Goal: Transaction & Acquisition: Book appointment/travel/reservation

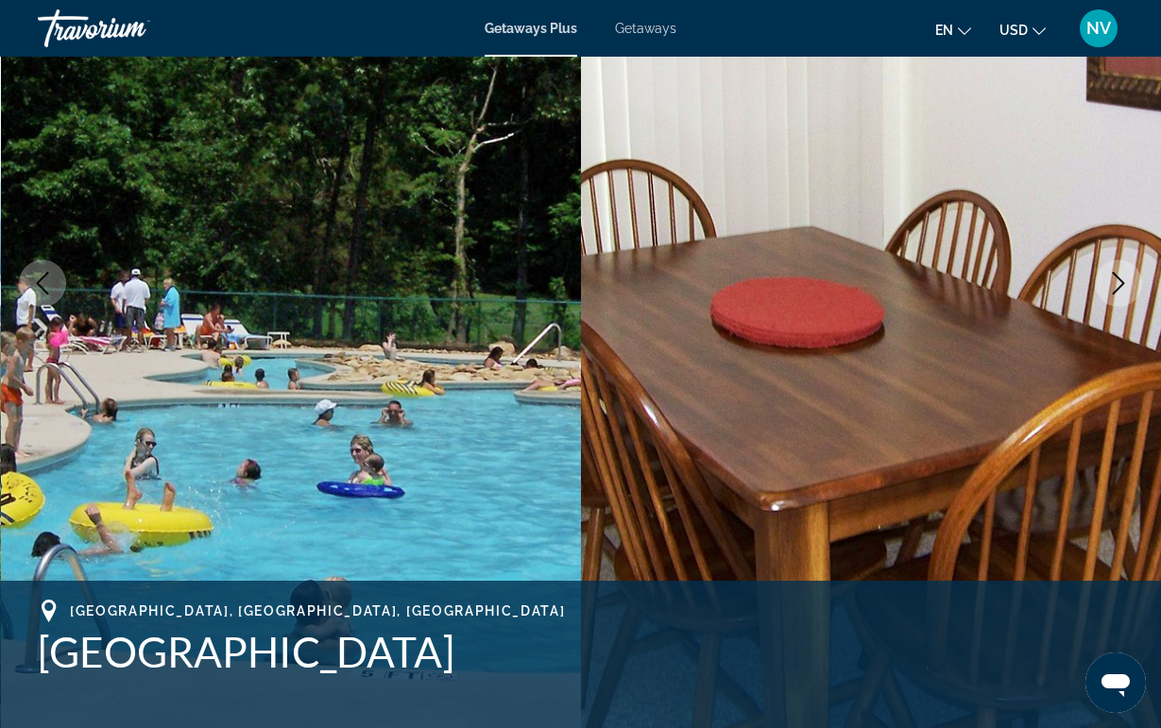
scroll to position [231, 0]
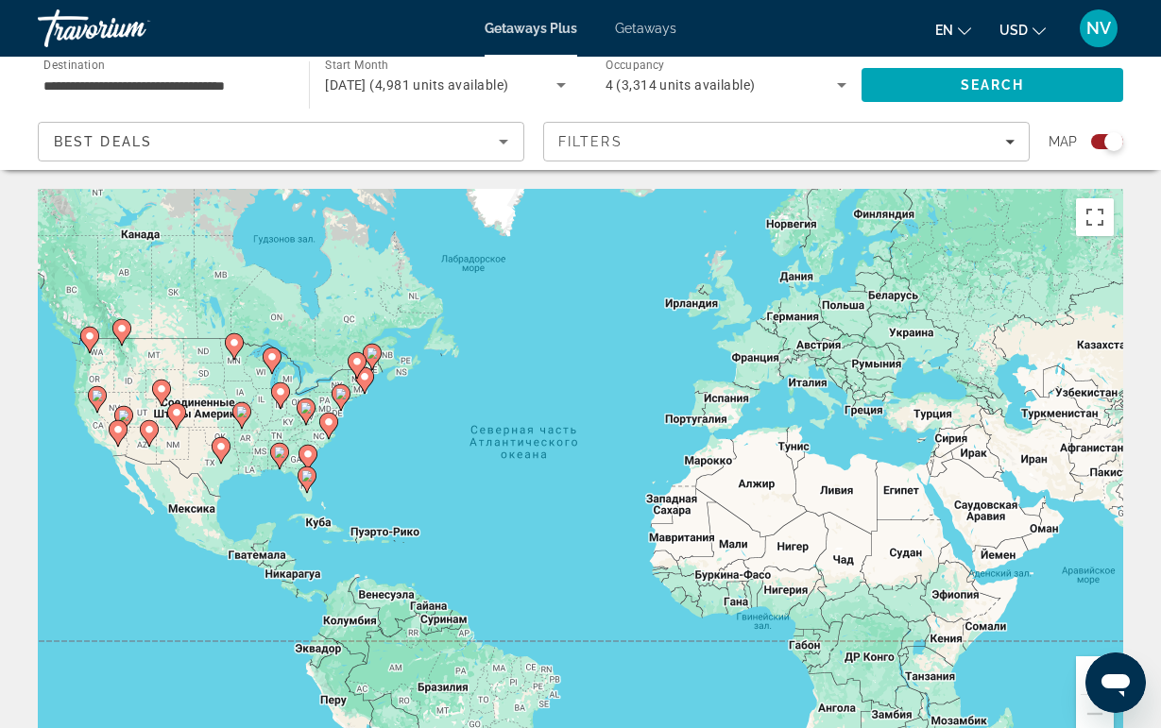
click at [321, 418] on icon "Main content" at bounding box center [327, 426] width 17 height 25
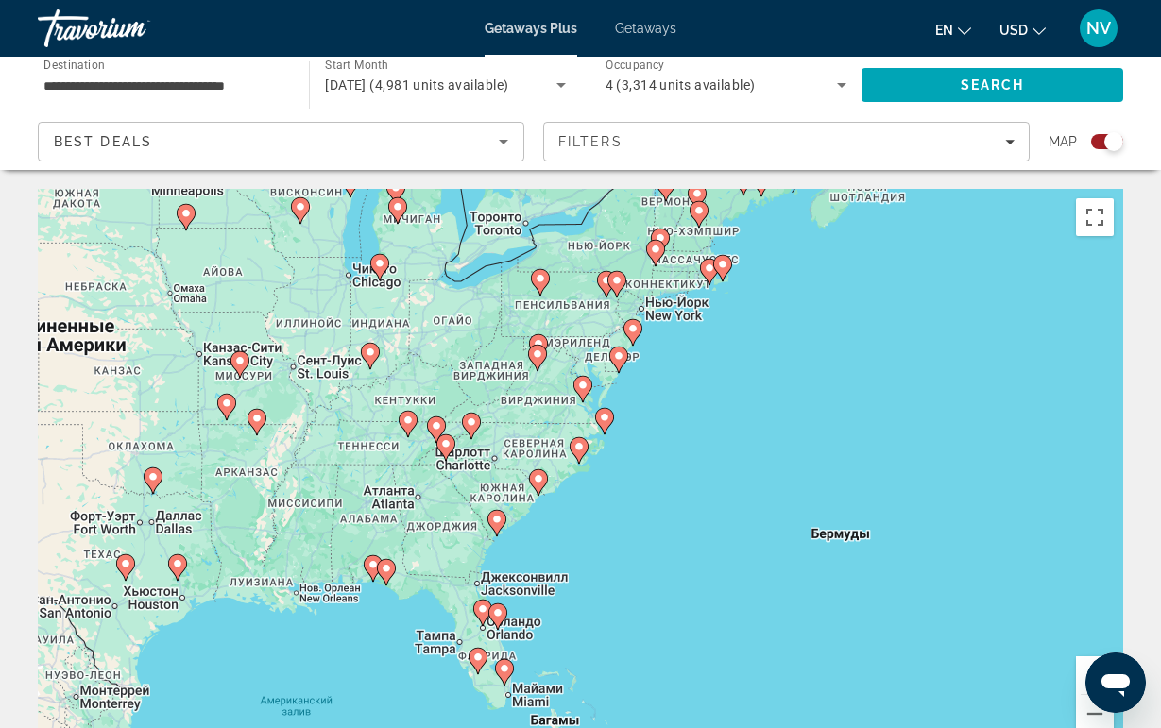
click at [448, 460] on gmp-advanced-marker "Main content" at bounding box center [445, 448] width 19 height 28
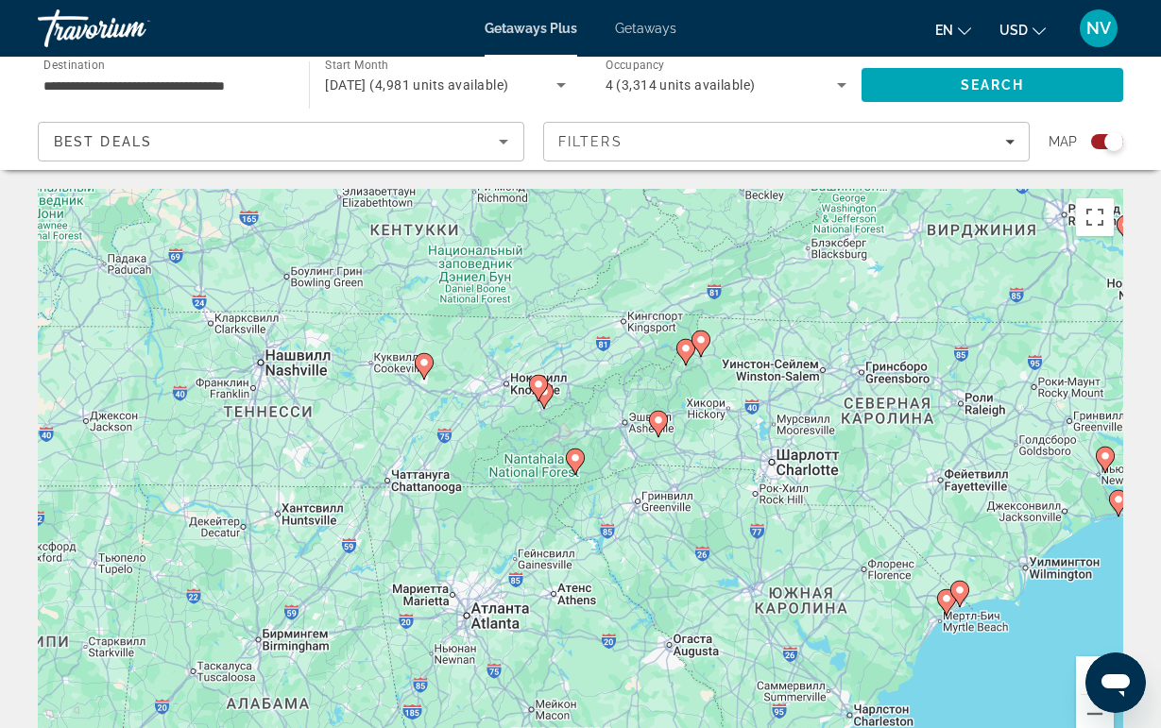
click at [691, 358] on gmp-advanced-marker "Main content" at bounding box center [685, 352] width 19 height 28
type input "**********"
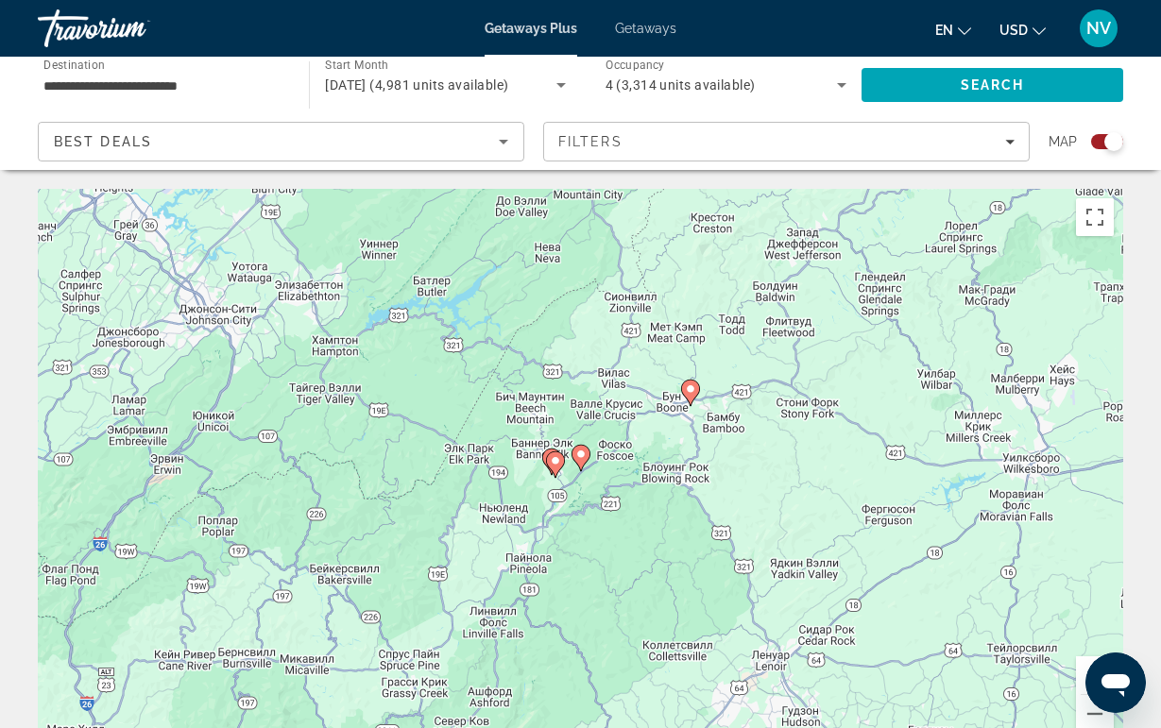
click at [555, 464] on image "Main content" at bounding box center [555, 460] width 11 height 11
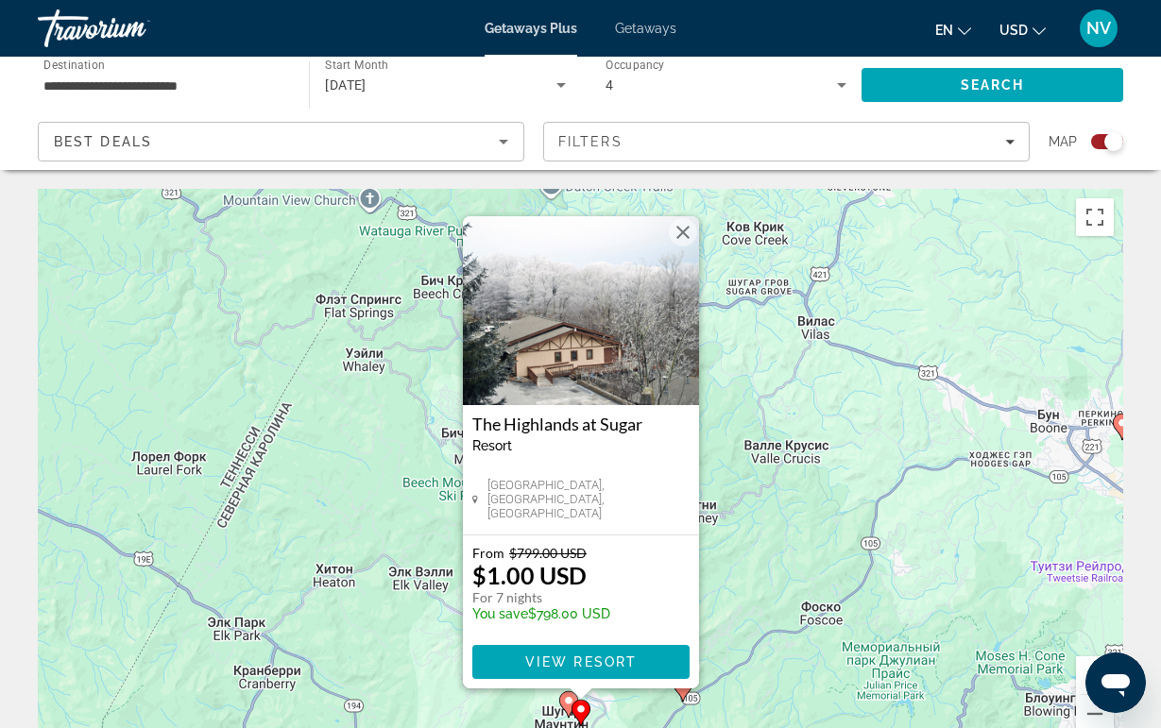
drag, startPoint x: 401, startPoint y: 516, endPoint x: 401, endPoint y: 433, distance: 83.1
click at [401, 432] on div "Чтобы активировать перетаскивание с помощью клавиатуры, нажмите Alt + Ввод. Пос…" at bounding box center [580, 472] width 1085 height 567
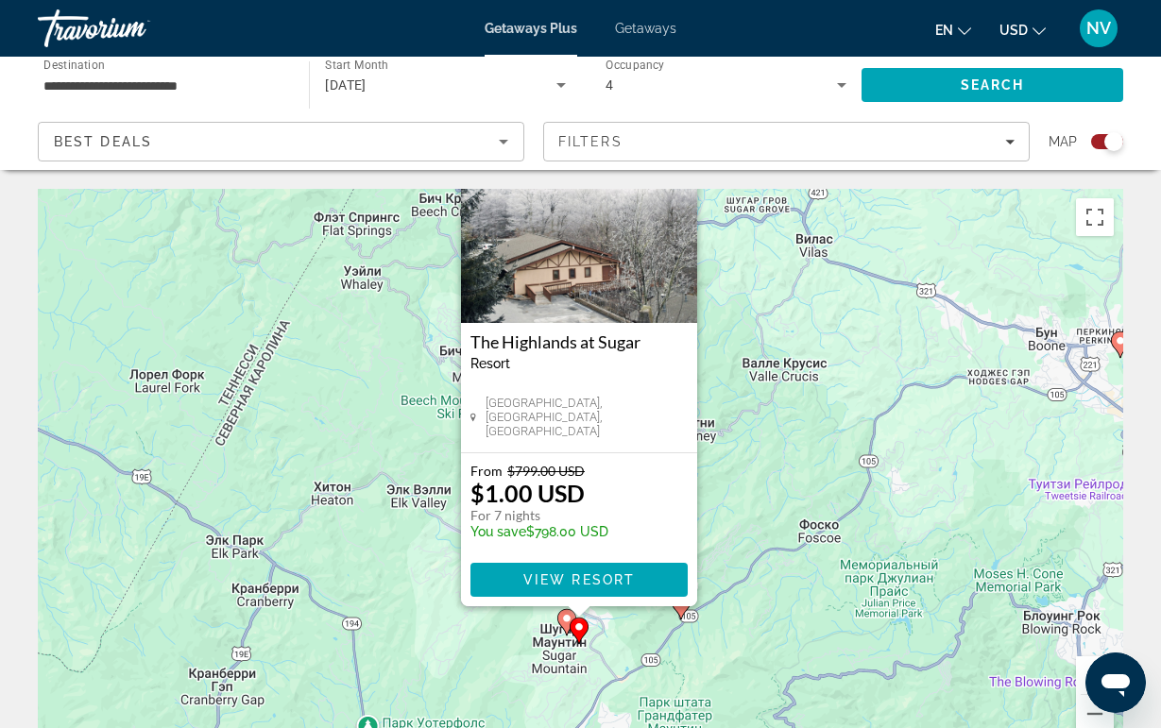
click at [880, 464] on div "Чтобы активировать перетаскивание с помощью клавиатуры, нажмите Alt + Ввод. Пос…" at bounding box center [580, 472] width 1085 height 567
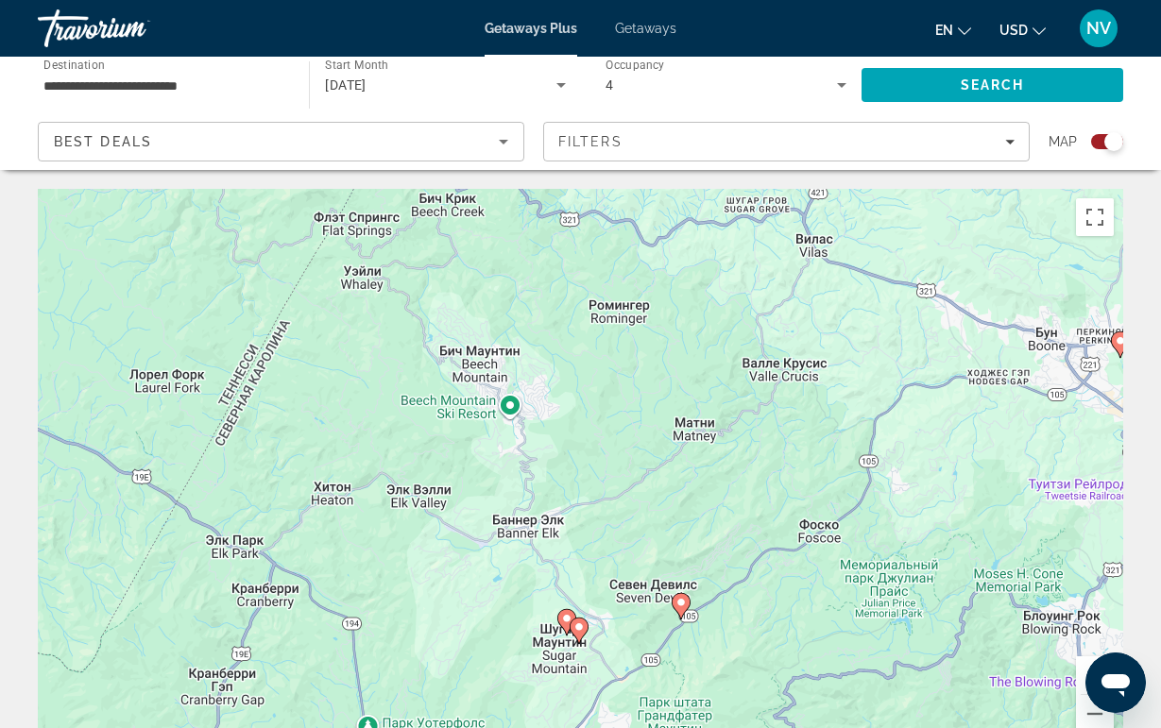
drag, startPoint x: 1039, startPoint y: 383, endPoint x: 966, endPoint y: 406, distance: 76.5
click at [966, 406] on div "Чтобы активировать перетаскивание с помощью клавиатуры, нажмите Alt + Ввод. Пос…" at bounding box center [580, 472] width 1085 height 567
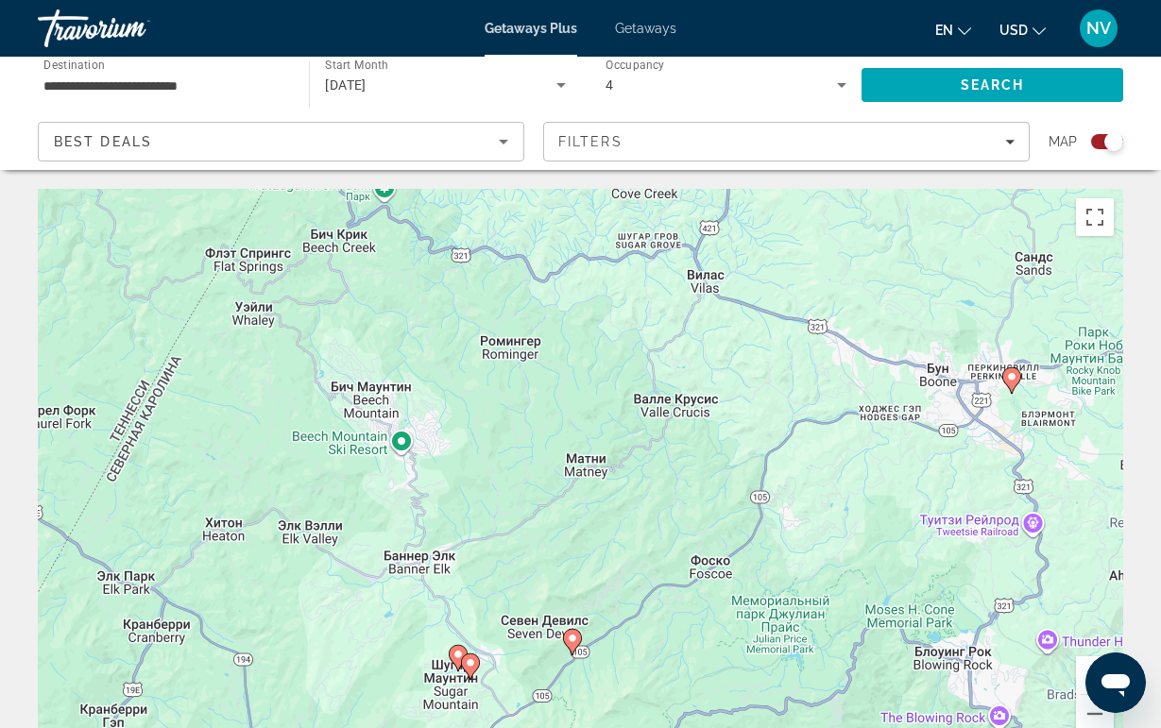
click at [1003, 388] on gmp-advanced-marker "Main content" at bounding box center [1011, 381] width 19 height 28
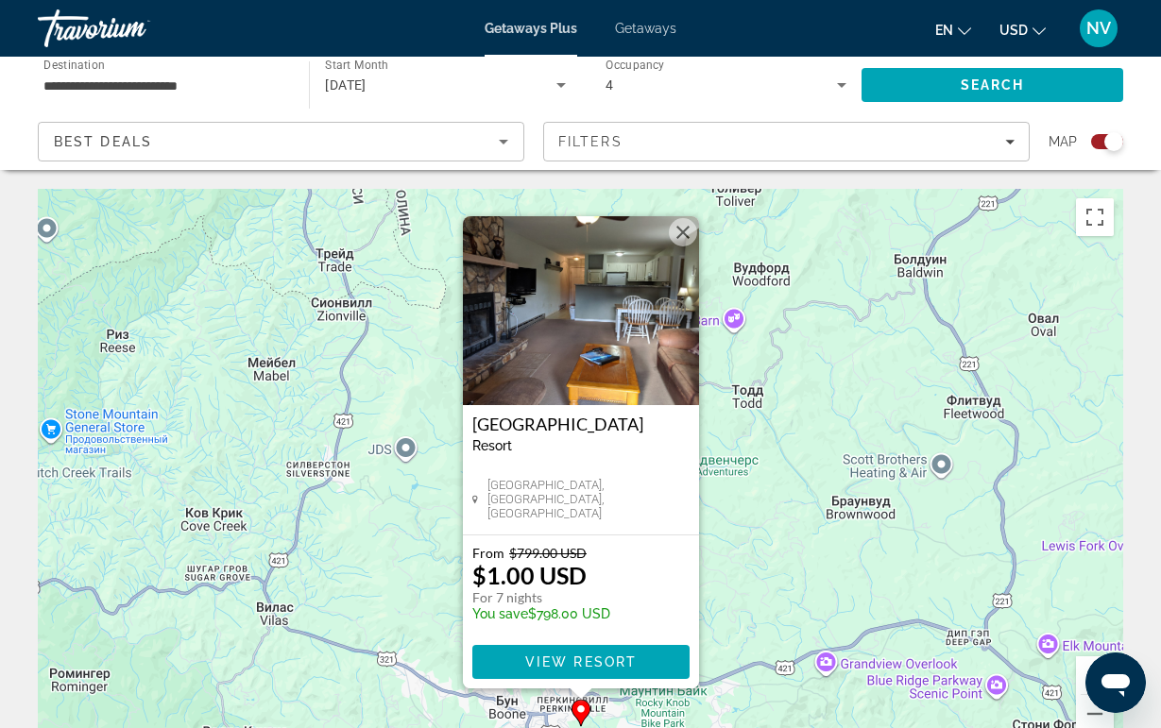
click at [602, 347] on img "Main content" at bounding box center [581, 310] width 236 height 189
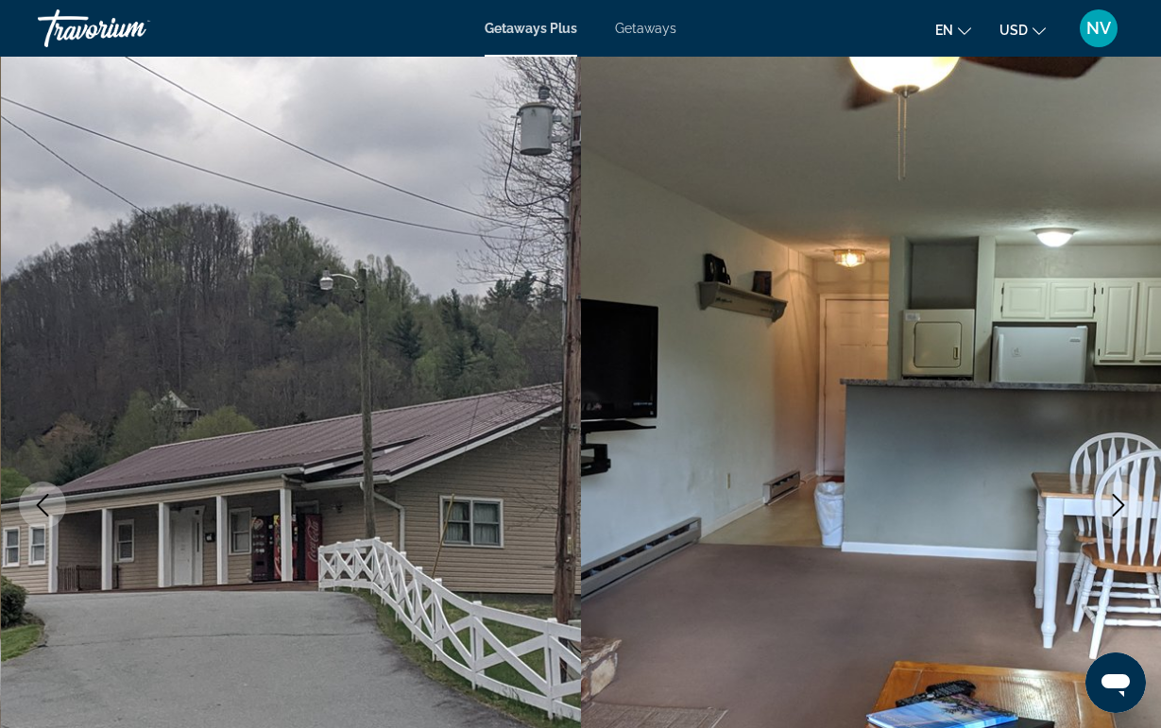
scroll to position [-1, 0]
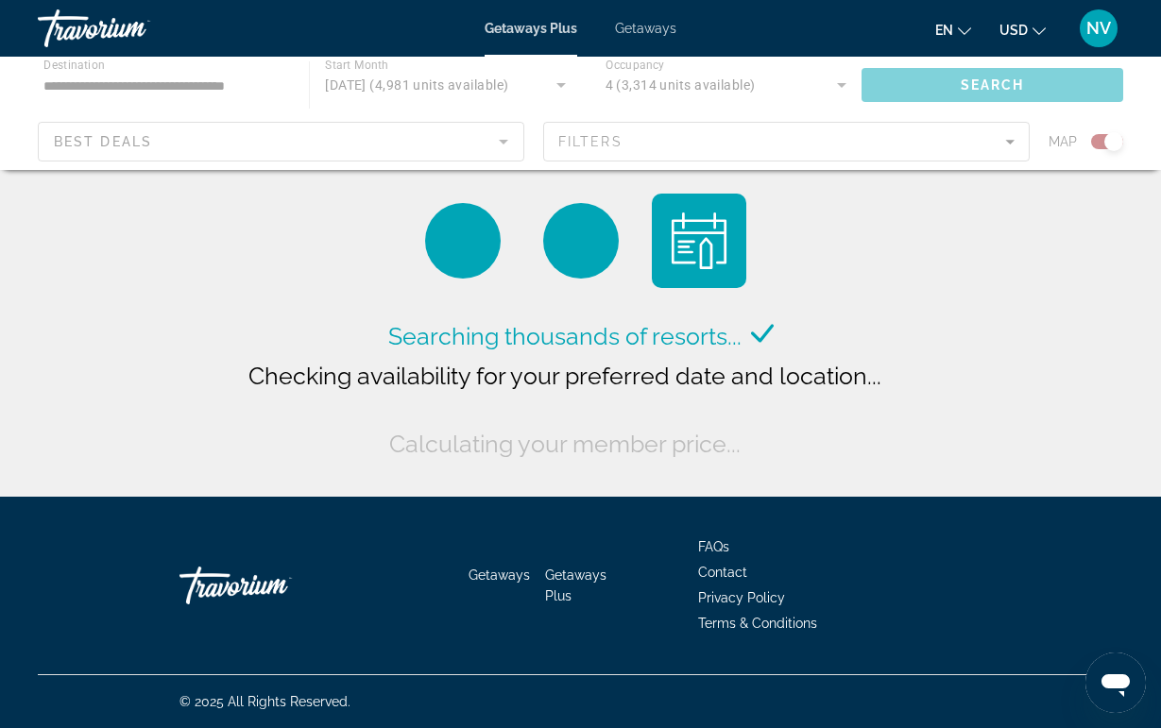
click at [687, 223] on div "Main content" at bounding box center [699, 241] width 94 height 94
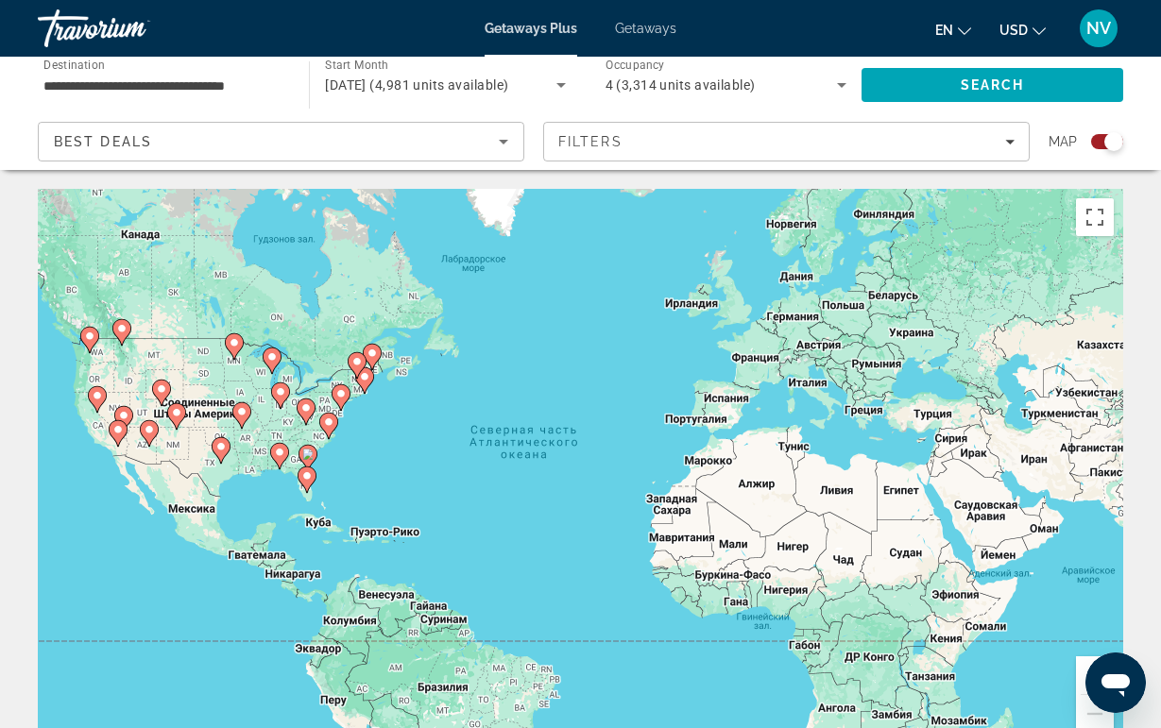
click at [237, 148] on div "Best Deals" at bounding box center [276, 141] width 445 height 23
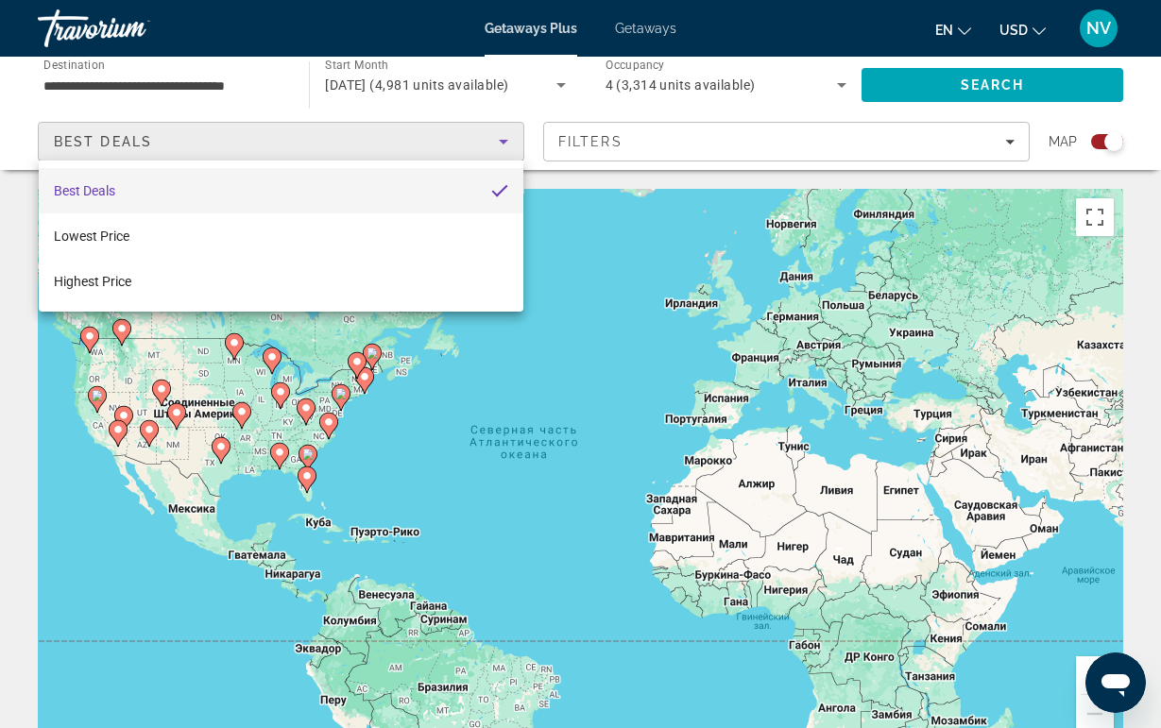
click at [575, 133] on div at bounding box center [580, 364] width 1161 height 728
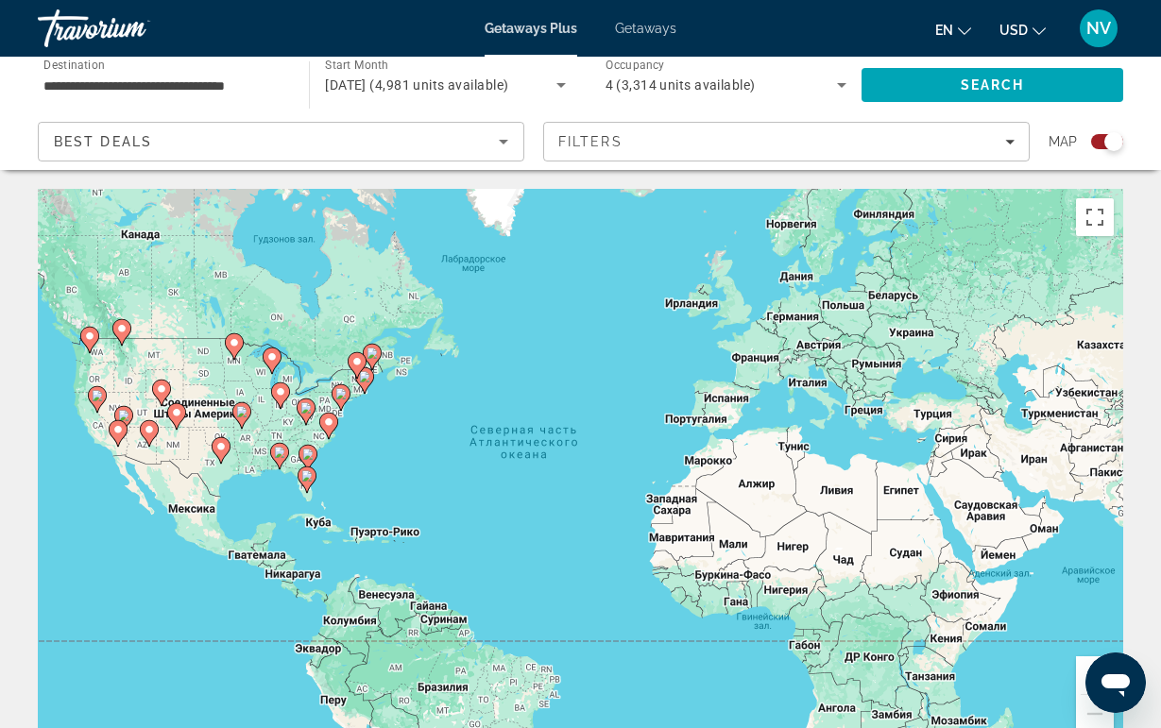
click at [575, 133] on span "Filters" at bounding box center [786, 141] width 485 height 45
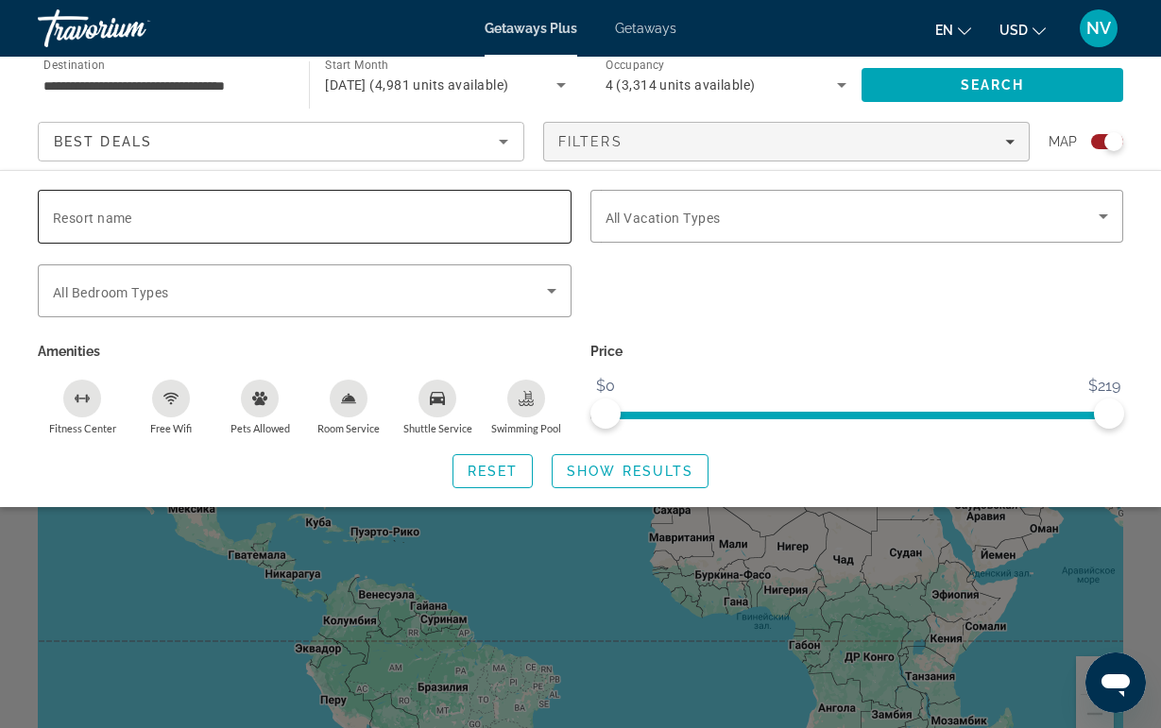
click at [275, 207] on input "Resort name" at bounding box center [304, 217] width 503 height 23
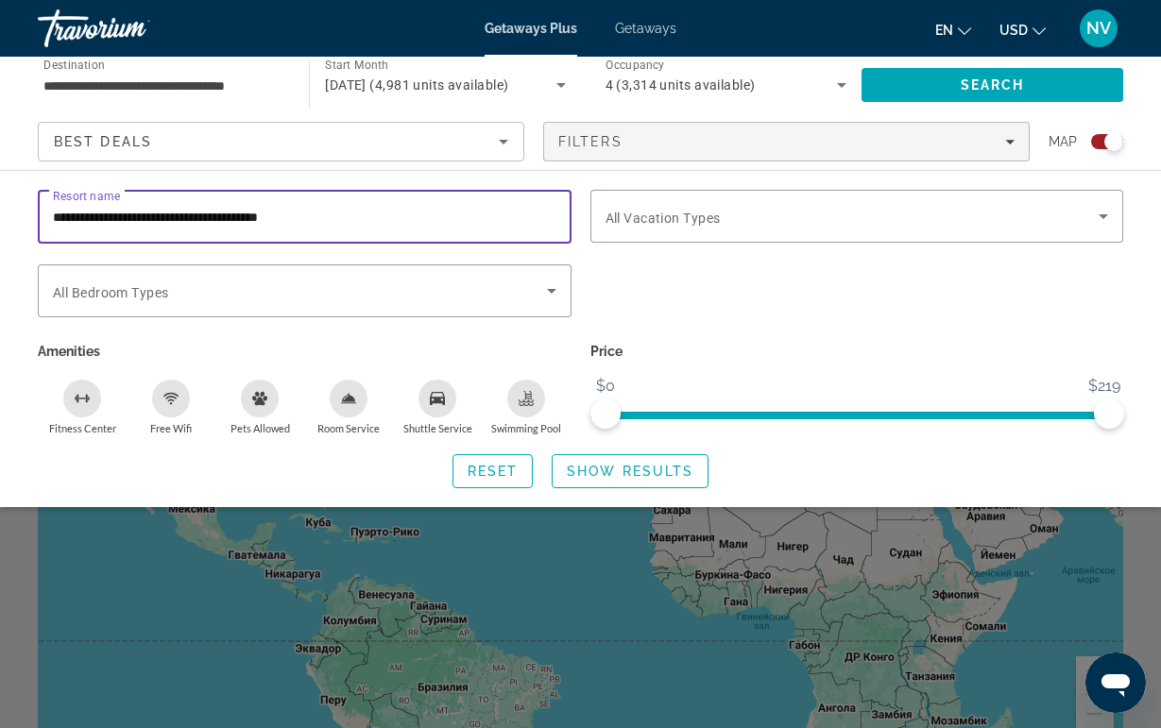
type input "**********"
click at [570, 469] on span "Show Results" at bounding box center [630, 471] width 127 height 15
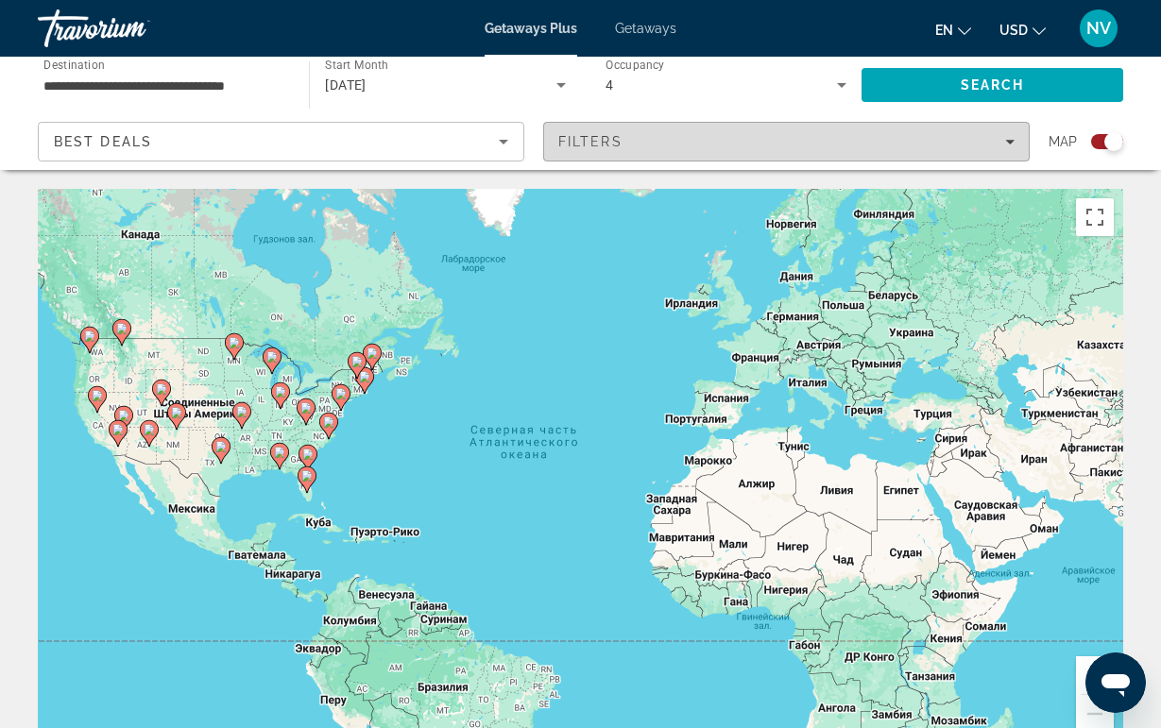
click at [702, 135] on div "Filters" at bounding box center [786, 141] width 456 height 15
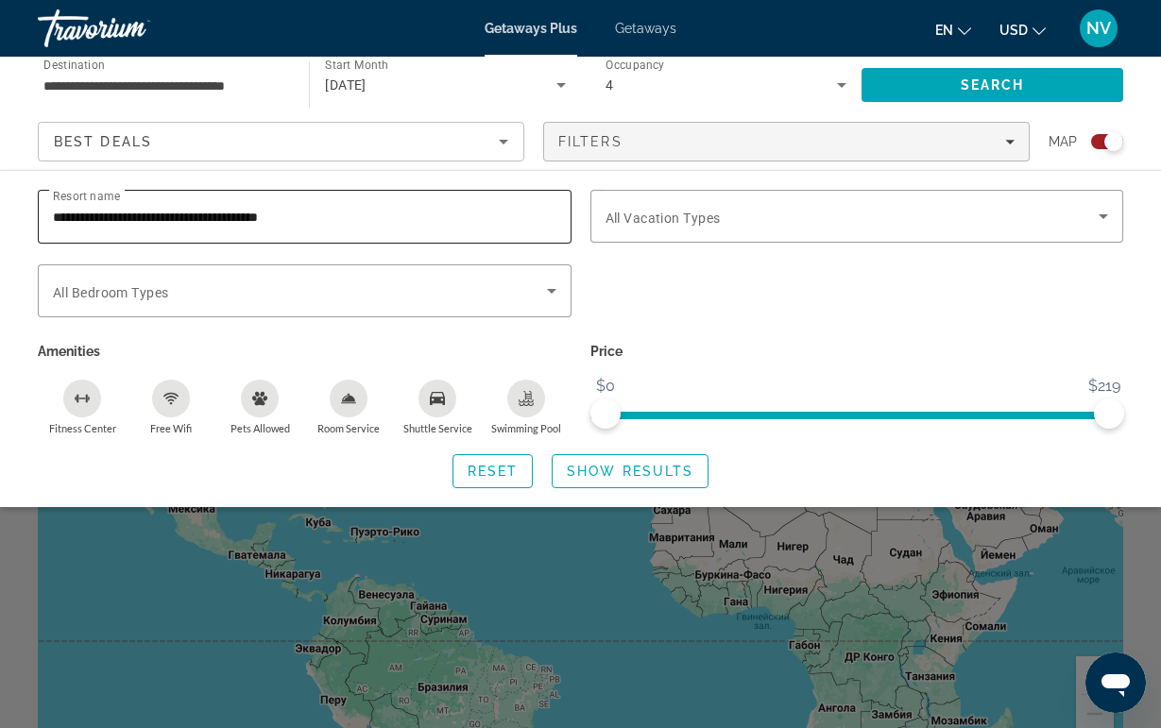
click at [401, 208] on input "**********" at bounding box center [304, 217] width 503 height 23
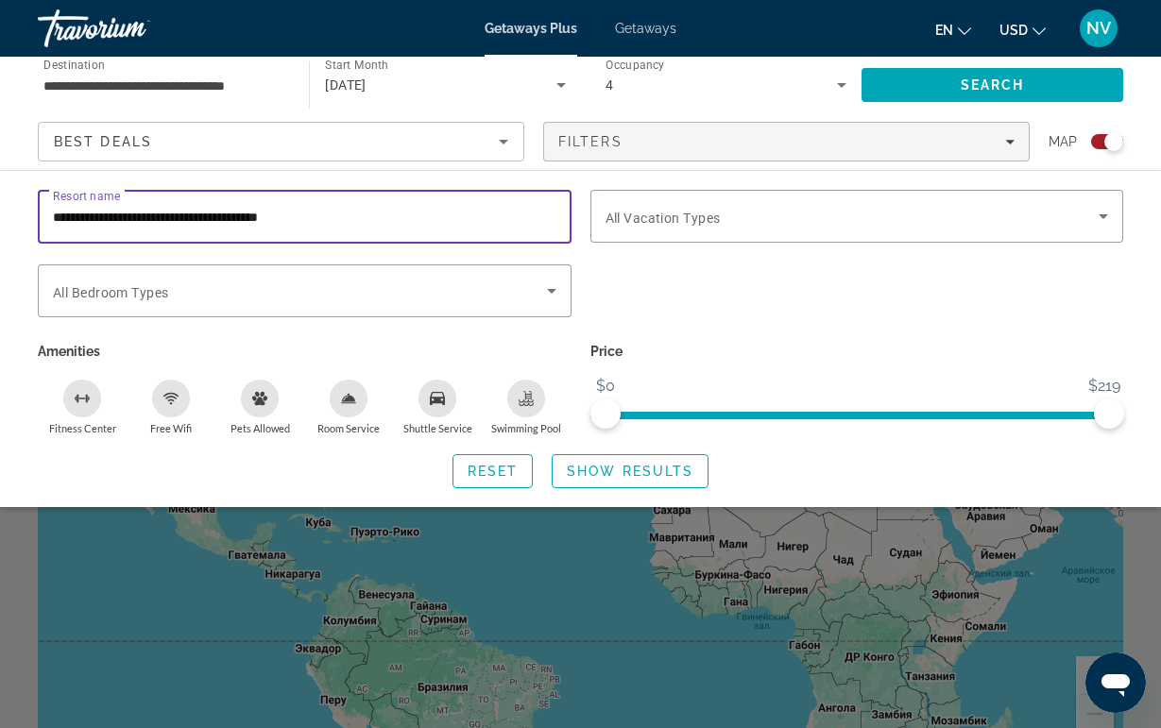
click at [73, 217] on input "**********" at bounding box center [304, 217] width 503 height 23
type input "**********"
click at [623, 459] on span "Search widget" at bounding box center [630, 471] width 155 height 45
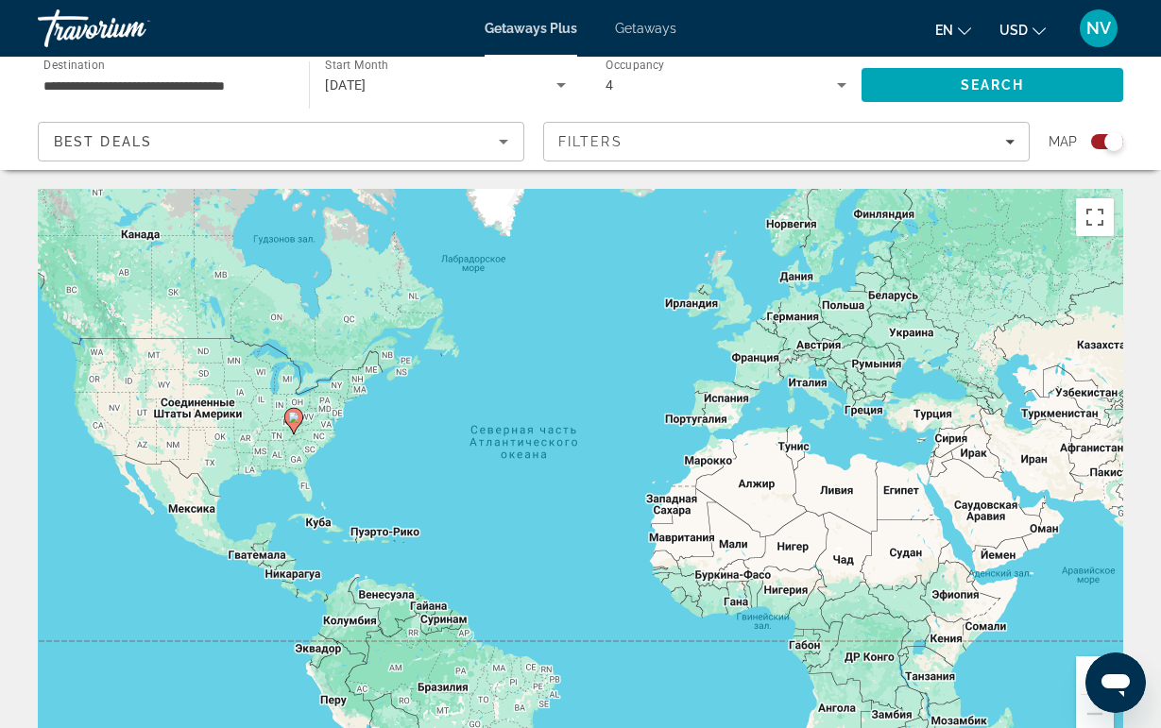
click at [295, 424] on icon "Main content" at bounding box center [292, 421] width 17 height 25
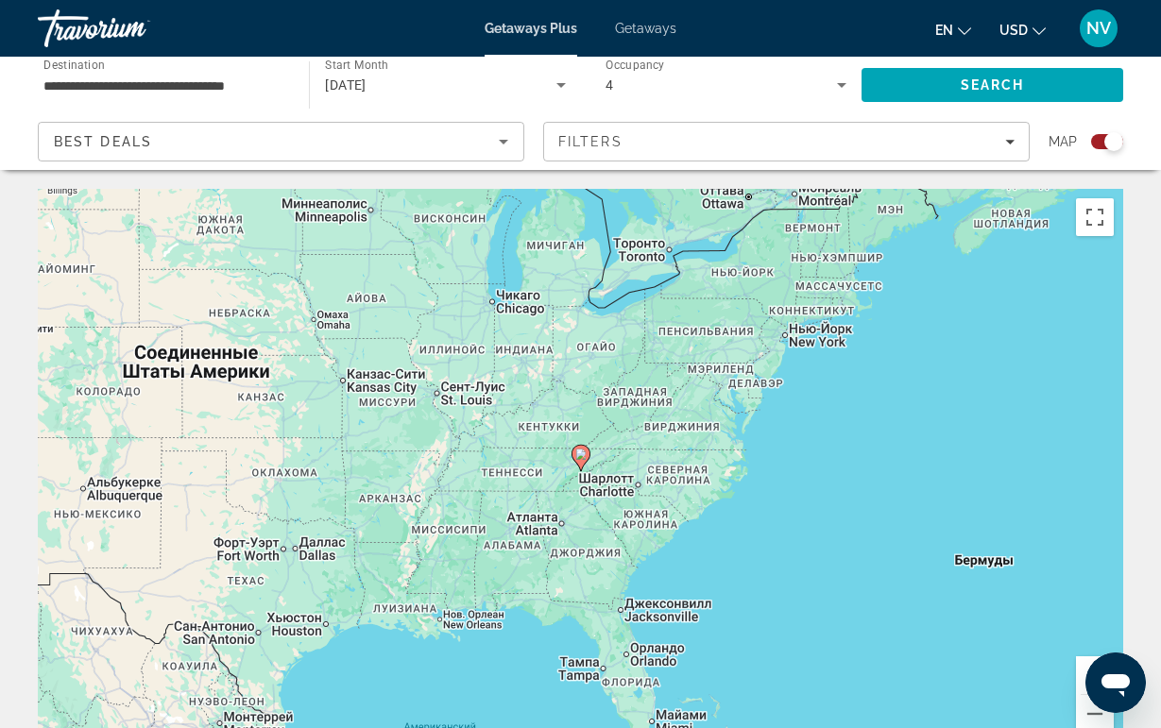
click at [579, 468] on icon "Main content" at bounding box center [580, 458] width 19 height 26
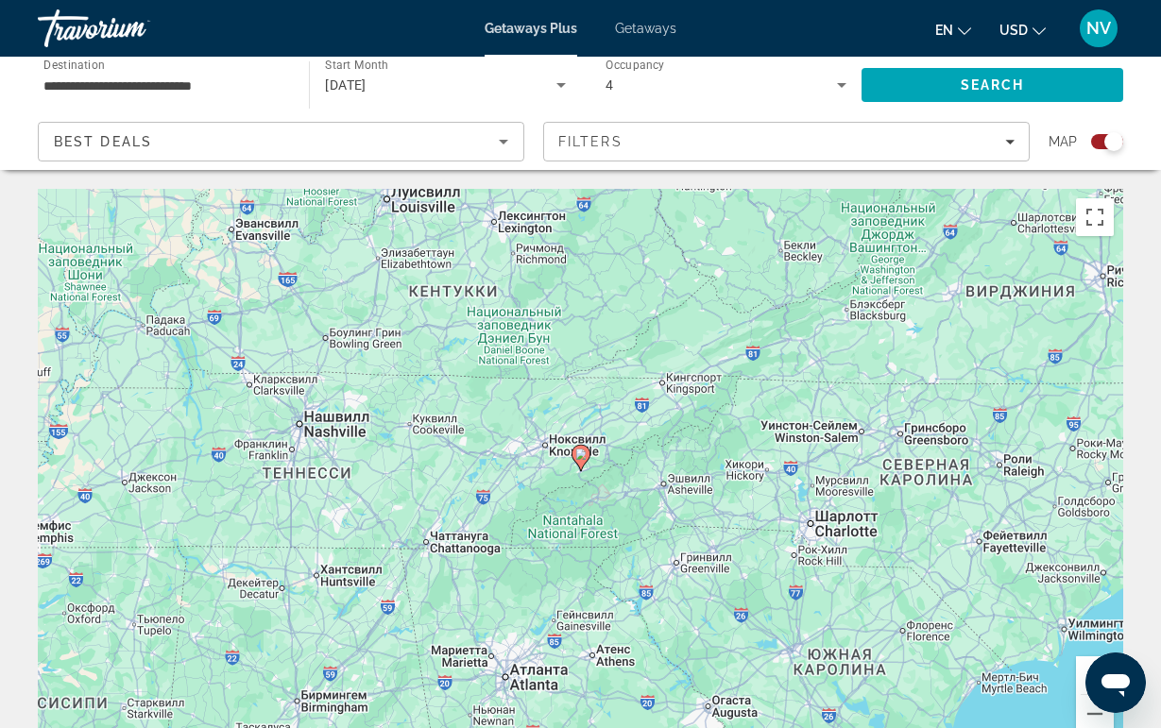
click at [579, 467] on icon "Main content" at bounding box center [579, 458] width 17 height 25
type input "**********"
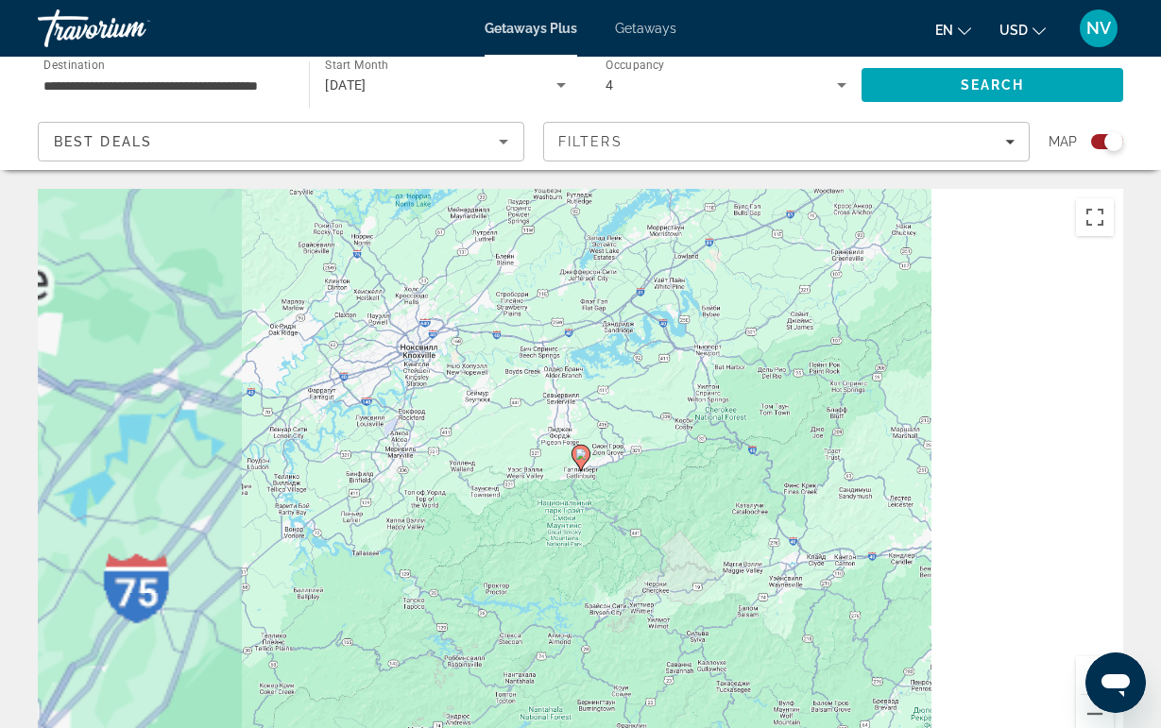
click at [579, 467] on icon "Main content" at bounding box center [579, 458] width 17 height 25
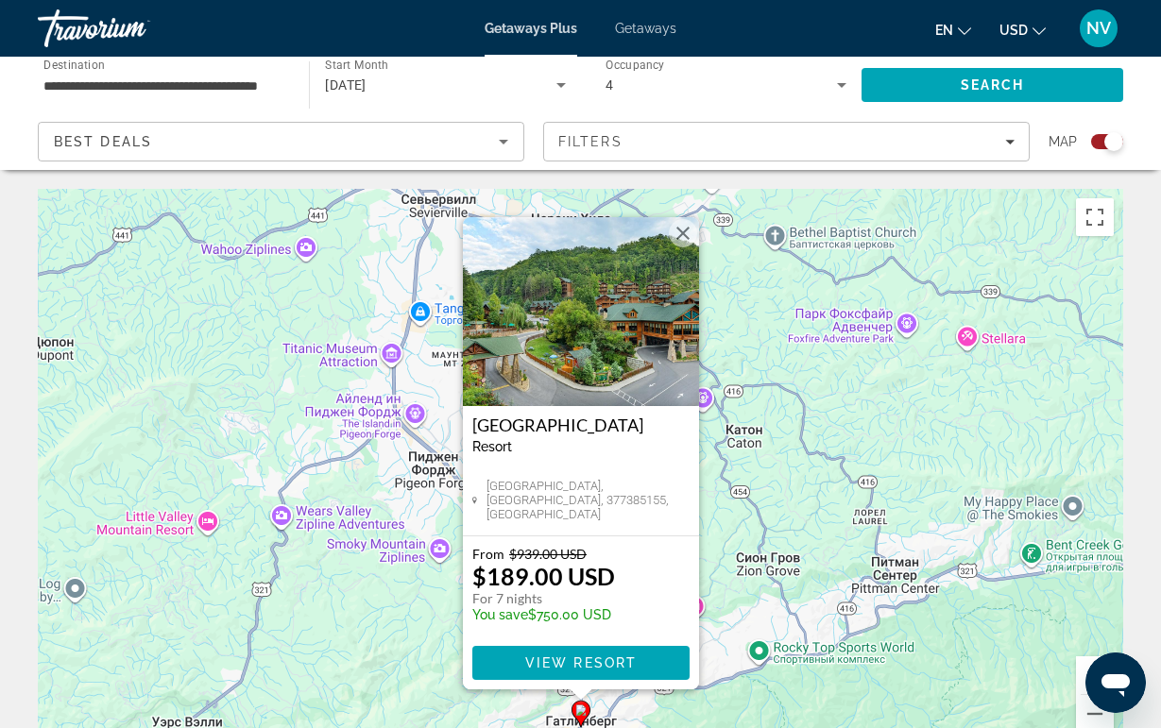
click at [586, 336] on img "Main content" at bounding box center [581, 311] width 236 height 189
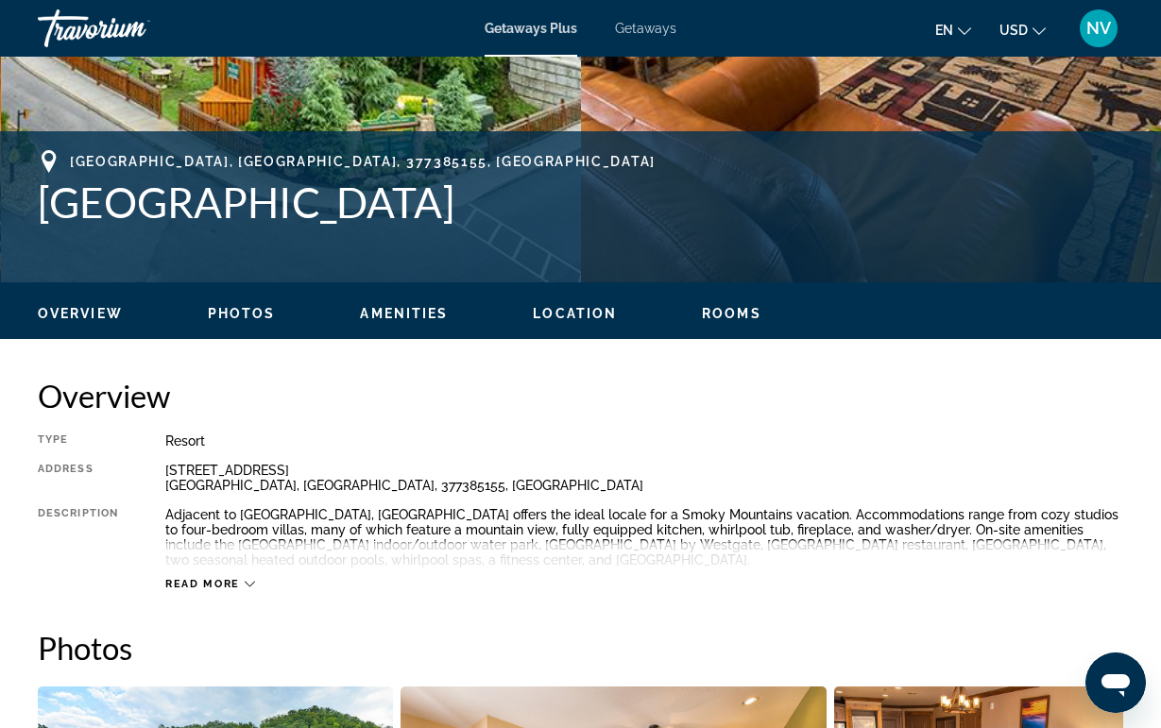
scroll to position [608, 0]
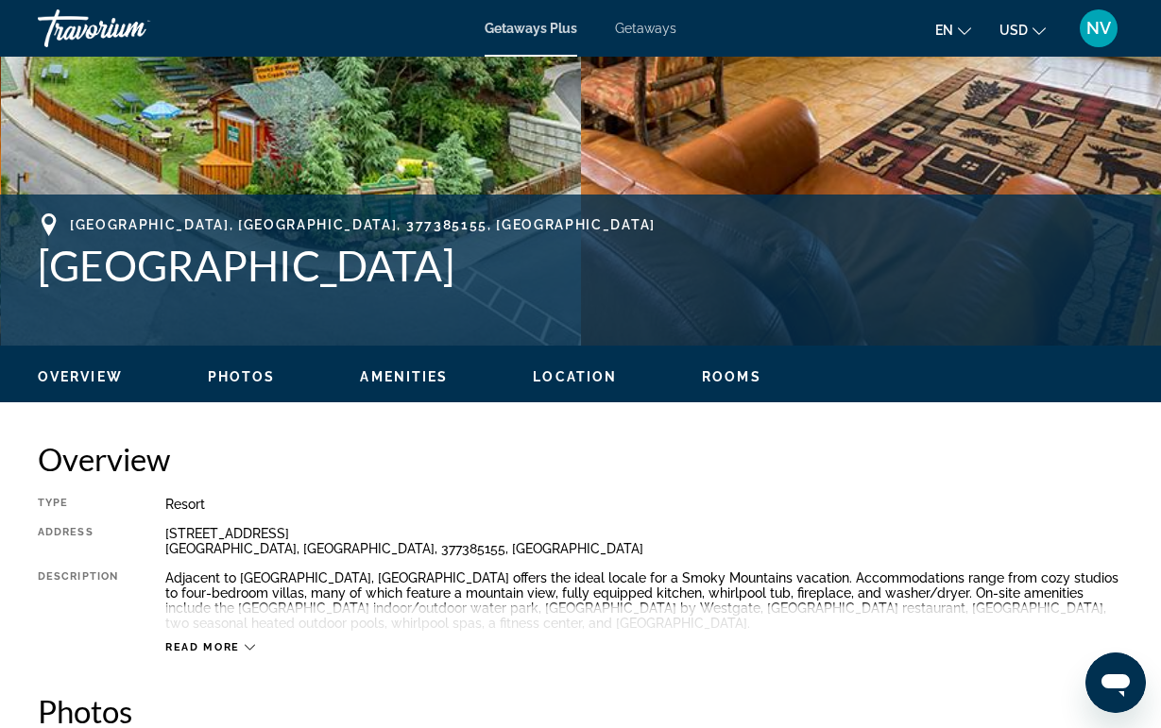
drag, startPoint x: 46, startPoint y: 277, endPoint x: 936, endPoint y: 267, distance: 889.9
click at [936, 267] on h1 "[GEOGRAPHIC_DATA]" at bounding box center [580, 265] width 1085 height 49
copy h1 "[GEOGRAPHIC_DATA]"
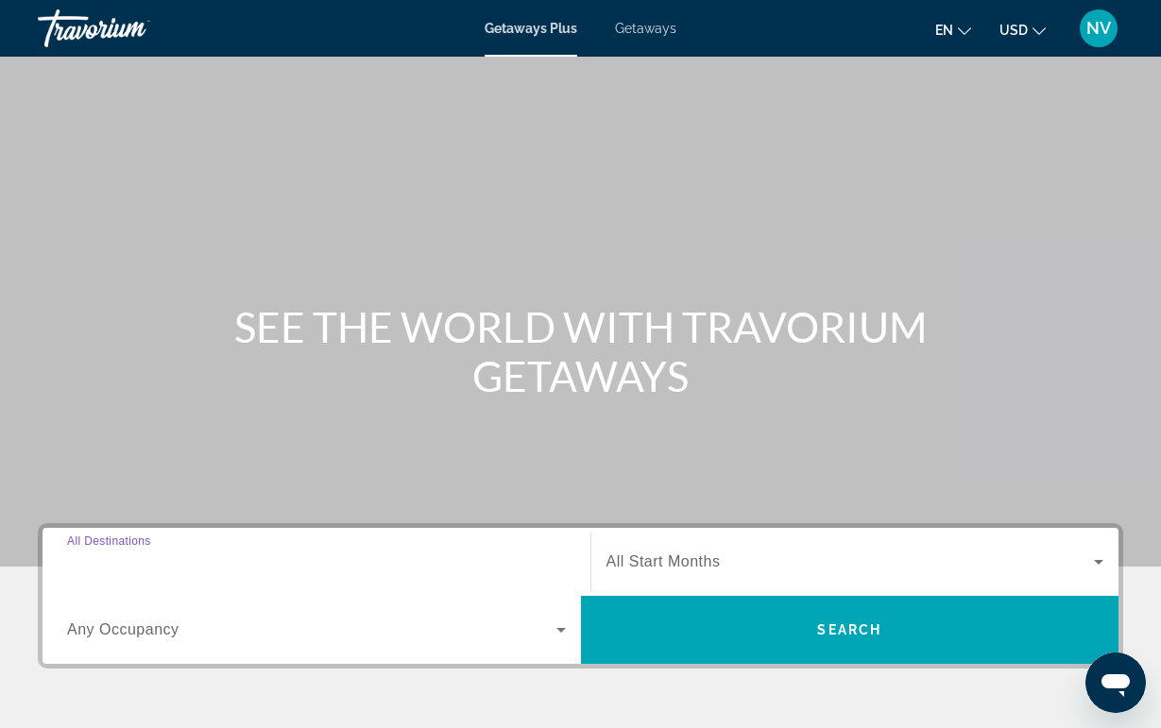
click at [380, 559] on input "Destination All Destinations" at bounding box center [316, 563] width 499 height 23
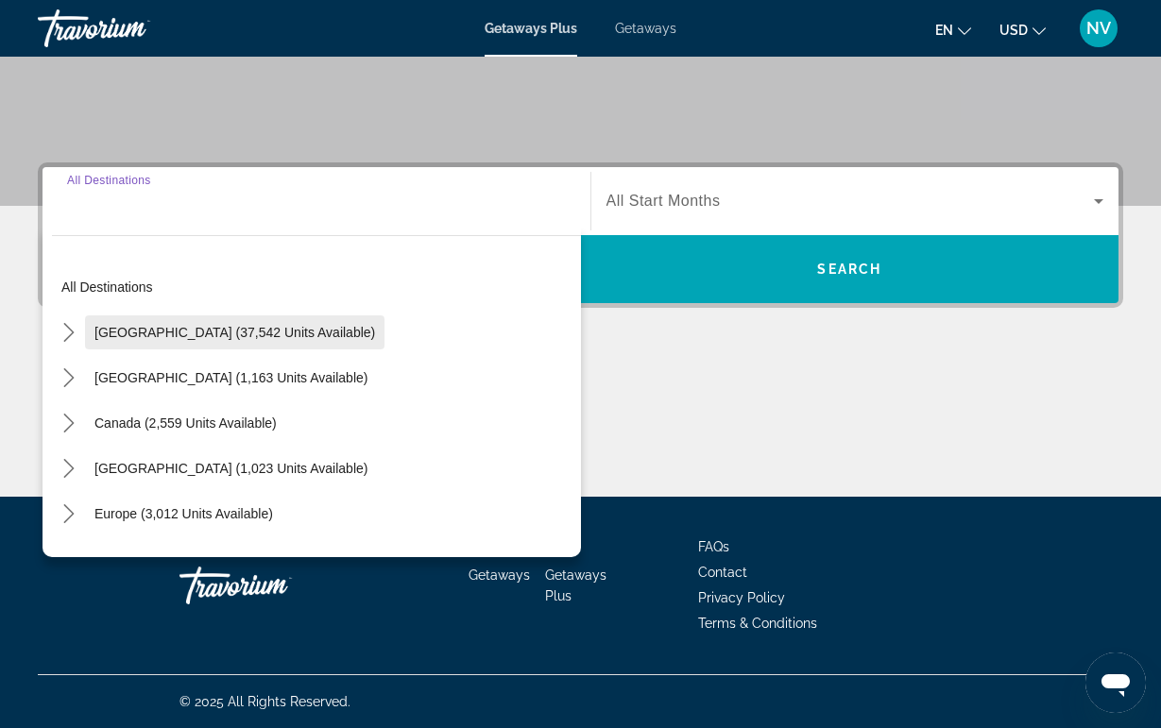
click at [210, 329] on span "[GEOGRAPHIC_DATA] (37,542 units available)" at bounding box center [234, 332] width 281 height 15
type input "**********"
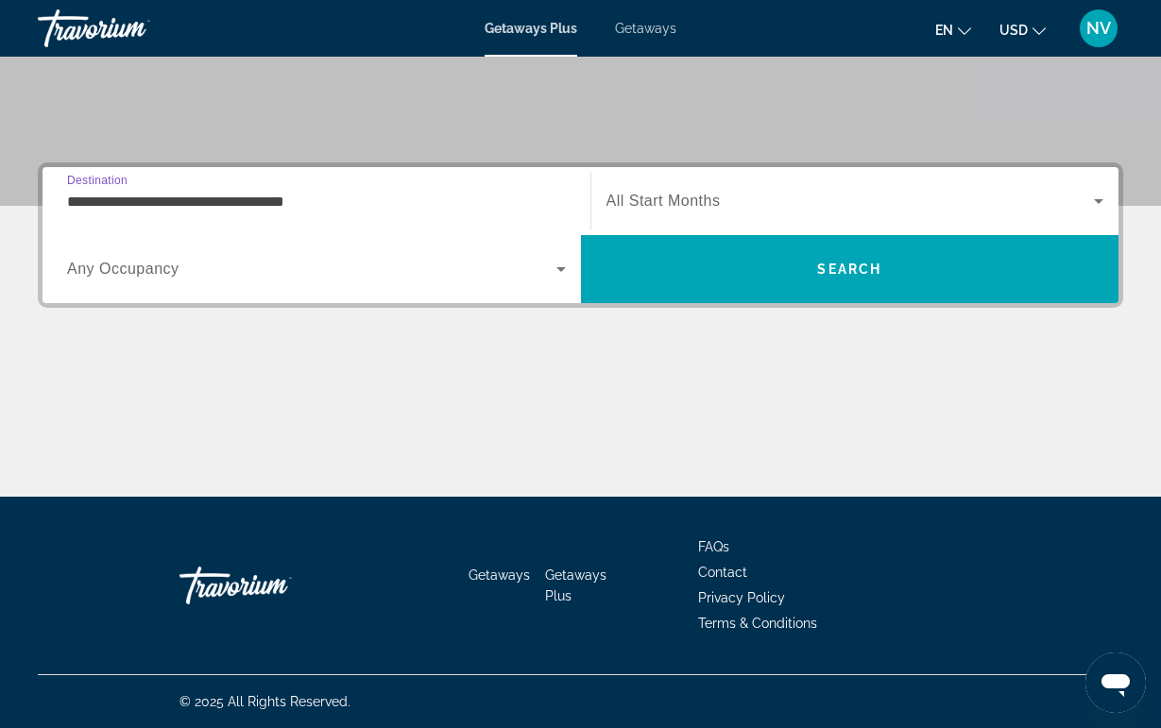
click at [217, 285] on div "Search widget" at bounding box center [316, 269] width 499 height 53
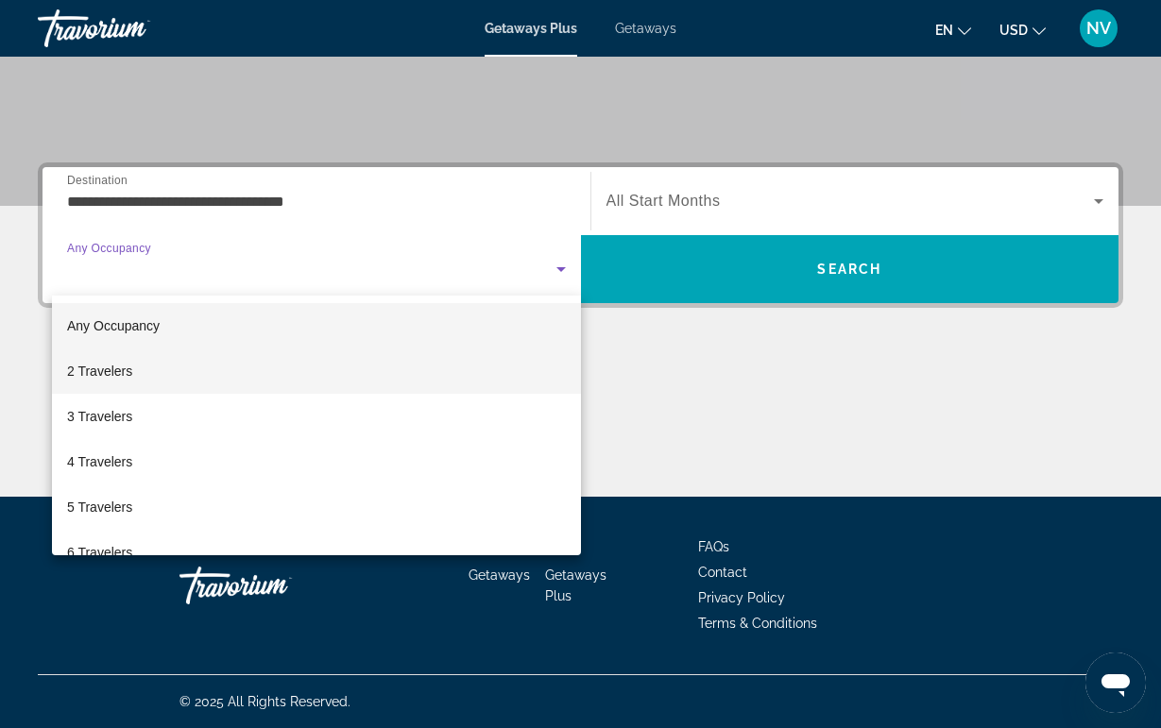
click at [147, 377] on mat-option "2 Travelers" at bounding box center [316, 371] width 529 height 45
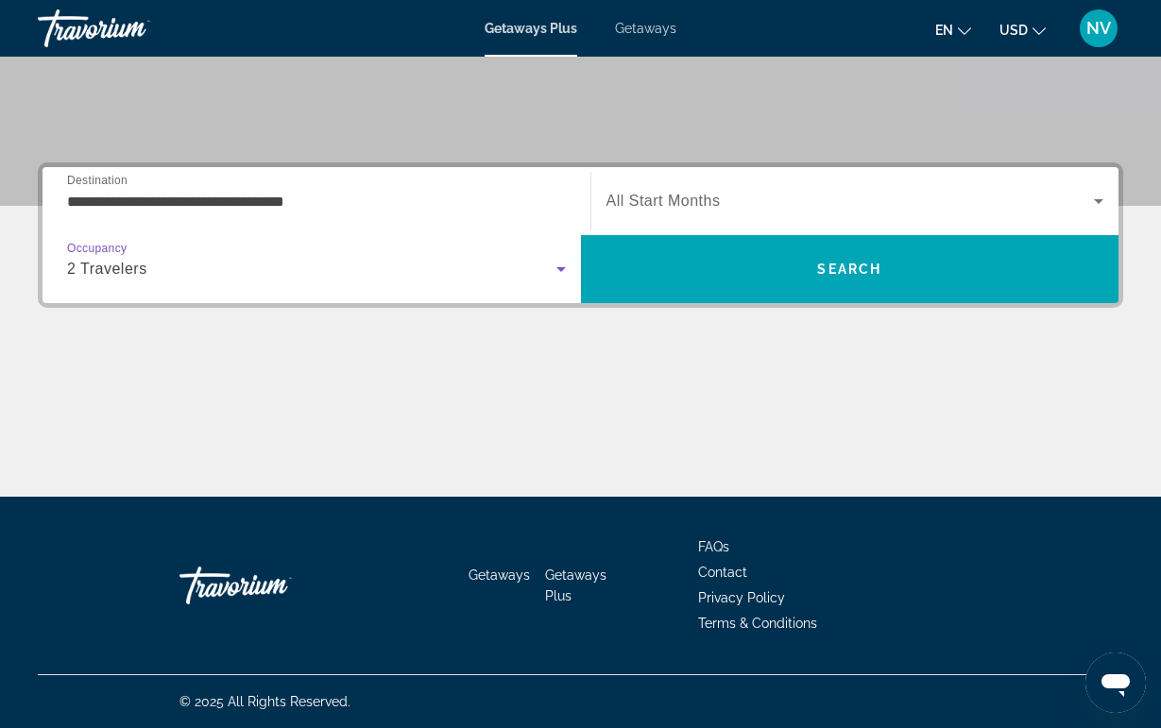
click at [658, 197] on span "All Start Months" at bounding box center [663, 201] width 114 height 16
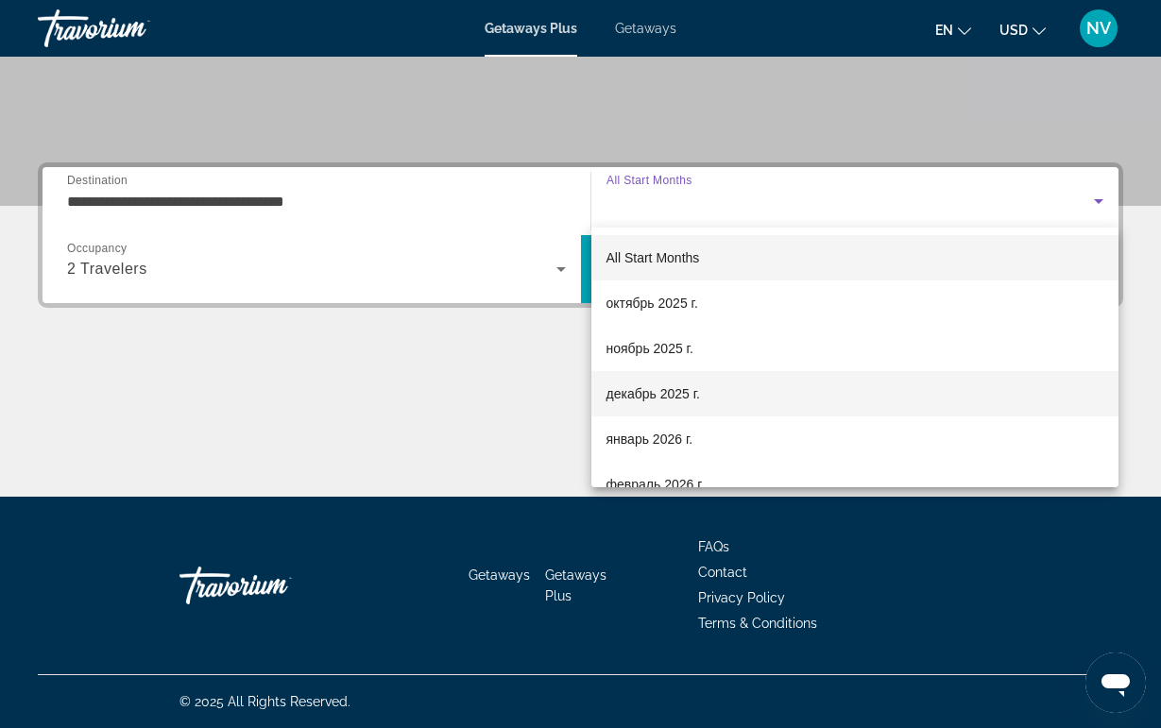
click at [647, 399] on span "декабрь 2025 г." at bounding box center [653, 394] width 94 height 23
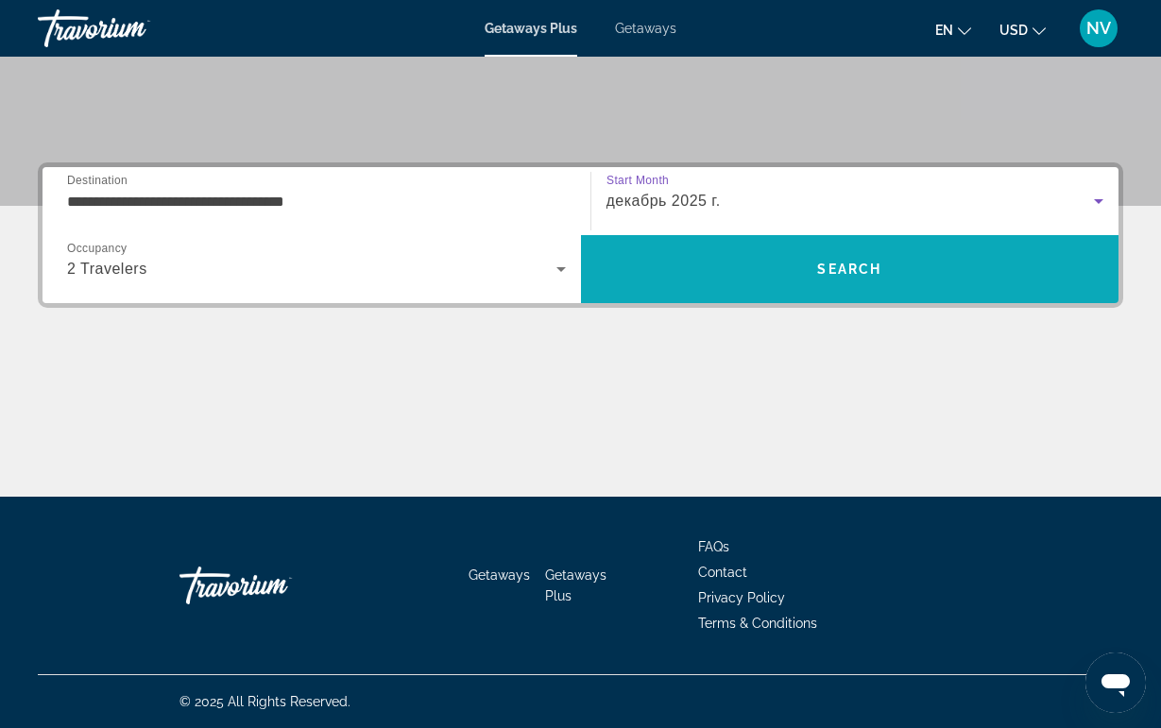
click at [647, 253] on span "Search" at bounding box center [850, 269] width 538 height 45
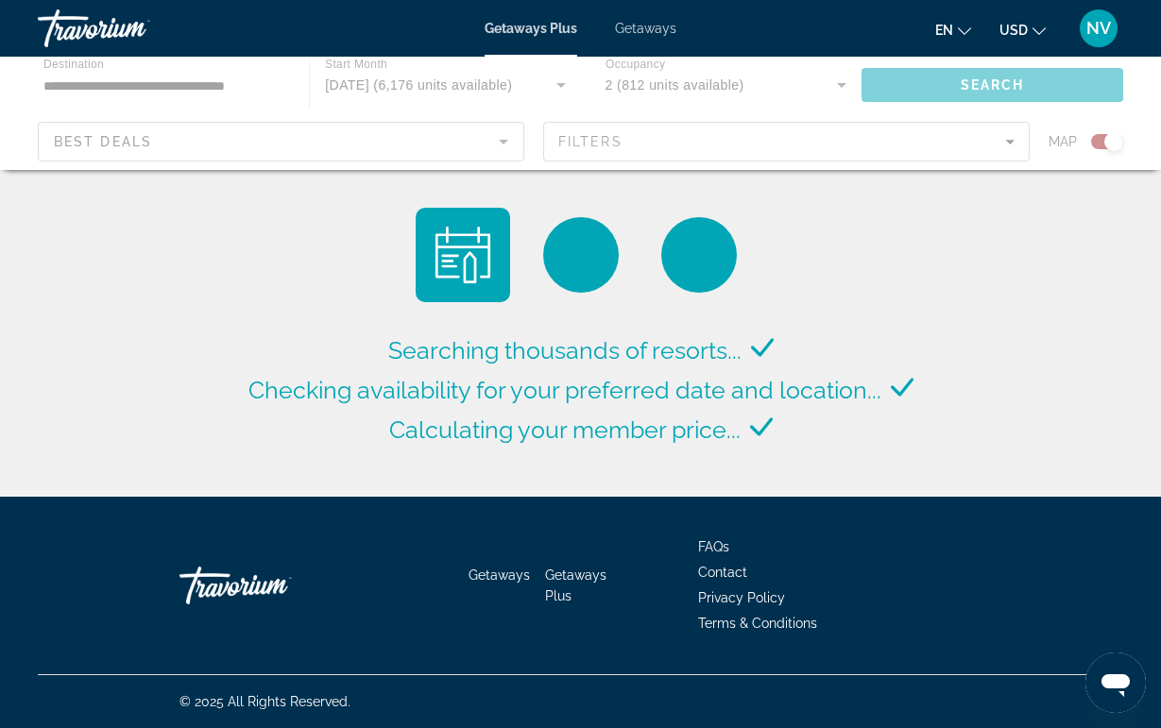
click at [647, 253] on div "Main content" at bounding box center [581, 255] width 331 height 94
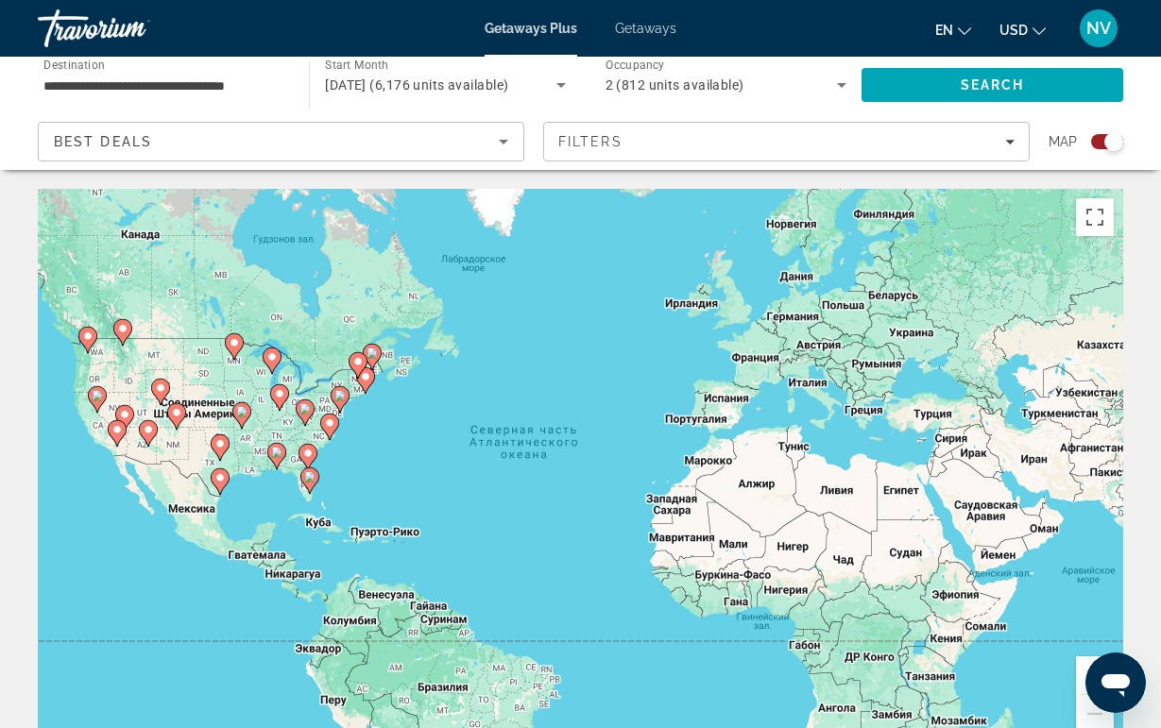
click at [338, 438] on gmp-advanced-marker "Main content" at bounding box center [329, 427] width 19 height 28
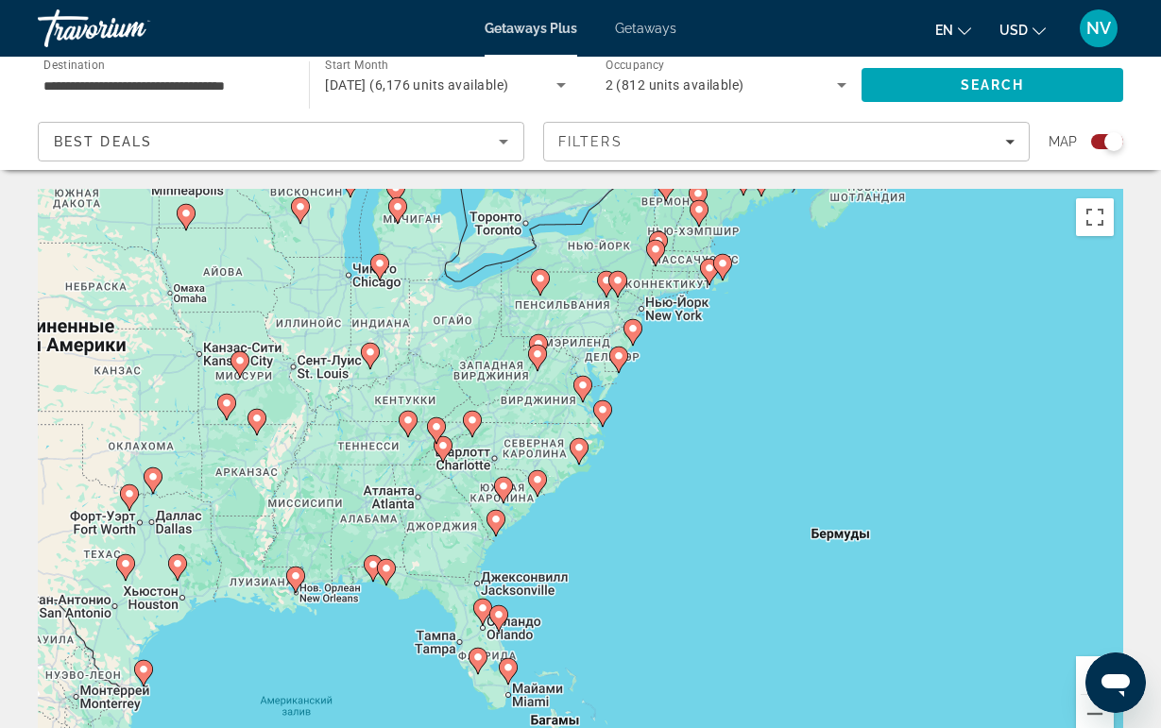
click at [475, 435] on gmp-advanced-marker "Main content" at bounding box center [472, 424] width 19 height 28
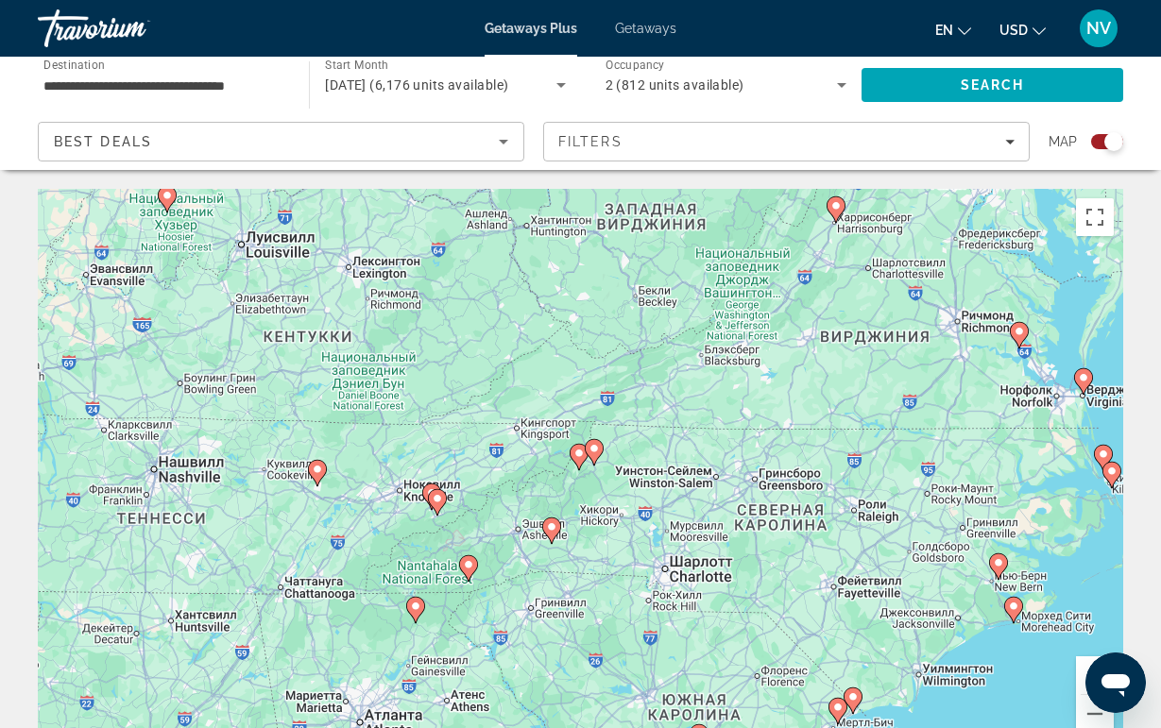
click at [466, 570] on image "Main content" at bounding box center [468, 564] width 11 height 11
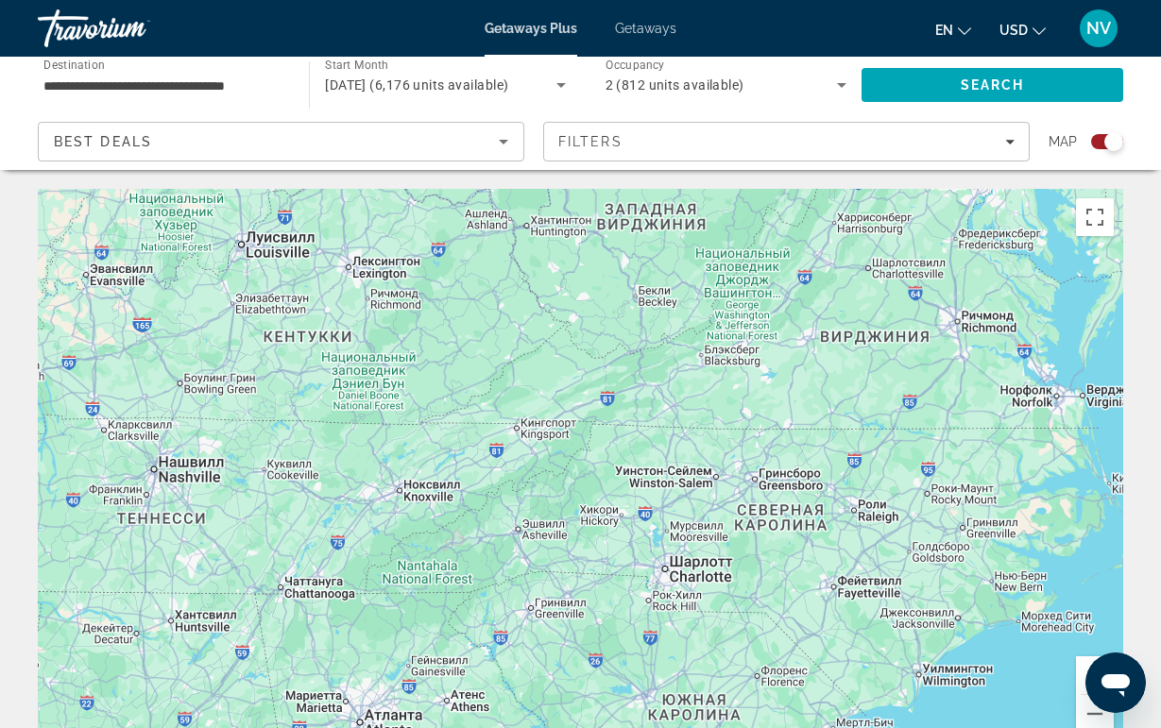
type input "**********"
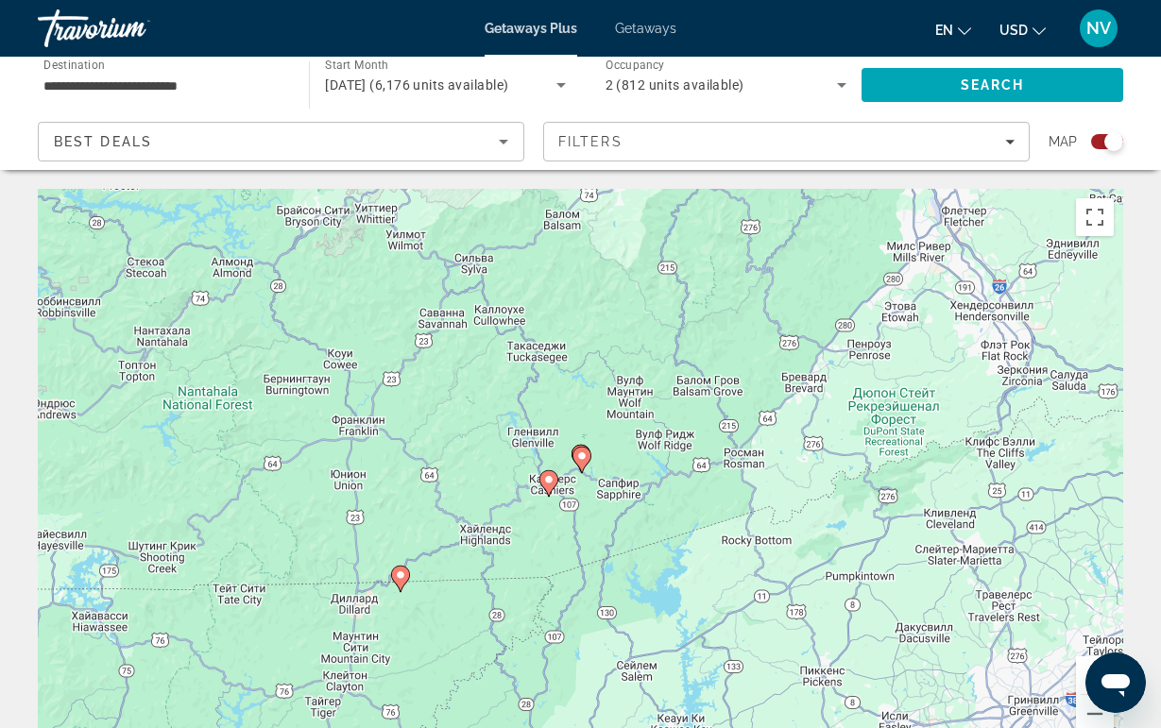
click at [545, 486] on icon "Main content" at bounding box center [547, 483] width 17 height 25
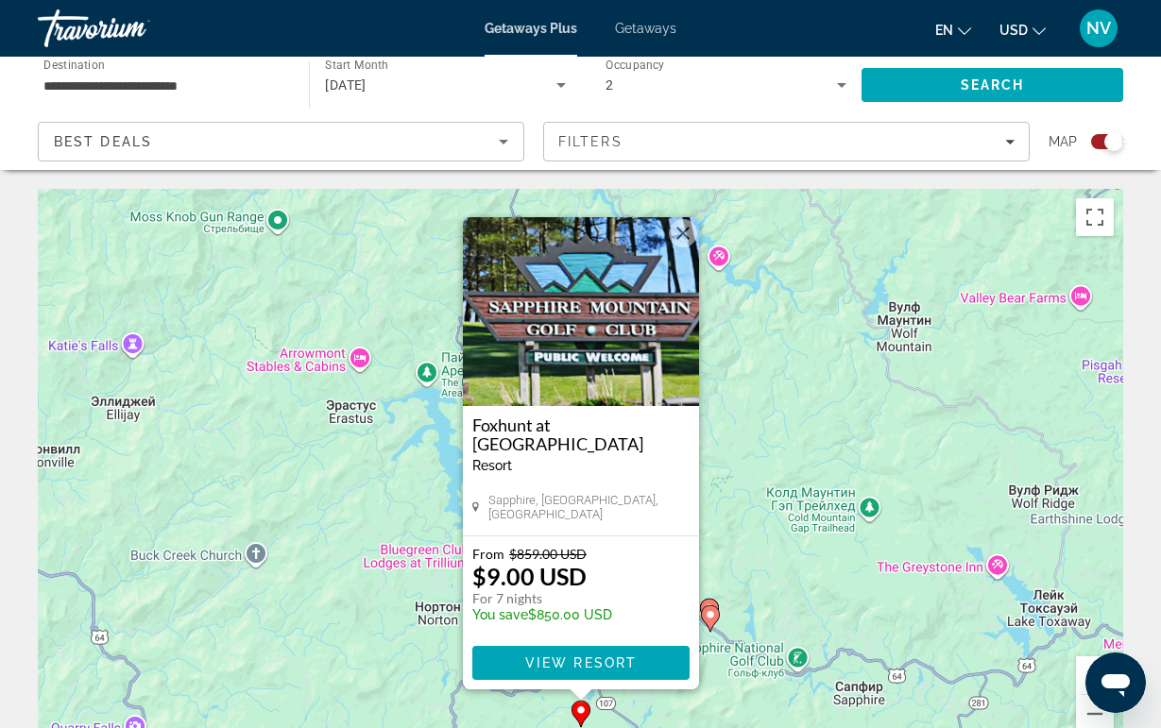
click at [684, 228] on button "Закрыть" at bounding box center [683, 233] width 28 height 28
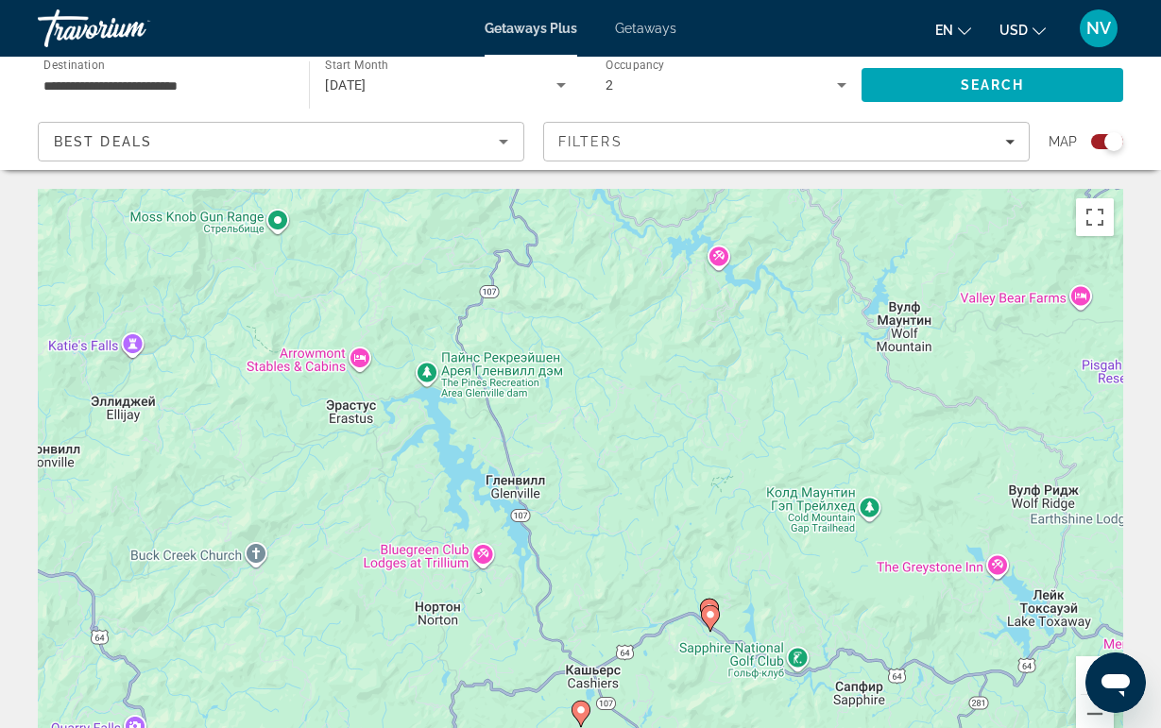
click at [326, 133] on div "Best Deals" at bounding box center [276, 141] width 445 height 23
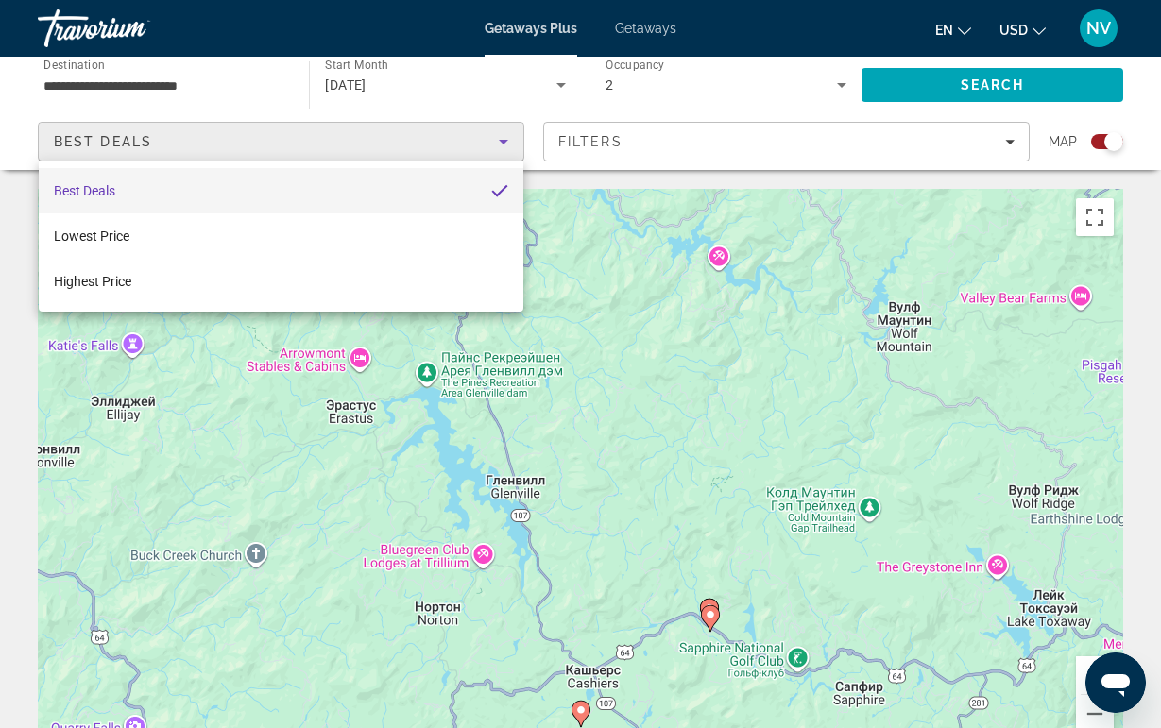
click at [657, 139] on div at bounding box center [580, 364] width 1161 height 728
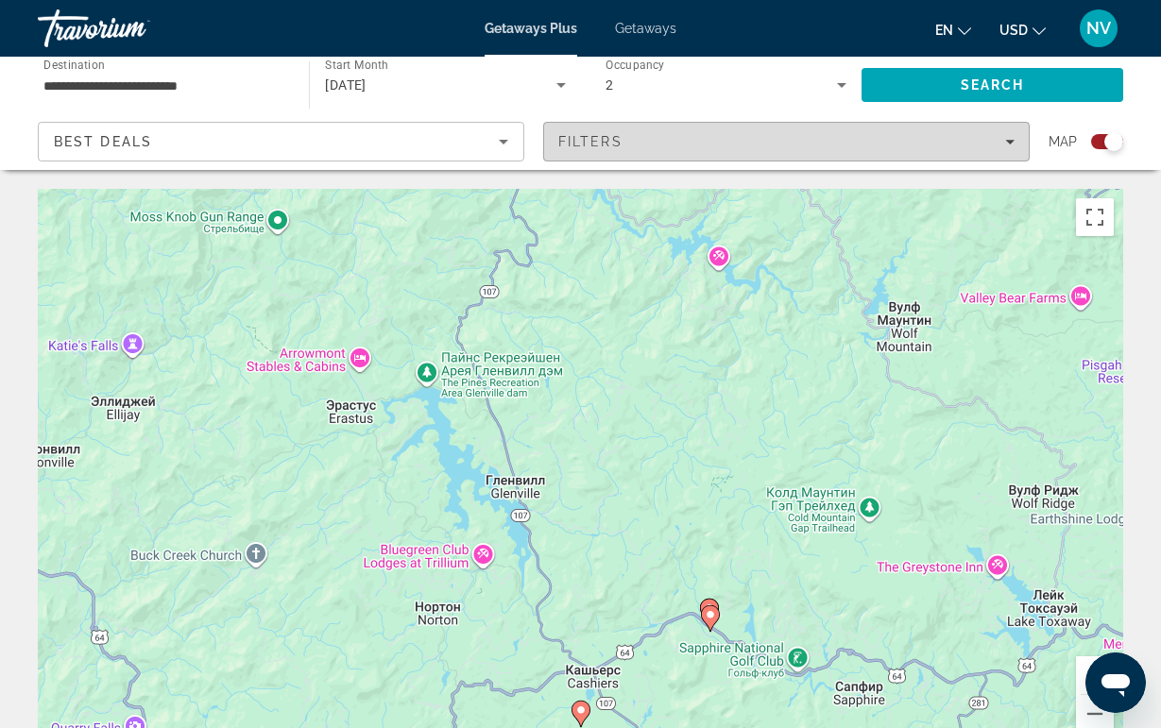
click at [652, 139] on div "Filters" at bounding box center [786, 141] width 456 height 15
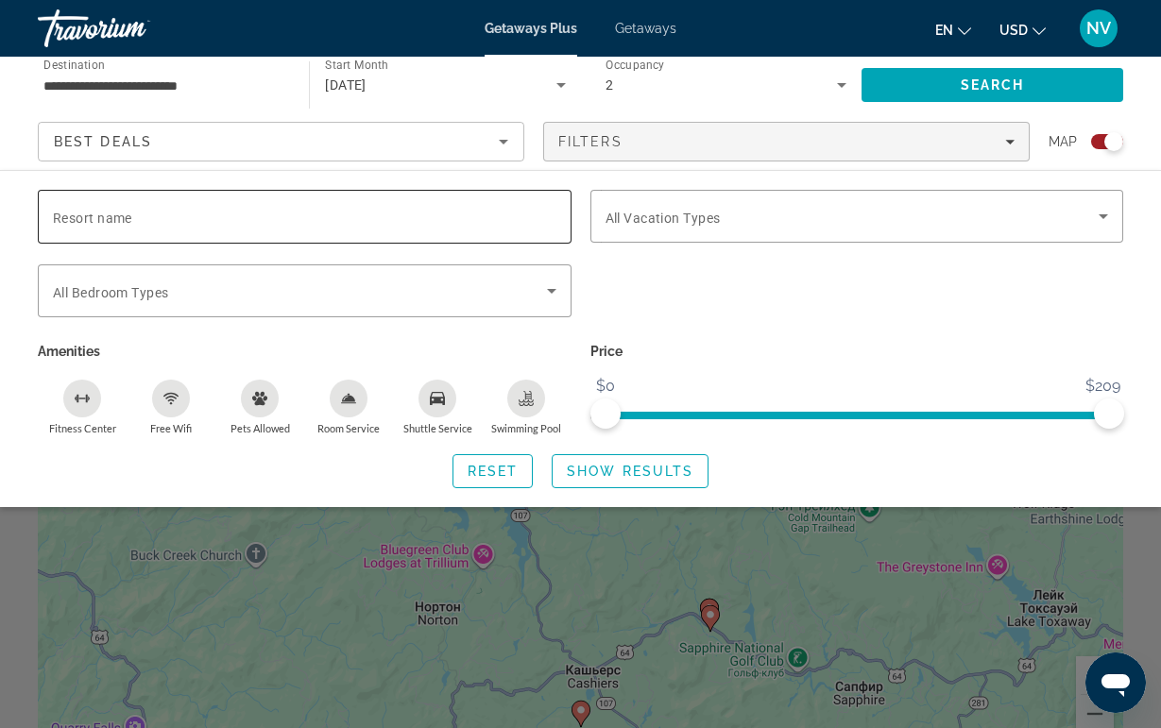
click at [315, 214] on input "Resort name" at bounding box center [304, 217] width 503 height 23
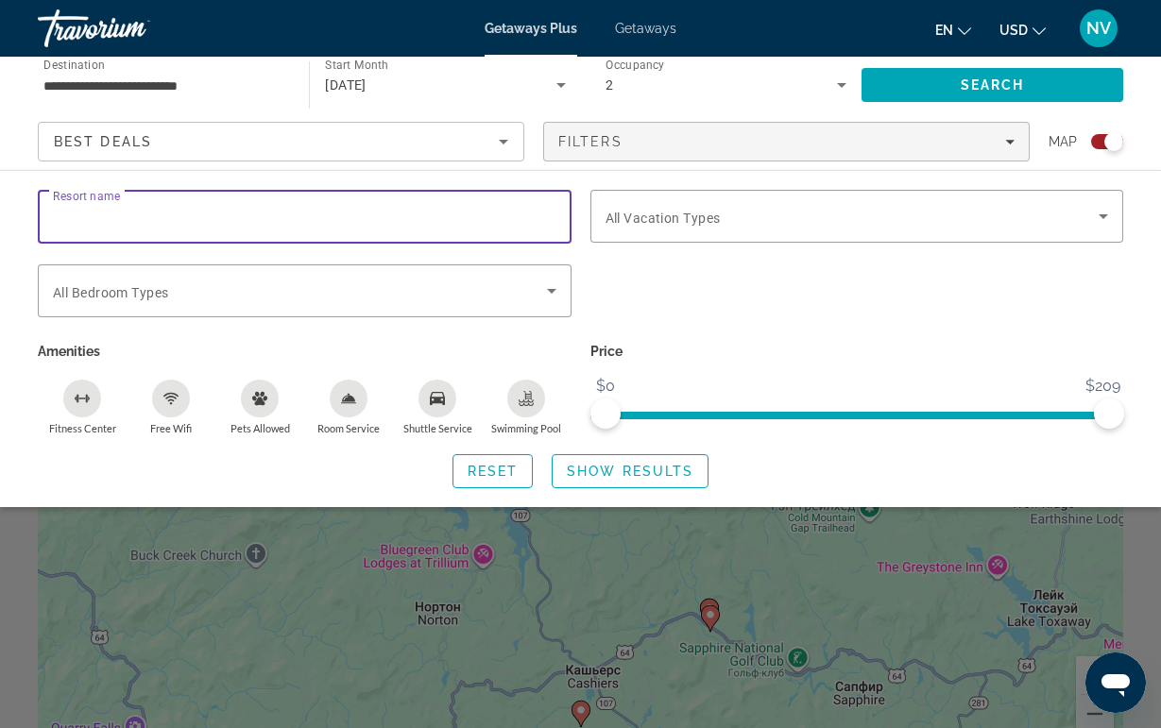
paste input "**********"
type input "**********"
click at [589, 472] on span "Show Results" at bounding box center [630, 471] width 127 height 15
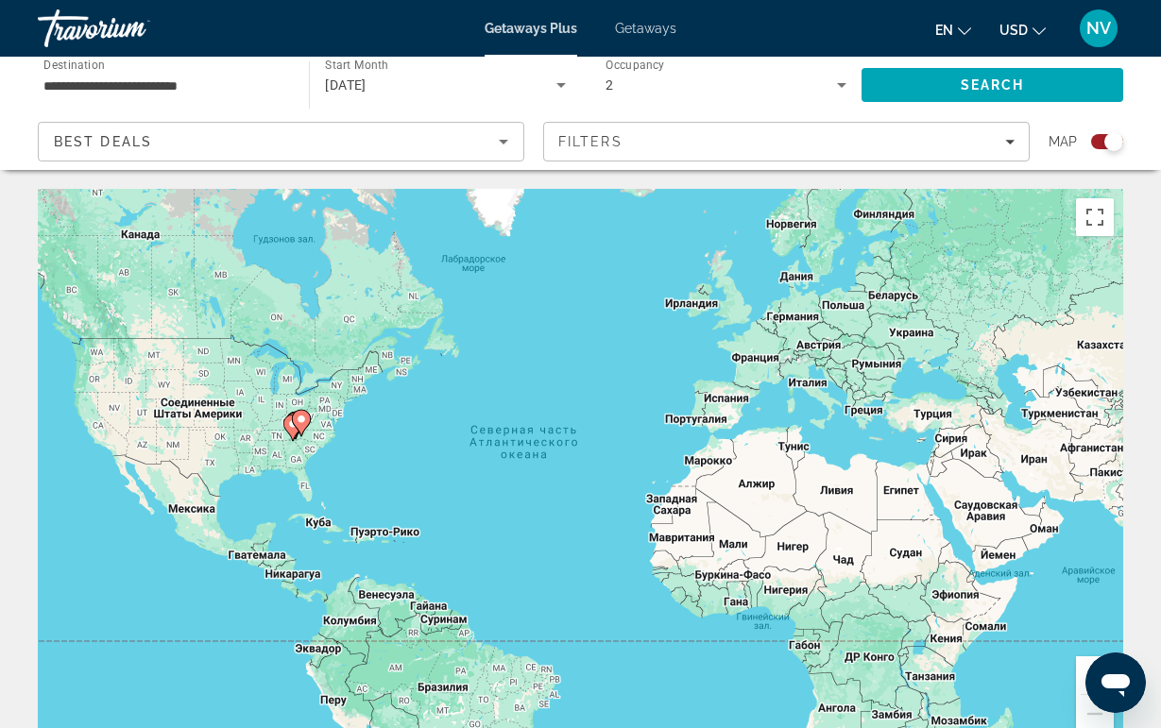
click at [306, 423] on image "Main content" at bounding box center [301, 419] width 11 height 11
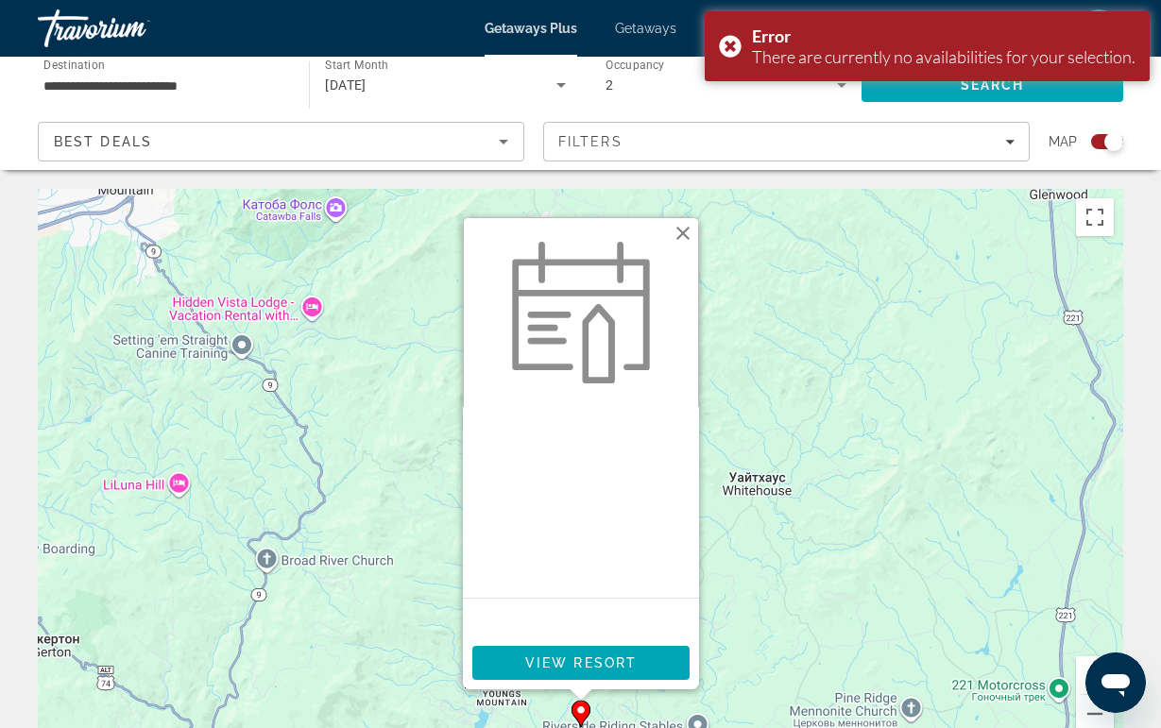
click at [682, 233] on button "Закрыть" at bounding box center [683, 233] width 28 height 28
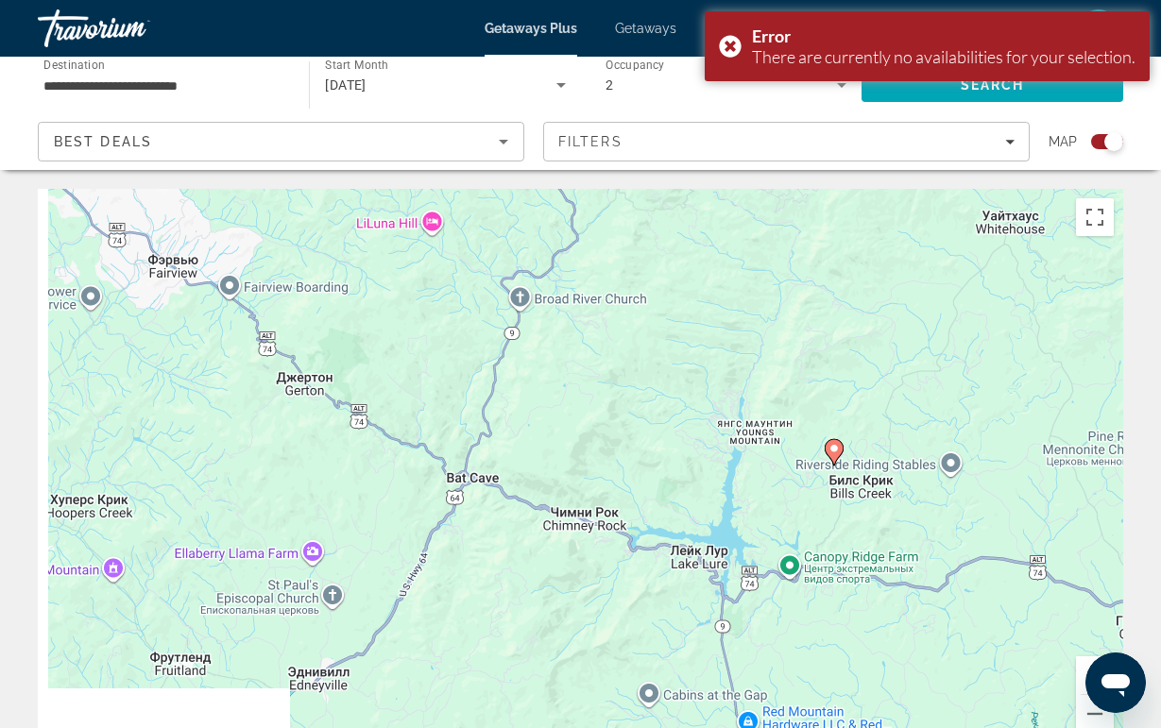
drag, startPoint x: 424, startPoint y: 570, endPoint x: 684, endPoint y: 302, distance: 372.8
click at [684, 302] on div "Чтобы активировать перетаскивание с помощью клавиатуры, нажмите Alt + Ввод. Пос…" at bounding box center [580, 472] width 1085 height 567
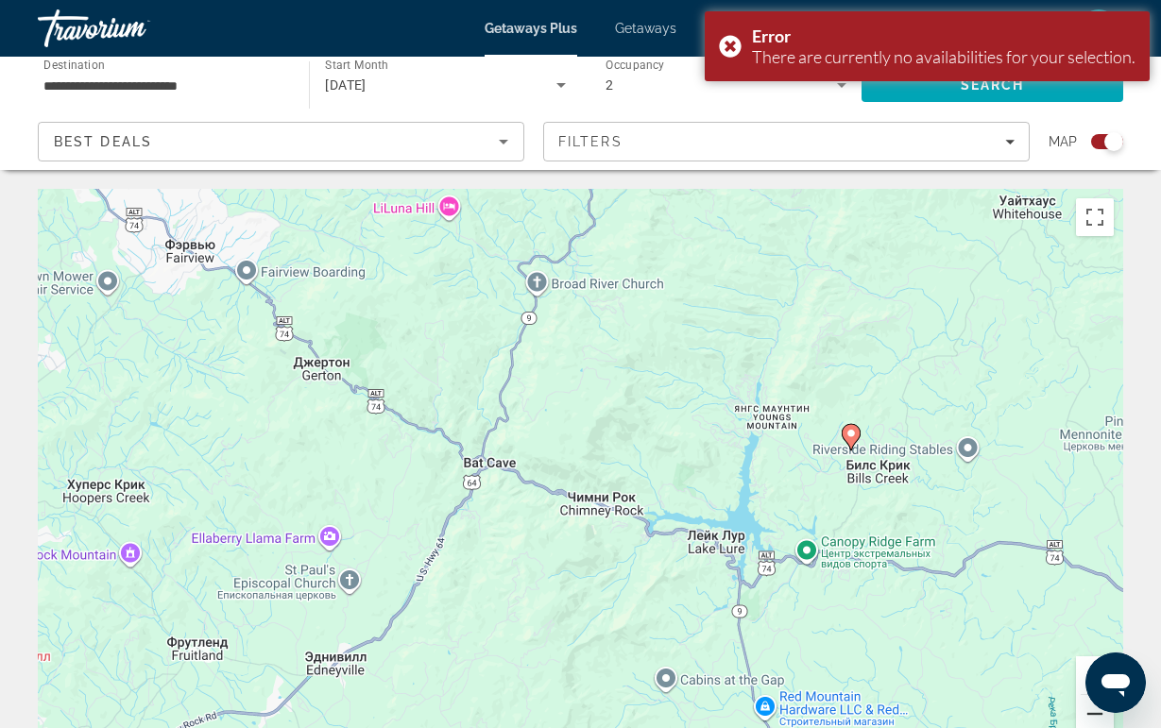
click at [1083, 719] on button "Уменьшить" at bounding box center [1095, 714] width 38 height 38
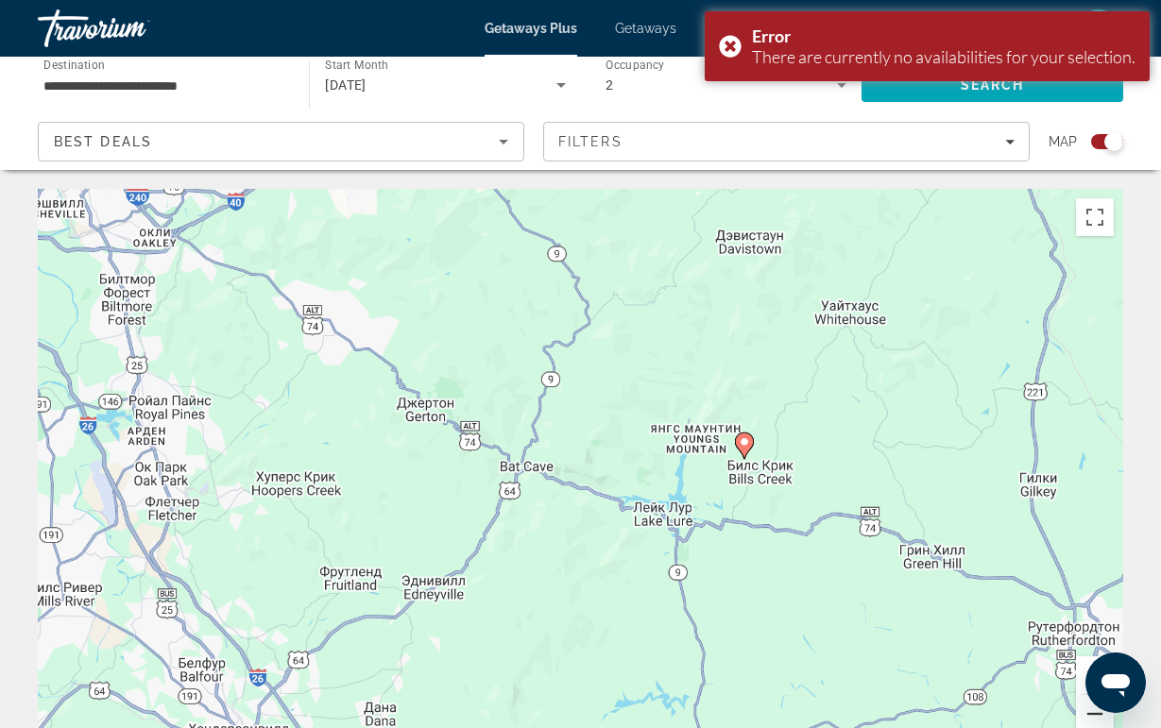
click at [1083, 719] on button "Уменьшить" at bounding box center [1095, 714] width 38 height 38
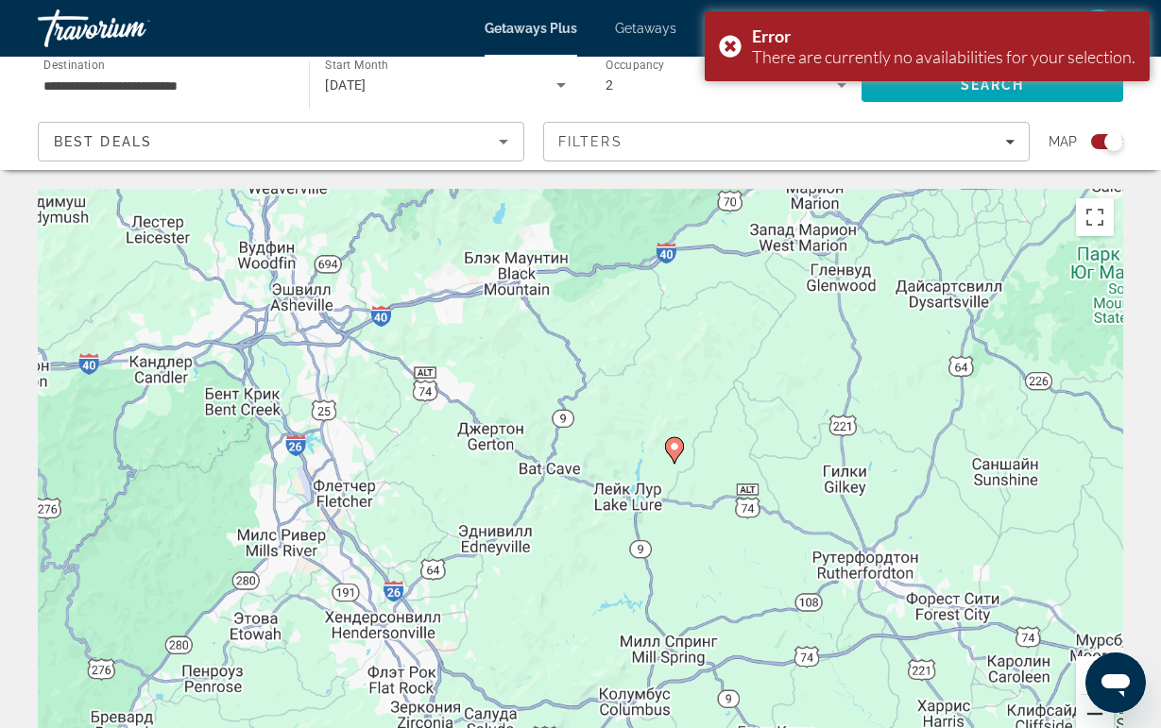
click at [1083, 719] on button "Уменьшить" at bounding box center [1095, 714] width 38 height 38
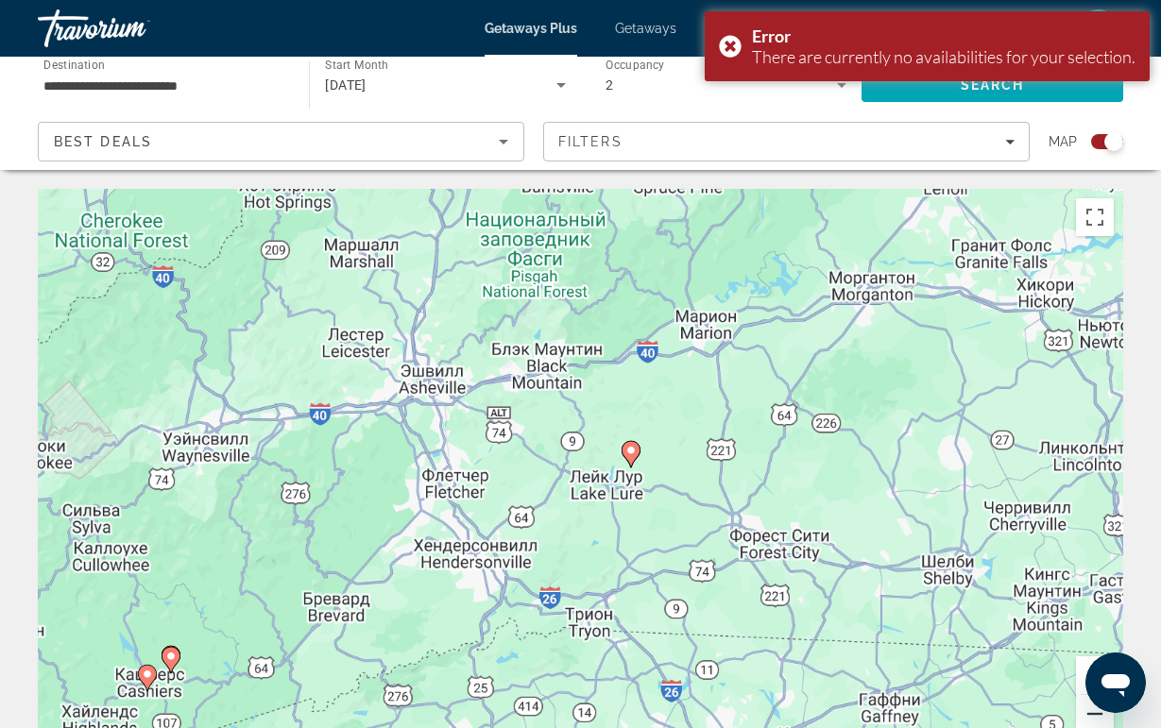
click at [1083, 719] on button "Уменьшить" at bounding box center [1095, 714] width 38 height 38
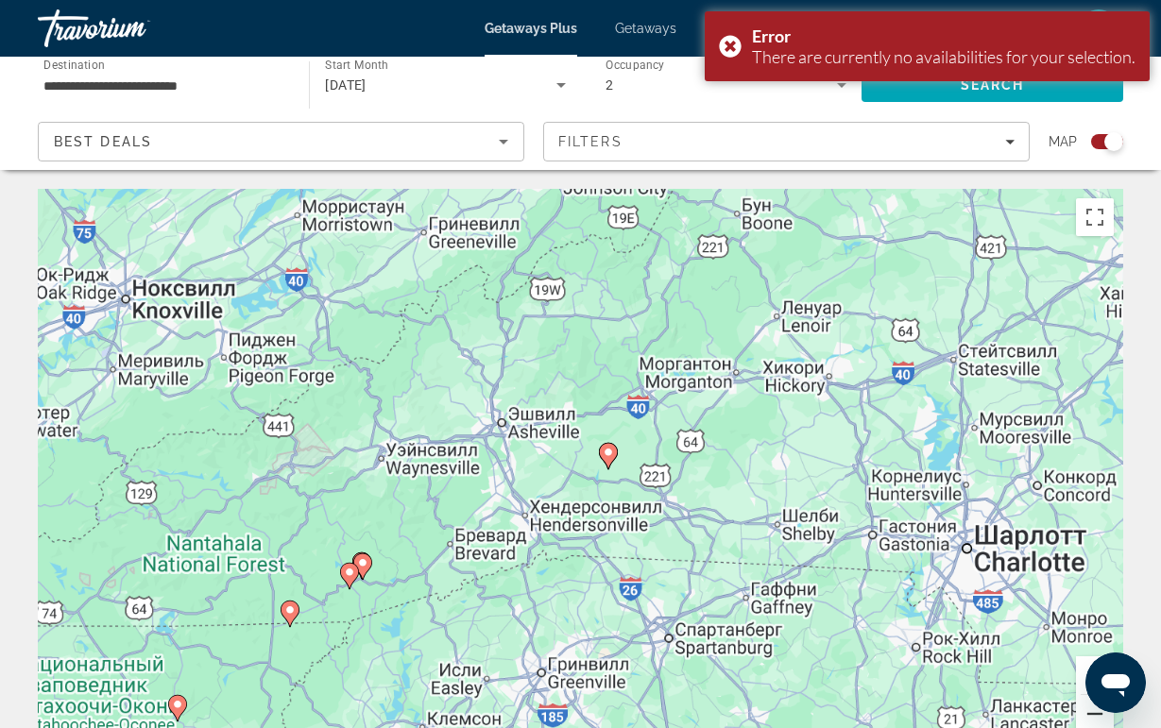
click at [1083, 719] on button "Уменьшить" at bounding box center [1095, 714] width 38 height 38
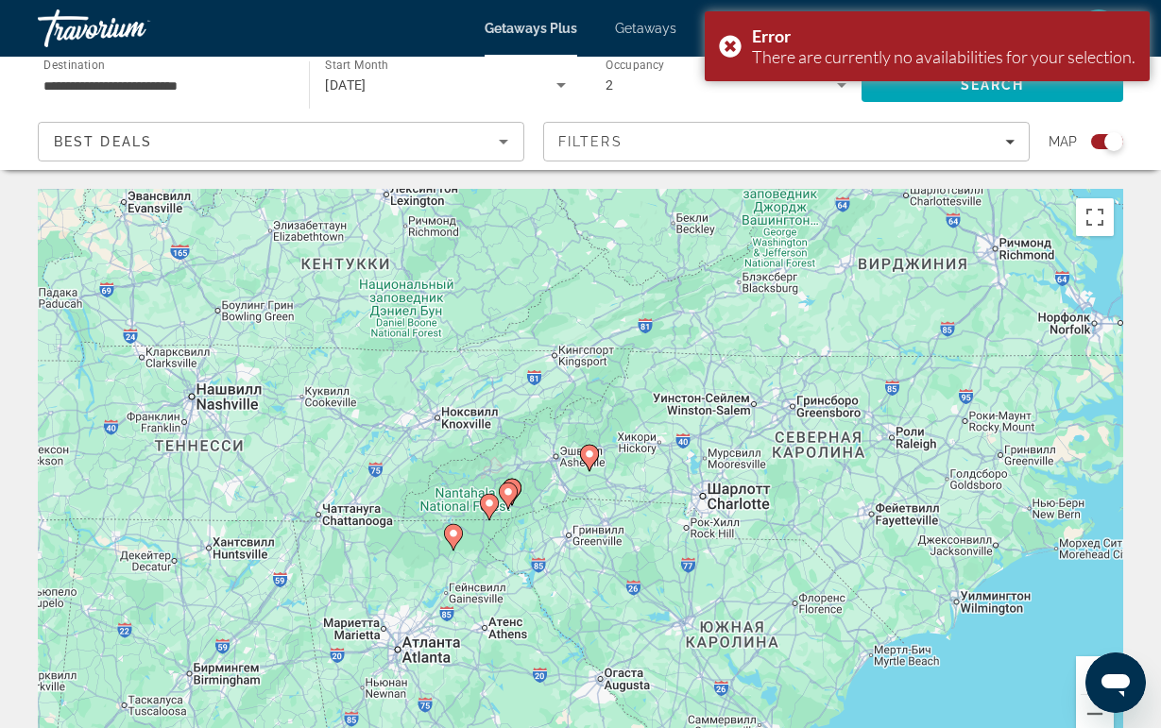
click at [510, 498] on icon "Main content" at bounding box center [507, 496] width 17 height 25
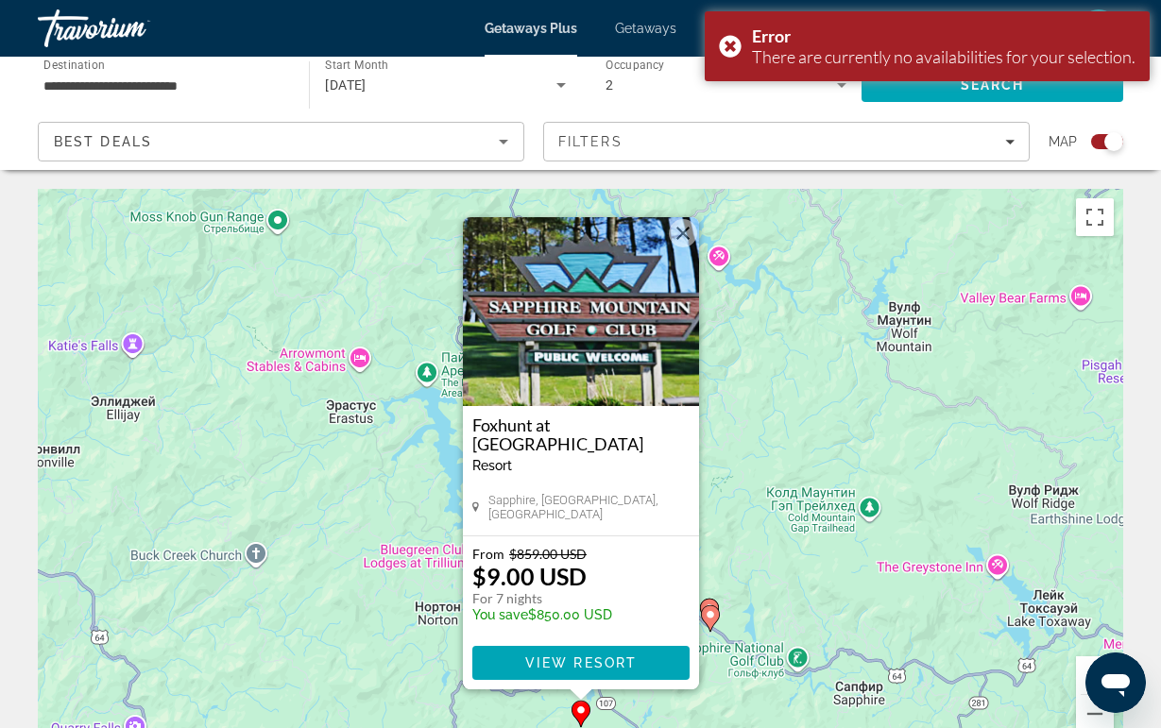
click at [691, 227] on button "Закрыть" at bounding box center [683, 233] width 28 height 28
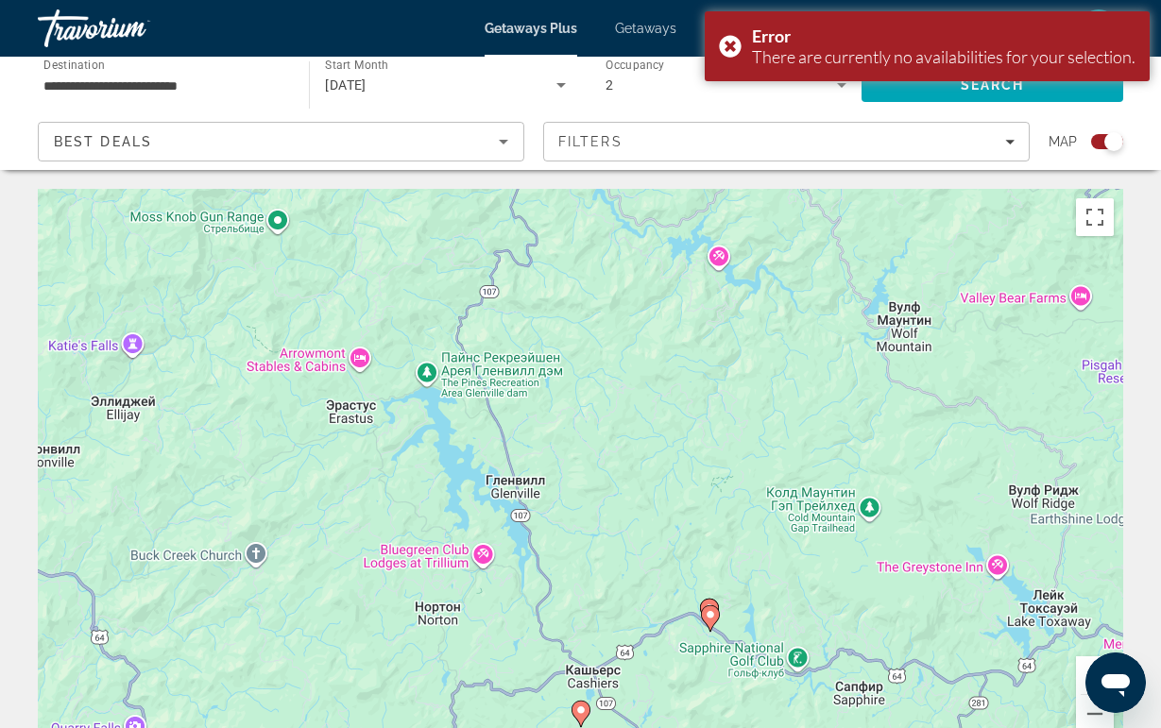
click at [709, 624] on icon "Main content" at bounding box center [709, 618] width 17 height 25
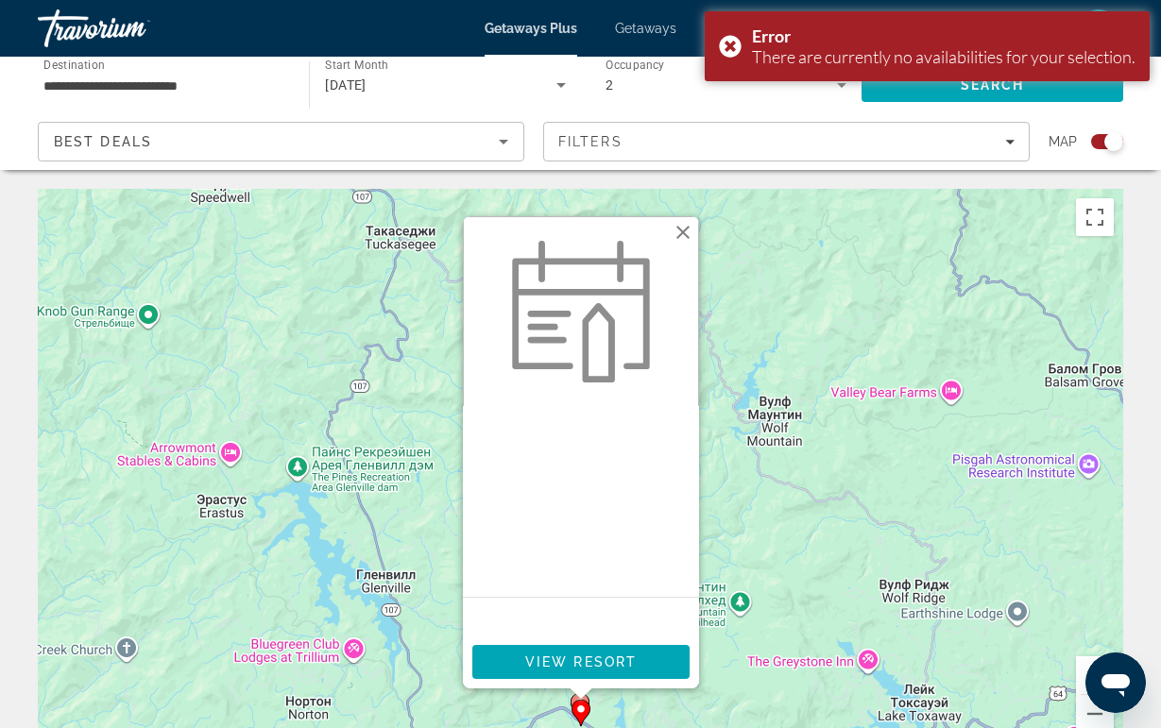
drag, startPoint x: 681, startPoint y: 238, endPoint x: 681, endPoint y: 254, distance: 16.1
click at [681, 237] on button "Закрыть" at bounding box center [683, 232] width 28 height 28
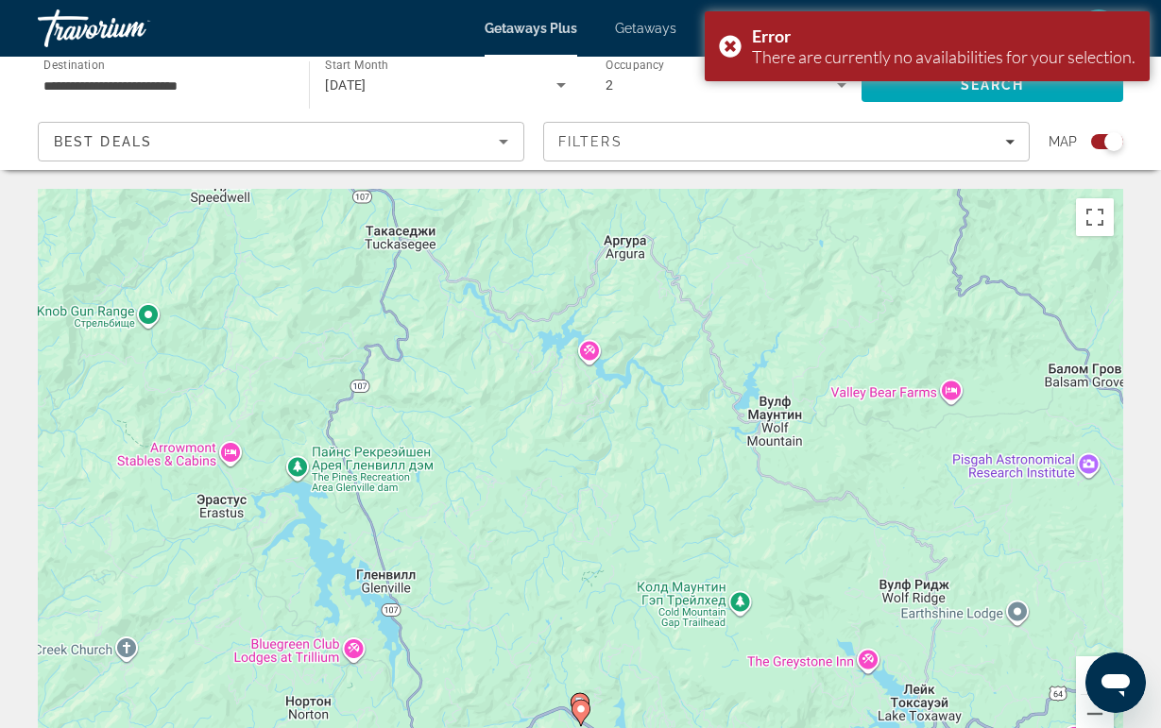
click at [578, 694] on icon "Main content" at bounding box center [579, 706] width 17 height 25
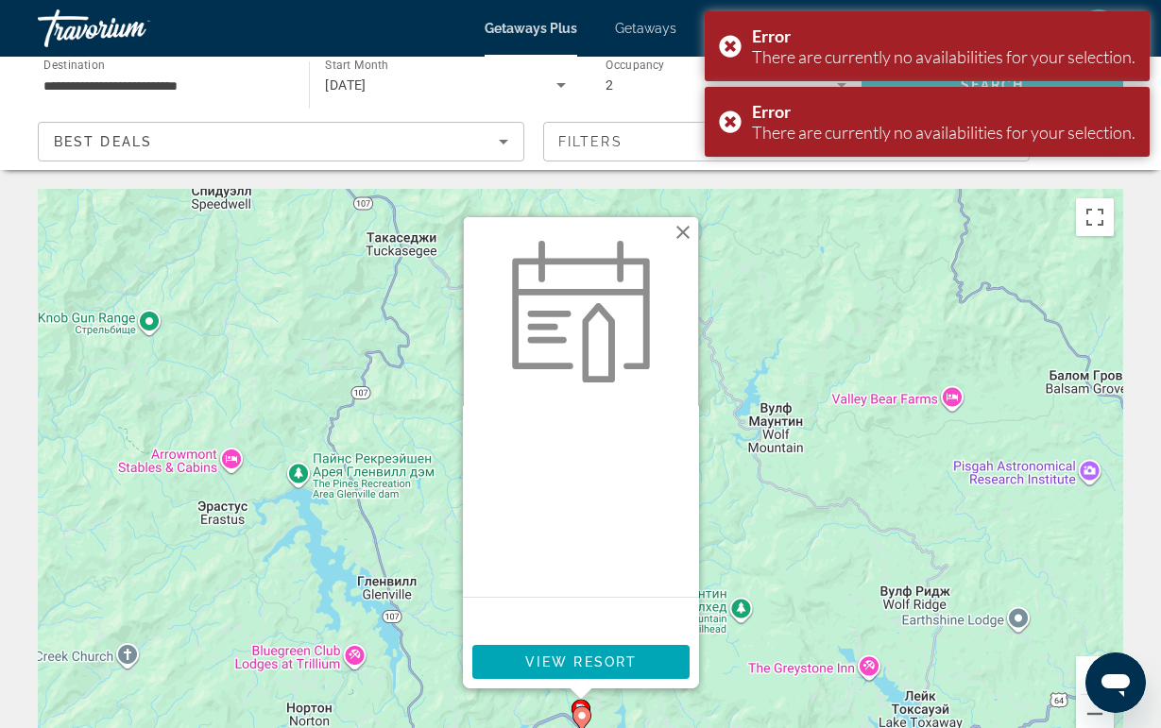
click at [681, 228] on button "Закрыть" at bounding box center [683, 232] width 28 height 28
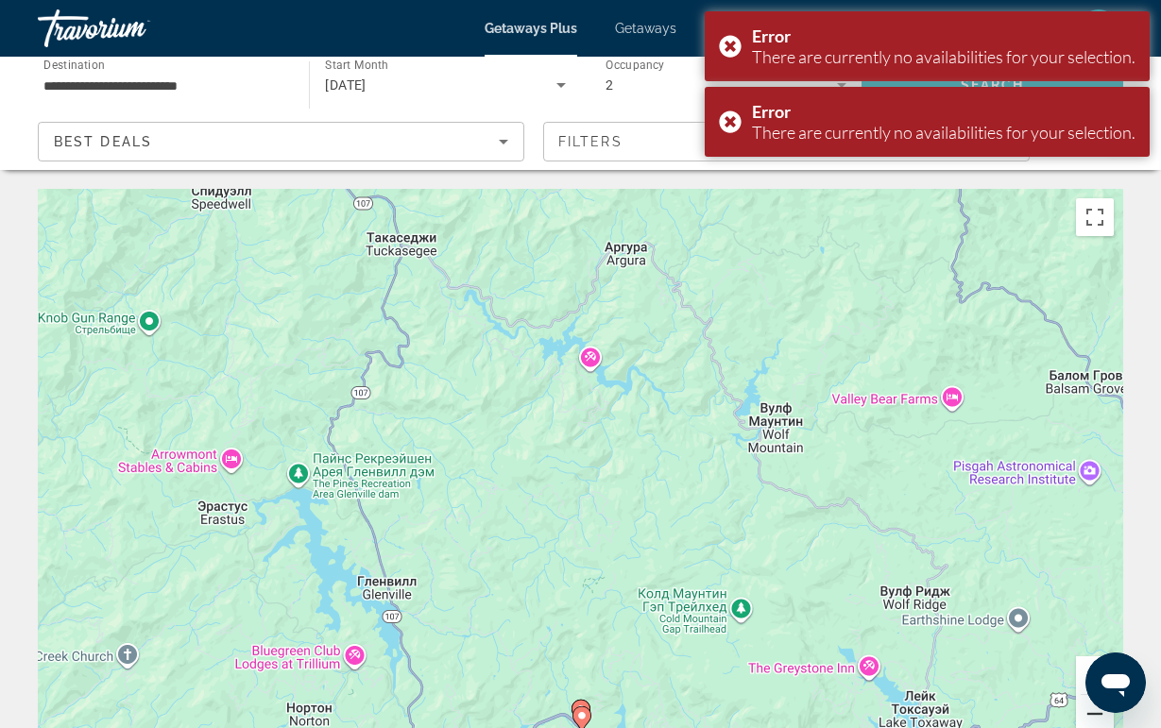
click at [1083, 715] on button "Уменьшить" at bounding box center [1095, 714] width 38 height 38
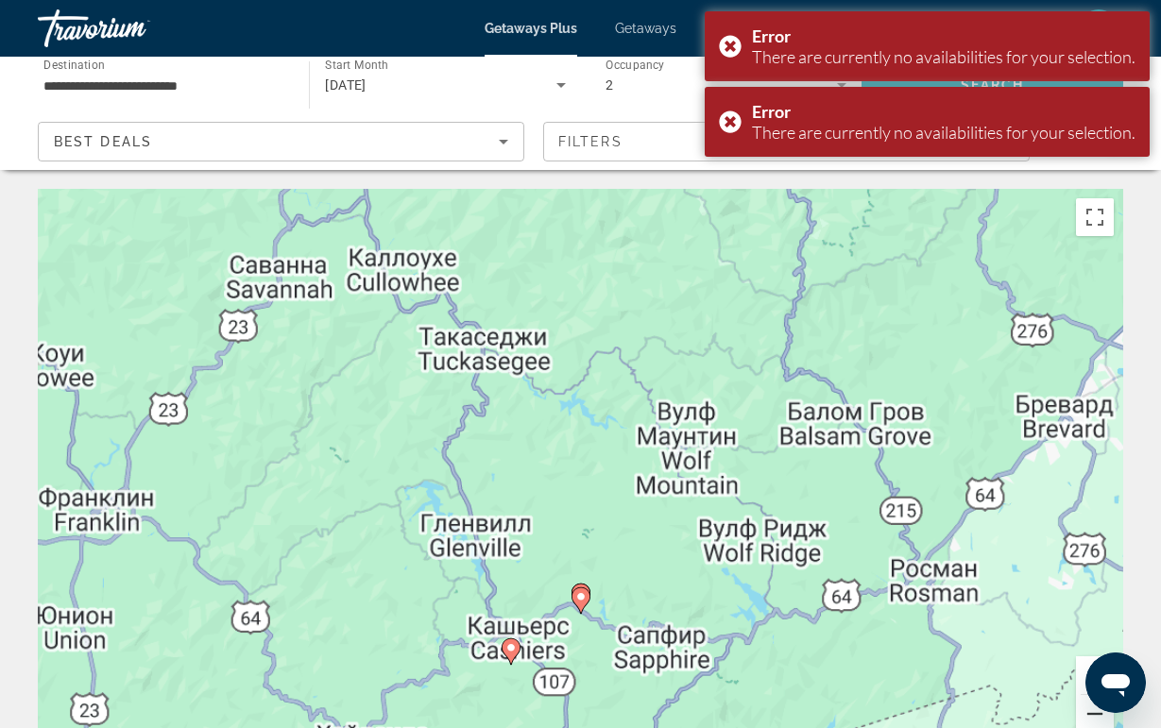
click at [1083, 715] on button "Уменьшить" at bounding box center [1095, 714] width 38 height 38
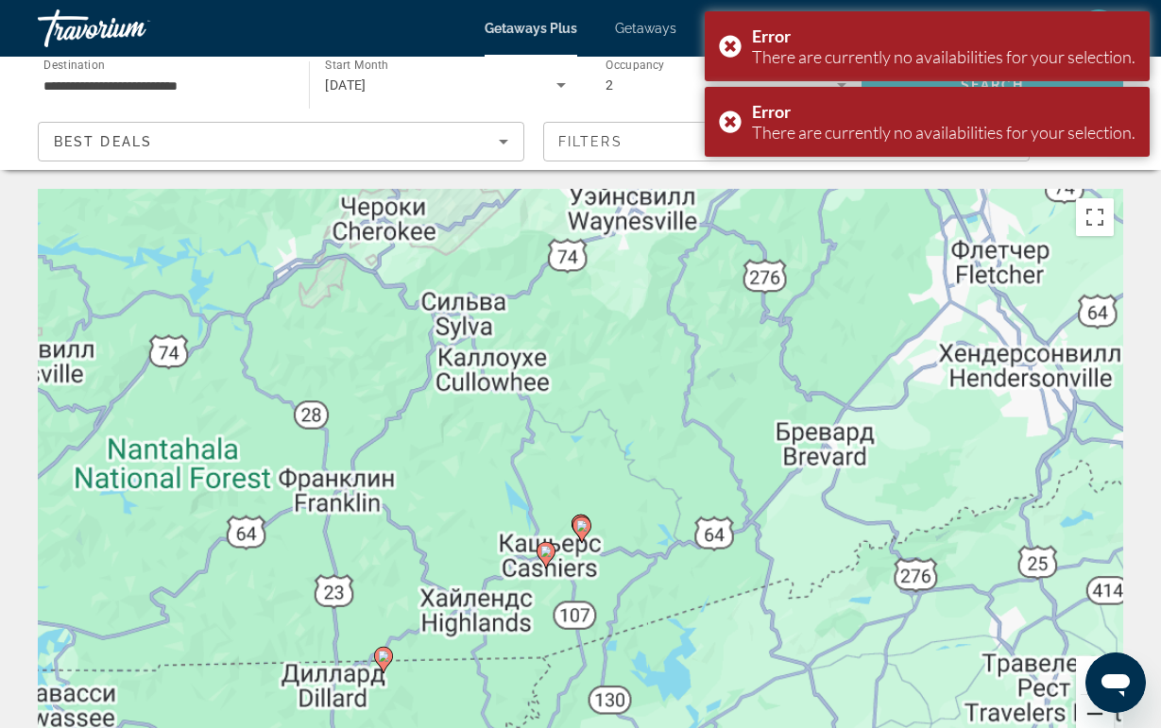
click at [1083, 715] on button "Уменьшить" at bounding box center [1095, 714] width 38 height 38
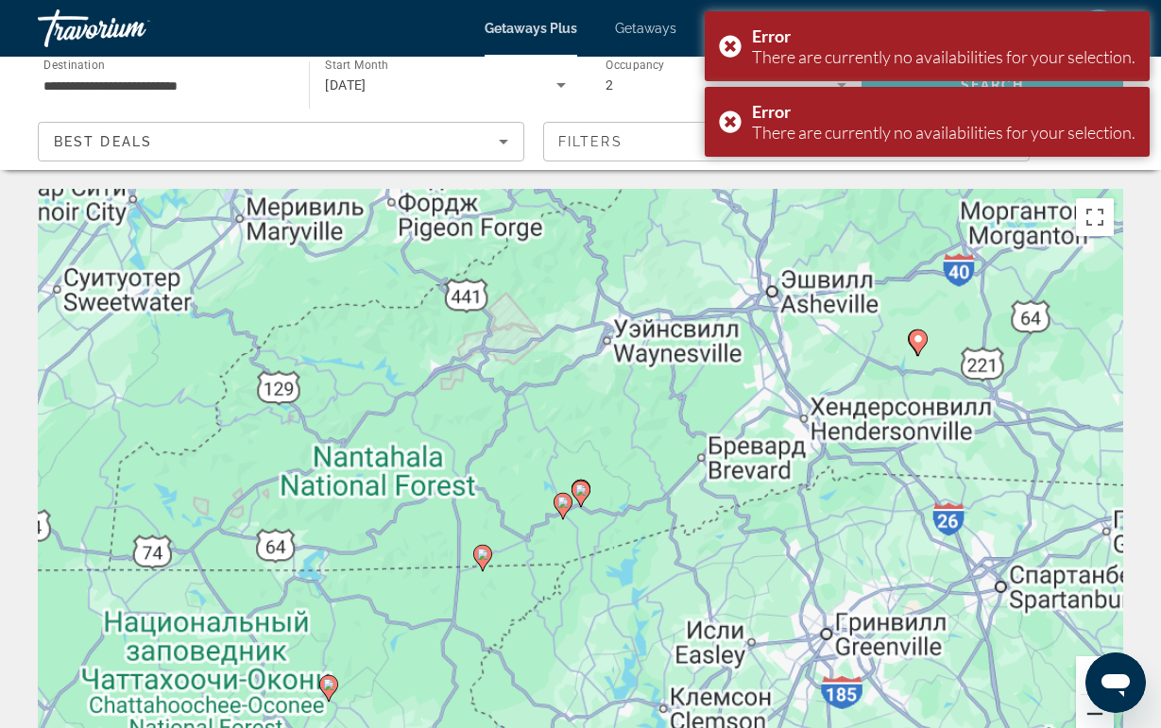
click at [1083, 715] on button "Уменьшить" at bounding box center [1095, 714] width 38 height 38
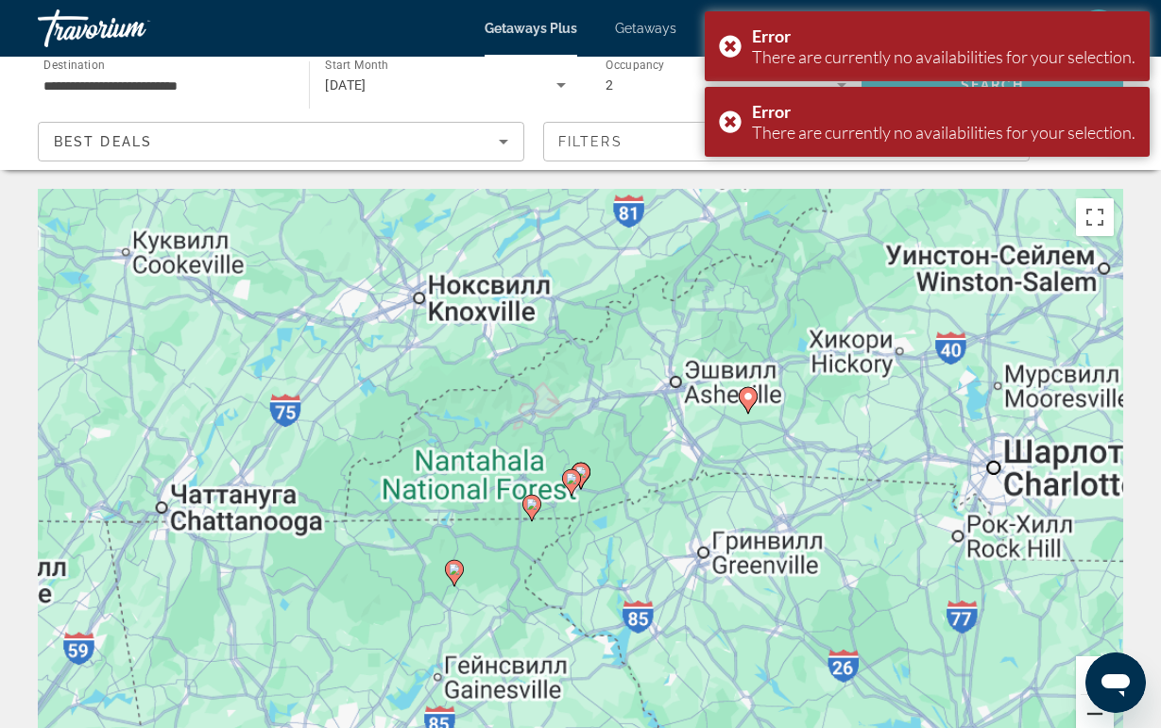
click at [1083, 715] on button "Уменьшить" at bounding box center [1095, 714] width 38 height 38
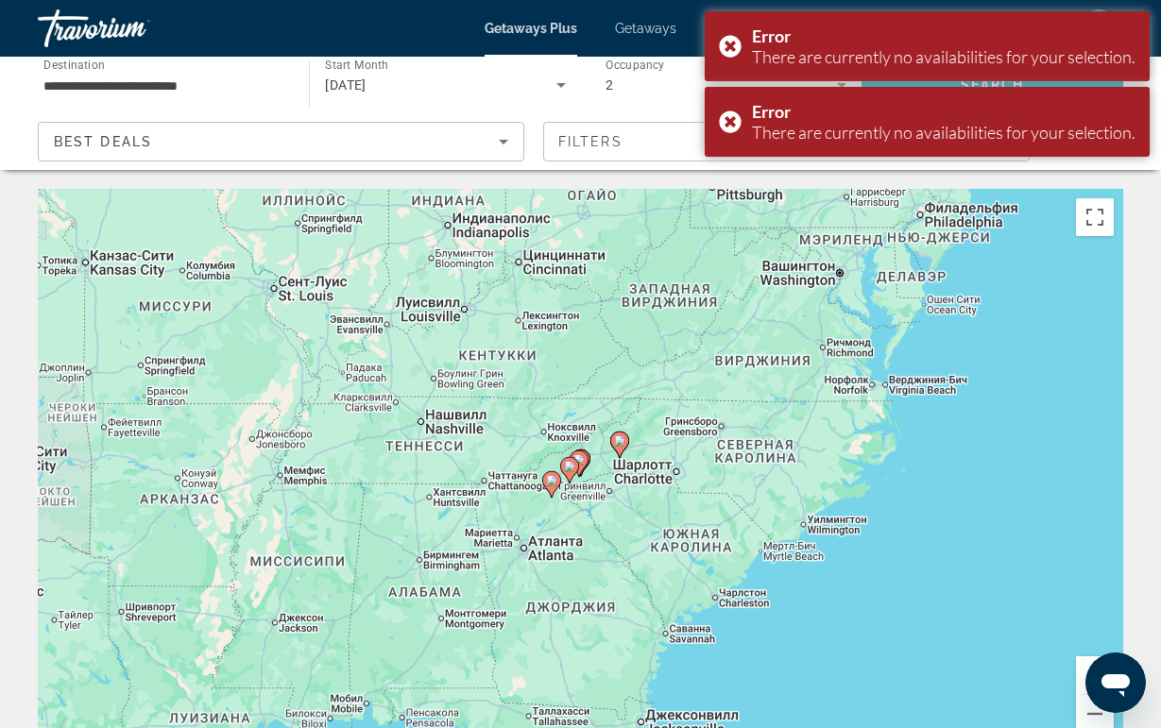
click at [547, 480] on image "Main content" at bounding box center [551, 480] width 11 height 11
type input "**********"
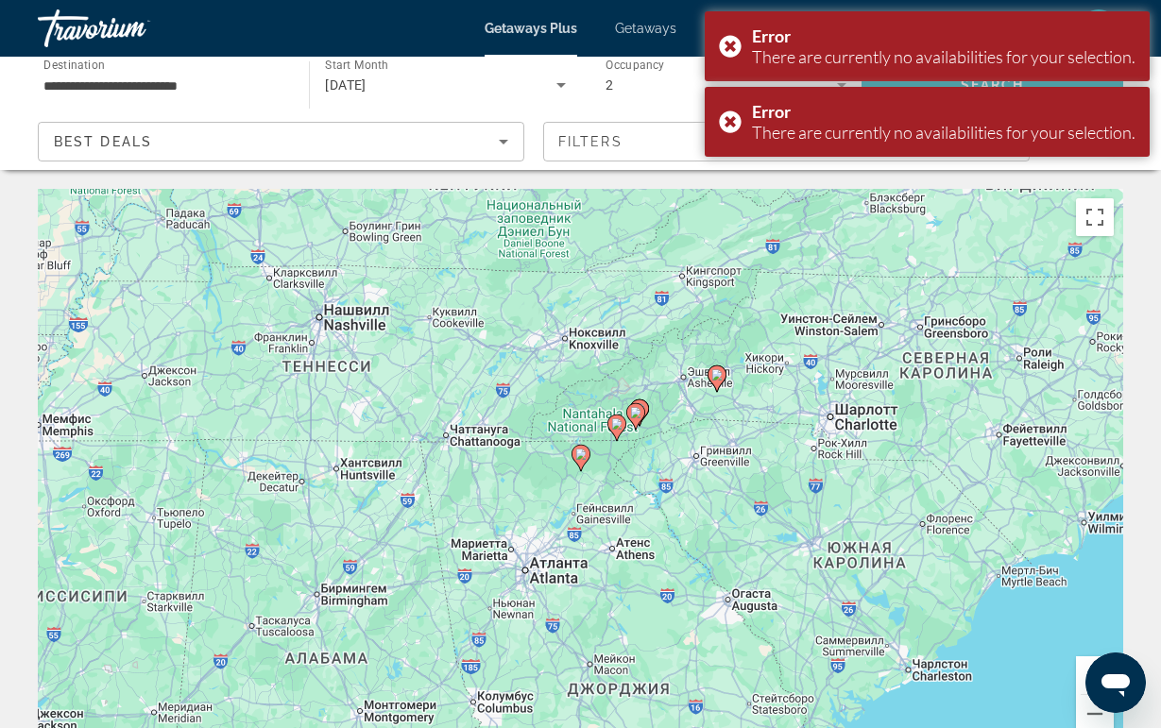
click at [584, 463] on icon "Main content" at bounding box center [579, 458] width 17 height 25
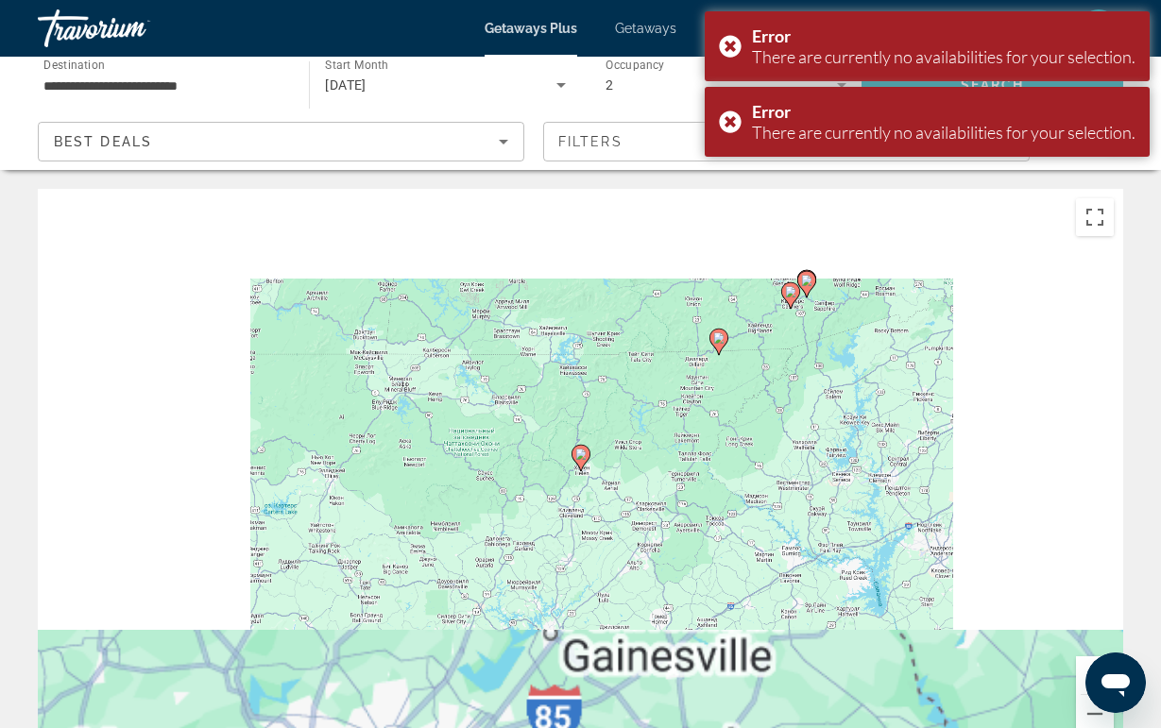
click at [584, 471] on gmp-advanced-marker "Main content" at bounding box center [580, 458] width 19 height 28
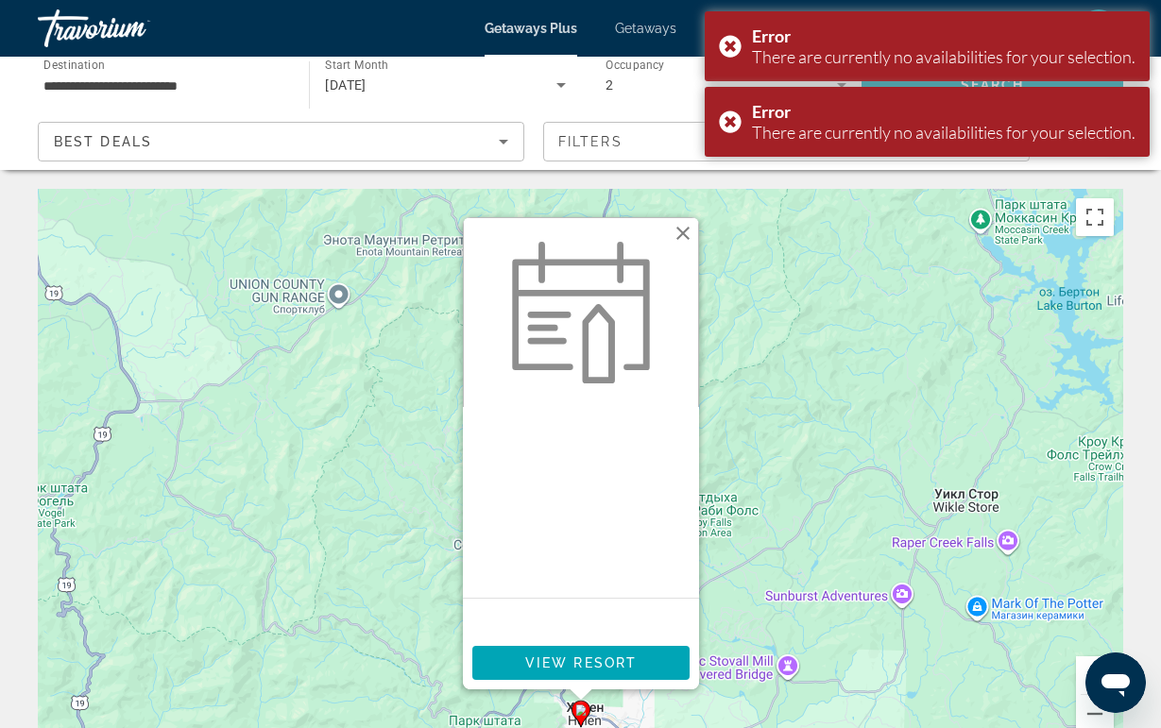
click at [680, 230] on button "Закрыть" at bounding box center [683, 233] width 28 height 28
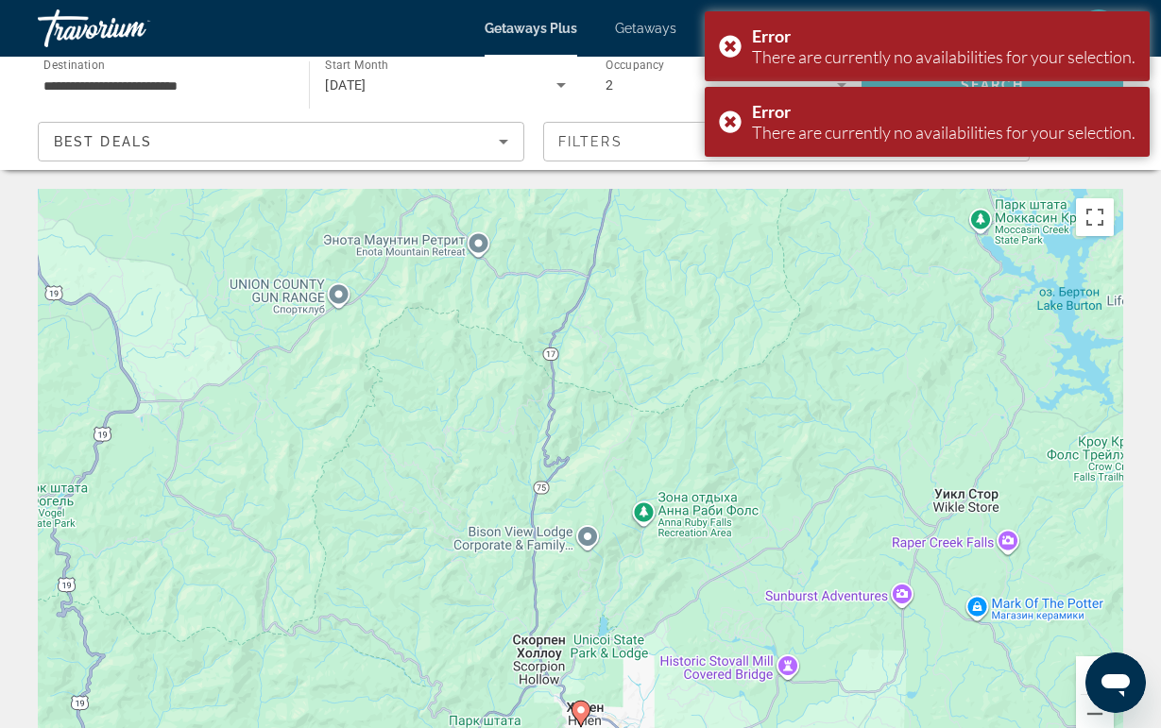
click at [371, 153] on div "Best Deals" at bounding box center [281, 149] width 454 height 53
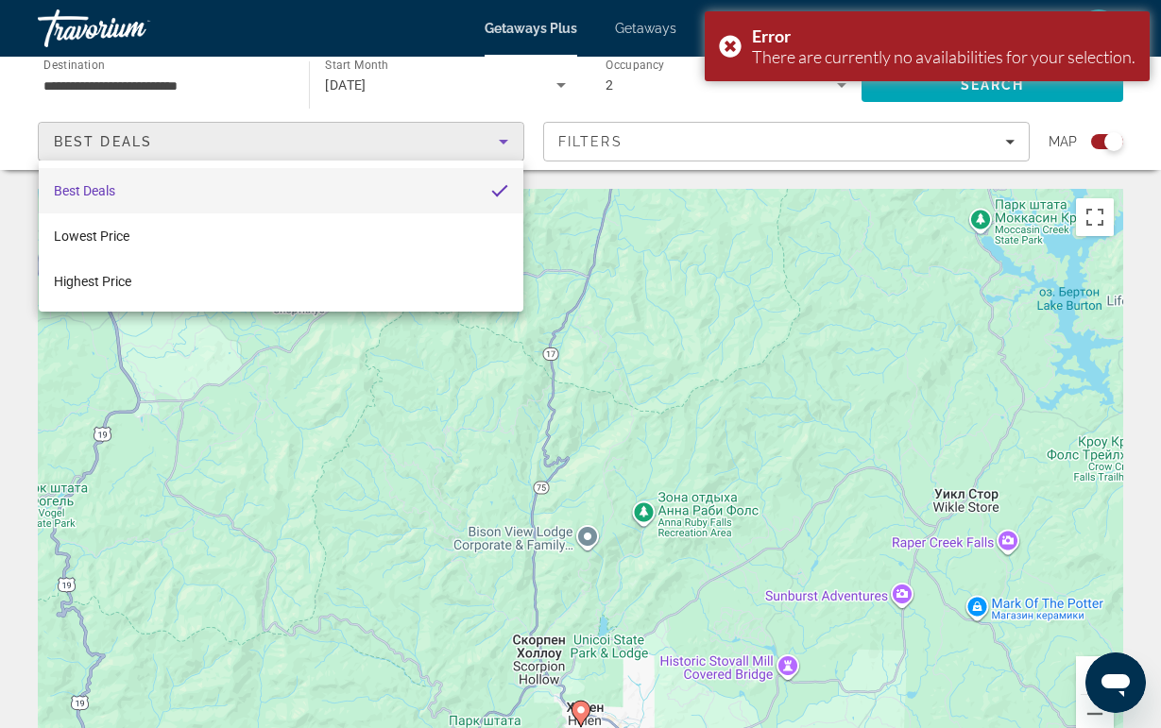
click at [602, 133] on div at bounding box center [580, 364] width 1161 height 728
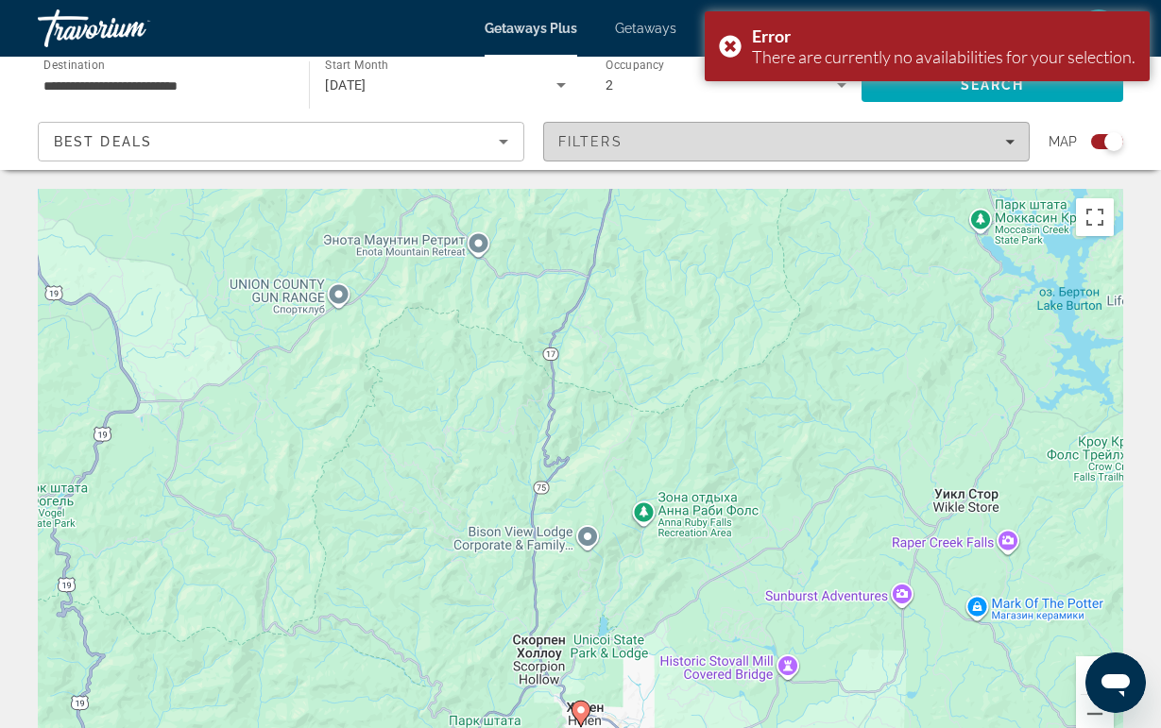
click at [597, 138] on span "Filters" at bounding box center [590, 141] width 64 height 15
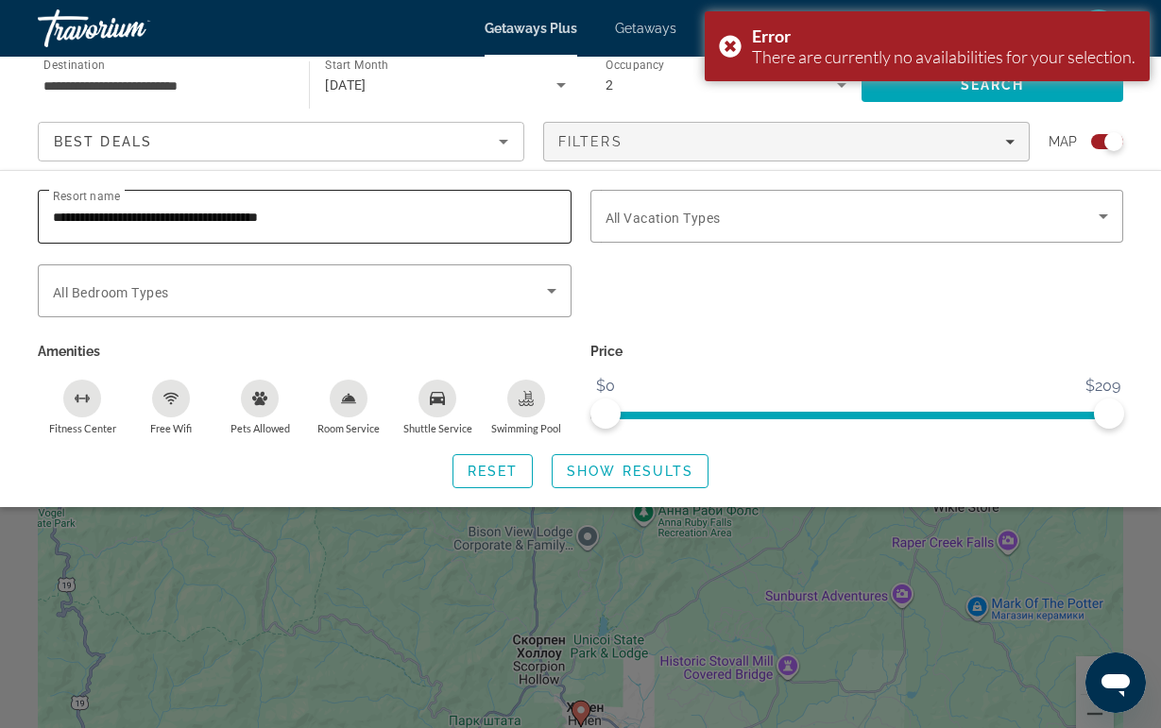
click at [406, 227] on input "**********" at bounding box center [304, 217] width 503 height 23
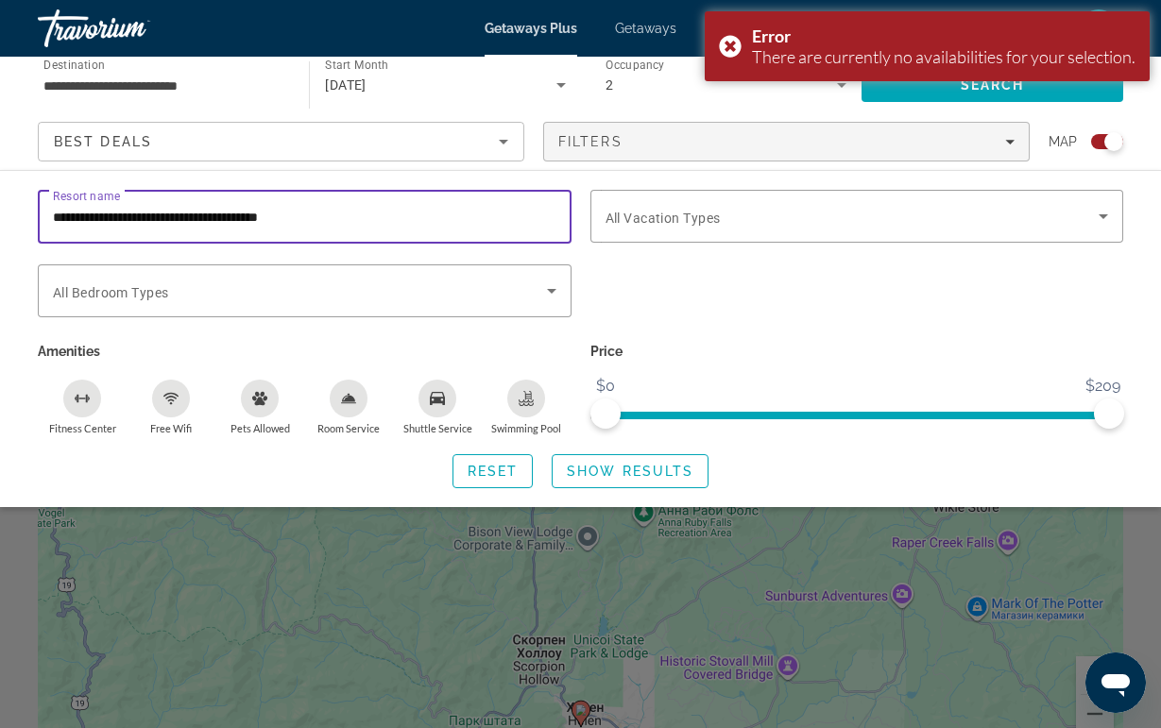
drag, startPoint x: 406, startPoint y: 227, endPoint x: 37, endPoint y: 227, distance: 369.3
click at [32, 228] on div "**********" at bounding box center [304, 227] width 553 height 75
click at [60, 222] on input "**********" at bounding box center [304, 217] width 503 height 23
drag, startPoint x: 56, startPoint y: 222, endPoint x: 447, endPoint y: 221, distance: 391.1
click at [447, 221] on input "**********" at bounding box center [304, 217] width 503 height 23
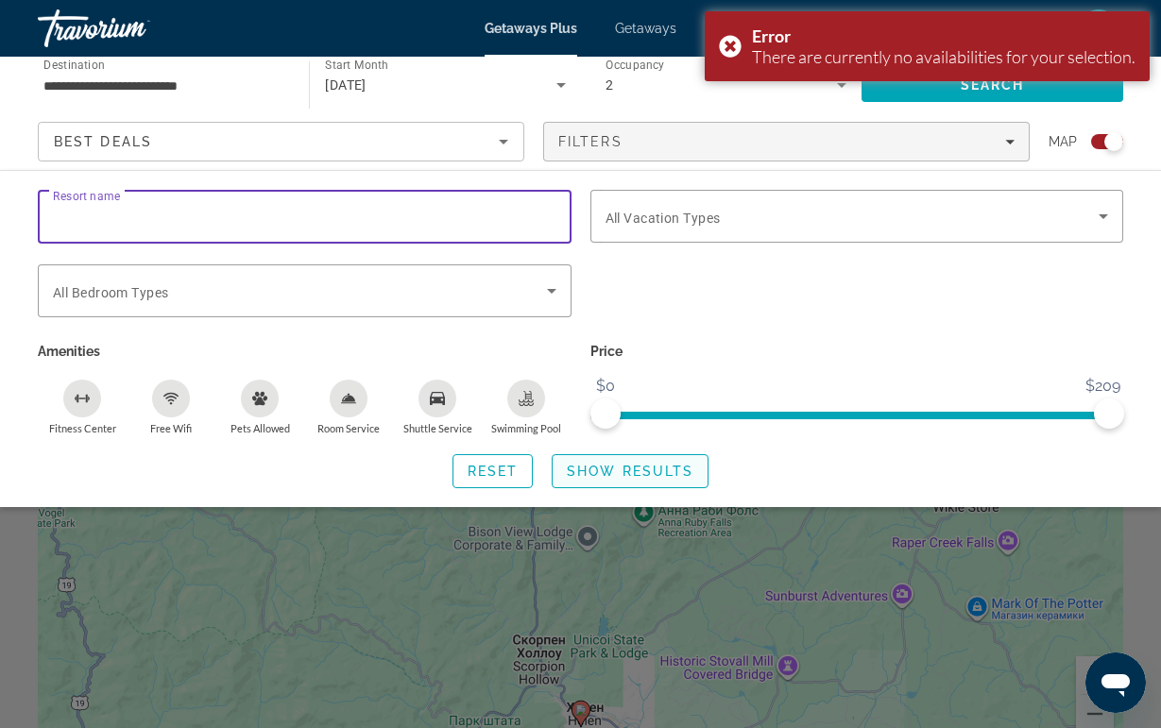
click at [608, 470] on span "Show Results" at bounding box center [630, 471] width 127 height 15
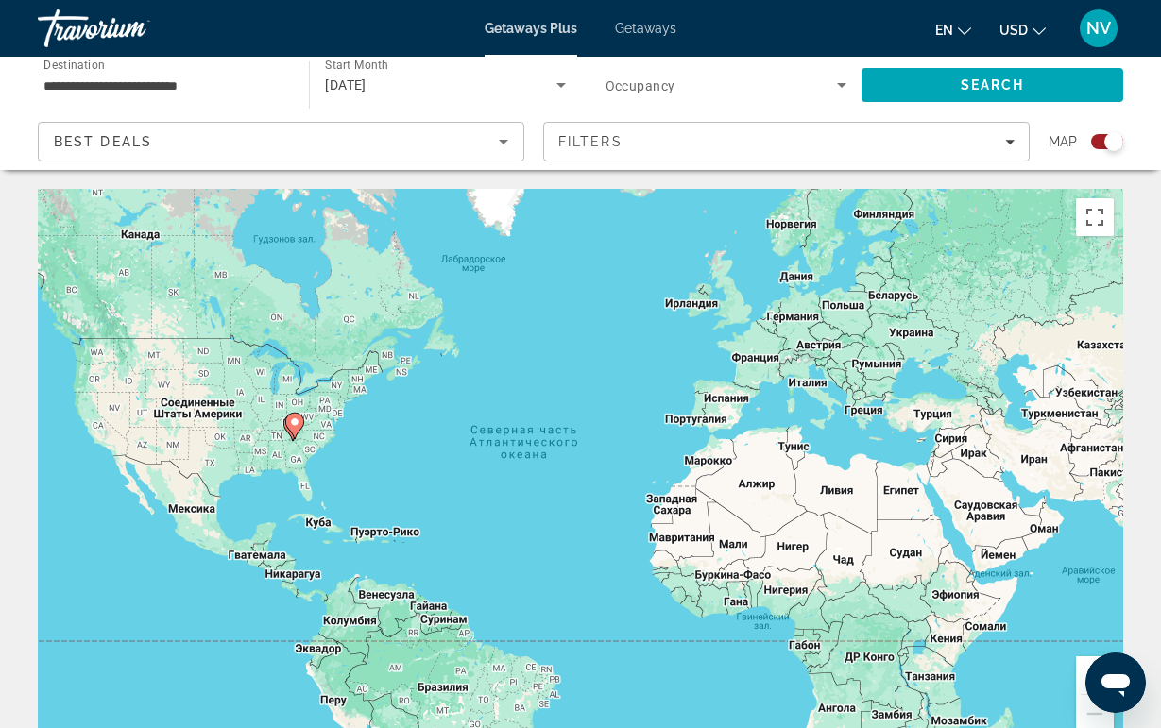
click at [470, 150] on div "Best Deals" at bounding box center [276, 141] width 445 height 23
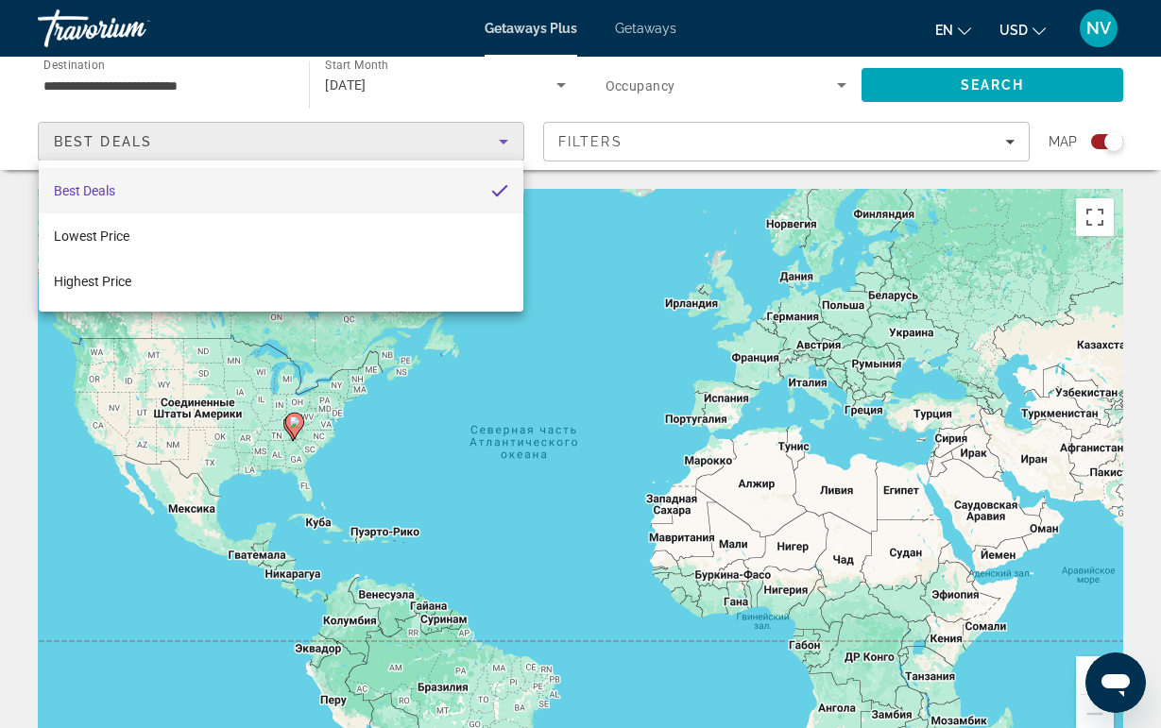
click at [398, 102] on div at bounding box center [580, 364] width 1161 height 728
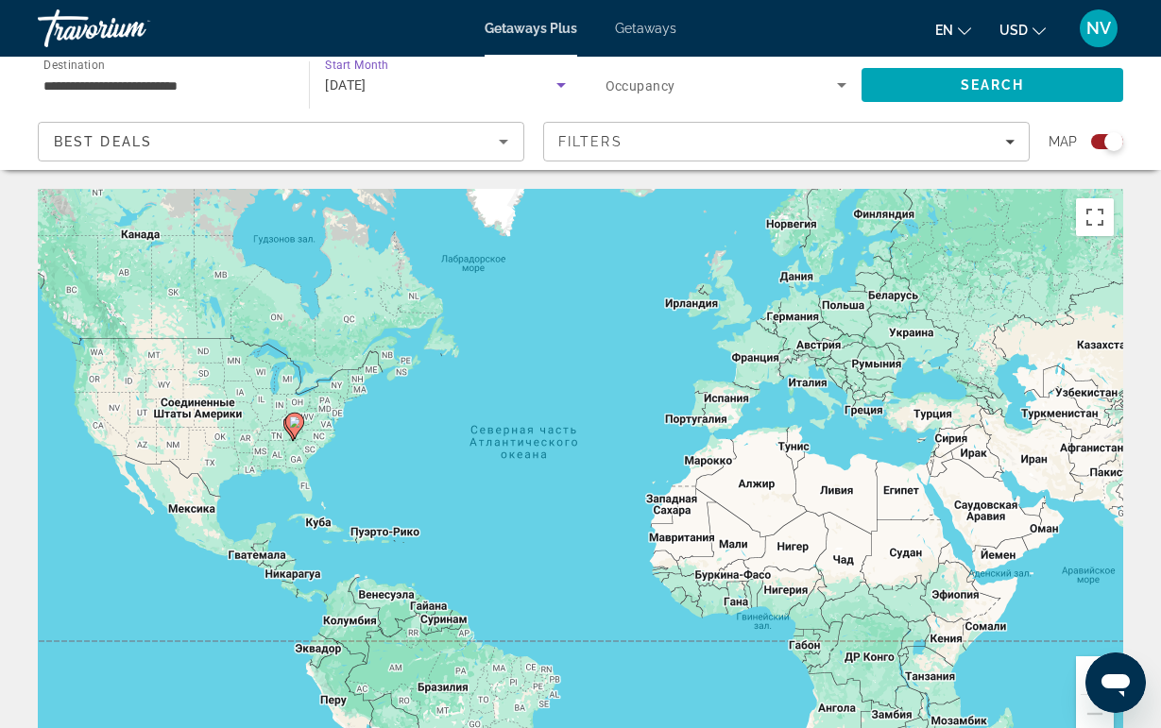
click at [367, 89] on span "[DATE]" at bounding box center [346, 84] width 42 height 15
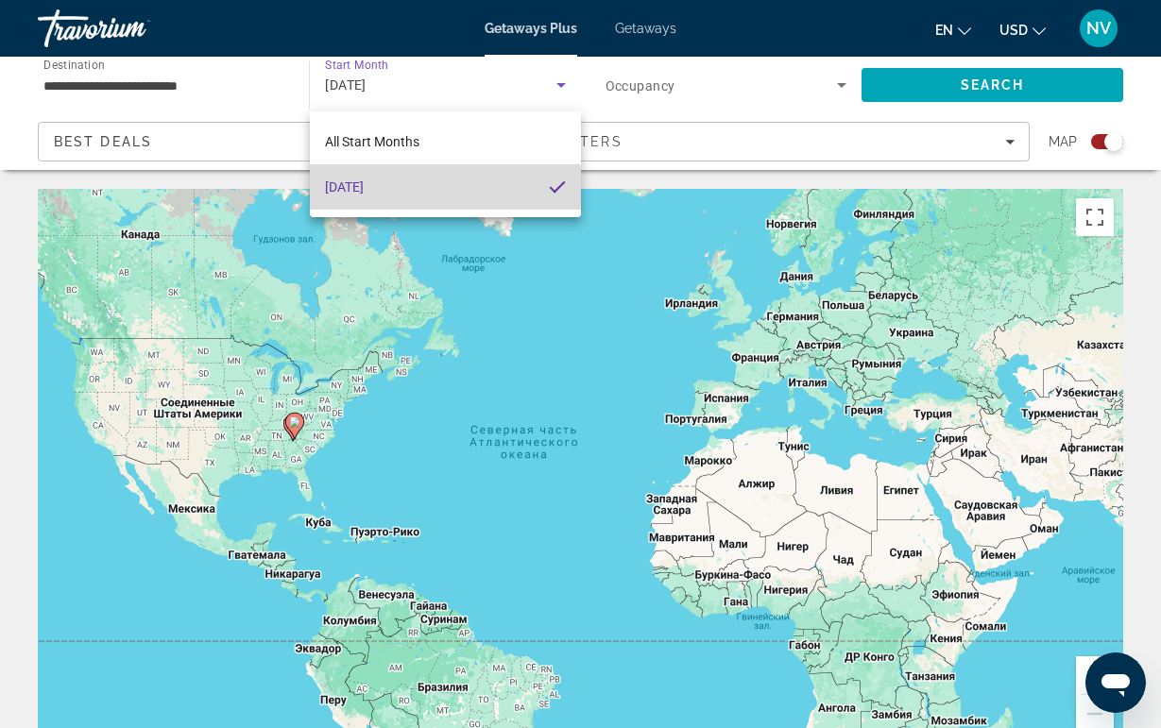
click at [376, 202] on mat-option "[DATE]" at bounding box center [445, 186] width 270 height 45
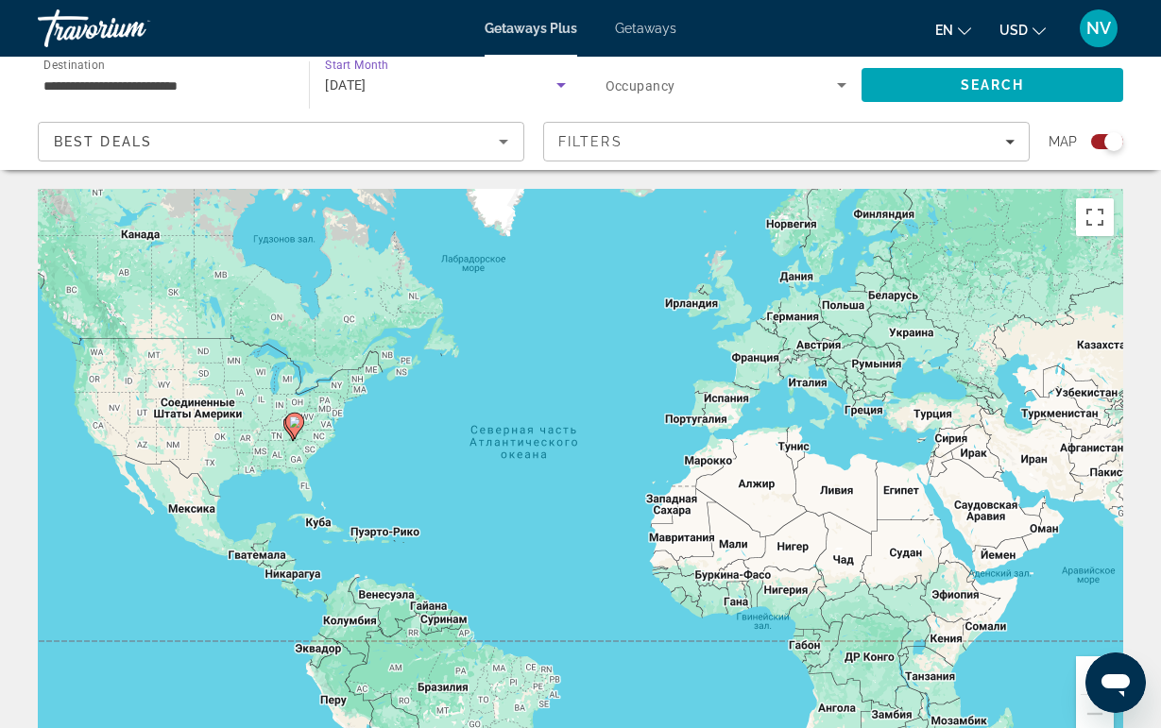
click at [287, 441] on gmp-advanced-marker "Main content" at bounding box center [292, 428] width 19 height 28
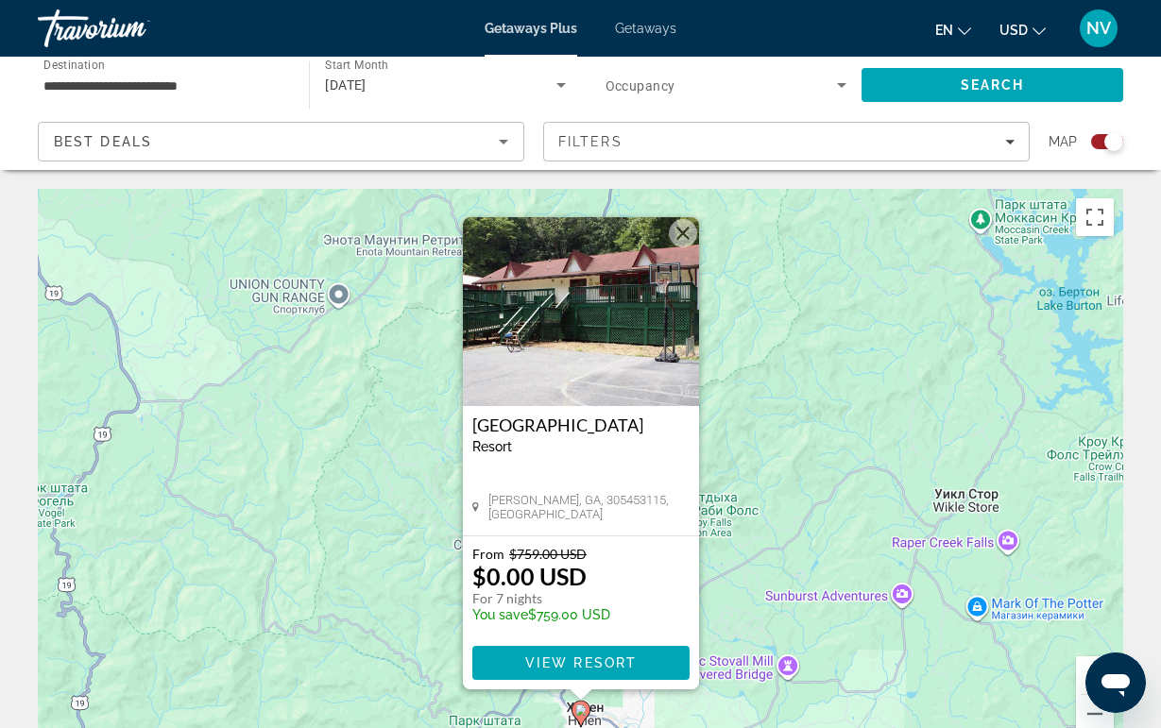
click at [677, 242] on button "Закрыть" at bounding box center [683, 233] width 28 height 28
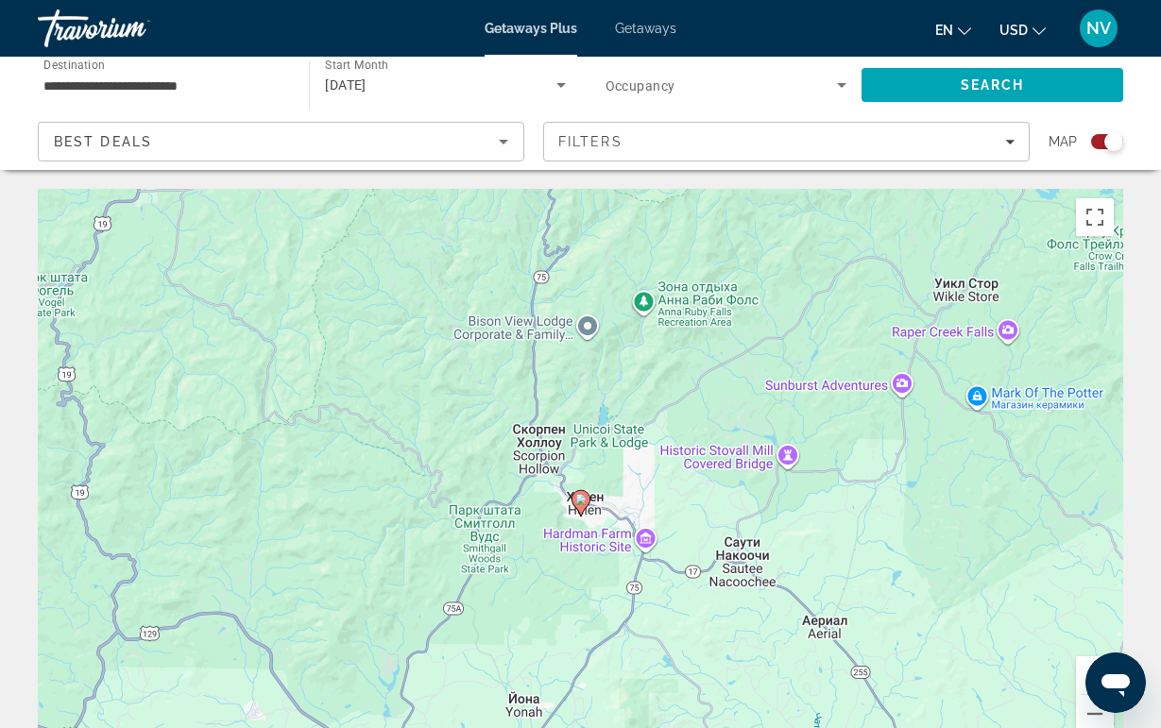
drag, startPoint x: 565, startPoint y: 619, endPoint x: 562, endPoint y: 368, distance: 250.3
click at [563, 368] on div "Для навигации используйте клавиши со стрелками. Чтобы активировать перетаскиван…" at bounding box center [580, 472] width 1085 height 567
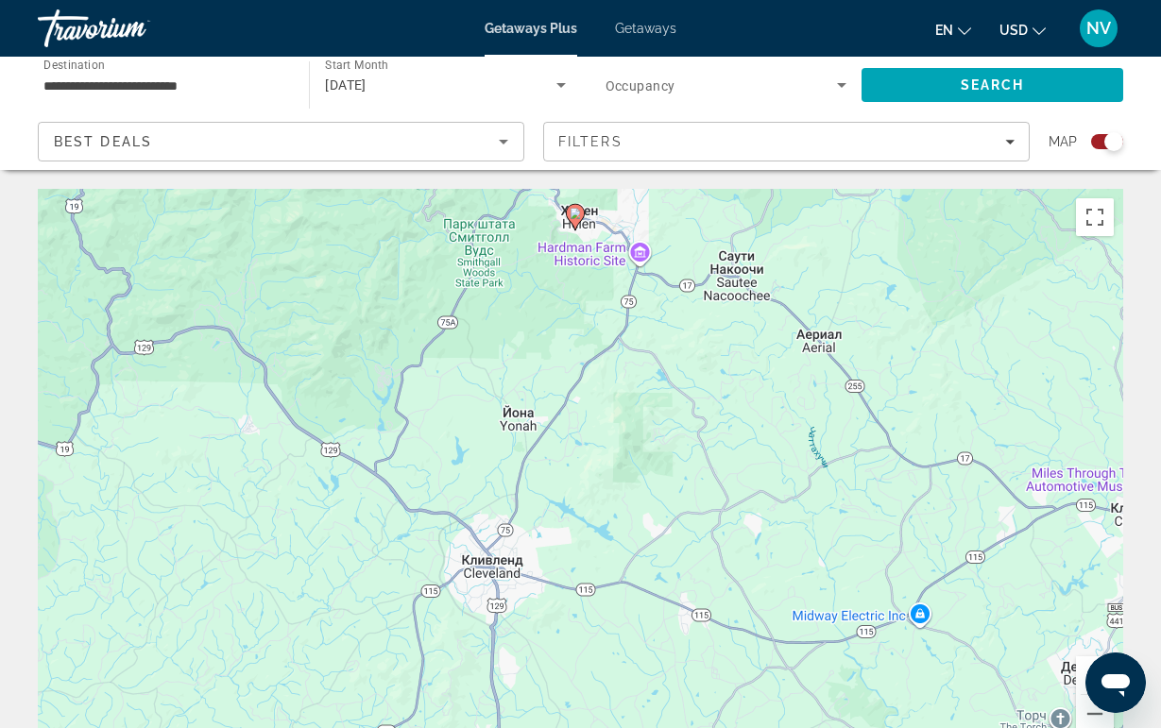
click at [565, 210] on div "Для навигации используйте клавиши со стрелками. Чтобы активировать перетаскиван…" at bounding box center [580, 472] width 1085 height 567
click at [571, 221] on icon "Main content" at bounding box center [574, 217] width 17 height 25
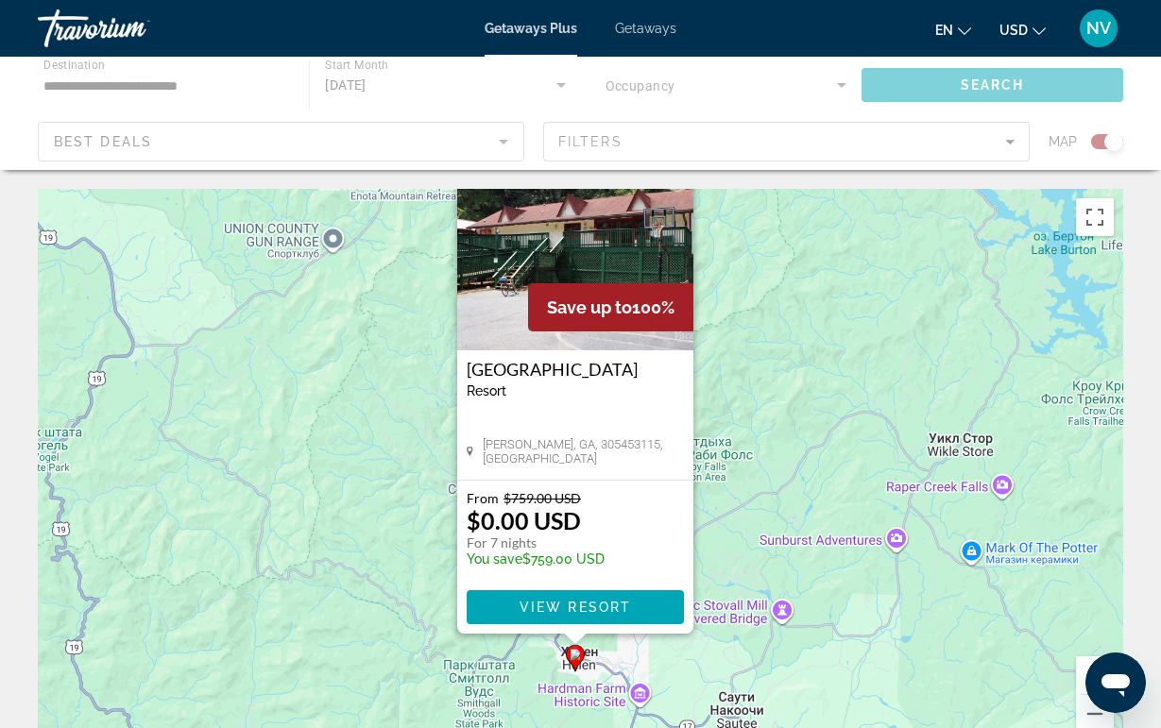
click at [574, 261] on img "Main content" at bounding box center [575, 256] width 236 height 189
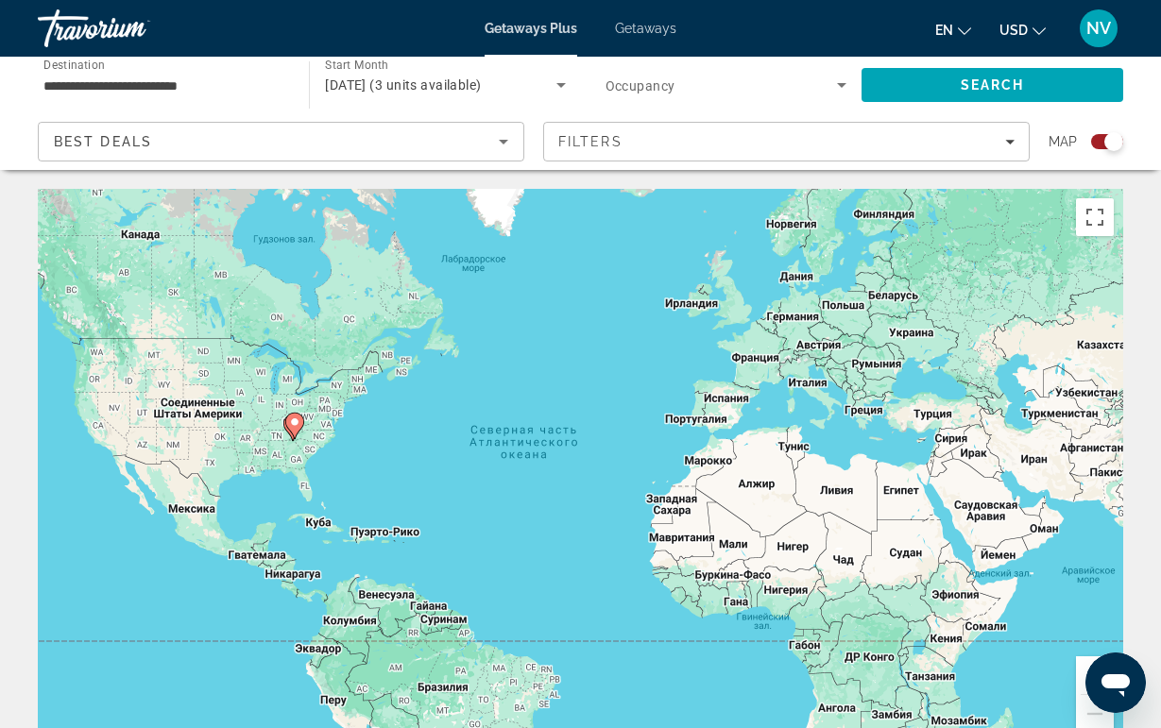
click at [297, 425] on image "Main content" at bounding box center [294, 422] width 11 height 11
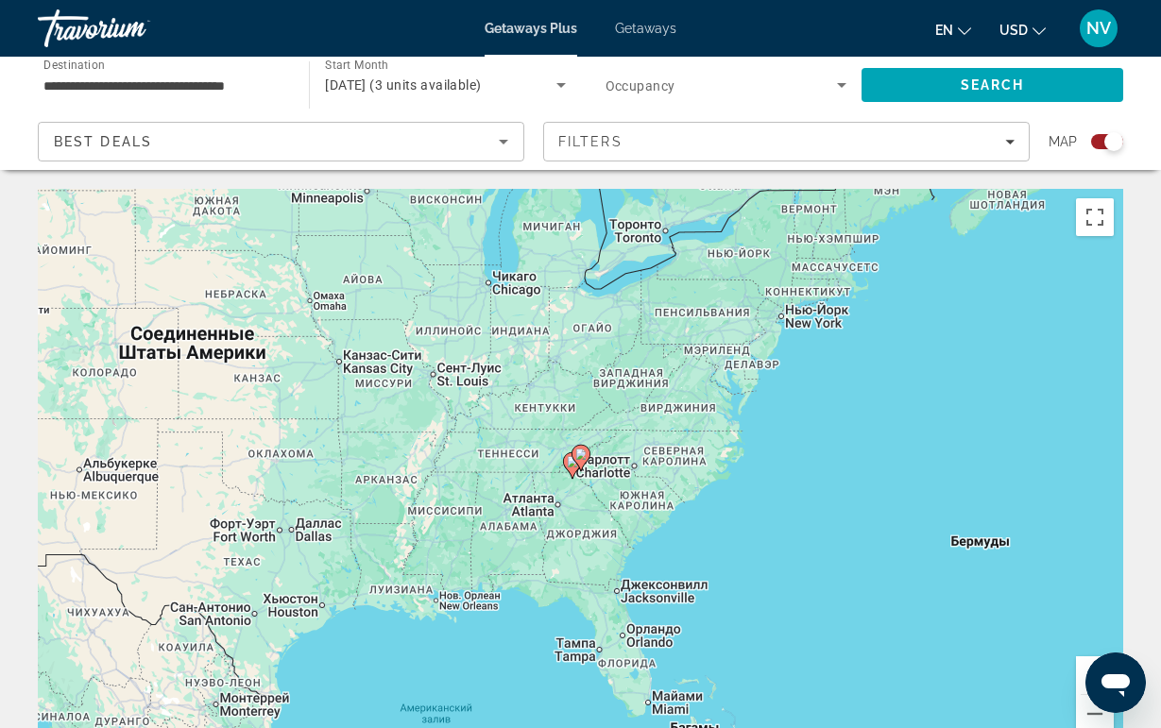
click at [574, 466] on gmp-advanced-marker "Main content" at bounding box center [580, 458] width 19 height 28
type input "**********"
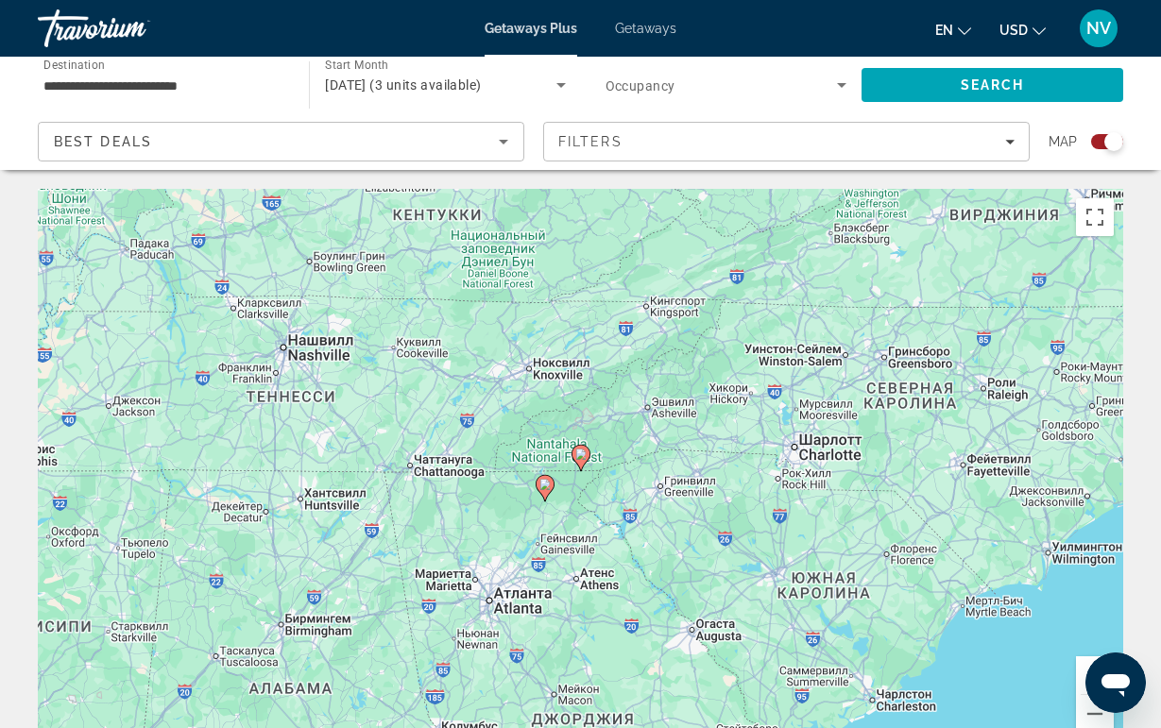
click at [543, 494] on icon "Main content" at bounding box center [544, 488] width 17 height 25
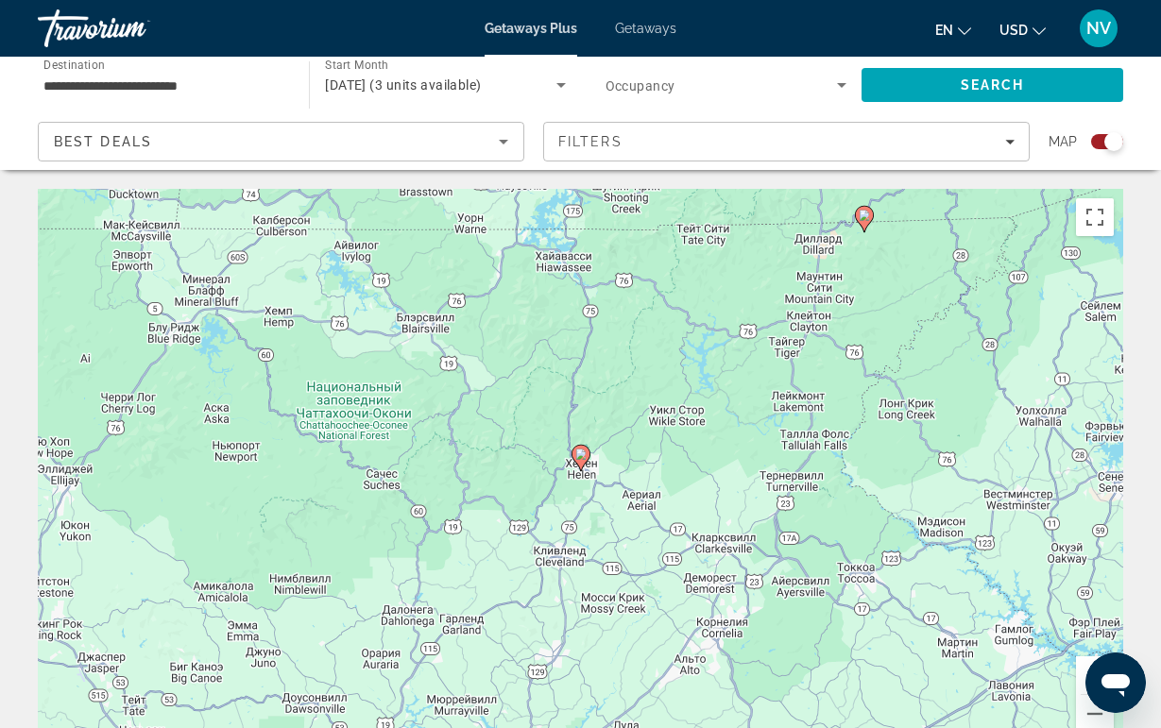
click at [567, 476] on div "Для навигации используйте клавиши со стрелками. Чтобы активировать перетаскиван…" at bounding box center [580, 472] width 1085 height 567
click at [580, 473] on div "Чтобы активировать перетаскивание с помощью клавиатуры, нажмите Alt + Ввод. Пос…" at bounding box center [580, 472] width 1085 height 567
click at [583, 466] on icon "Main content" at bounding box center [580, 458] width 19 height 26
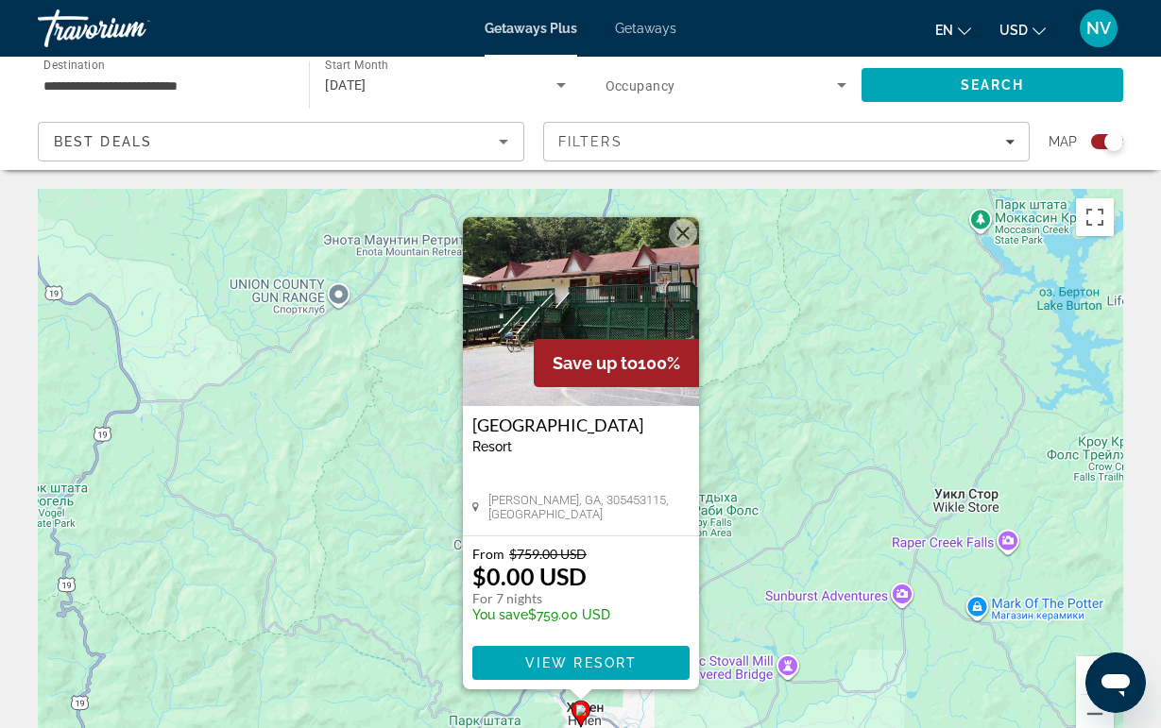
click at [671, 235] on button "Закрыть" at bounding box center [683, 233] width 28 height 28
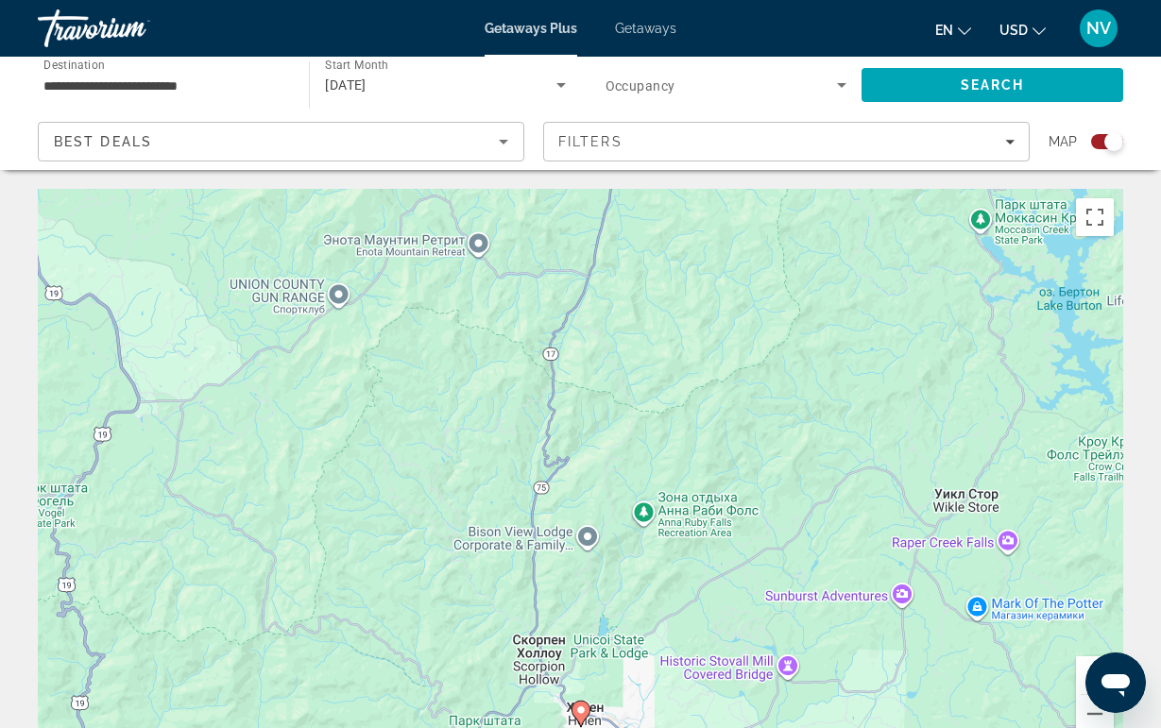
click at [294, 155] on div "Best Deals" at bounding box center [281, 149] width 454 height 53
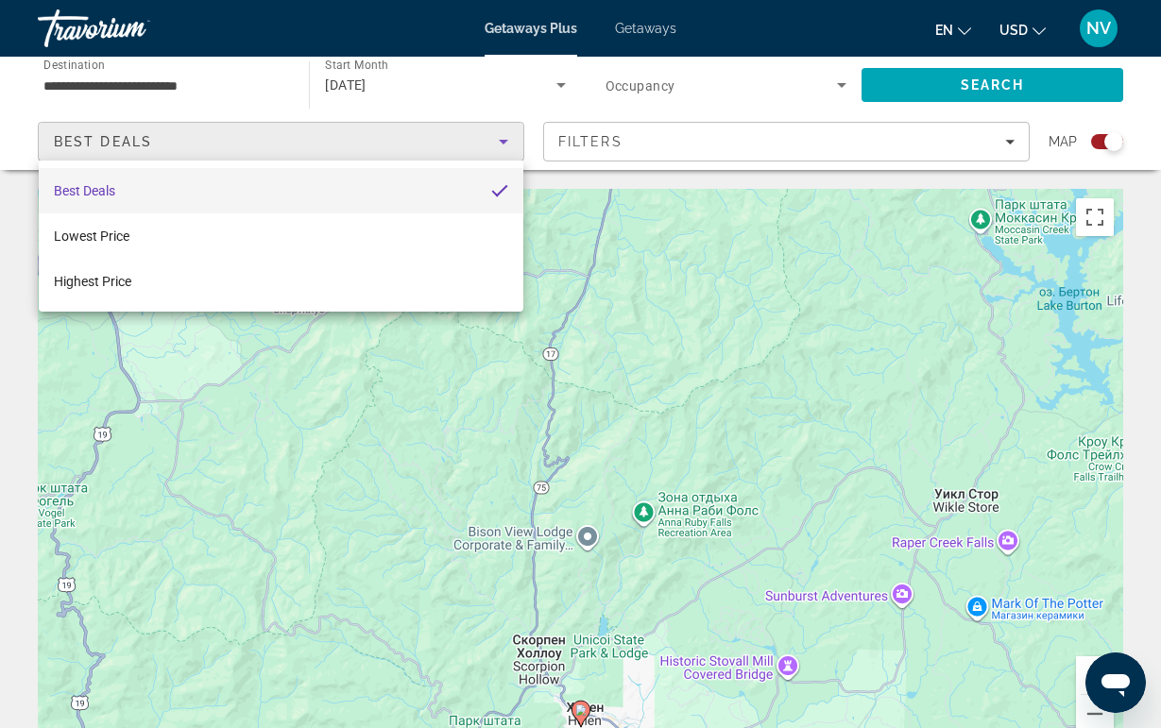
click at [241, 205] on mat-option "Best Deals" at bounding box center [281, 190] width 485 height 45
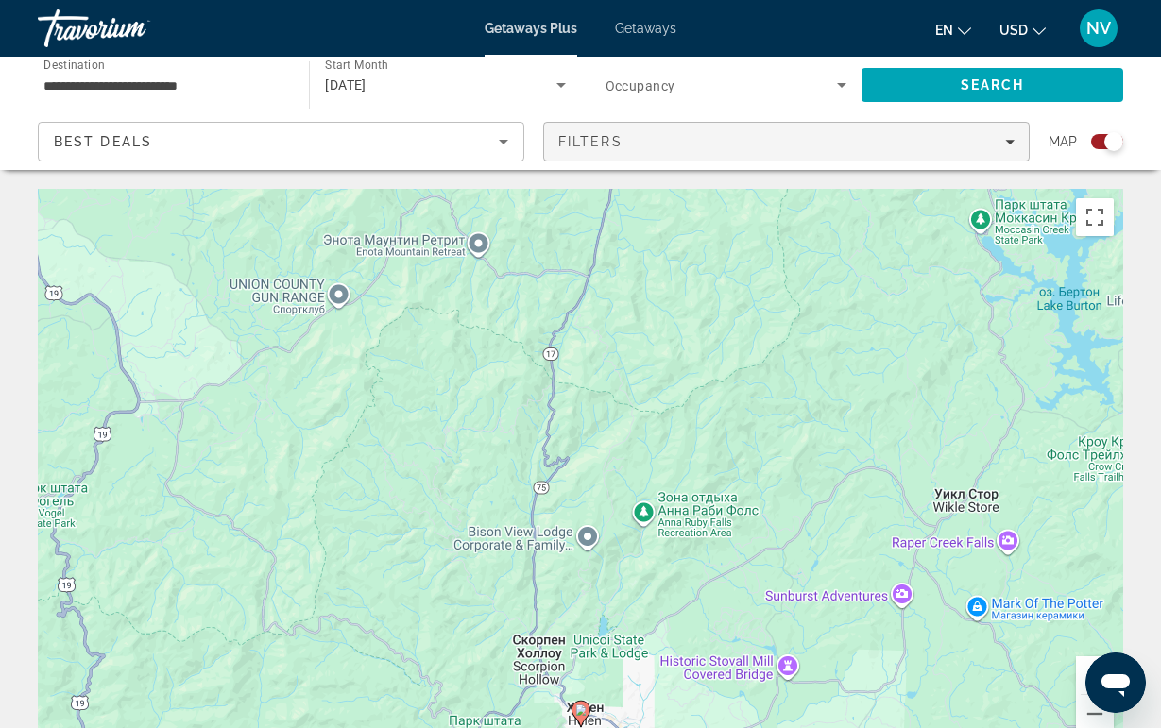
click at [600, 157] on span "Filters" at bounding box center [786, 141] width 485 height 45
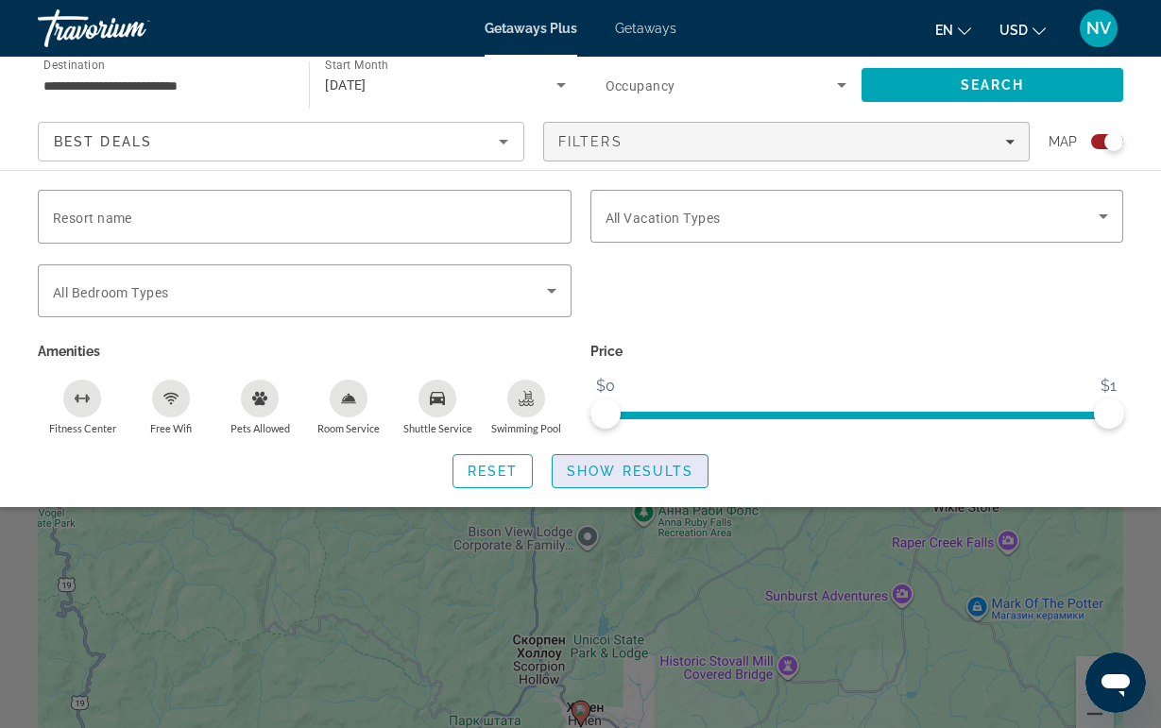
click at [596, 455] on span "Search widget" at bounding box center [630, 471] width 155 height 45
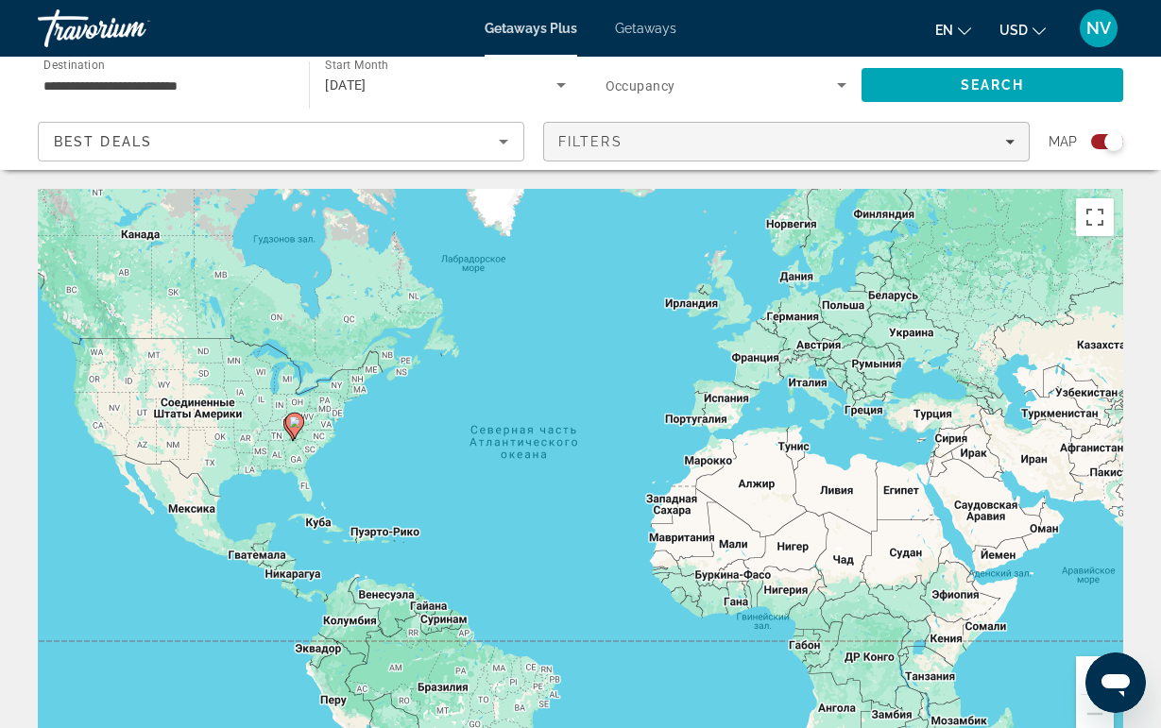
click at [720, 158] on span "Filters" at bounding box center [786, 141] width 485 height 45
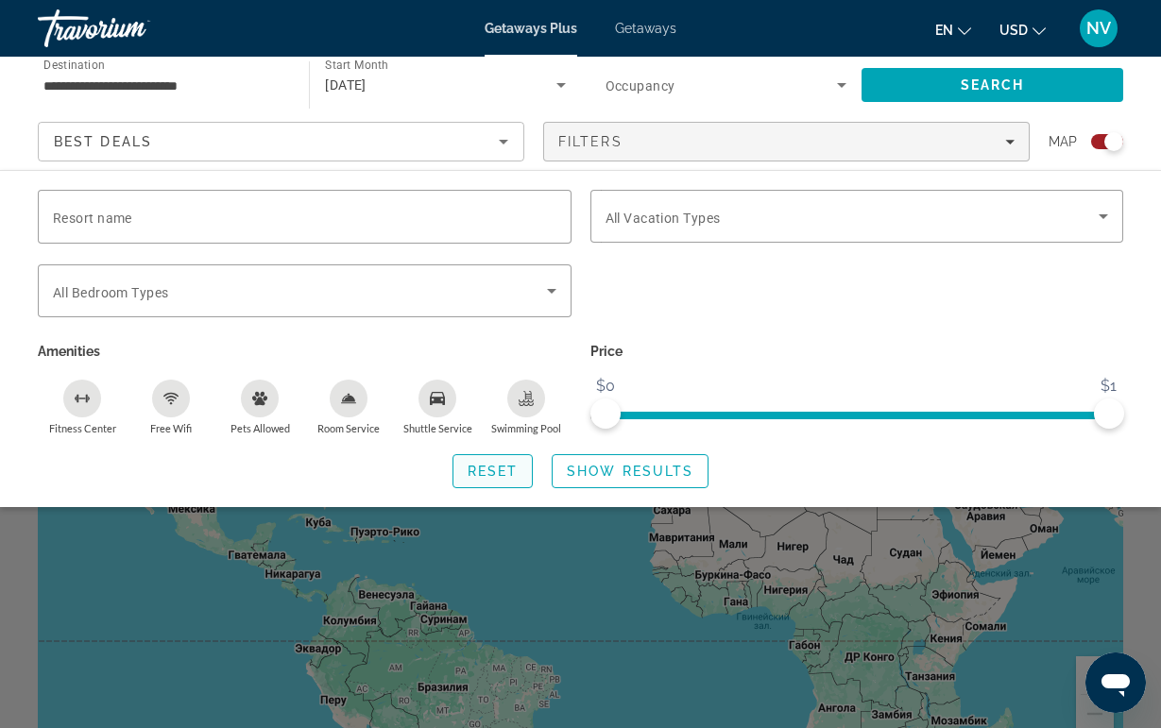
click at [492, 476] on span "Reset" at bounding box center [493, 471] width 51 height 15
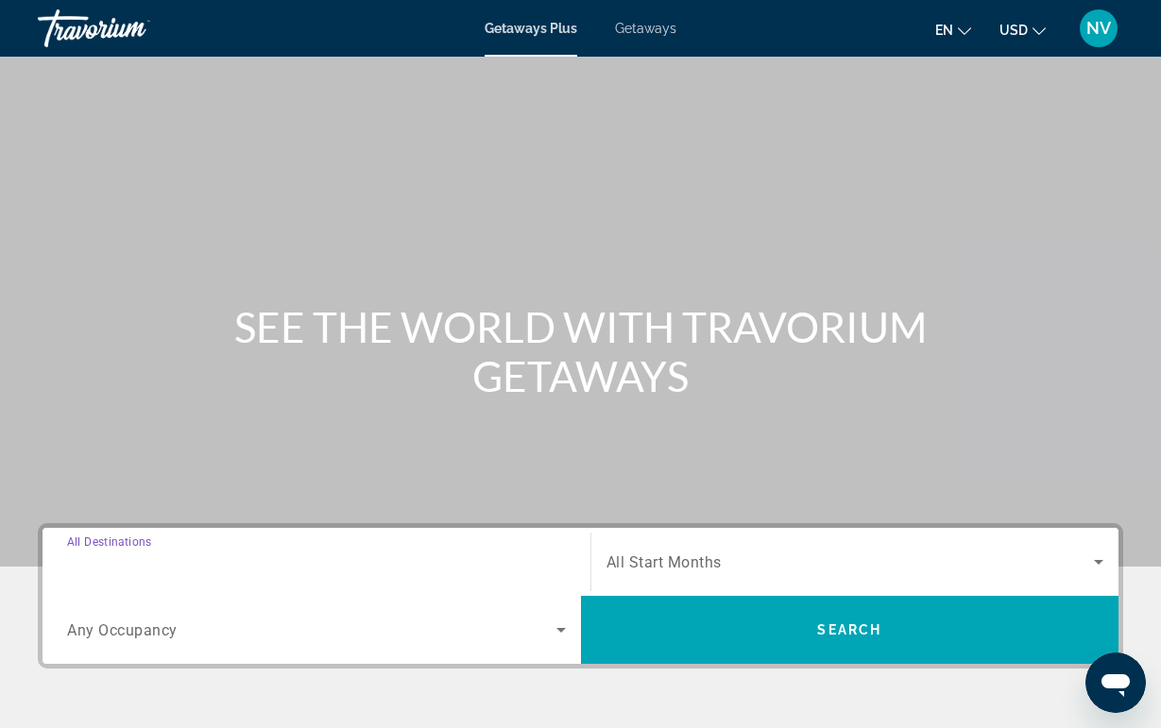
click at [216, 557] on input "Destination All Destinations" at bounding box center [316, 563] width 499 height 23
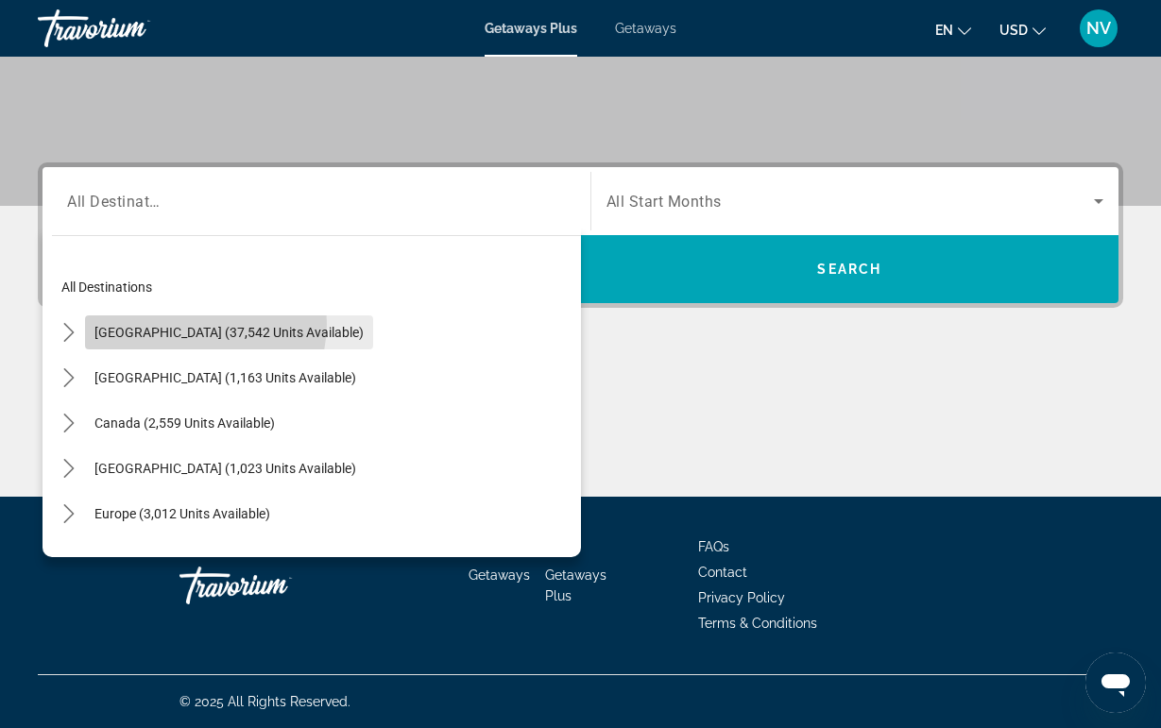
click at [198, 324] on span "Select destination: United States (37,542 units available)" at bounding box center [229, 332] width 288 height 45
type input "**********"
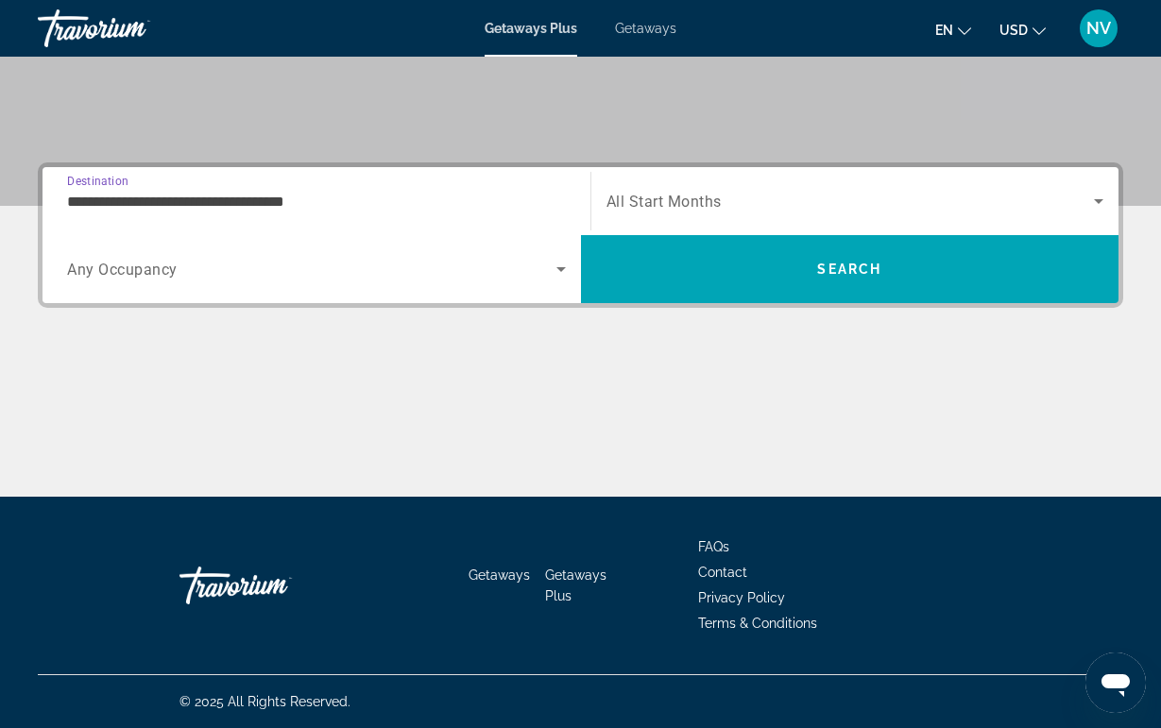
click at [250, 256] on div "Search widget" at bounding box center [316, 269] width 499 height 53
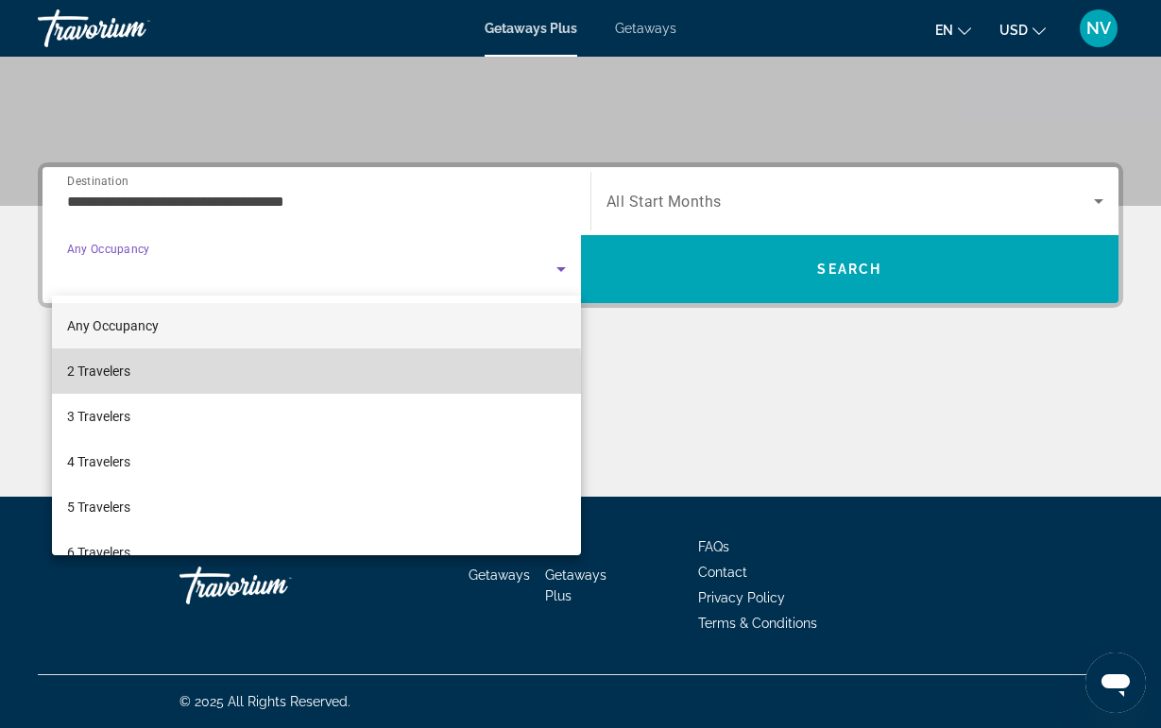
click at [176, 383] on mat-option "2 Travelers" at bounding box center [316, 371] width 529 height 45
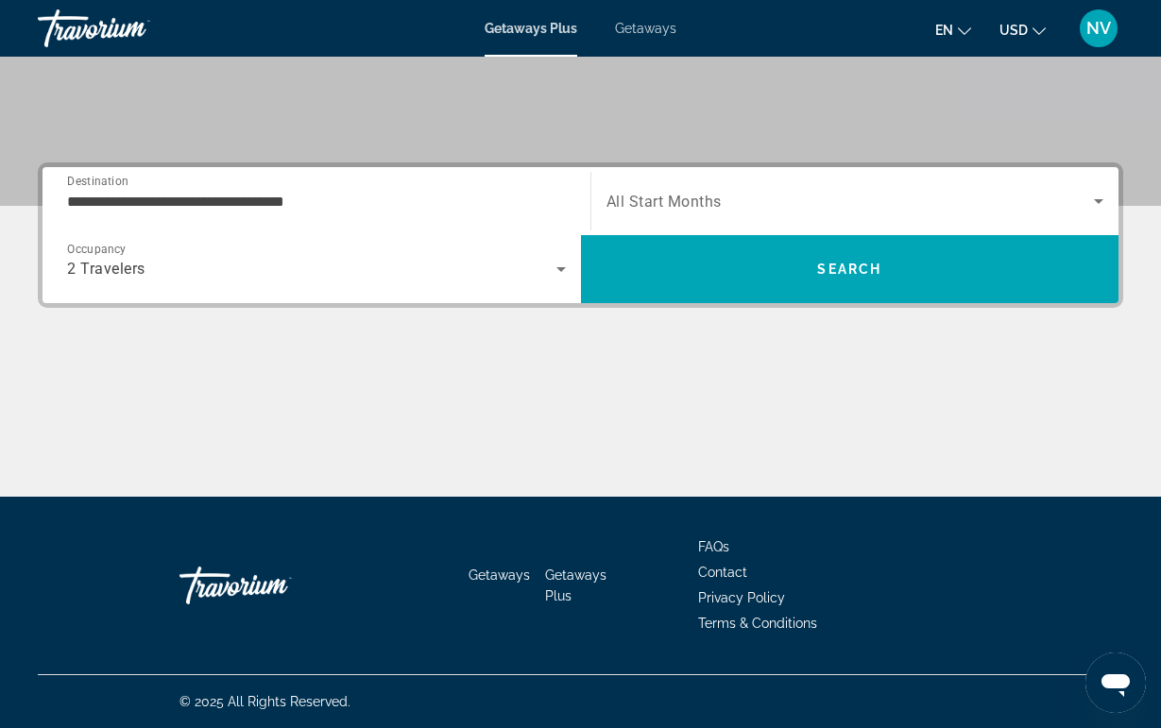
click at [701, 189] on div "Search widget" at bounding box center [855, 201] width 498 height 53
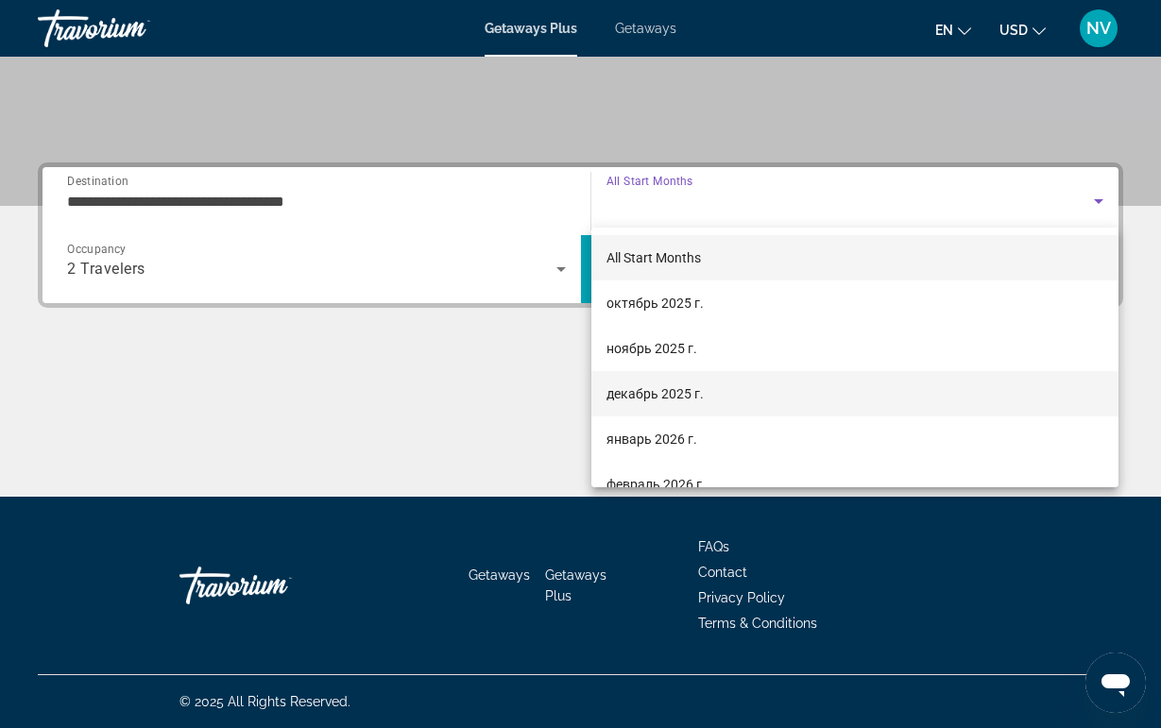
click at [634, 389] on span "декабрь 2025 г." at bounding box center [654, 394] width 97 height 23
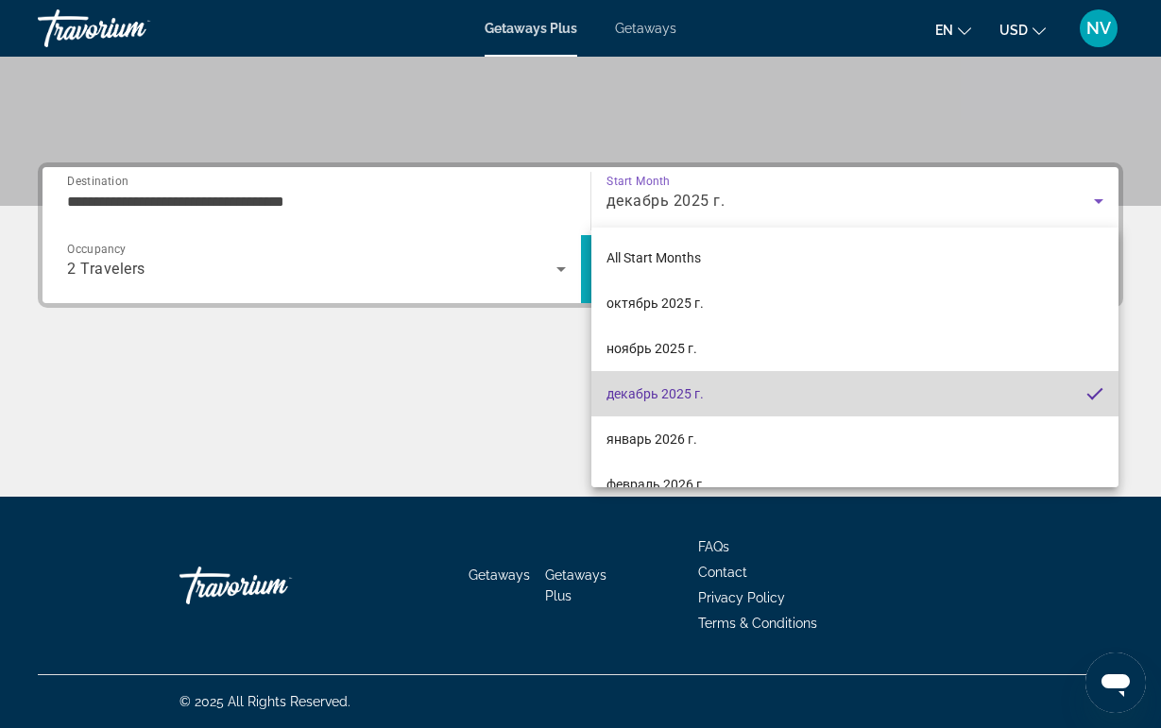
click at [641, 241] on span "Search" at bounding box center [850, 269] width 538 height 68
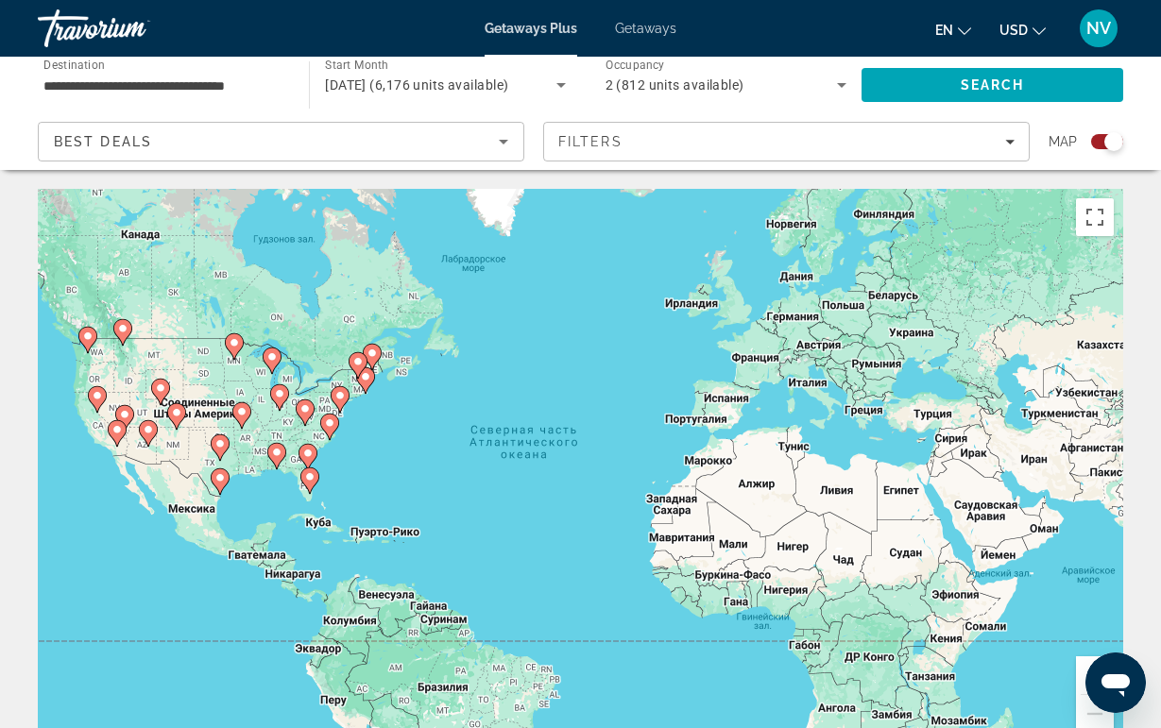
click at [315, 432] on div "Чтобы активировать перетаскивание с помощью клавиатуры, нажмите Alt + Ввод. Пос…" at bounding box center [580, 472] width 1085 height 567
click at [303, 422] on icon "Main content" at bounding box center [305, 413] width 19 height 26
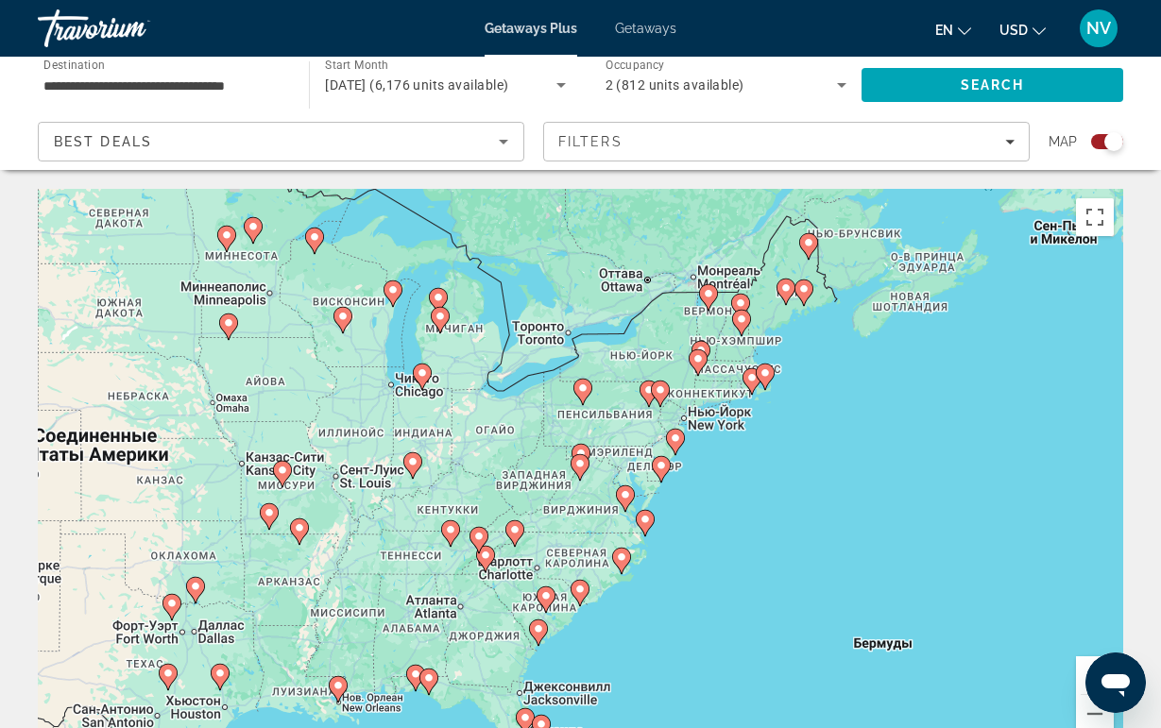
click at [485, 558] on image "Main content" at bounding box center [485, 555] width 11 height 11
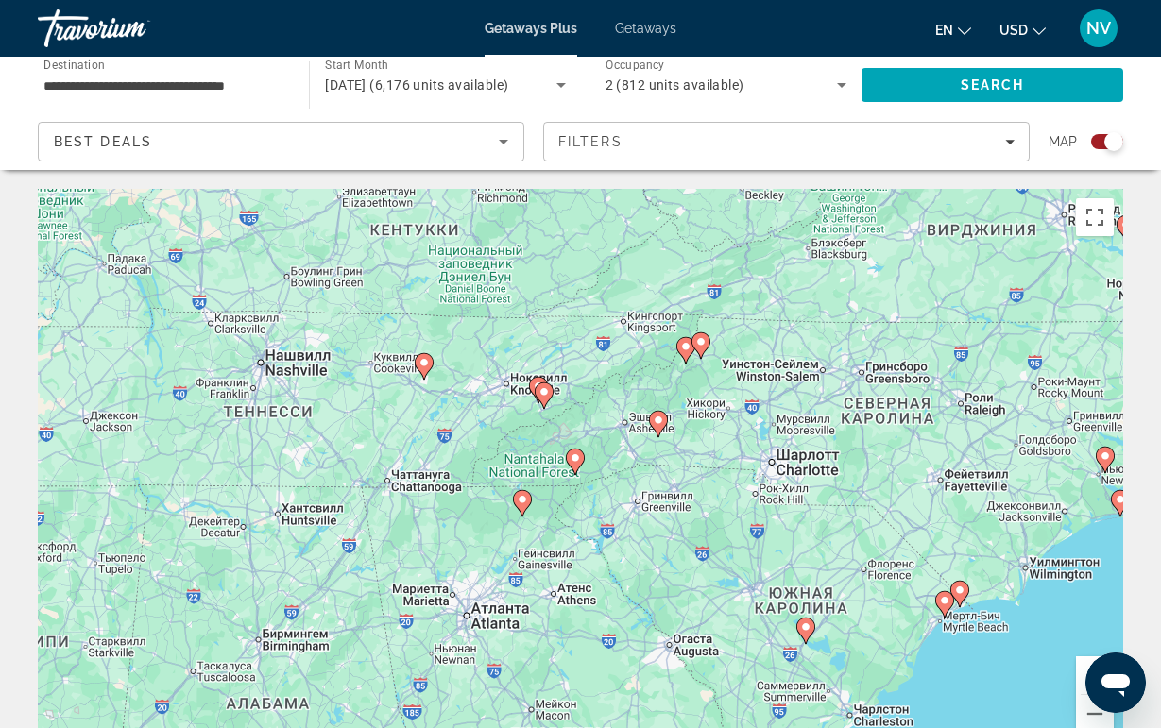
click at [540, 396] on image "Main content" at bounding box center [543, 391] width 11 height 11
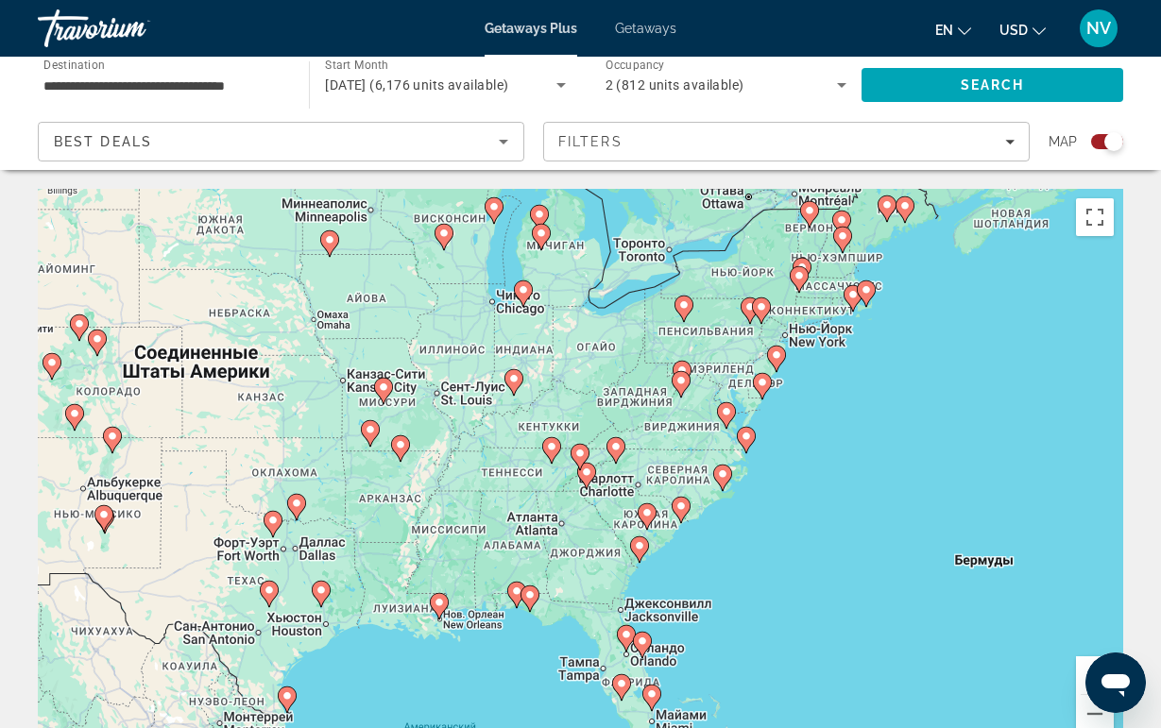
click at [578, 454] on image "Main content" at bounding box center [579, 453] width 11 height 11
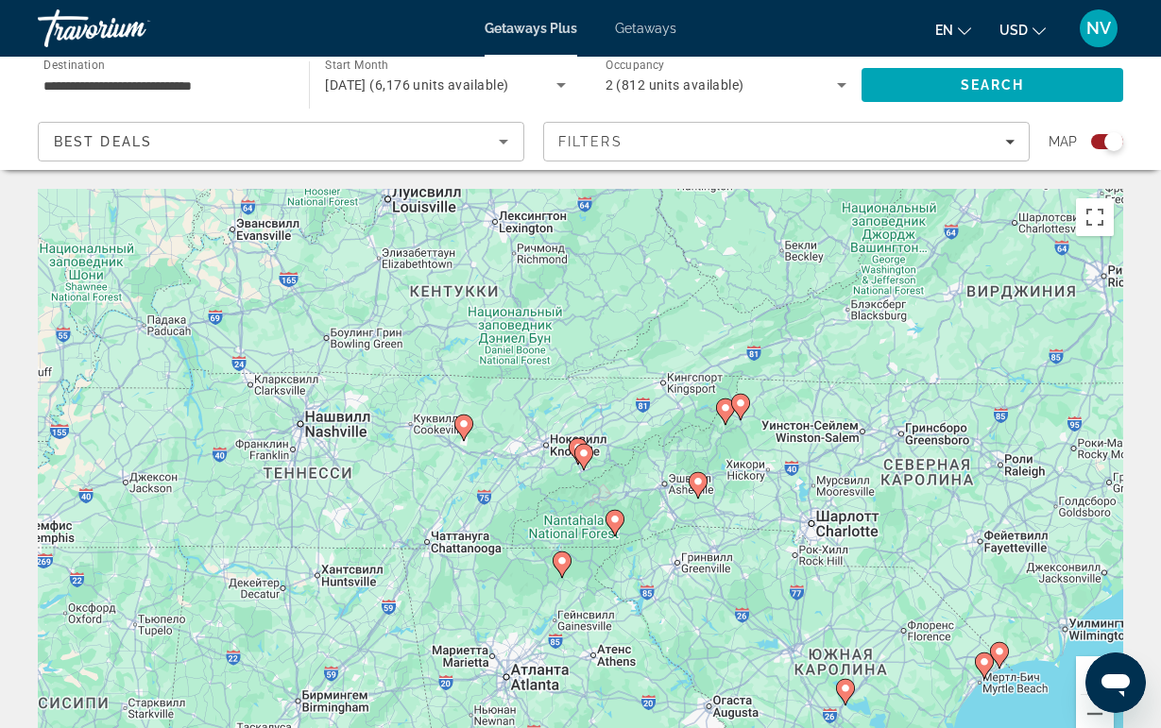
click at [578, 454] on div "Для навигации используйте клавиши со стрелками. Чтобы активировать перетаскиван…" at bounding box center [580, 472] width 1085 height 567
click at [733, 398] on icon "Main content" at bounding box center [740, 407] width 19 height 26
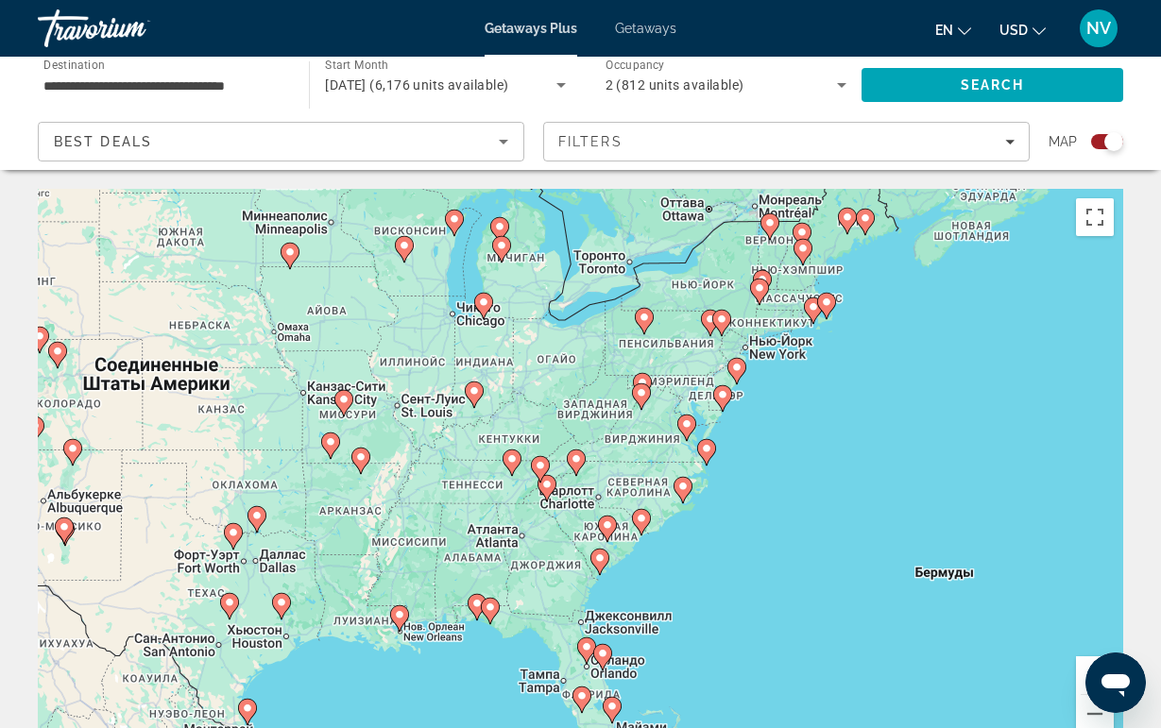
click at [578, 463] on image "Main content" at bounding box center [576, 458] width 11 height 11
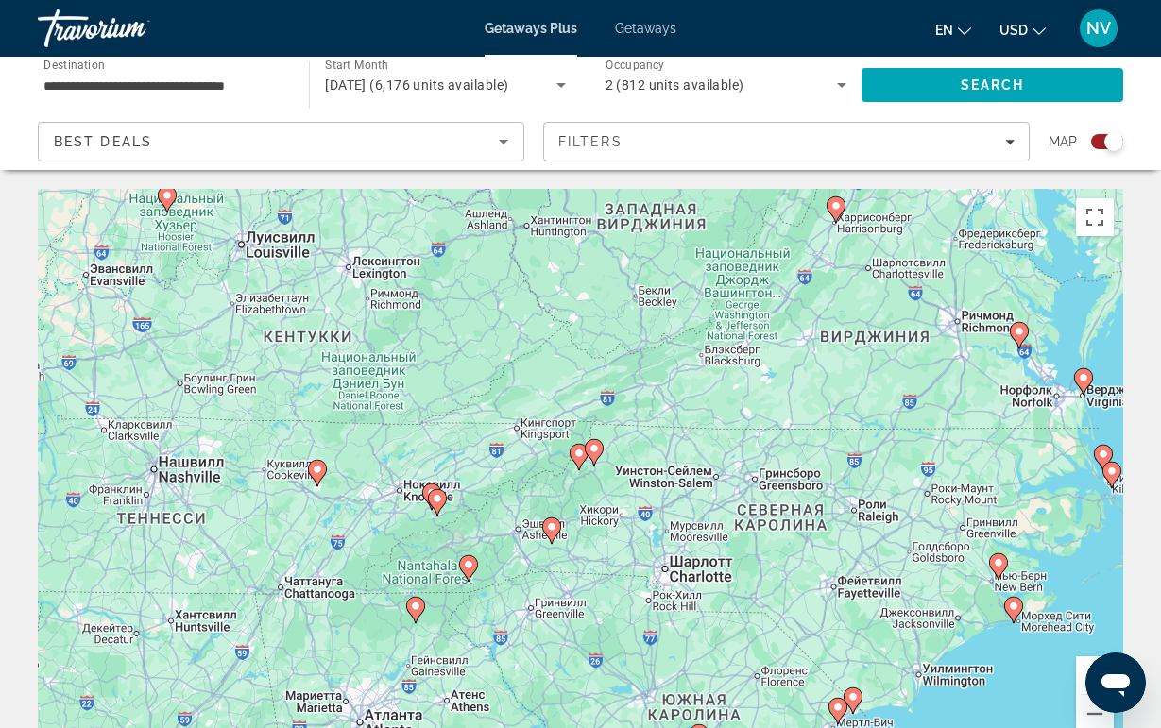
click at [579, 467] on icon "Main content" at bounding box center [578, 457] width 17 height 25
type input "**********"
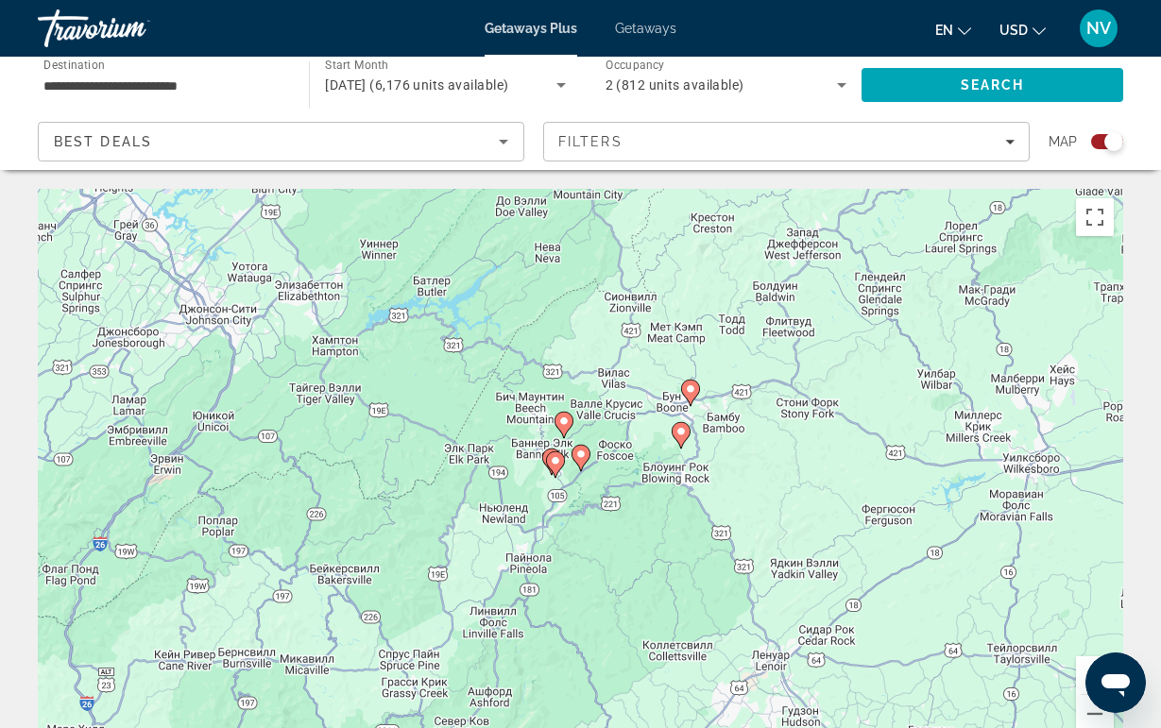
click at [553, 459] on image "Main content" at bounding box center [555, 460] width 11 height 11
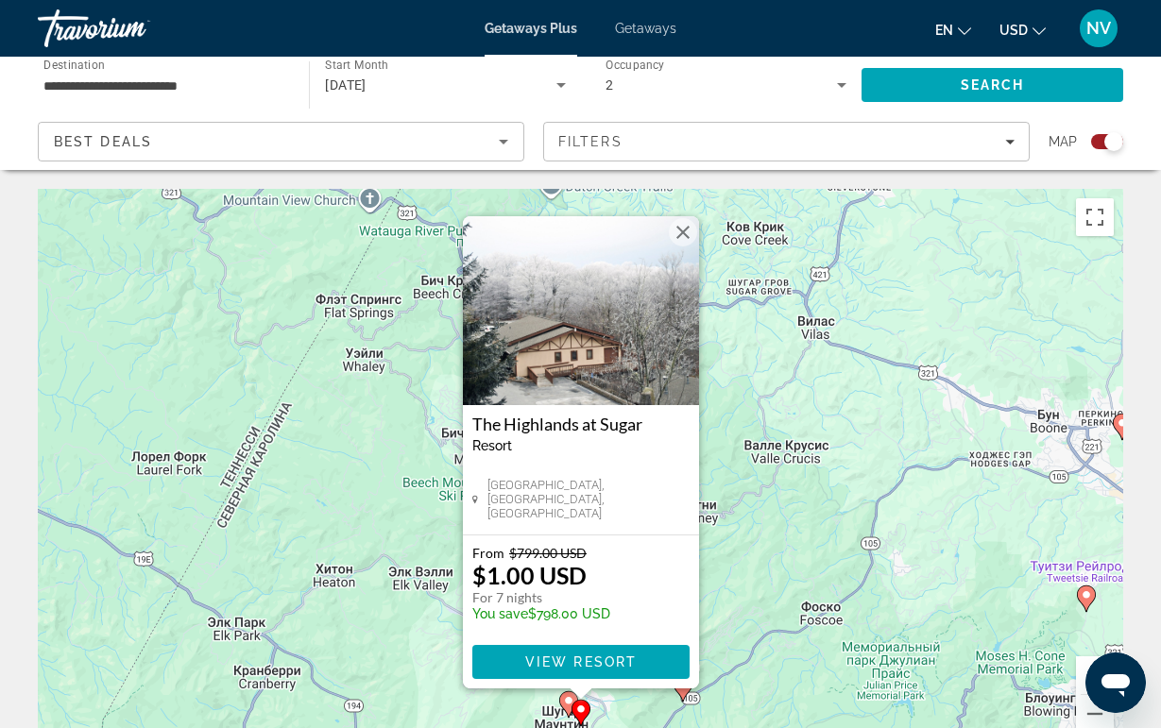
click at [678, 232] on button "Закрыть" at bounding box center [683, 232] width 28 height 28
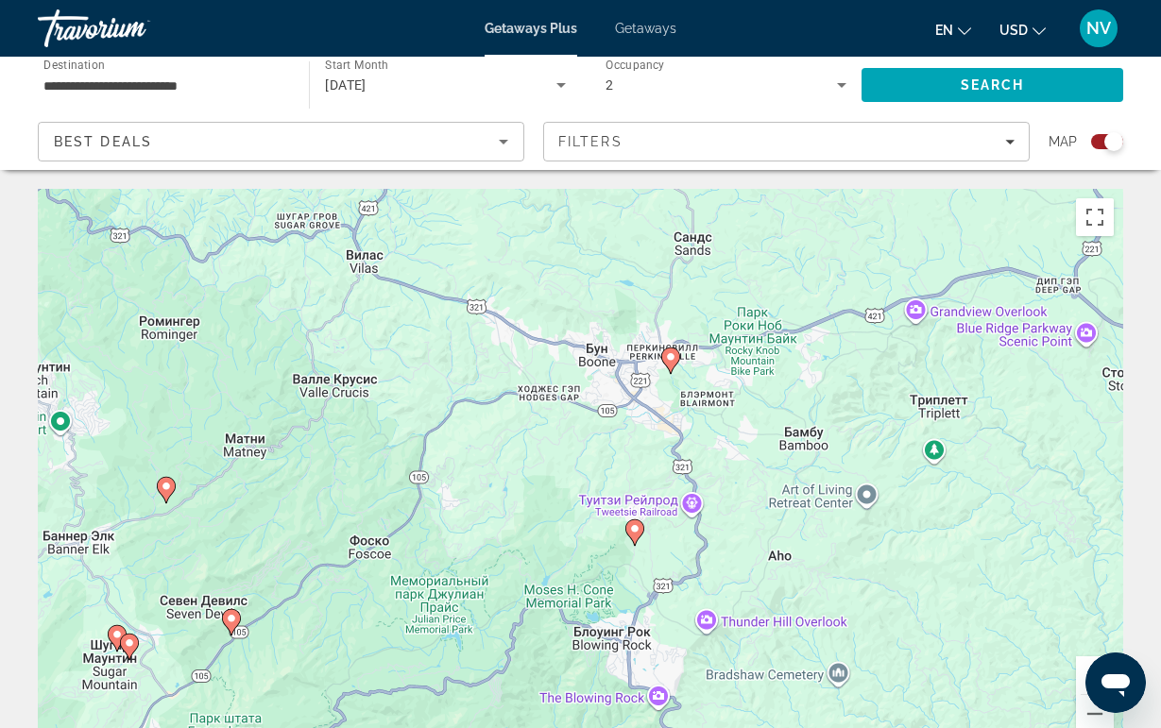
drag, startPoint x: 700, startPoint y: 636, endPoint x: 163, endPoint y: 616, distance: 536.9
click at [163, 616] on div "Чтобы активировать перетаскивание с помощью клавиатуры, нажмите Alt + Ввод. Пос…" at bounding box center [580, 472] width 1085 height 567
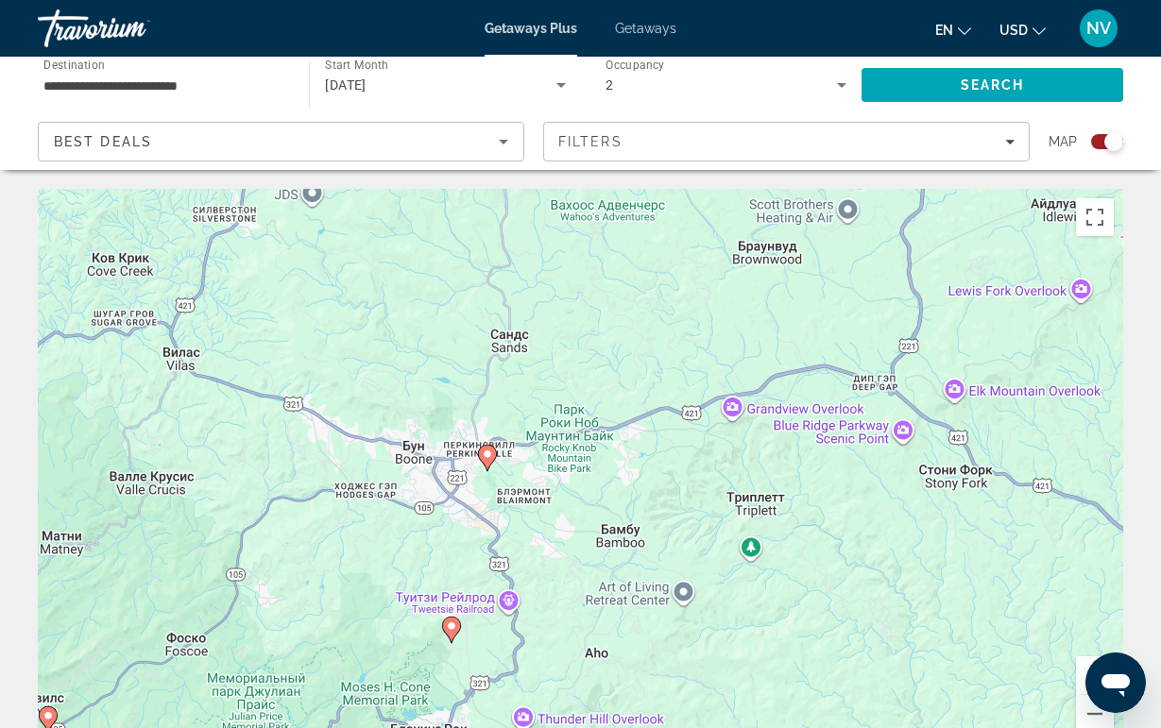
click at [483, 456] on image "Main content" at bounding box center [487, 454] width 11 height 11
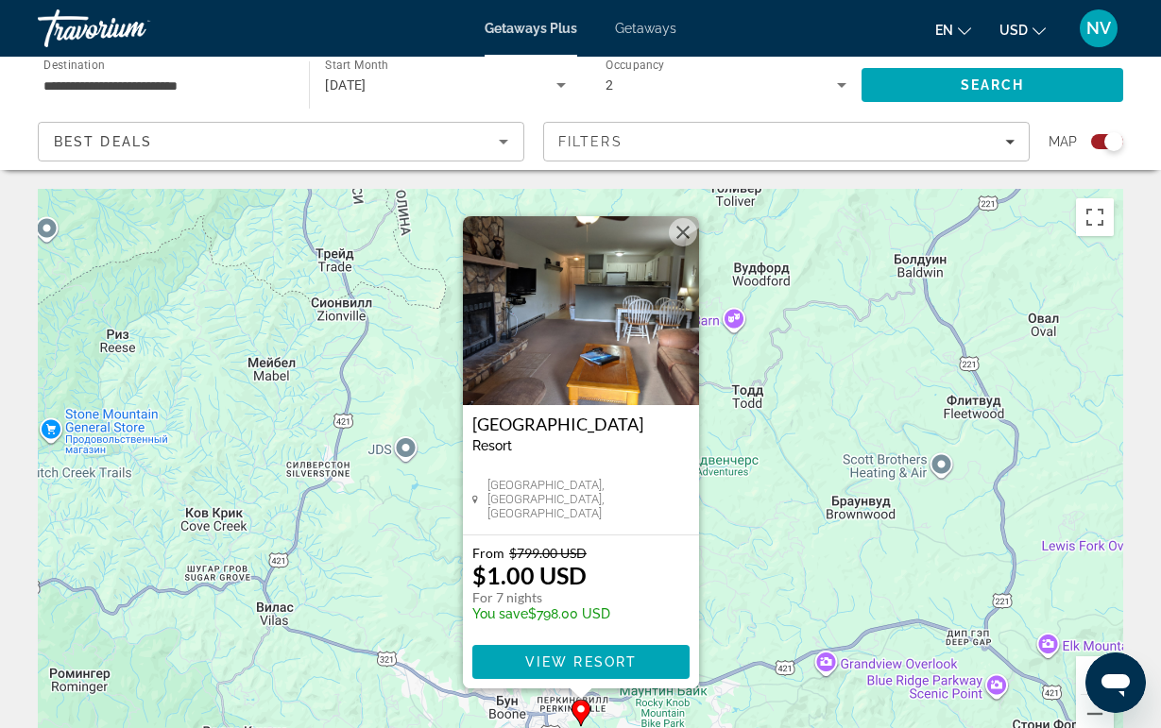
click at [698, 241] on img "Main content" at bounding box center [581, 310] width 236 height 189
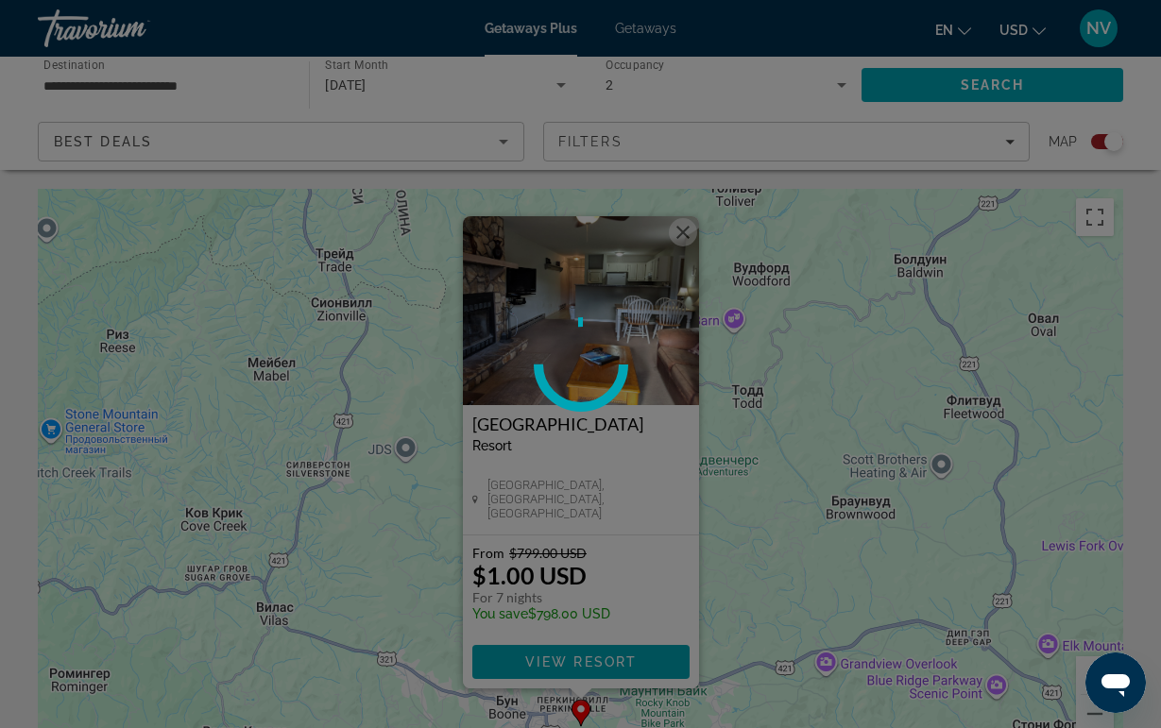
click at [692, 241] on div at bounding box center [580, 364] width 1161 height 728
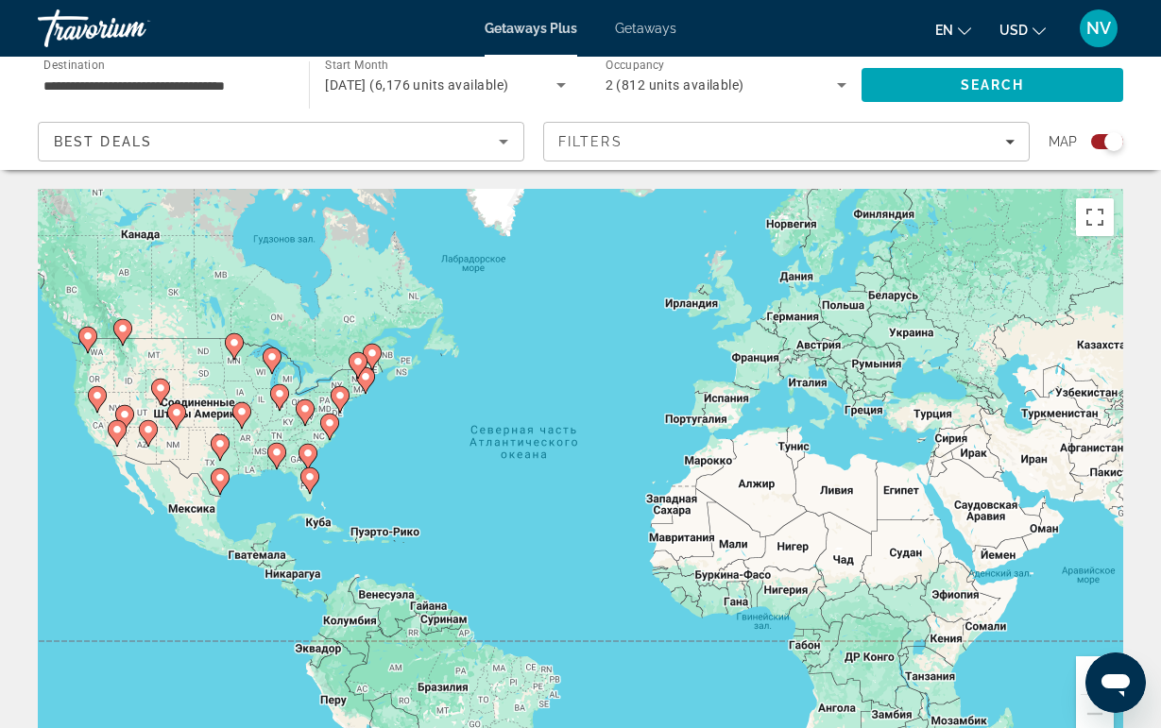
click at [309, 456] on image "Main content" at bounding box center [307, 453] width 11 height 11
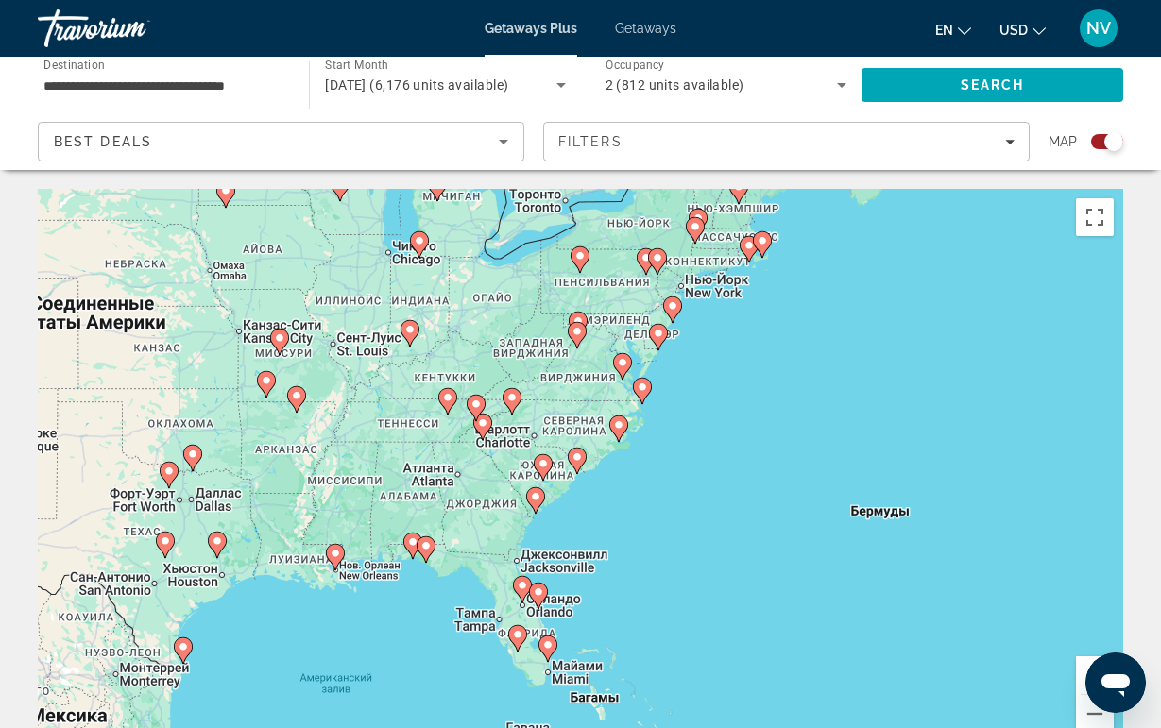
click at [516, 401] on image "Main content" at bounding box center [511, 397] width 11 height 11
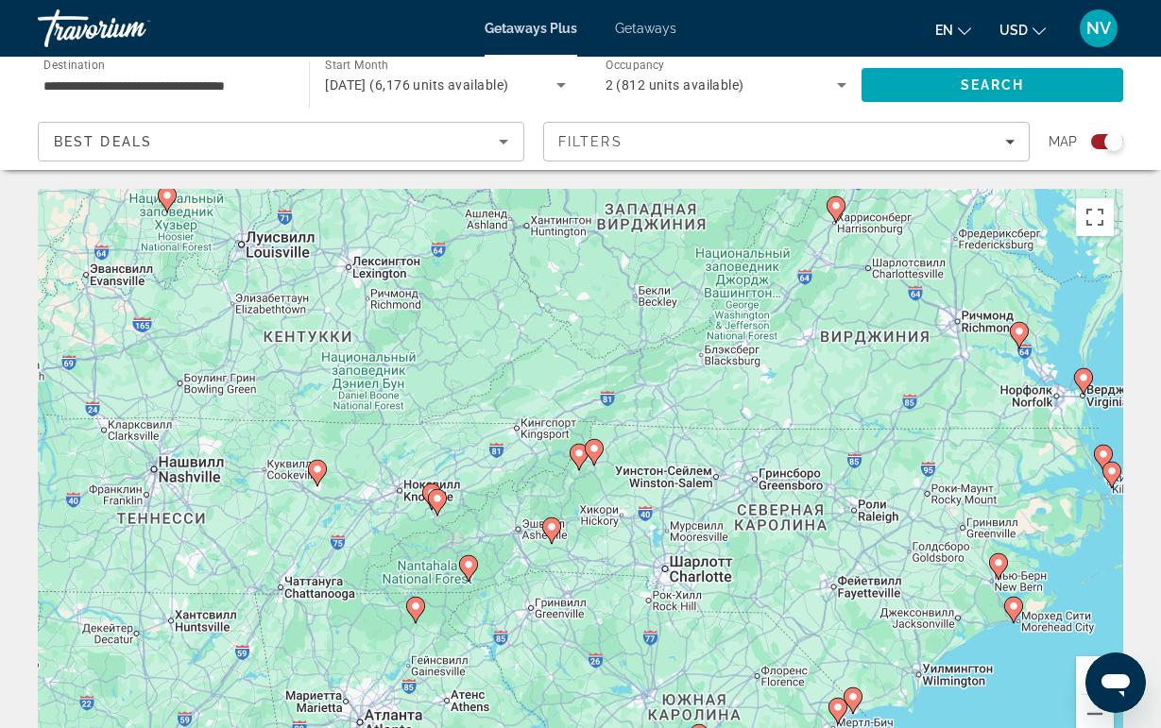
click at [590, 455] on icon "Main content" at bounding box center [593, 452] width 17 height 25
type input "**********"
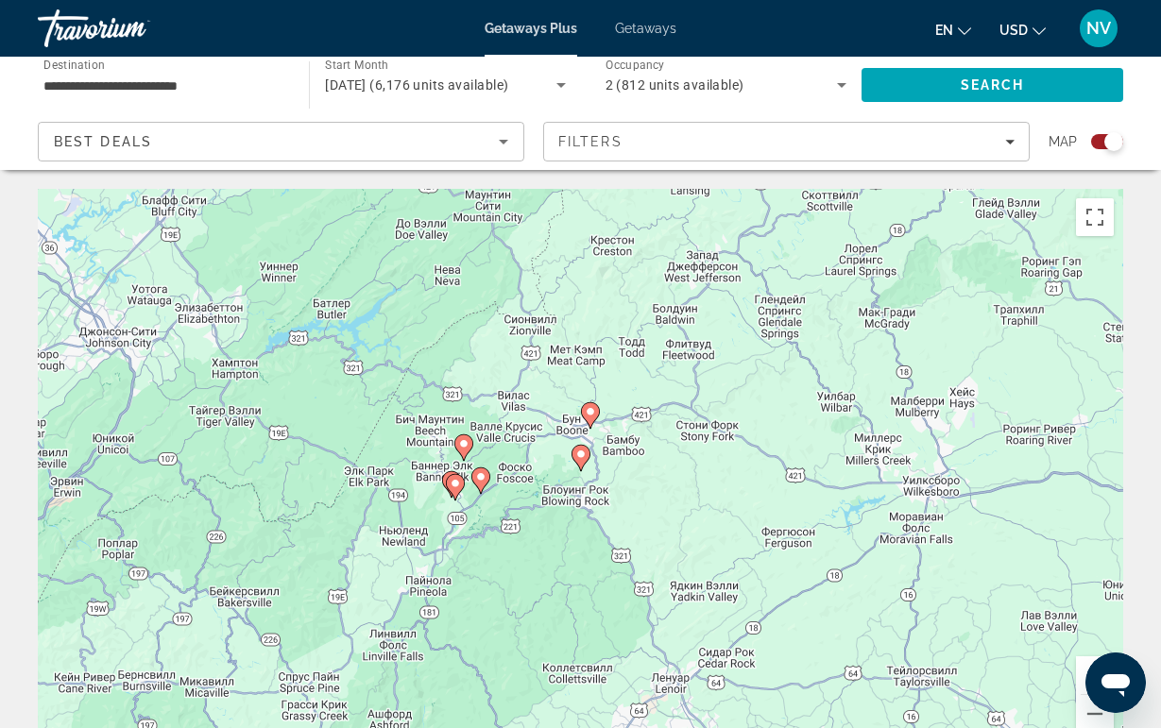
click at [588, 424] on icon "Main content" at bounding box center [590, 415] width 19 height 26
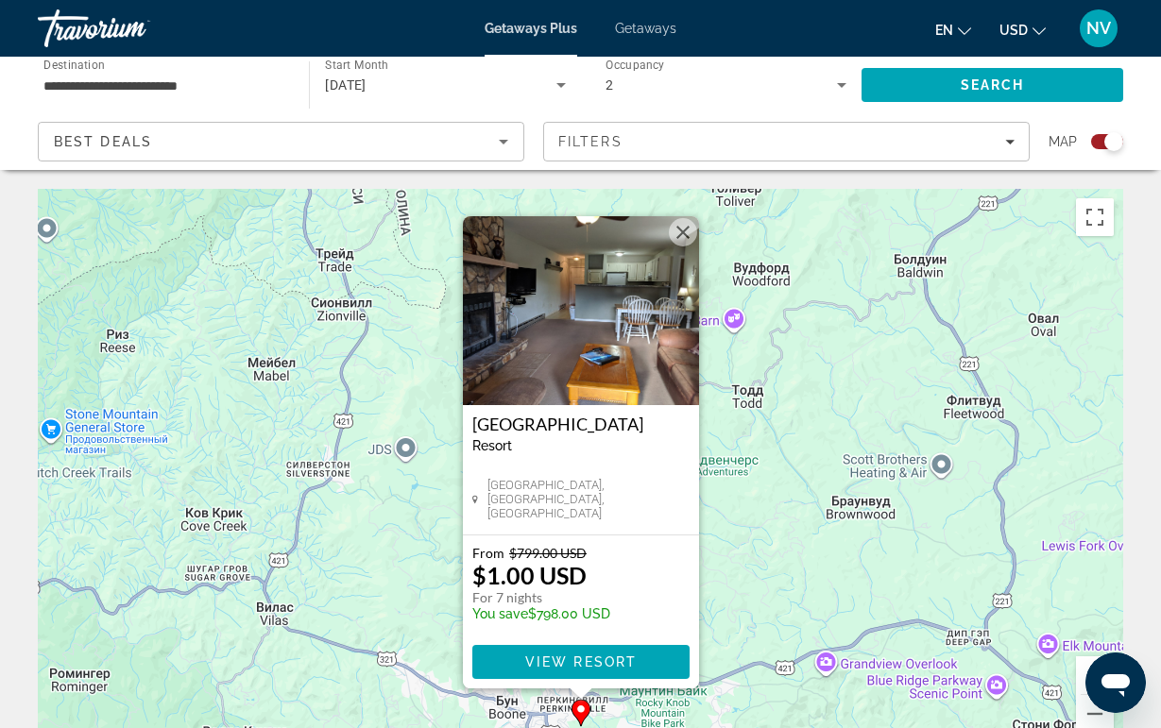
drag, startPoint x: 359, startPoint y: 574, endPoint x: 357, endPoint y: 328, distance: 246.6
click at [357, 328] on div "Чтобы активировать перетаскивание с помощью клавиатуры, нажмите Alt + Ввод. Пос…" at bounding box center [580, 472] width 1085 height 567
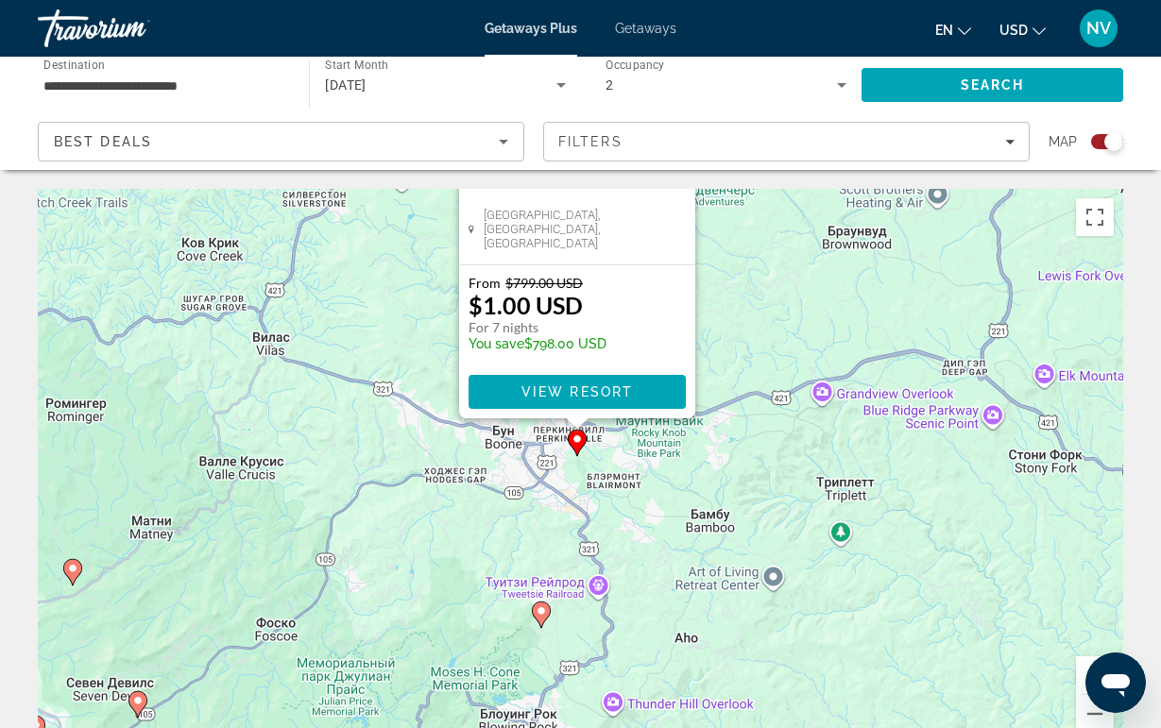
click at [546, 611] on image "Main content" at bounding box center [541, 611] width 11 height 11
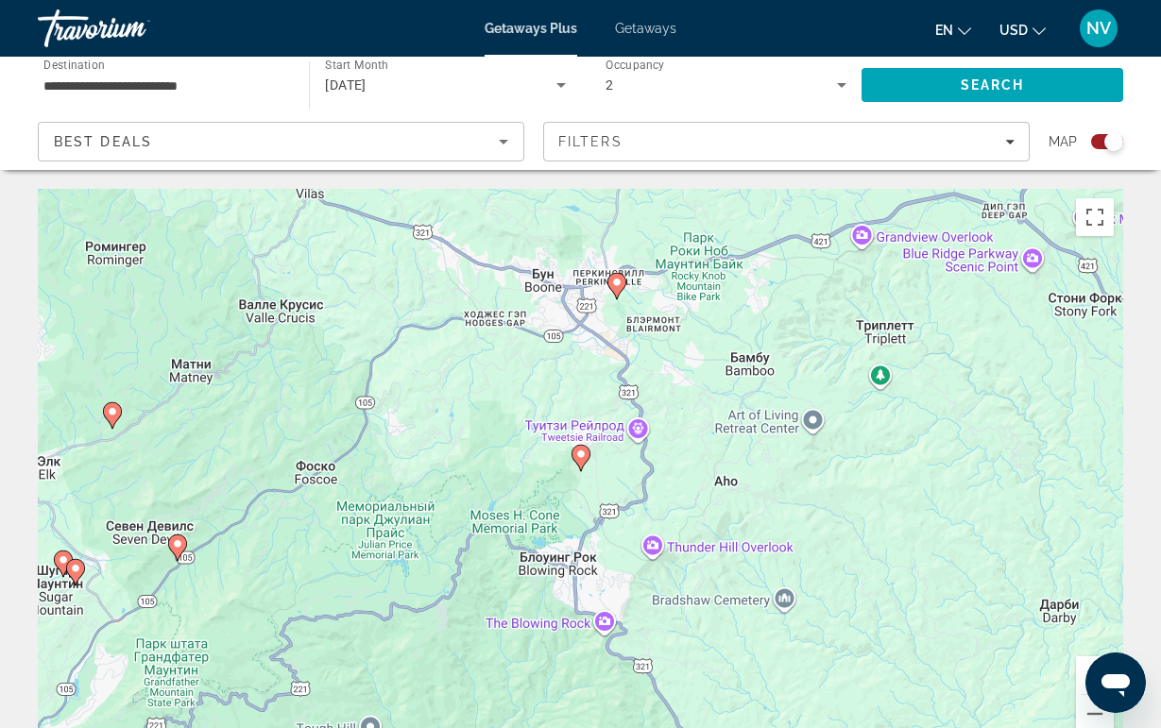
click at [582, 467] on icon "Main content" at bounding box center [579, 458] width 17 height 25
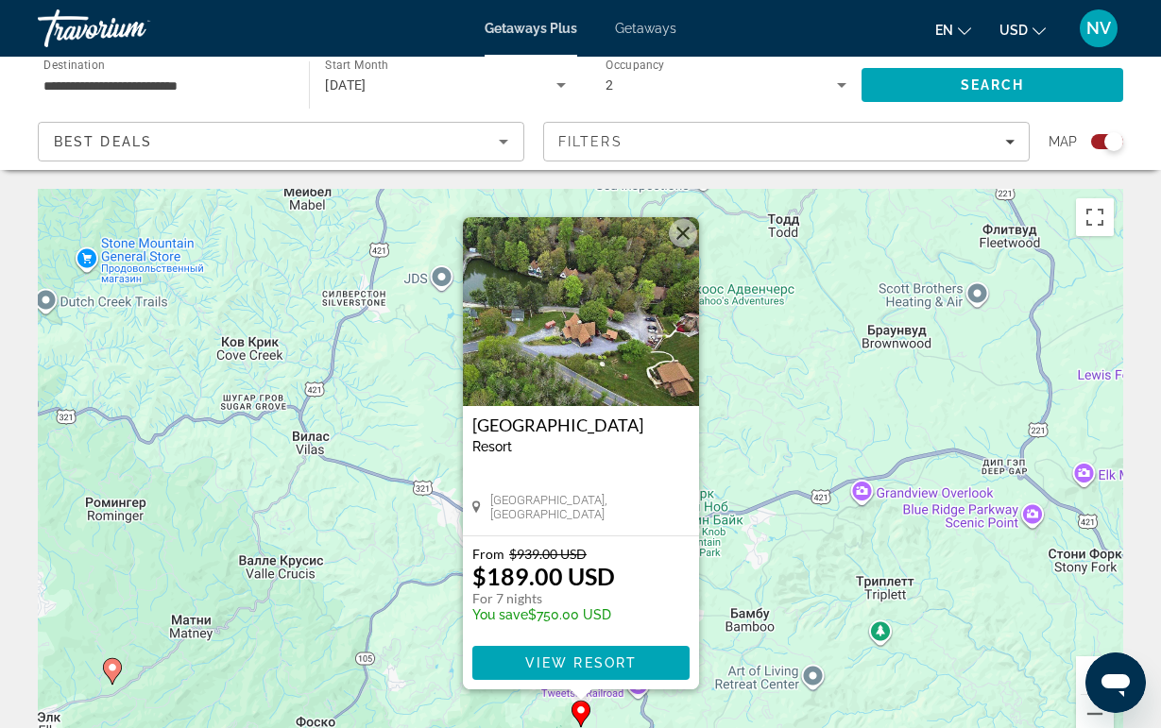
click at [568, 346] on img "Main content" at bounding box center [581, 311] width 236 height 189
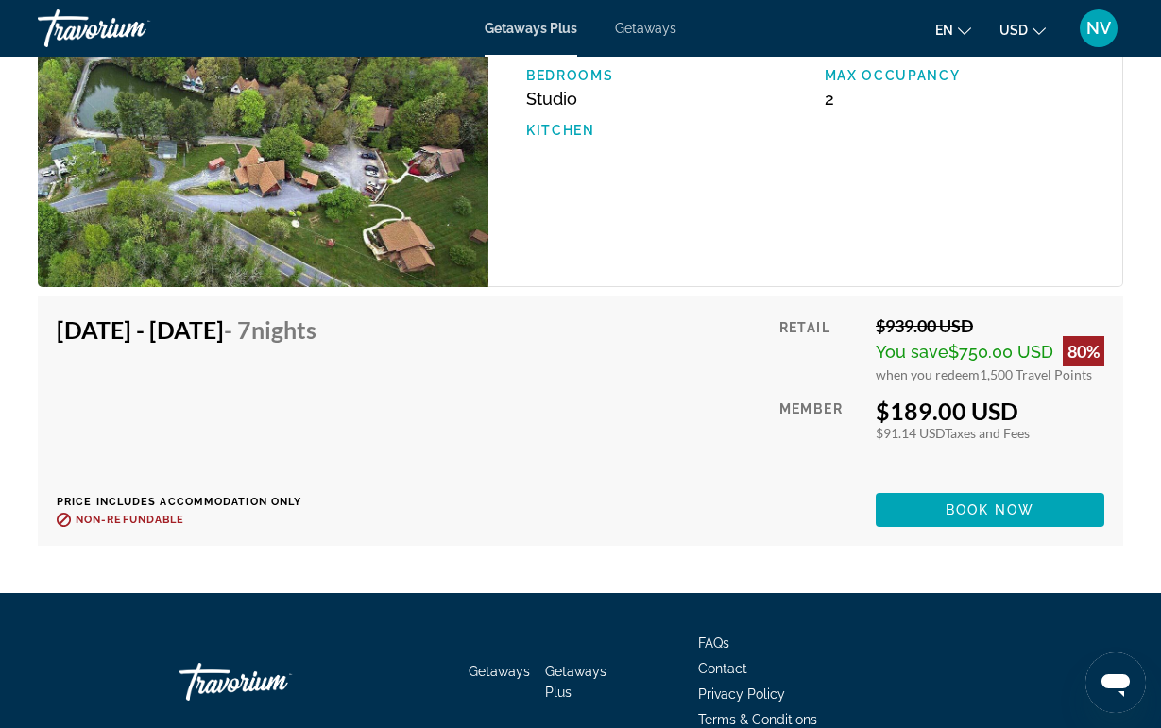
scroll to position [3541, 0]
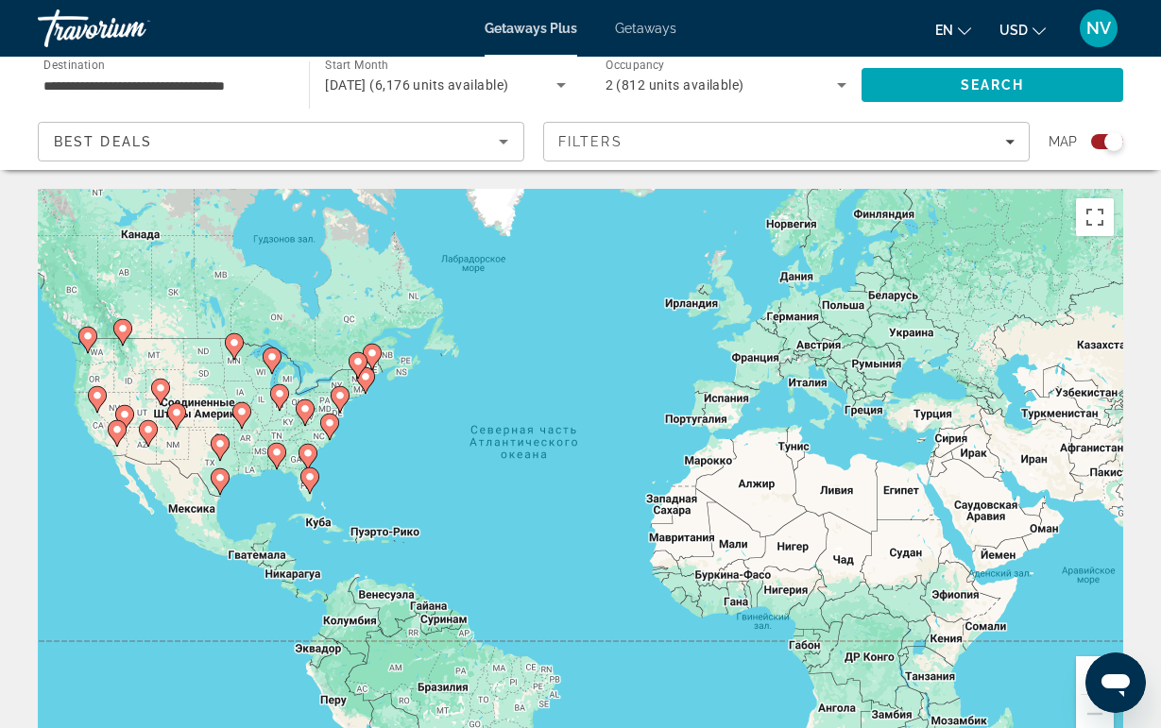
click at [304, 416] on icon "Main content" at bounding box center [304, 413] width 17 height 25
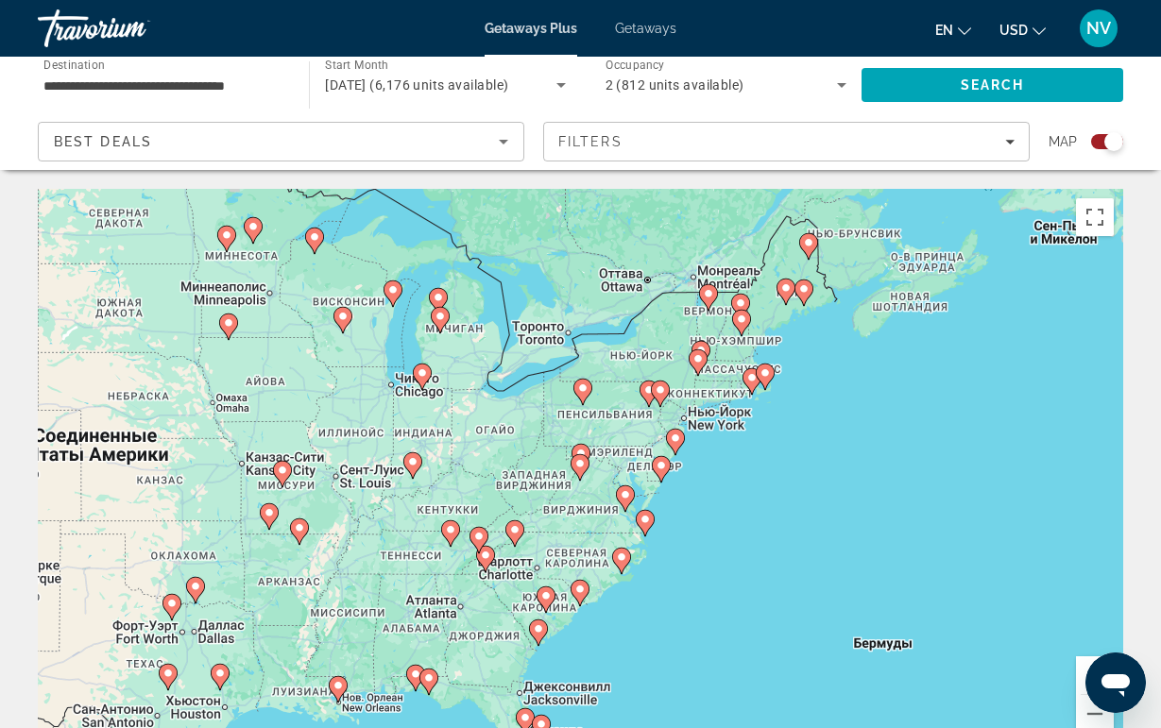
click at [479, 542] on icon "Main content" at bounding box center [477, 540] width 17 height 25
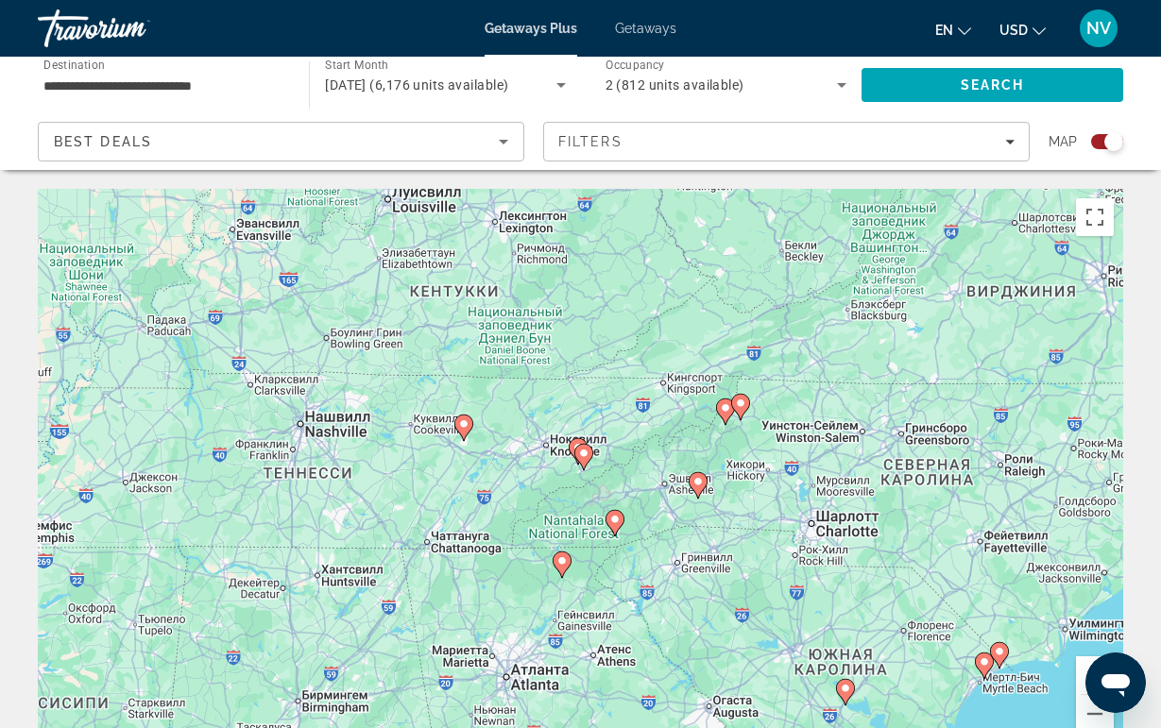
click at [588, 454] on image "Main content" at bounding box center [583, 453] width 11 height 11
type input "**********"
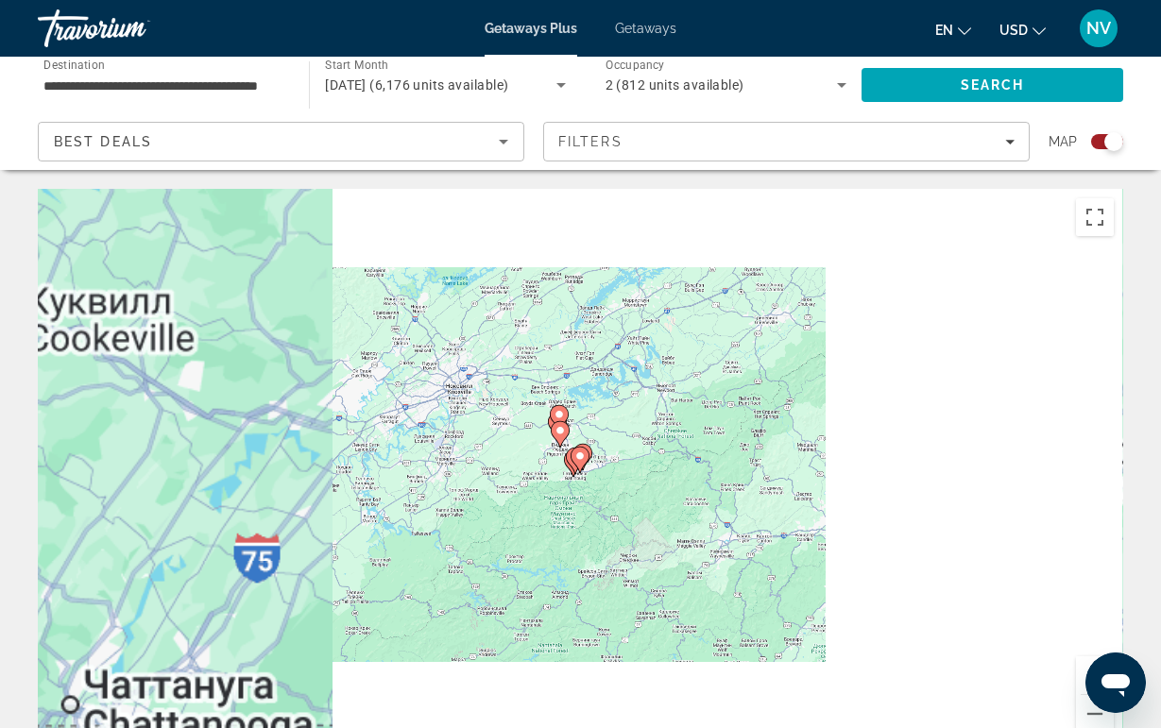
click at [588, 454] on gmp-advanced-marker "Main content" at bounding box center [580, 460] width 19 height 28
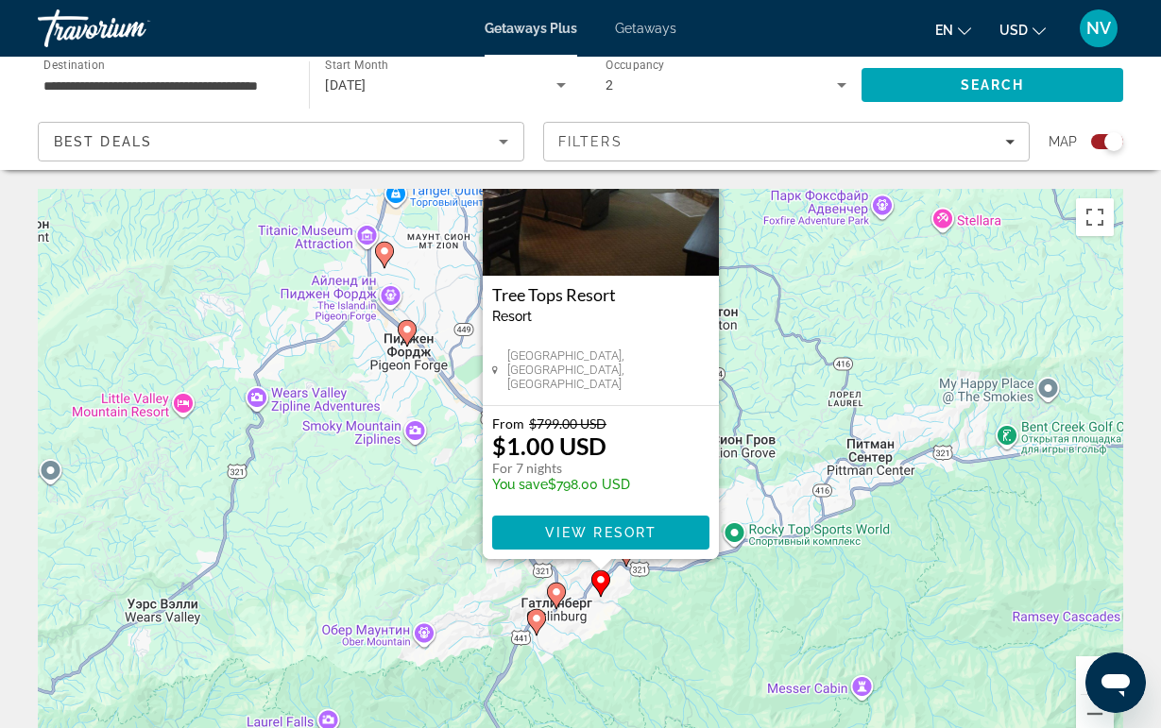
drag, startPoint x: 350, startPoint y: 622, endPoint x: 372, endPoint y: 489, distance: 134.0
click at [370, 488] on div "Чтобы активировать перетаскивание с помощью клавиатуры, нажмите Alt + Ввод. Пос…" at bounding box center [580, 472] width 1085 height 567
click at [530, 616] on icon "Main content" at bounding box center [535, 622] width 17 height 25
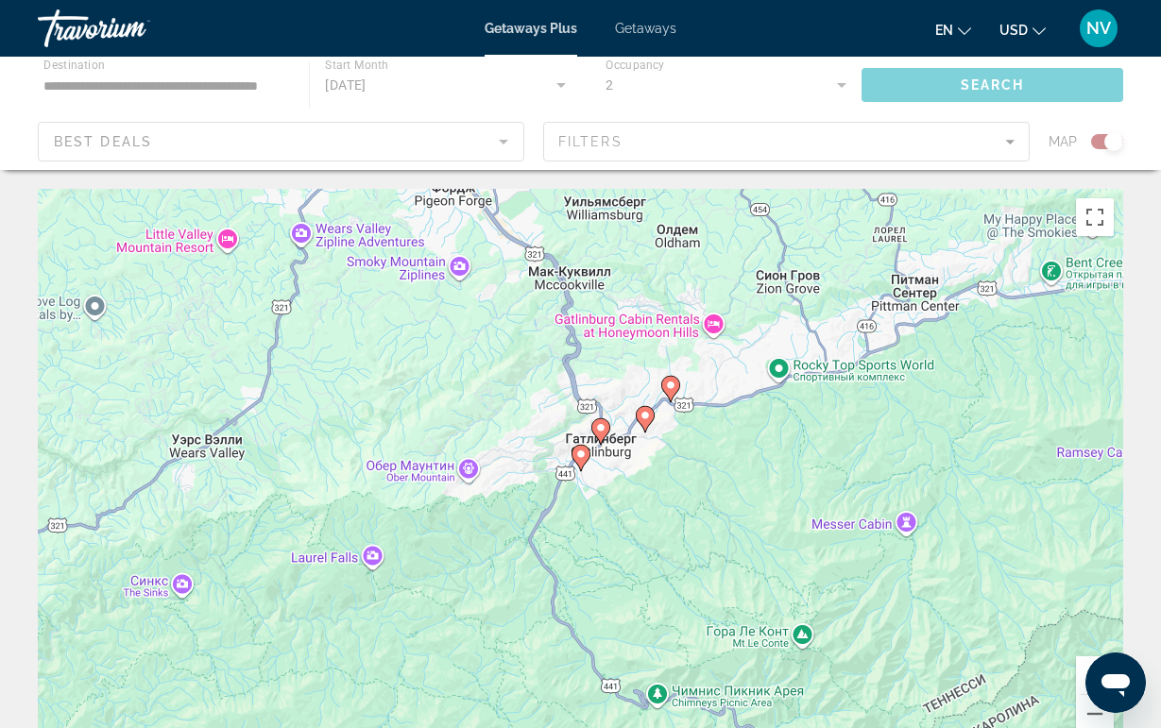
click at [583, 470] on gmp-advanced-marker "Main content" at bounding box center [580, 458] width 19 height 28
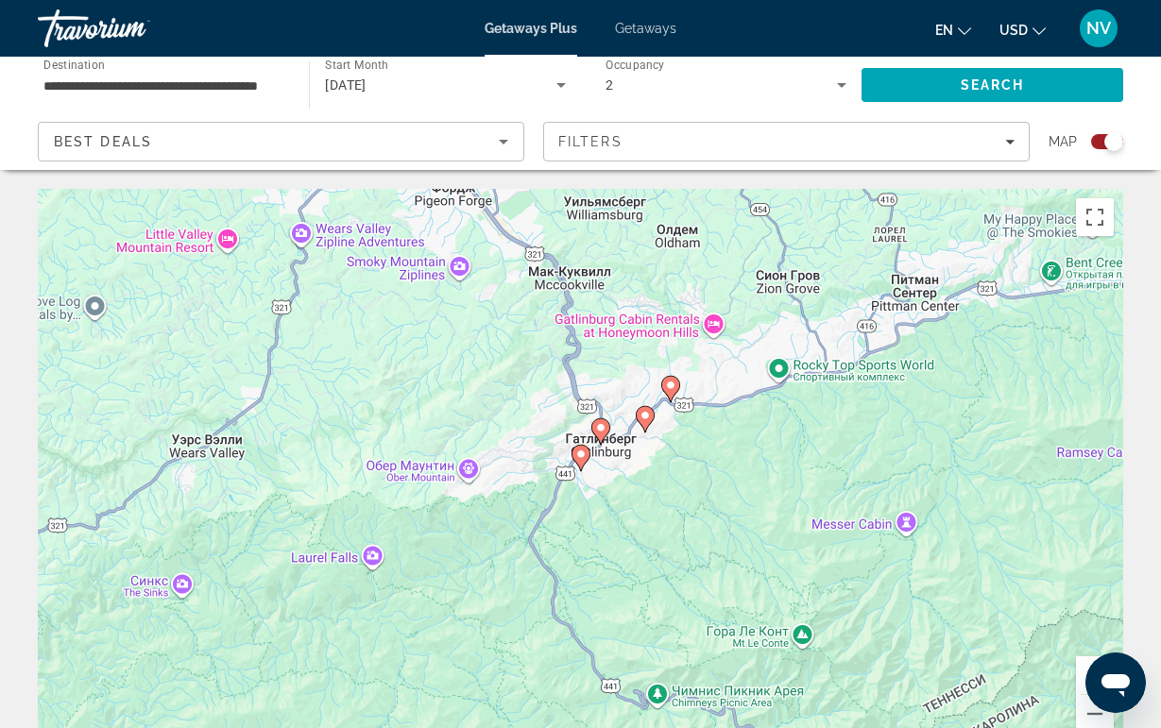
click at [579, 460] on icon "Main content" at bounding box center [579, 458] width 17 height 25
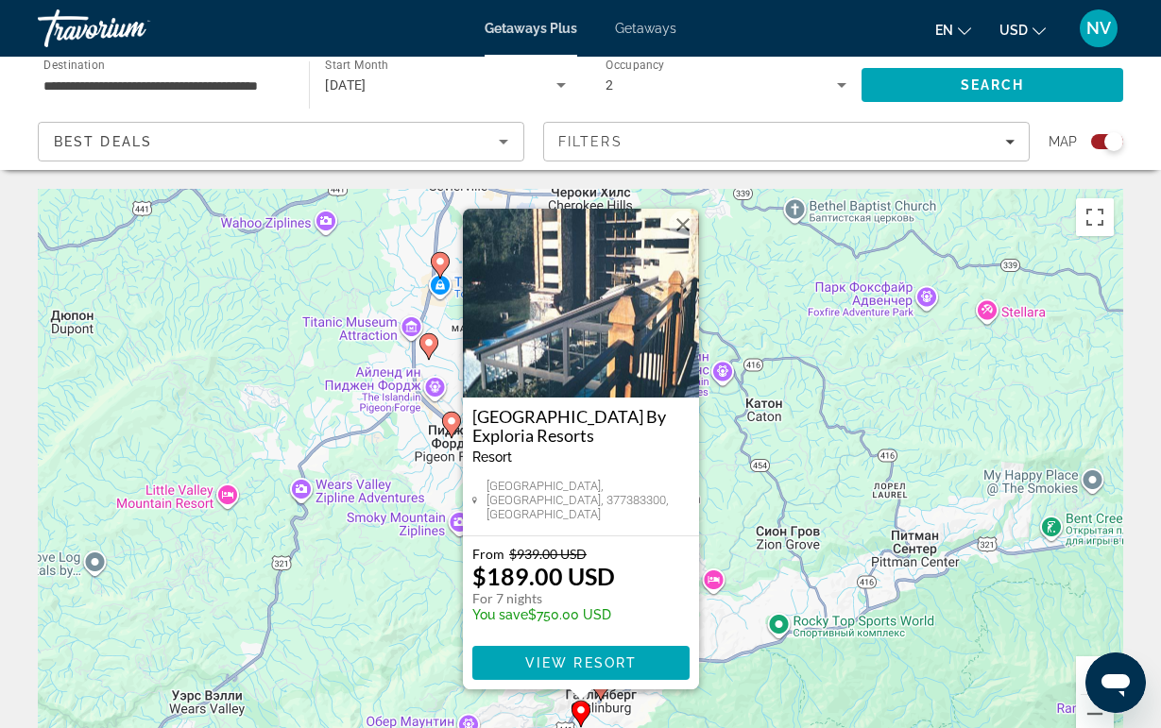
click at [631, 366] on img "Main content" at bounding box center [581, 303] width 236 height 189
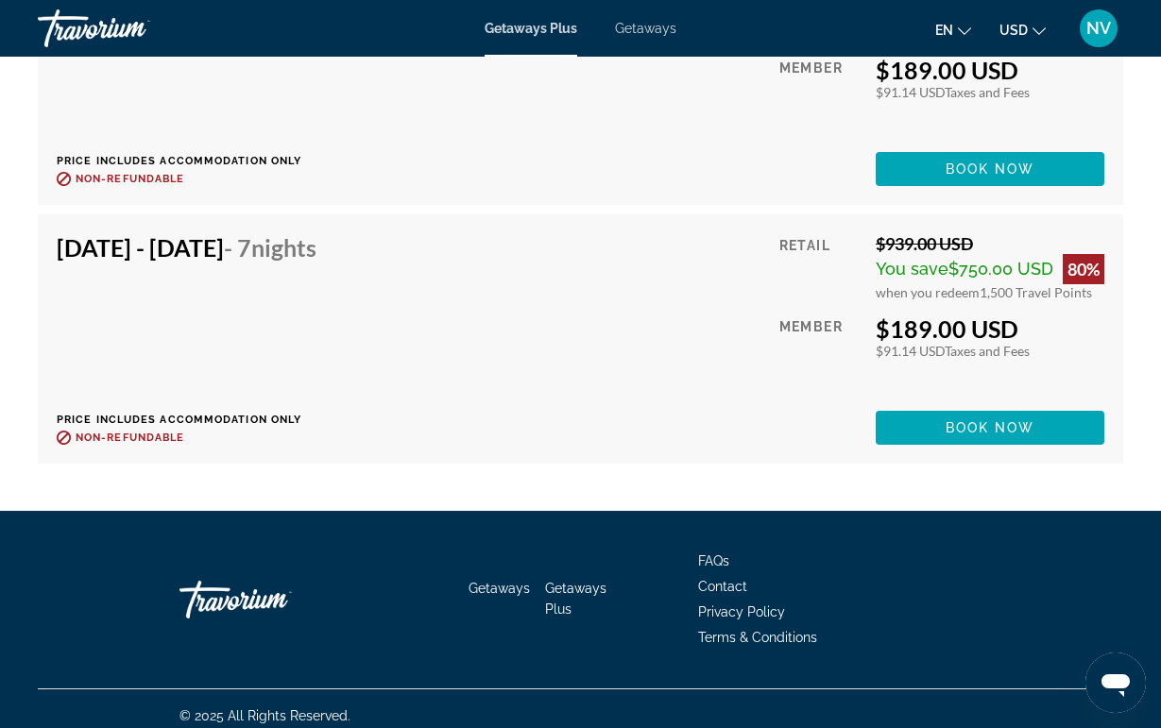
scroll to position [4026, 0]
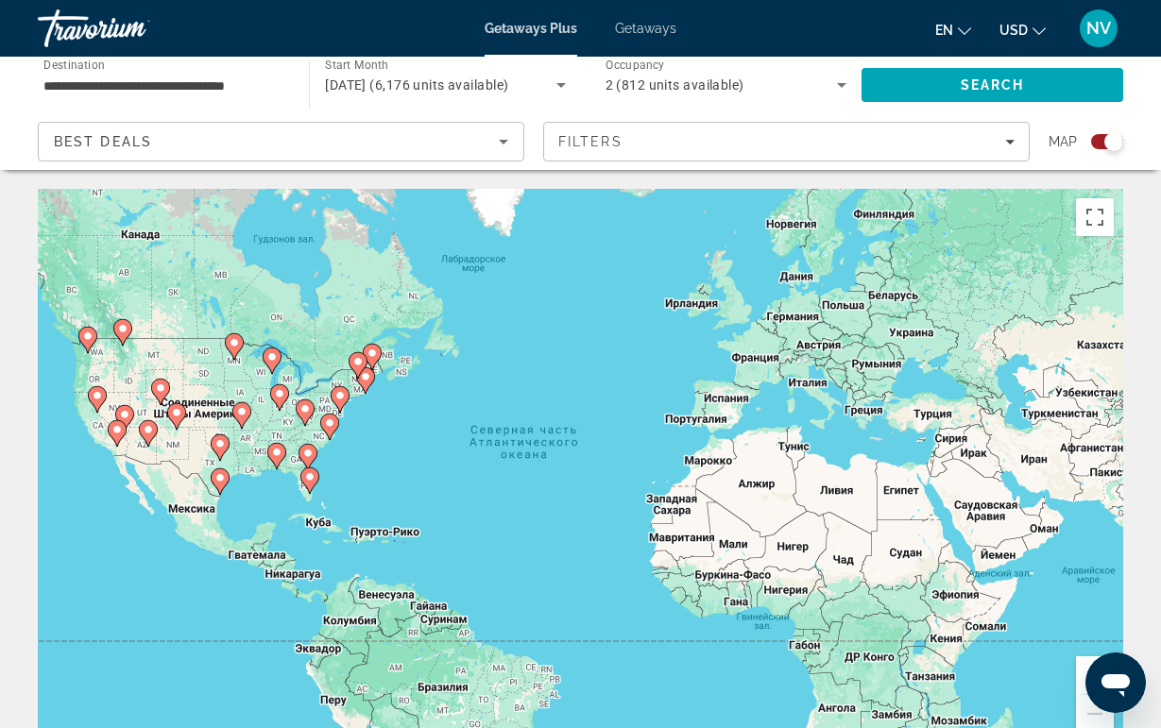
click at [366, 153] on div "Best Deals" at bounding box center [281, 149] width 454 height 53
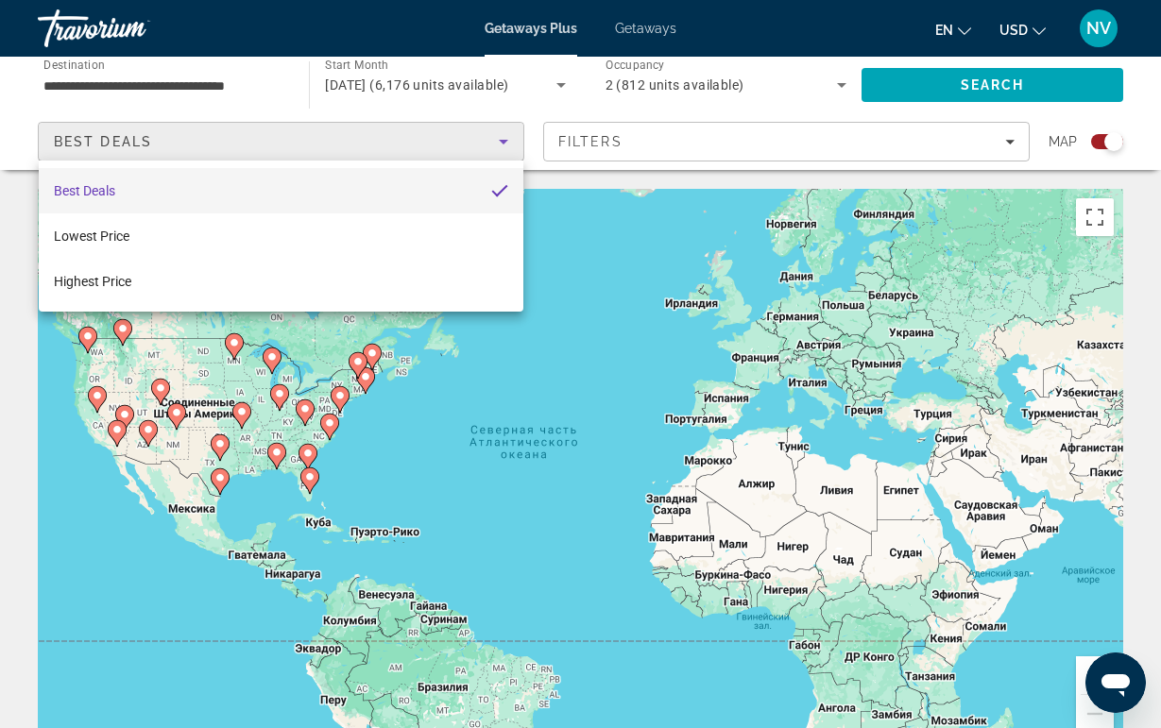
click at [618, 160] on div at bounding box center [580, 364] width 1161 height 728
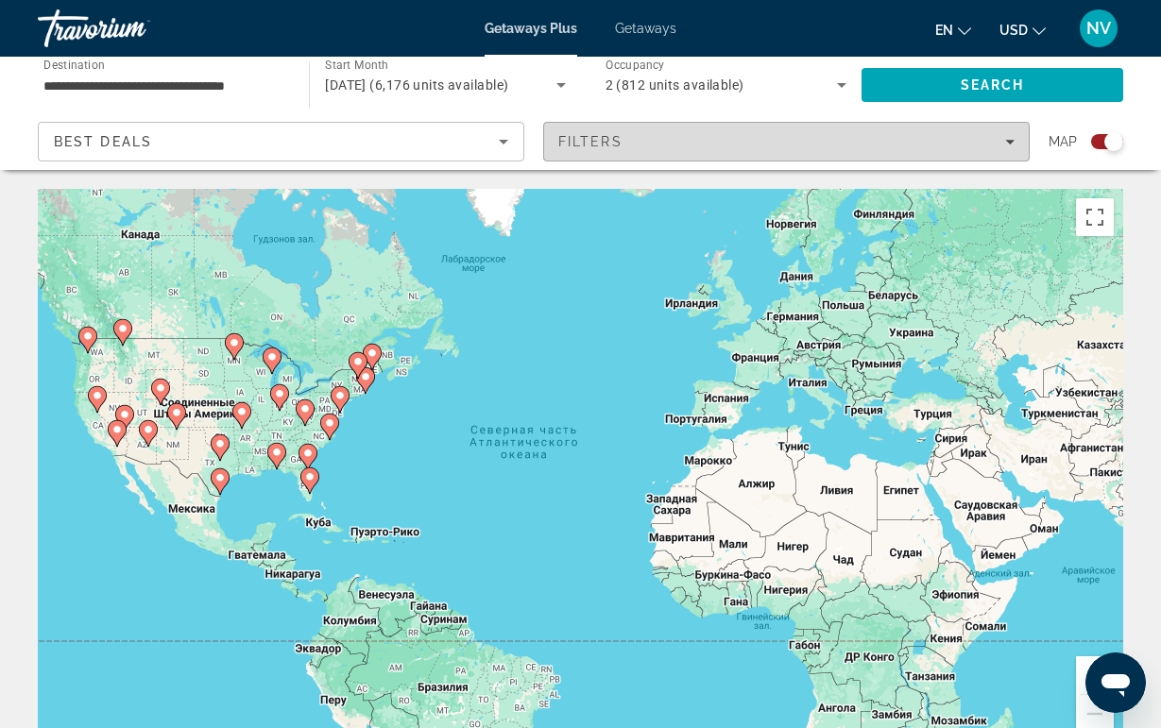
click at [618, 150] on span "Filters" at bounding box center [786, 141] width 485 height 45
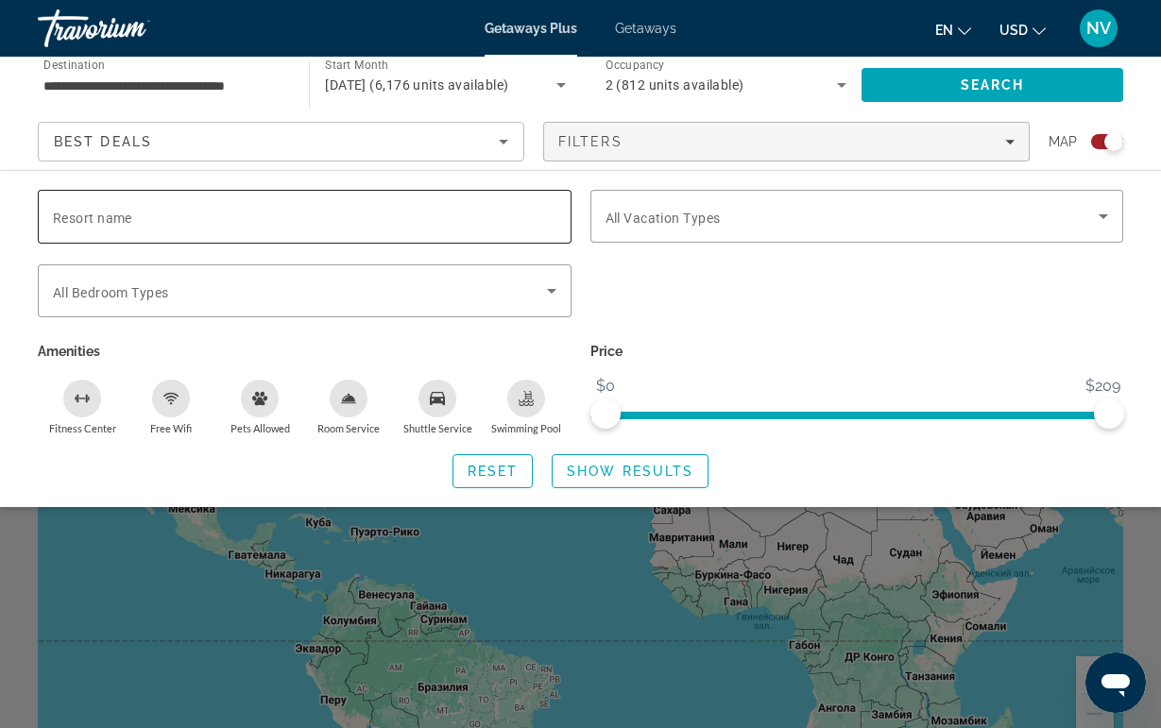
click at [316, 227] on input "Resort name" at bounding box center [304, 217] width 503 height 23
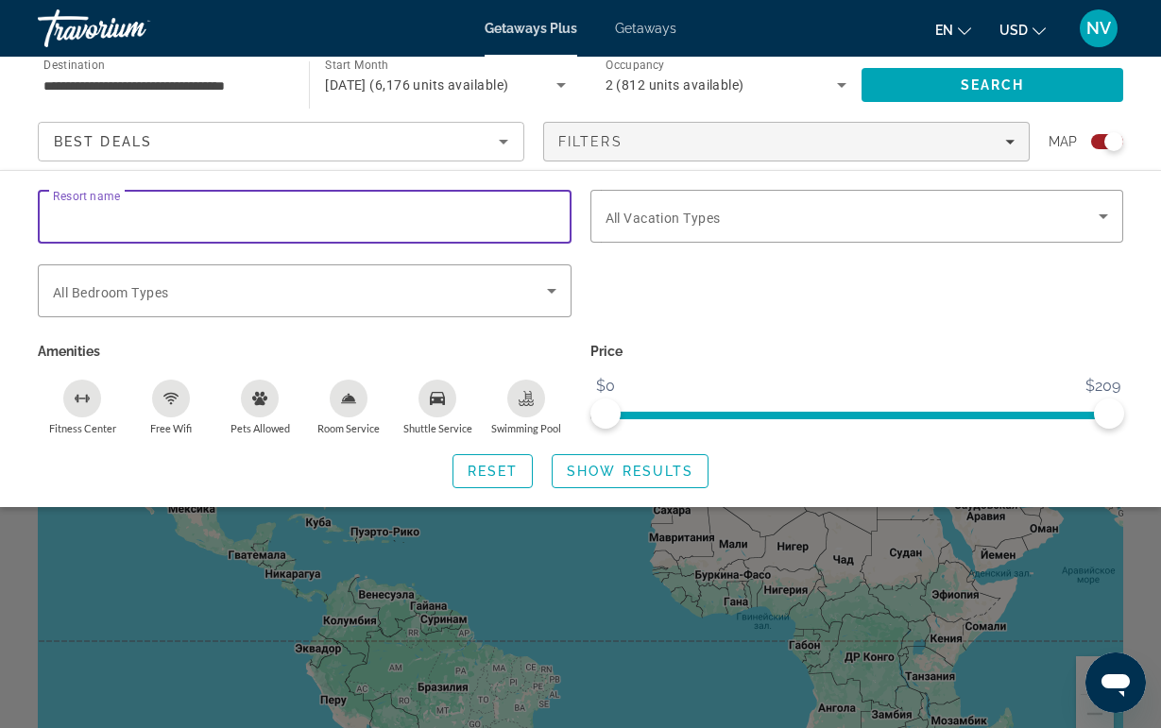
paste input "**********"
type input "**********"
click at [641, 478] on span "Show Results" at bounding box center [630, 471] width 127 height 15
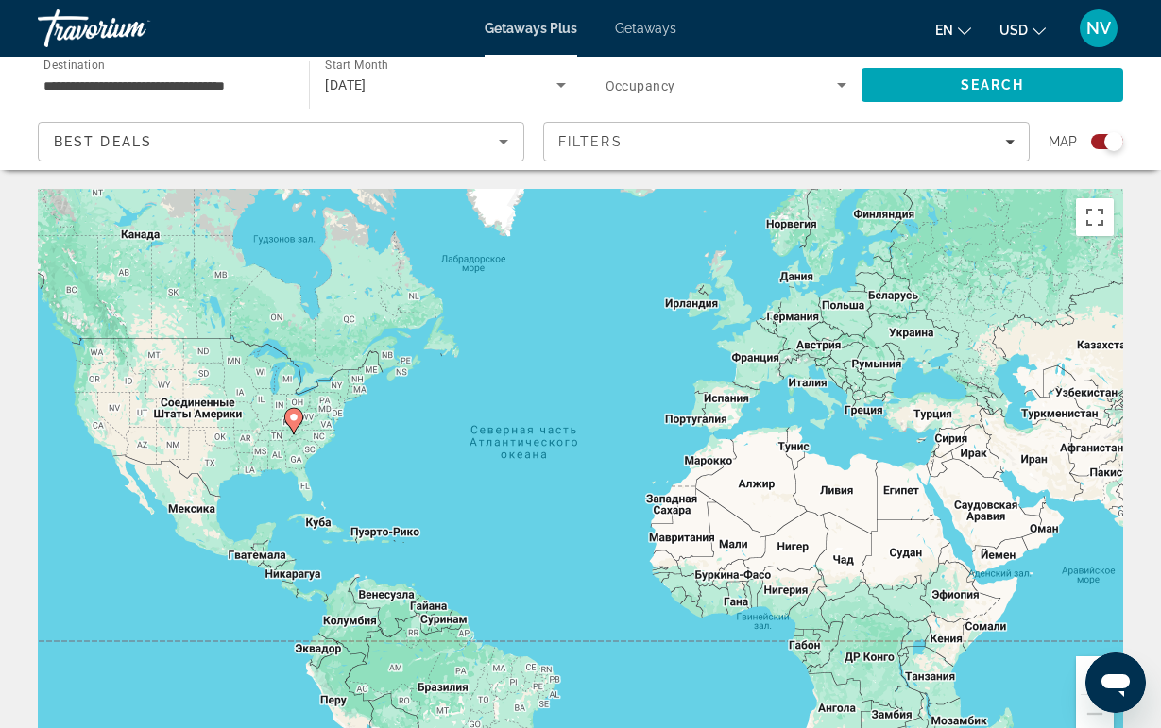
click at [288, 424] on icon "Main content" at bounding box center [292, 421] width 17 height 25
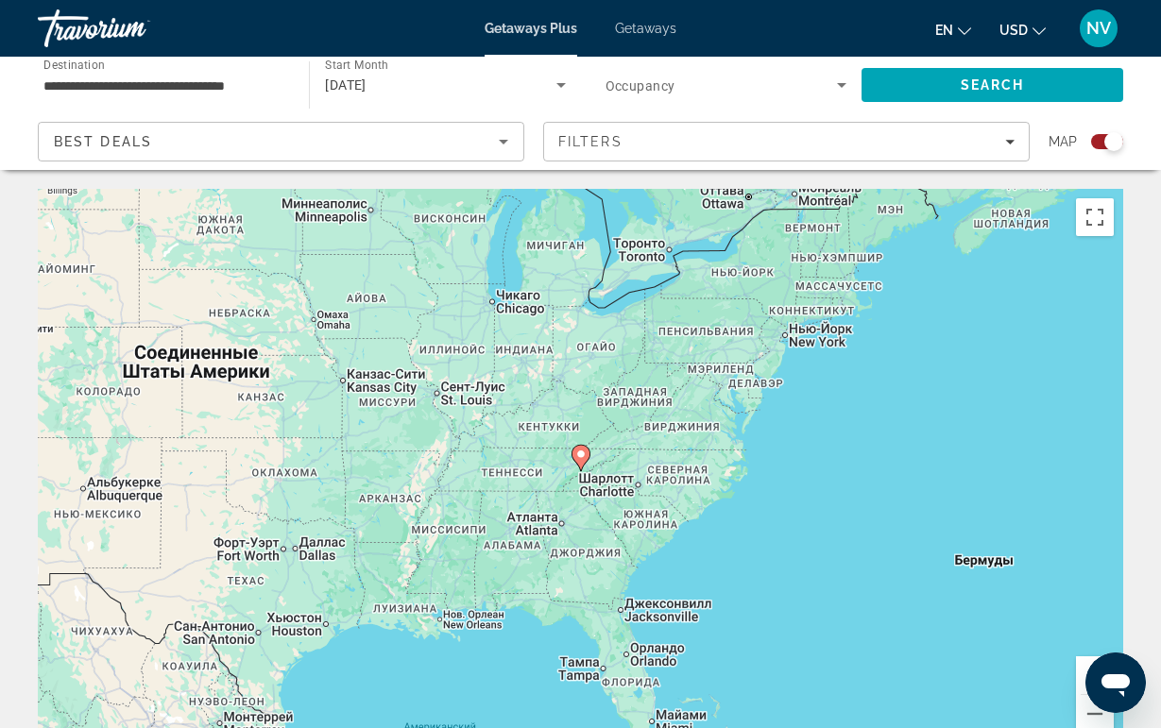
click at [584, 459] on image "Main content" at bounding box center [580, 454] width 11 height 11
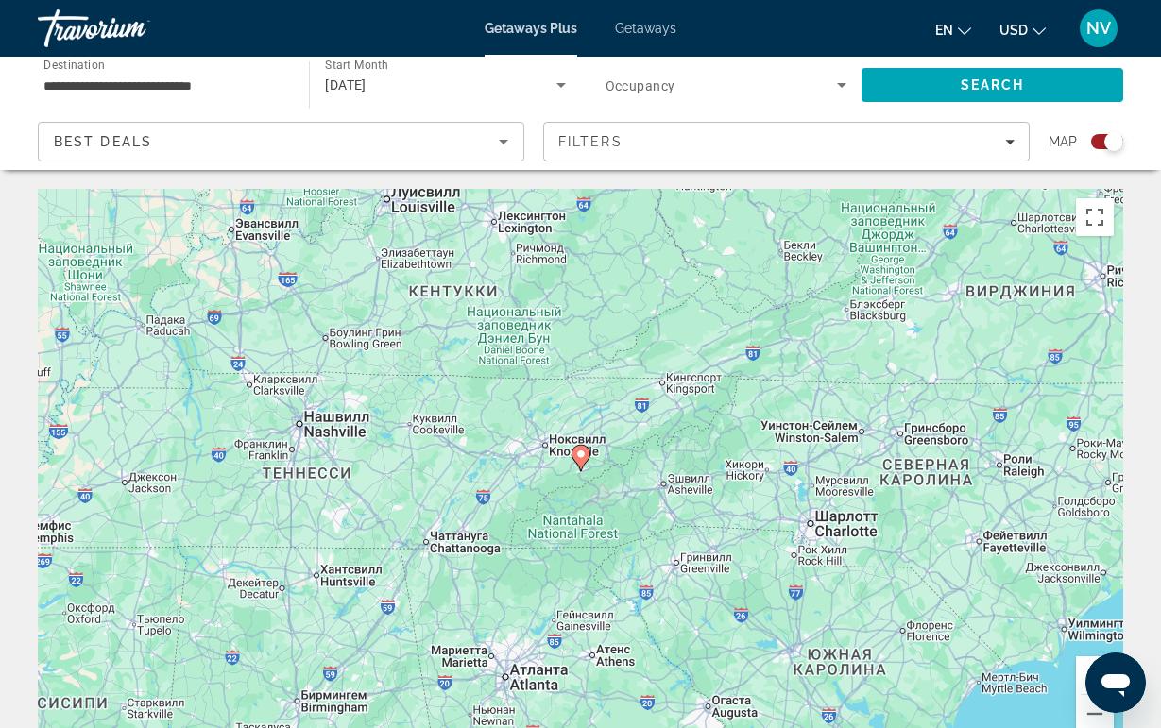
click at [584, 459] on image "Main content" at bounding box center [580, 454] width 11 height 11
type input "**********"
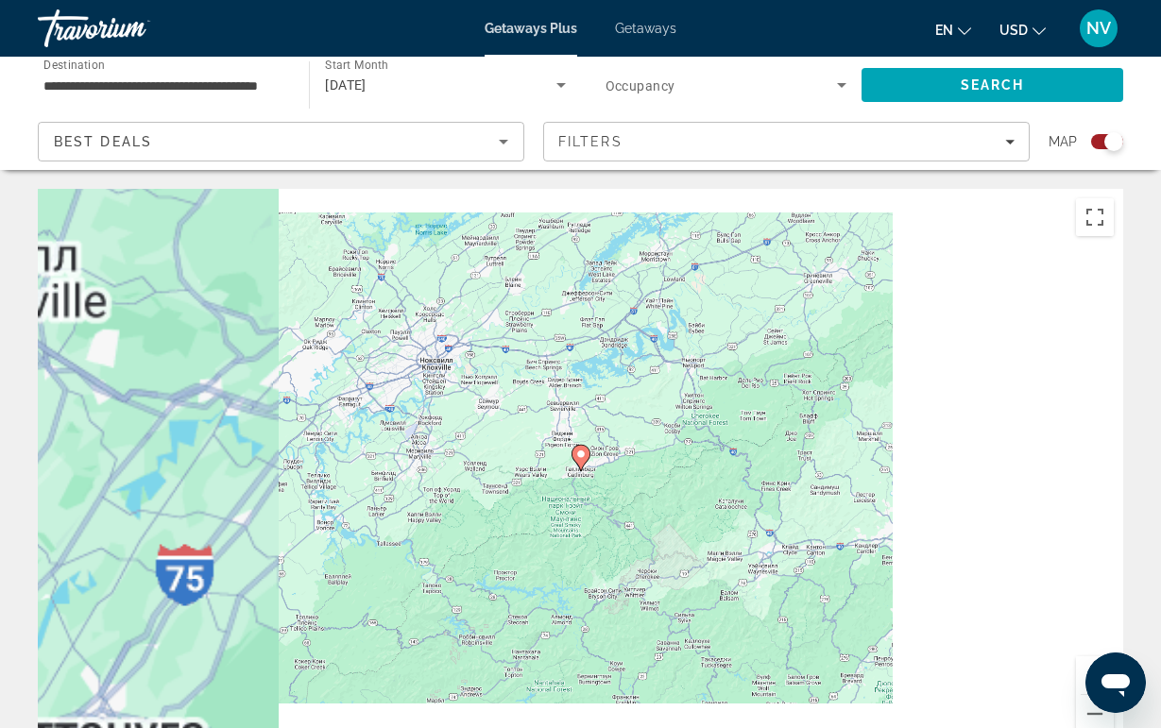
click at [584, 460] on icon "Main content" at bounding box center [579, 458] width 17 height 25
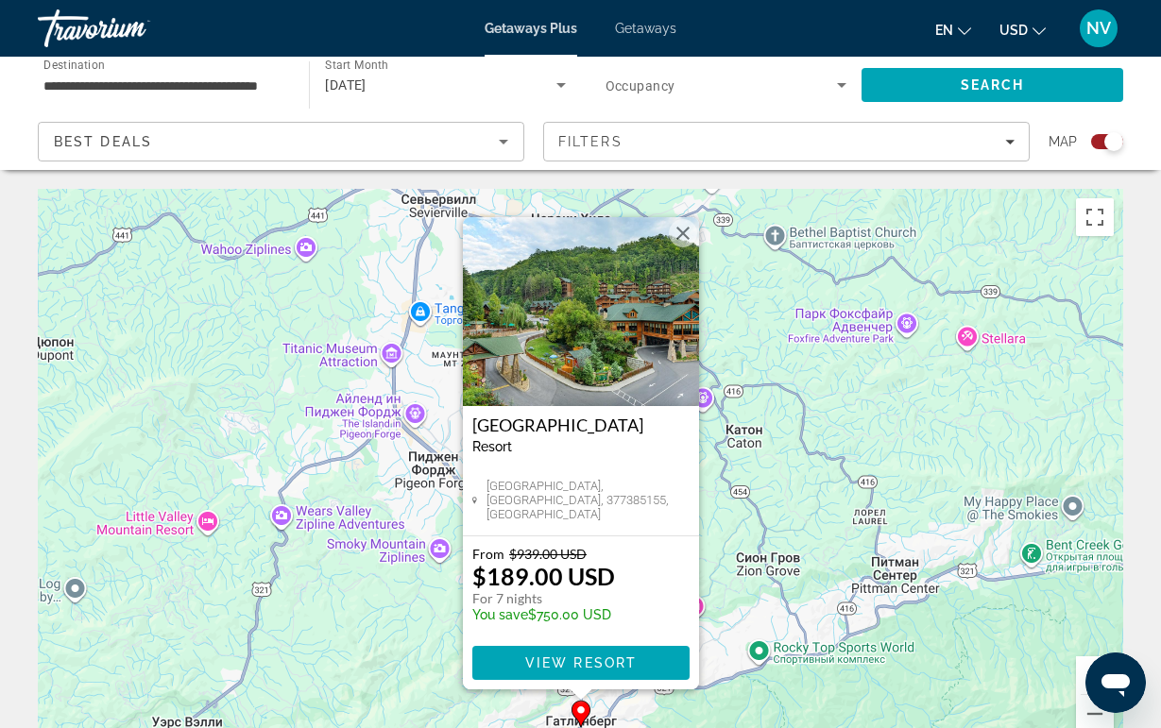
click at [556, 292] on img "Main content" at bounding box center [581, 311] width 236 height 189
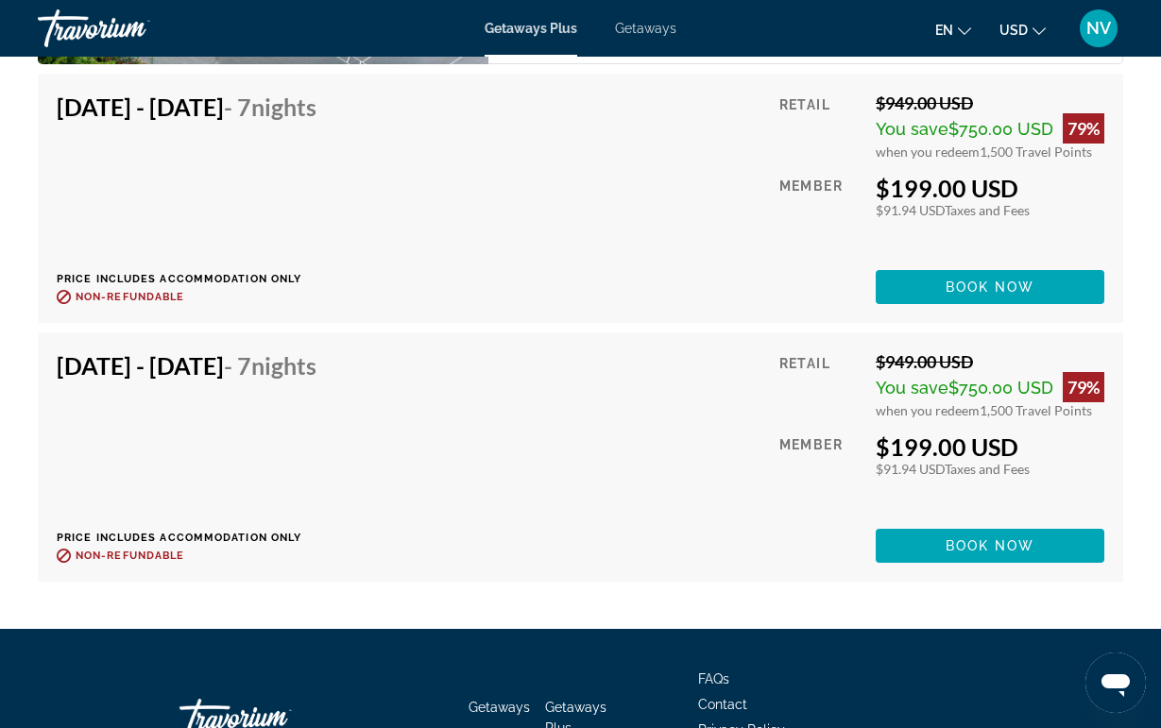
scroll to position [4727, 0]
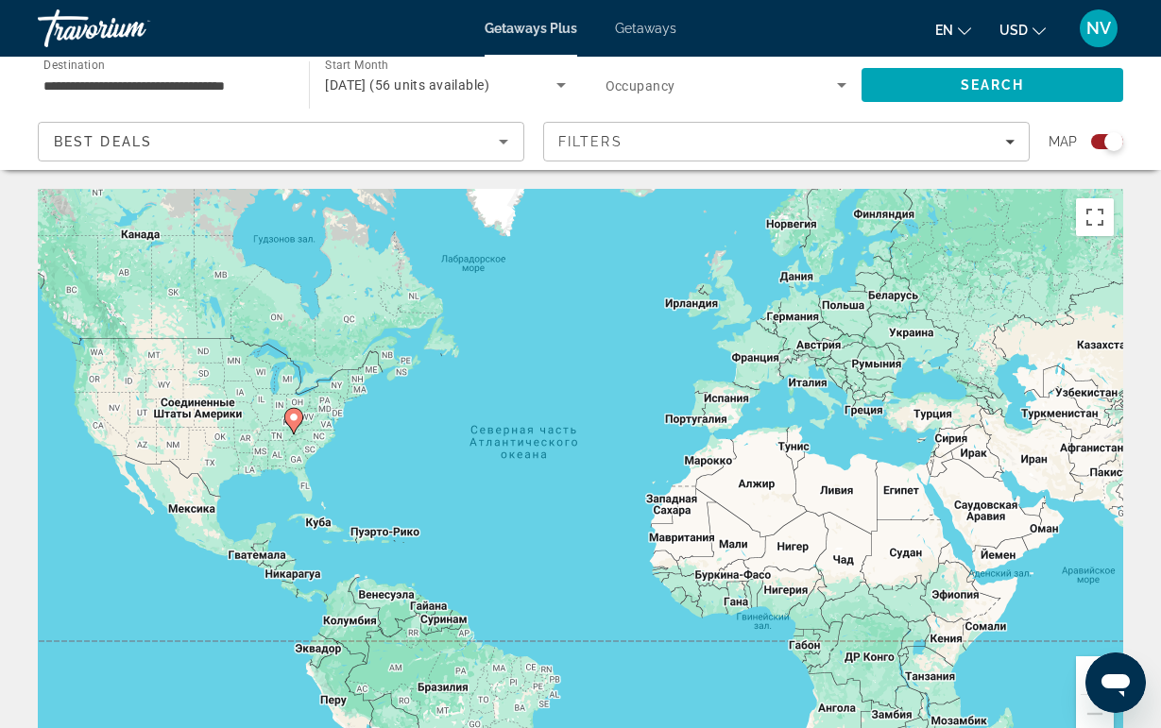
click at [350, 155] on div "Best Deals" at bounding box center [281, 149] width 454 height 53
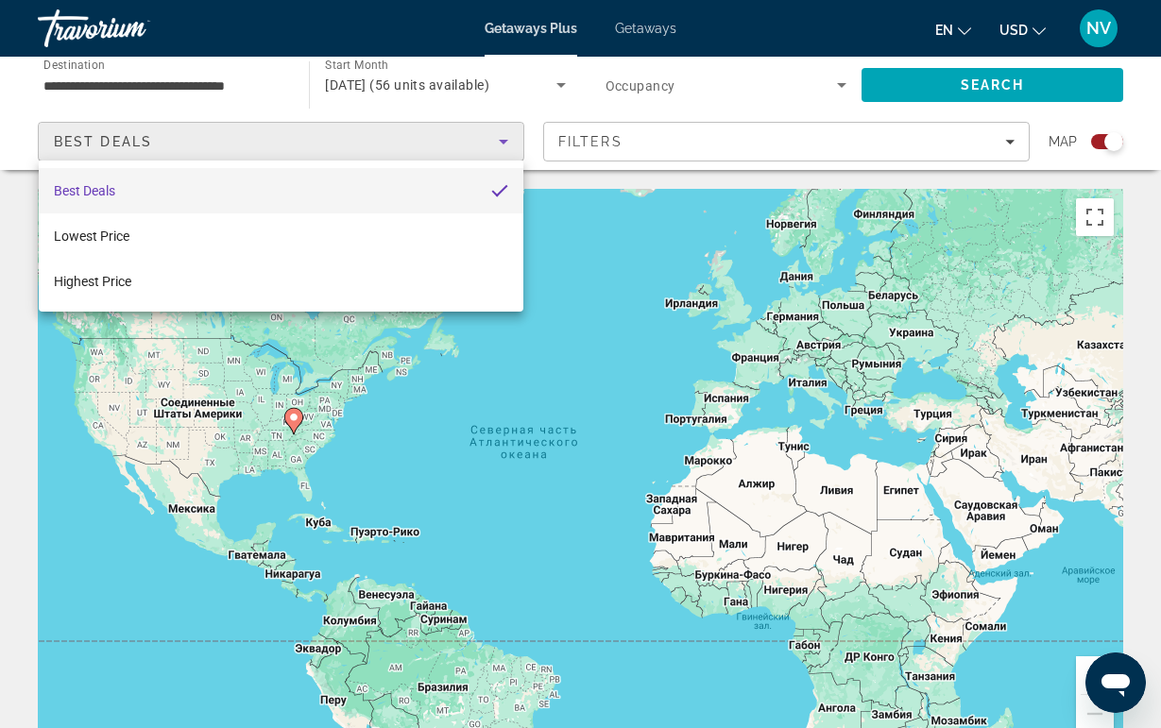
click at [585, 143] on div at bounding box center [580, 364] width 1161 height 728
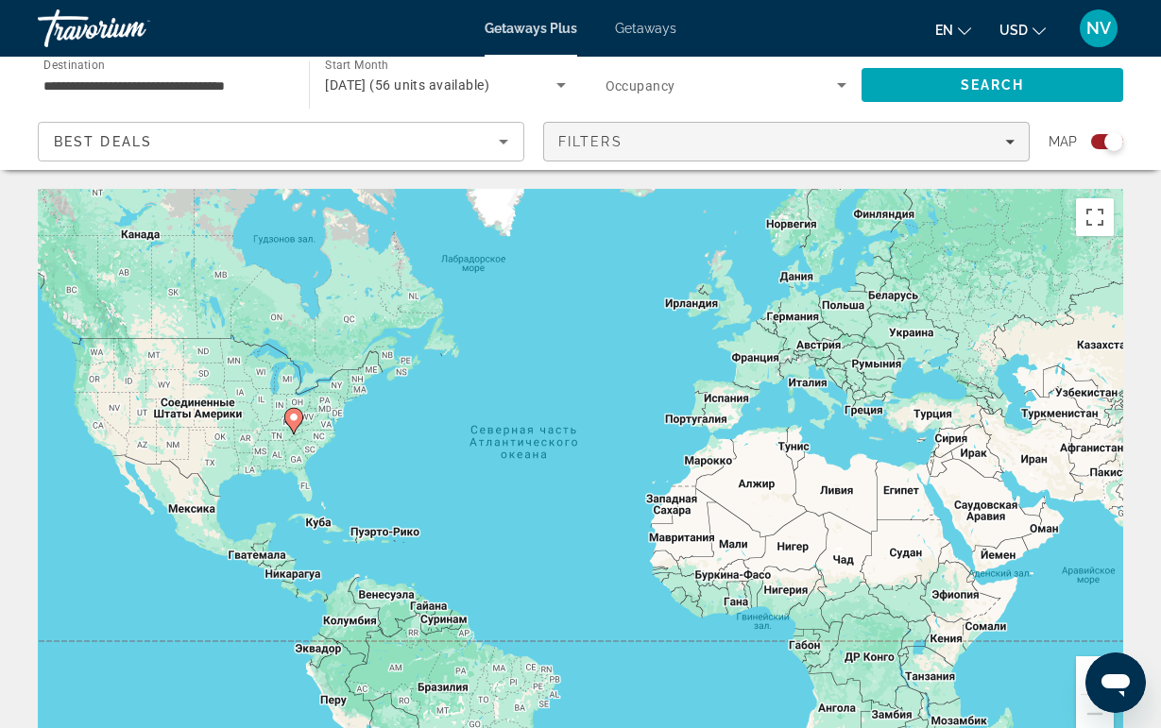
click at [614, 140] on span "Filters" at bounding box center [590, 141] width 64 height 15
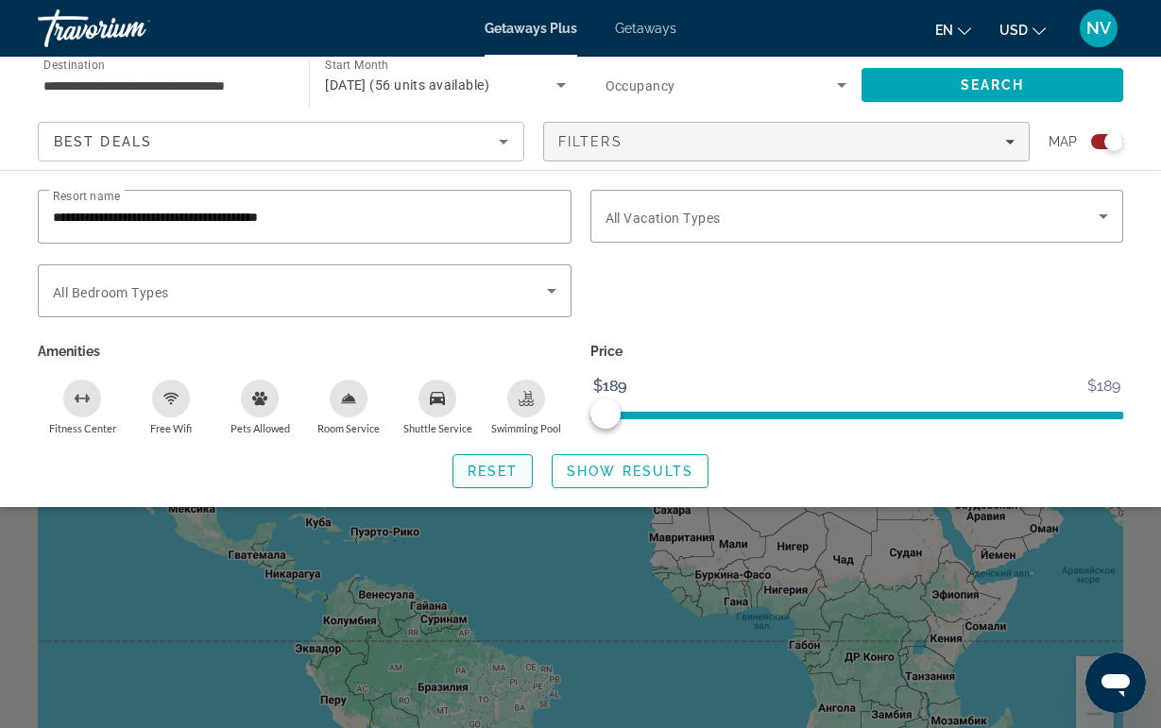
click at [488, 469] on span "Reset" at bounding box center [493, 471] width 51 height 15
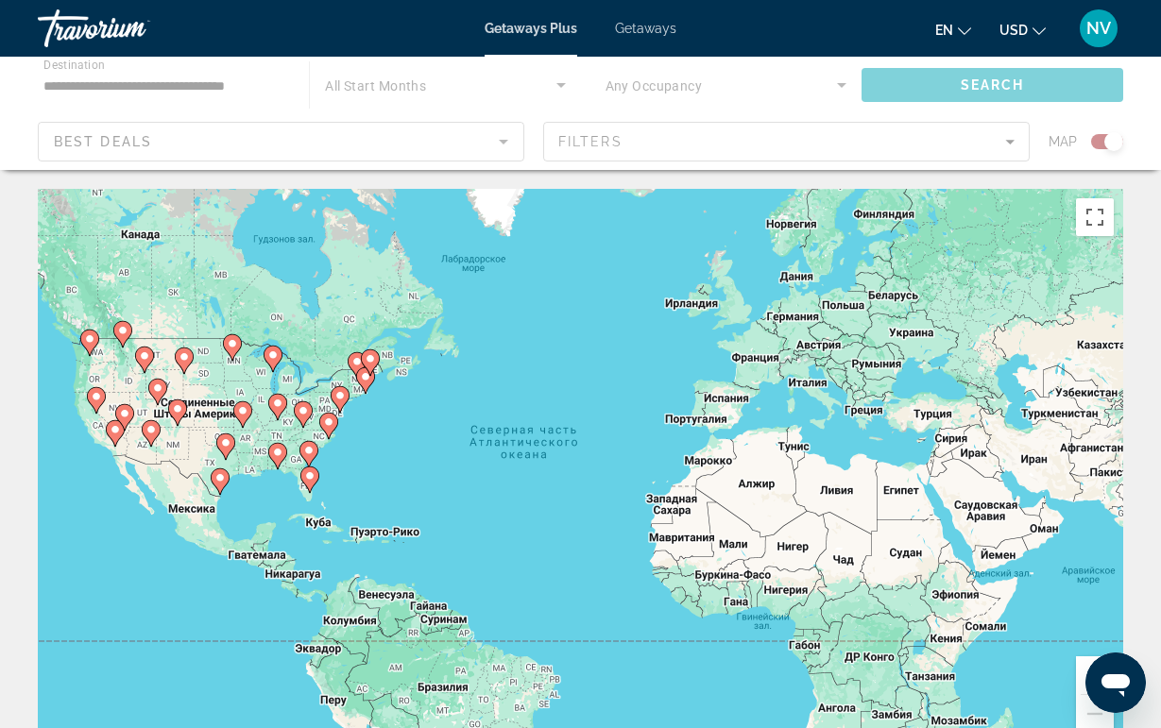
click at [297, 407] on icon "Main content" at bounding box center [302, 414] width 17 height 25
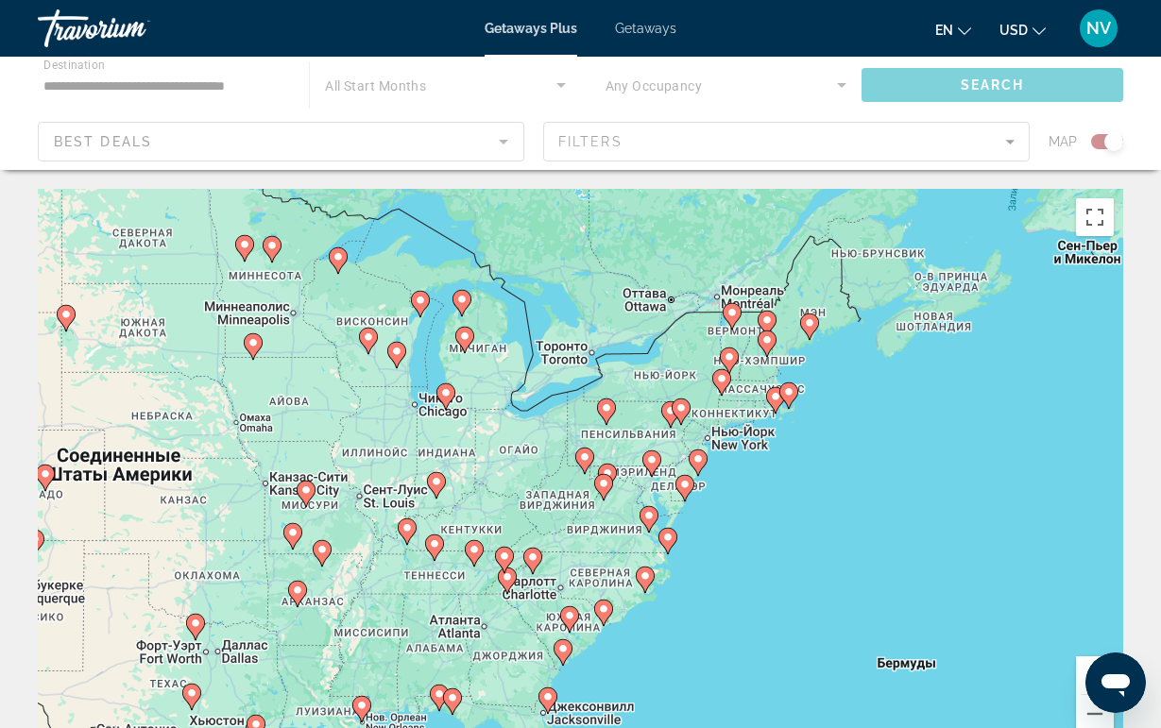
click at [501, 557] on image "Main content" at bounding box center [504, 556] width 11 height 11
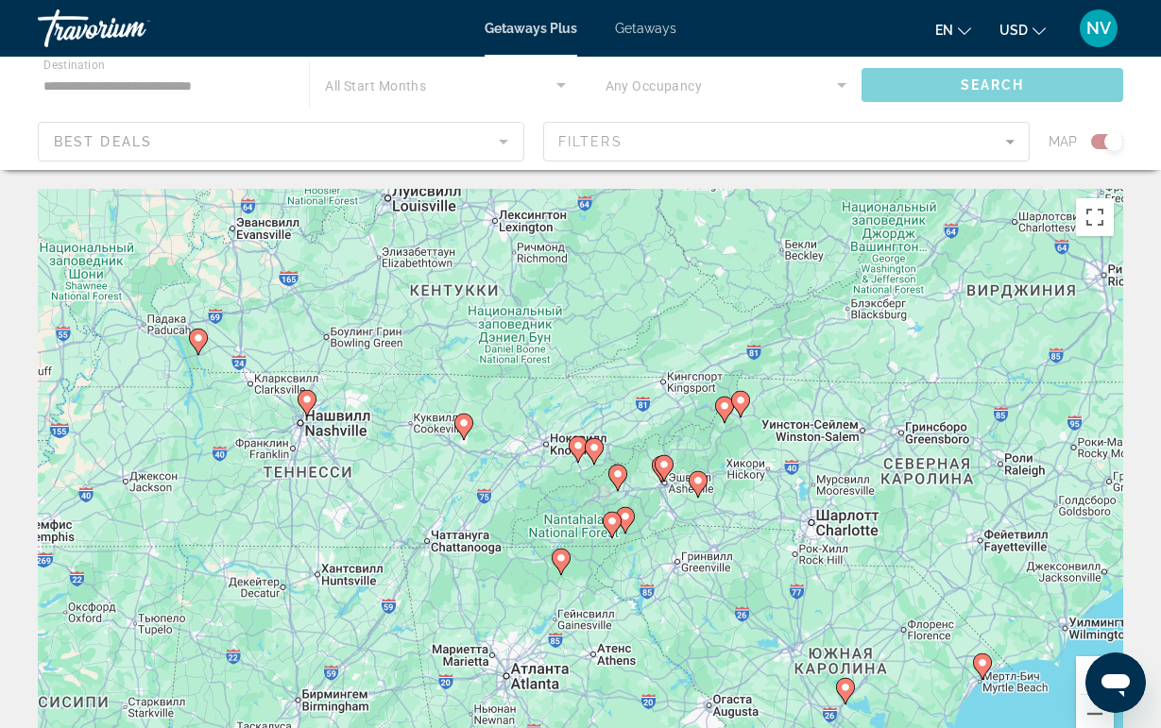
click at [466, 435] on icon "Main content" at bounding box center [463, 427] width 19 height 26
type input "**********"
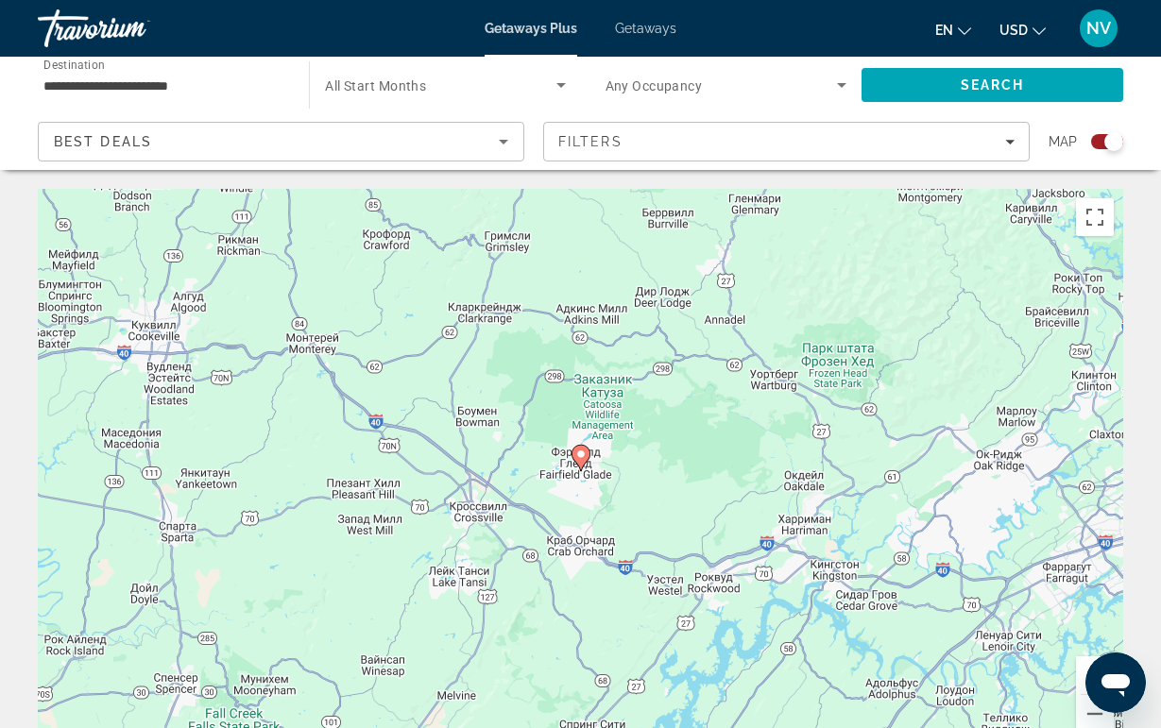
click at [578, 456] on image "Main content" at bounding box center [580, 454] width 11 height 11
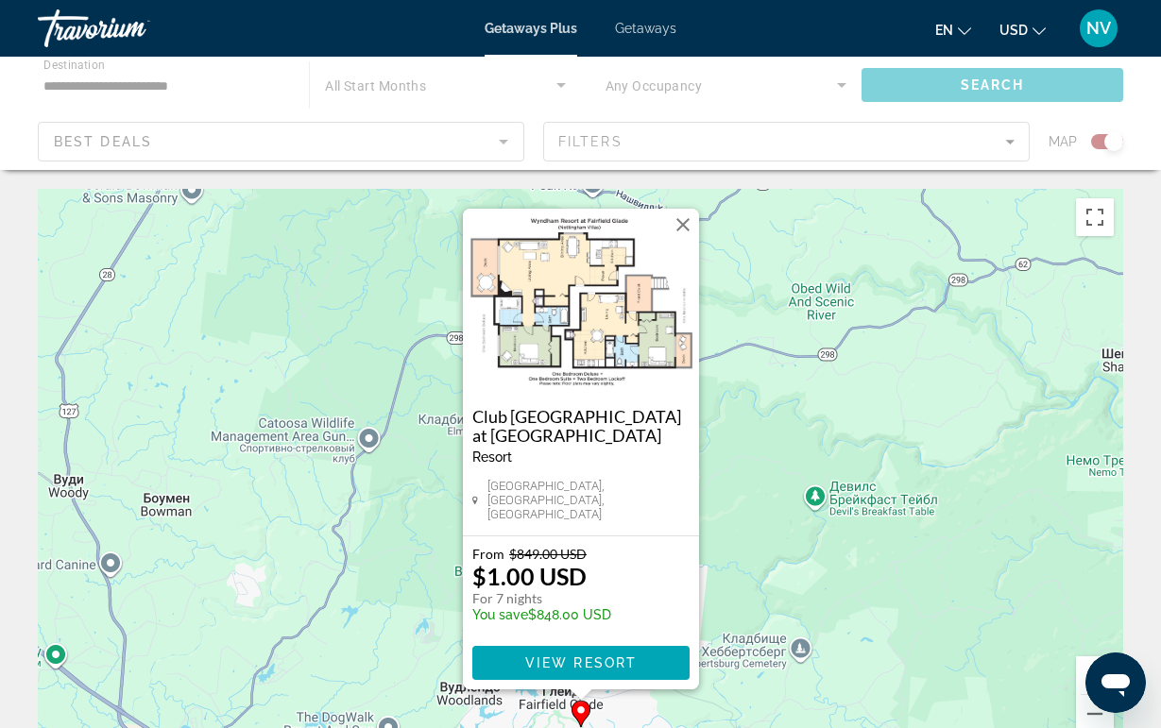
click at [684, 236] on button "Закрыть" at bounding box center [683, 225] width 28 height 28
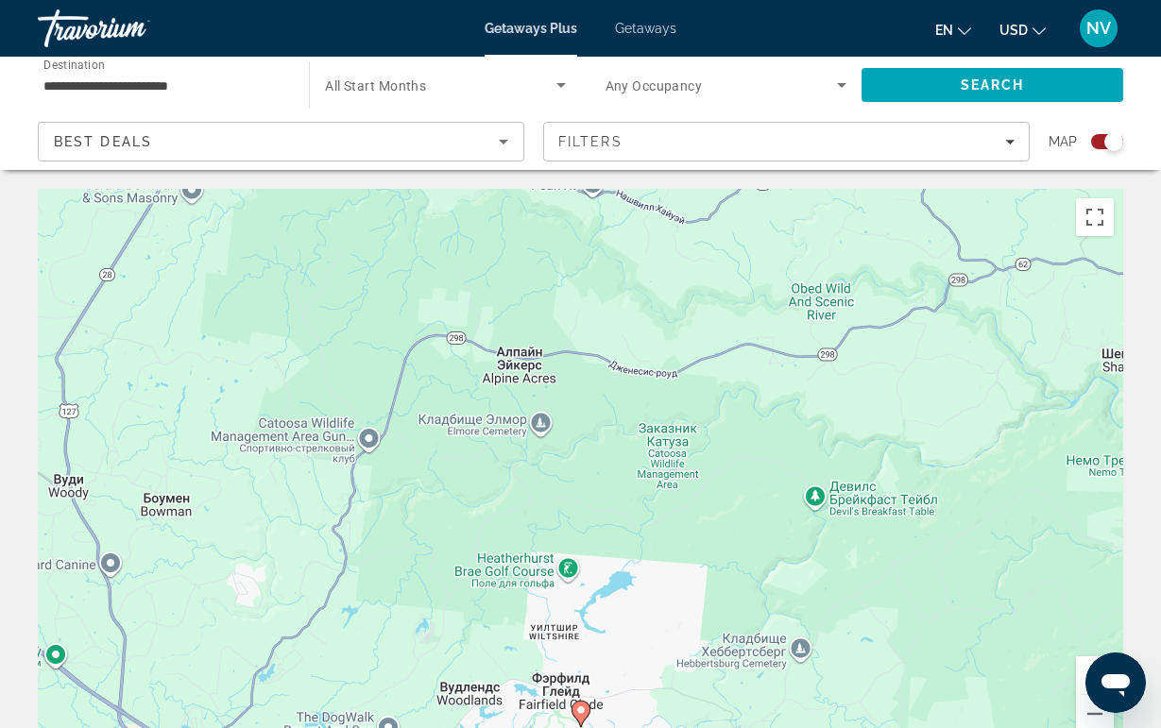
drag, startPoint x: 590, startPoint y: 386, endPoint x: 298, endPoint y: 278, distance: 312.3
click at [311, 281] on div "Для навигации используйте клавиши со стрелками. Чтобы активировать перетаскиван…" at bounding box center [580, 472] width 1085 height 567
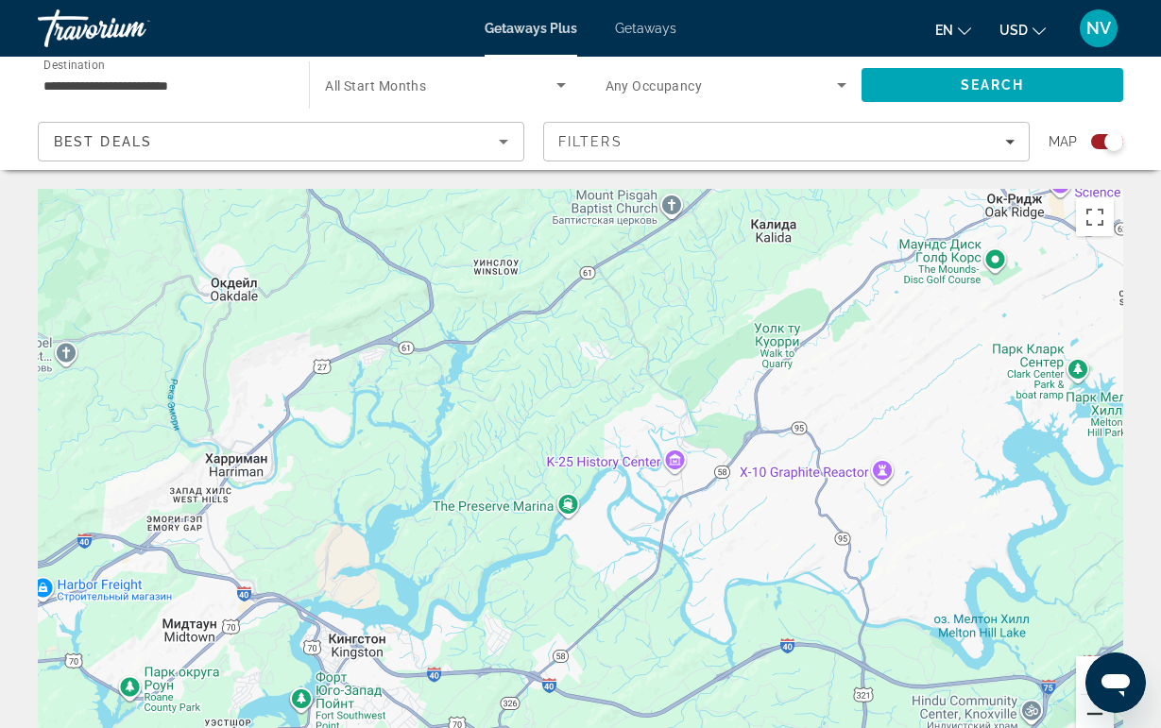
click at [1079, 708] on button "Уменьшить" at bounding box center [1095, 714] width 38 height 38
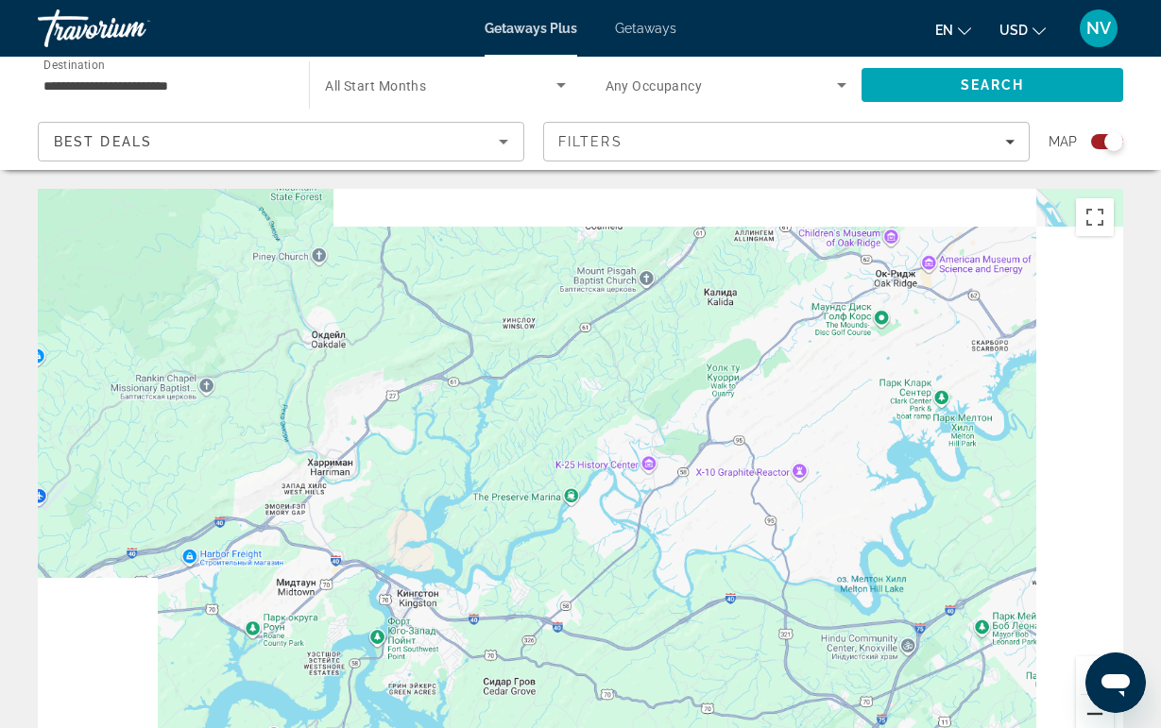
click at [1079, 708] on button "Уменьшить" at bounding box center [1095, 714] width 38 height 38
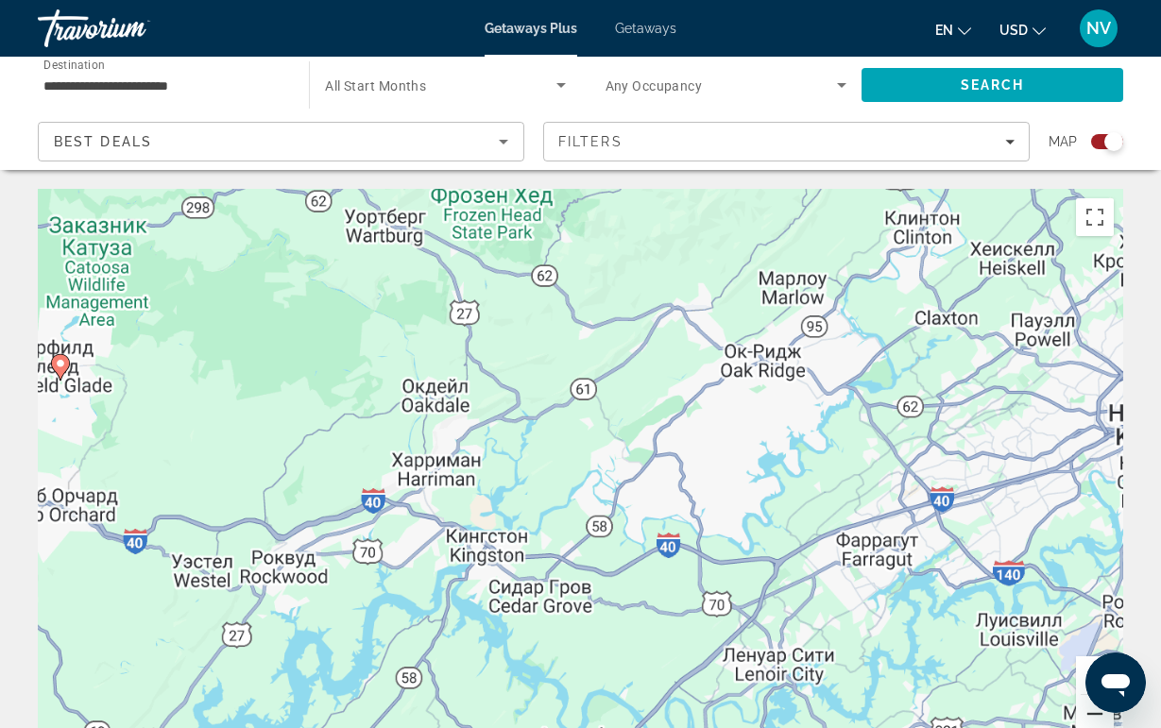
click at [1079, 708] on button "Уменьшить" at bounding box center [1095, 714] width 38 height 38
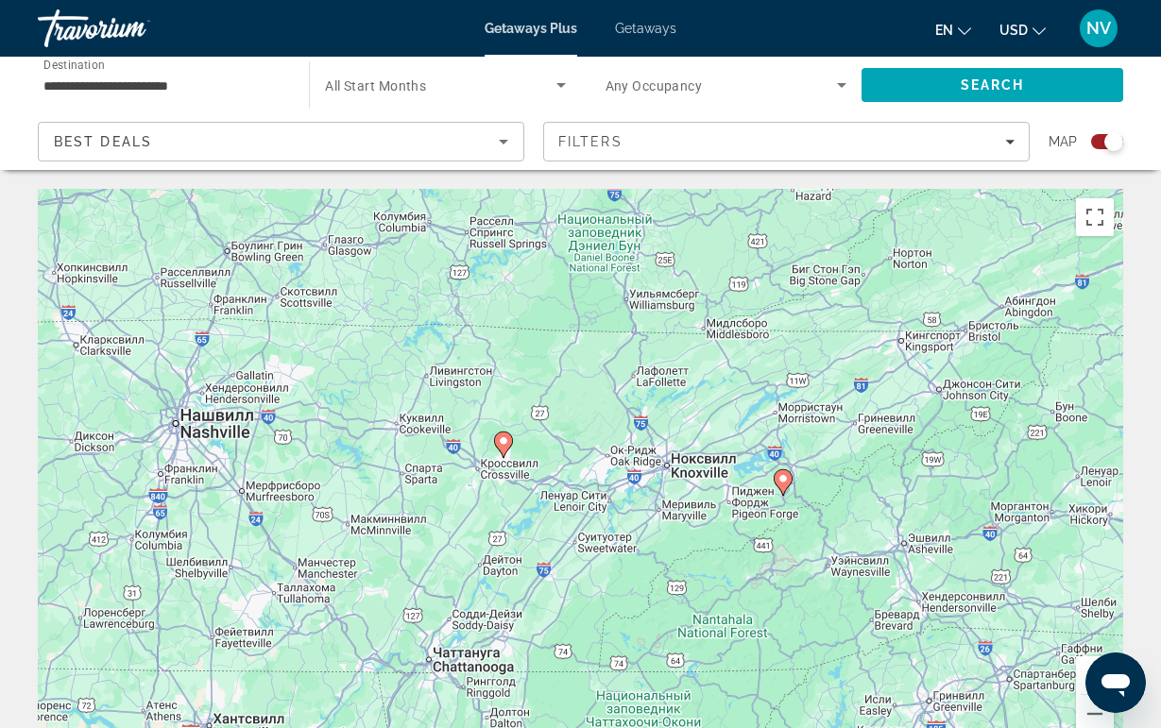
click at [778, 478] on image "Main content" at bounding box center [782, 478] width 11 height 11
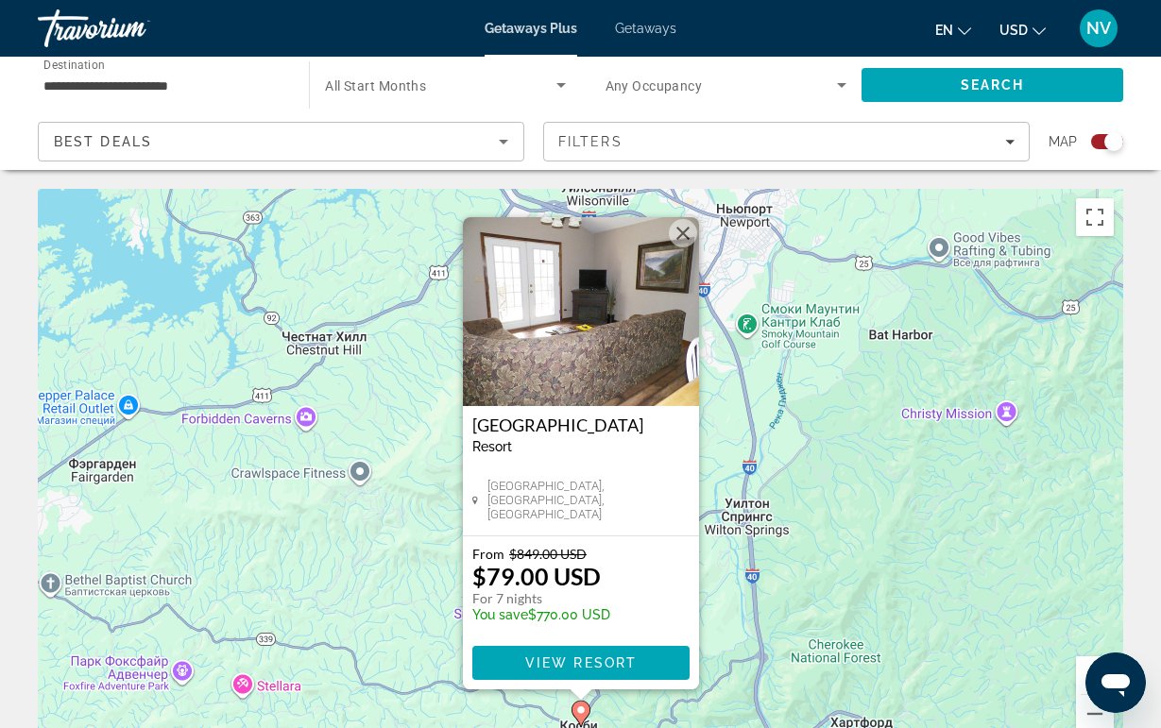
click at [641, 337] on img "Main content" at bounding box center [581, 311] width 236 height 189
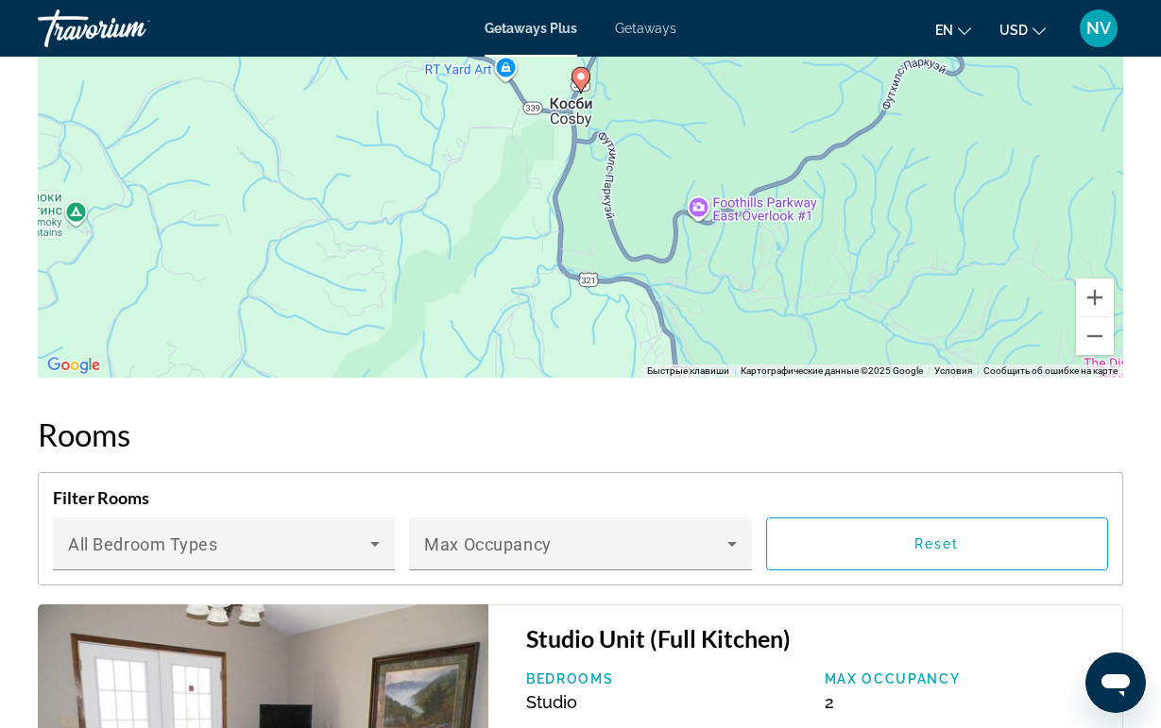
scroll to position [2722, 0]
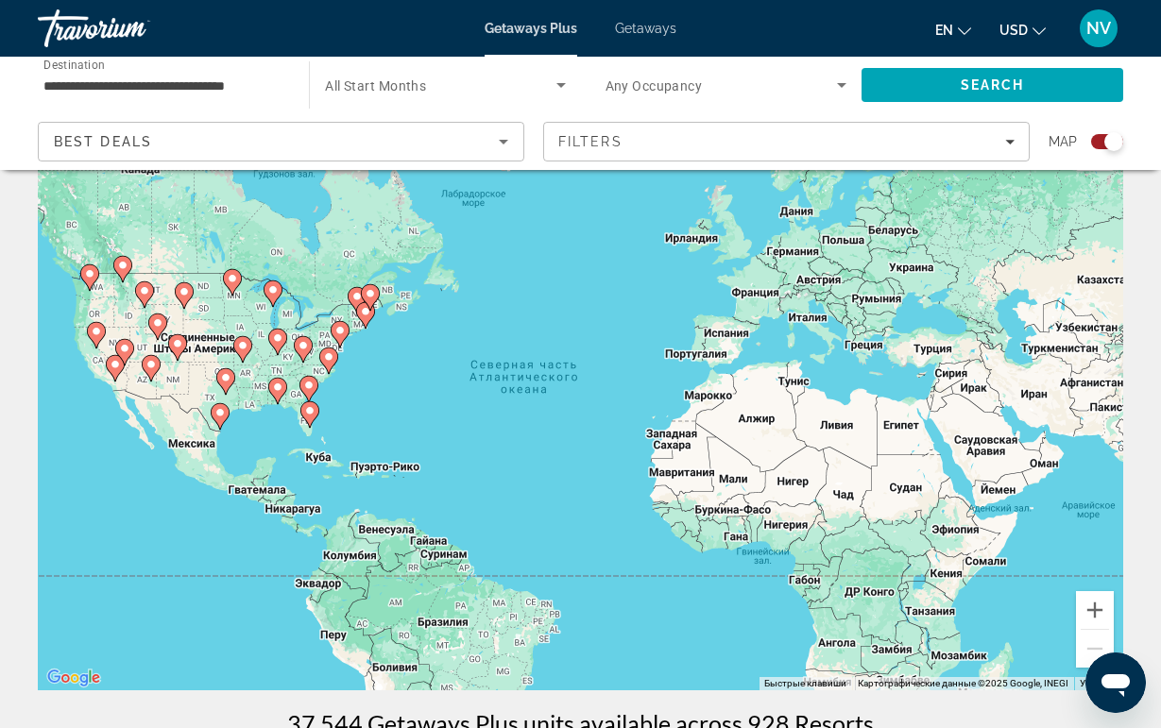
scroll to position [67, 0]
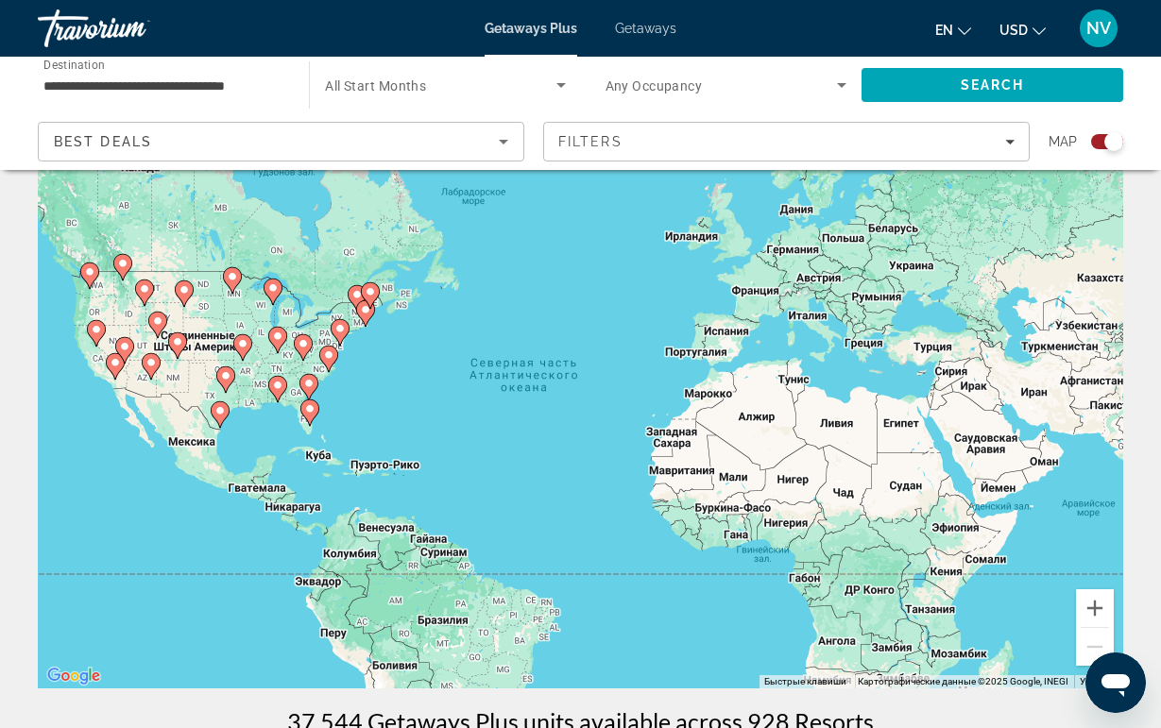
click at [309, 389] on icon "Main content" at bounding box center [307, 387] width 17 height 25
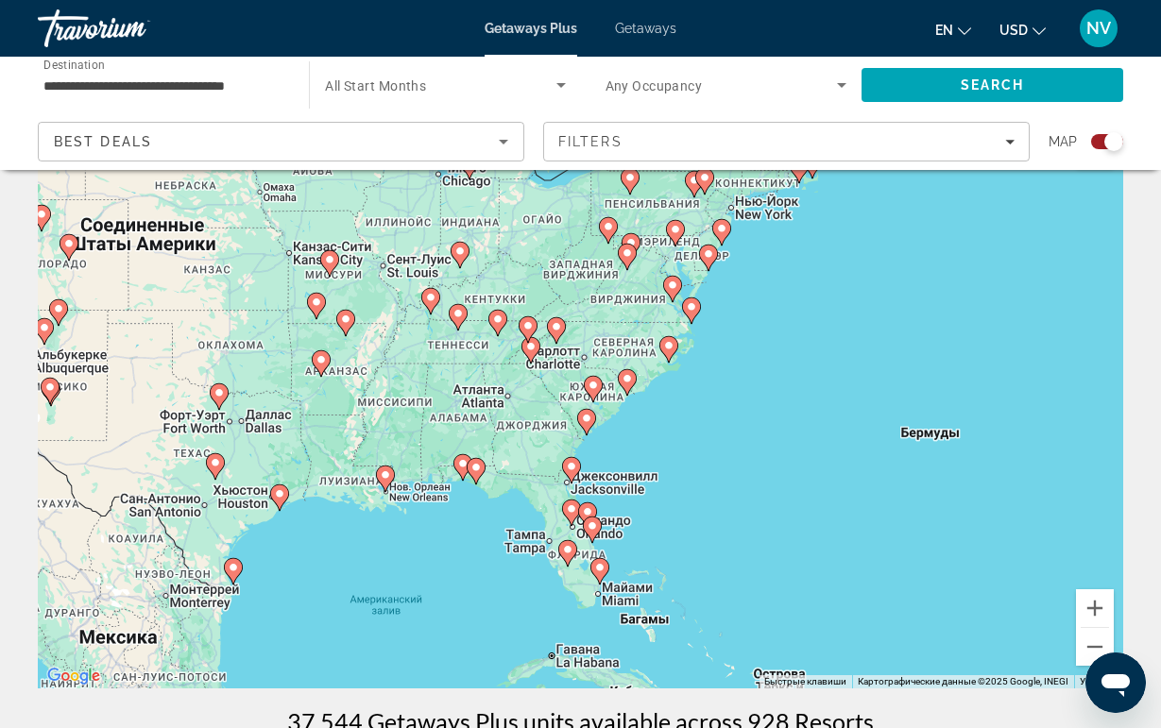
drag, startPoint x: 520, startPoint y: 349, endPoint x: 505, endPoint y: 487, distance: 139.7
click at [505, 487] on div "Для навигации используйте клавиши со стрелками. Чтобы активировать перетаскиван…" at bounding box center [580, 405] width 1085 height 567
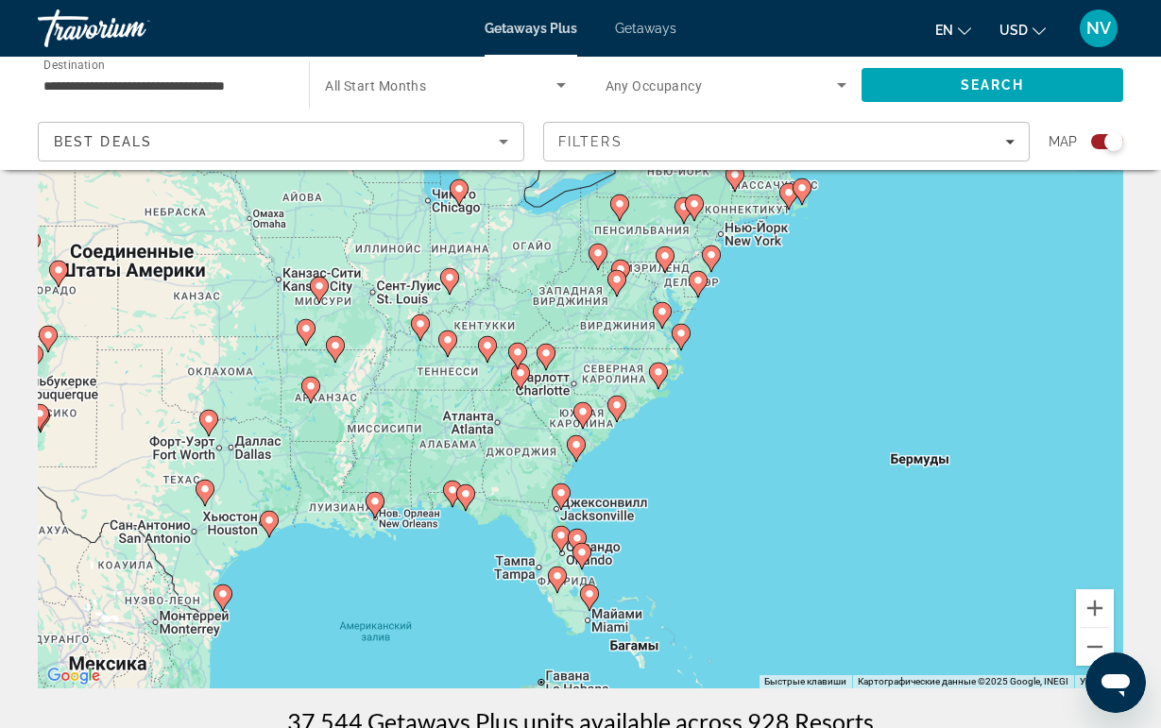
click at [516, 386] on gmp-advanced-marker "Main content" at bounding box center [520, 377] width 19 height 28
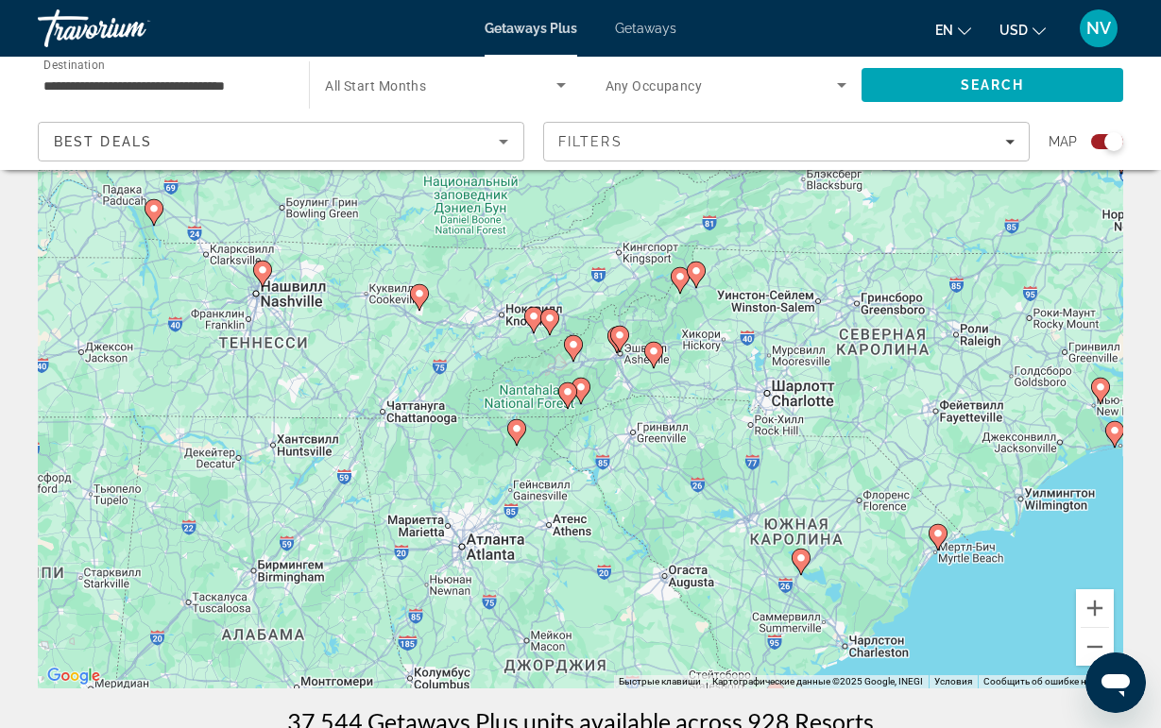
click at [571, 350] on image "Main content" at bounding box center [573, 344] width 11 height 11
type input "**********"
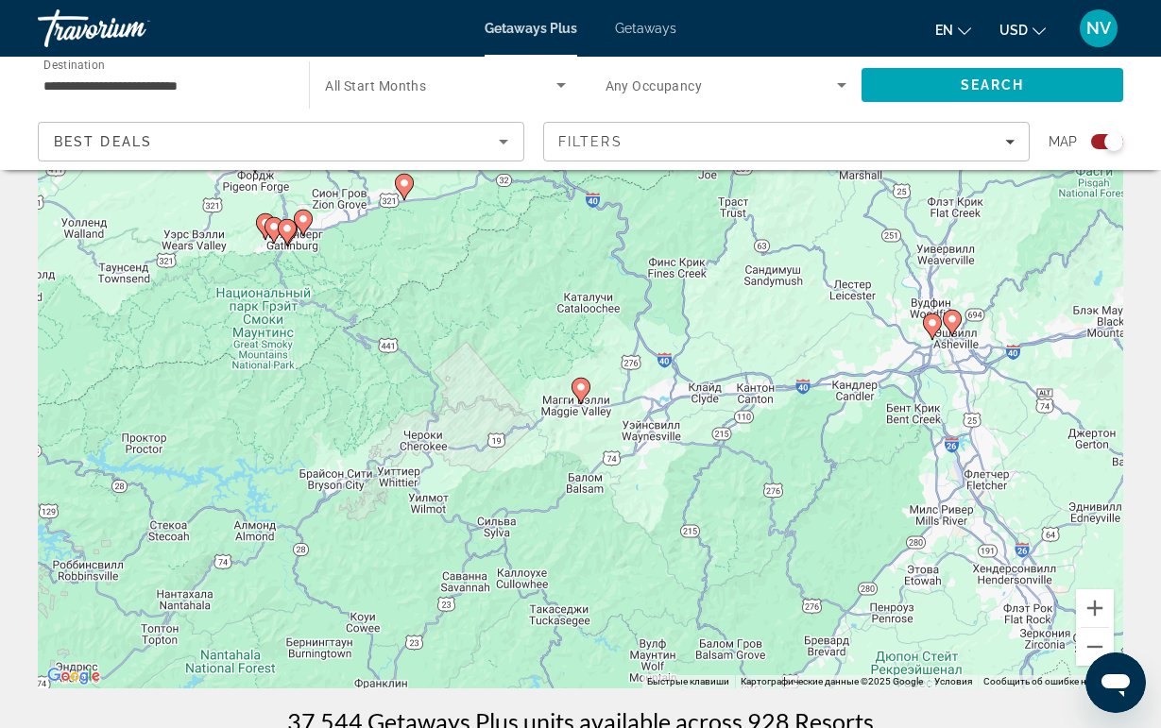
click at [581, 394] on icon "Main content" at bounding box center [579, 391] width 17 height 25
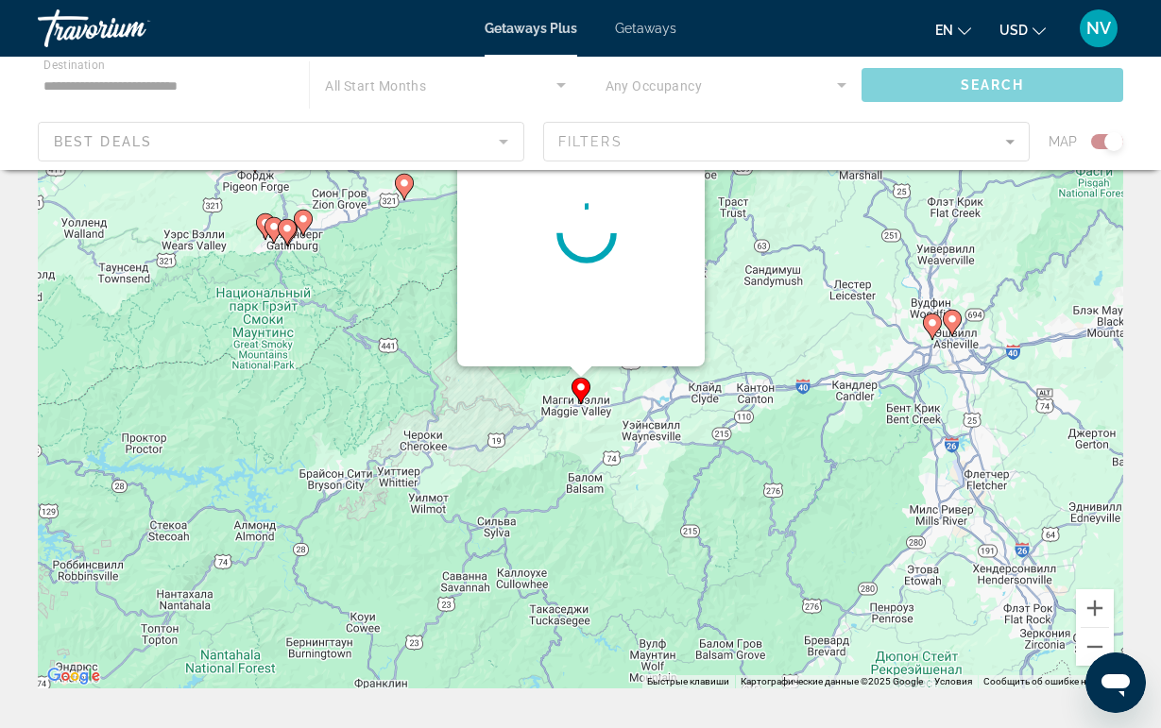
scroll to position [0, 0]
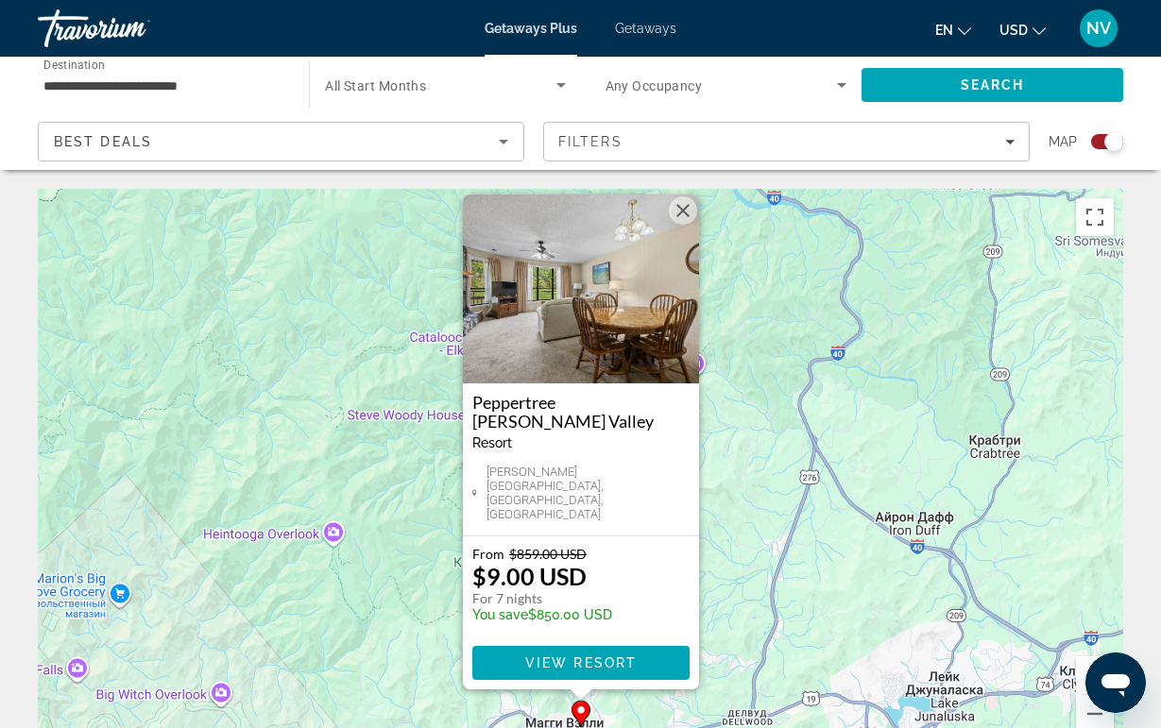
click at [611, 274] on img "Main content" at bounding box center [581, 289] width 236 height 189
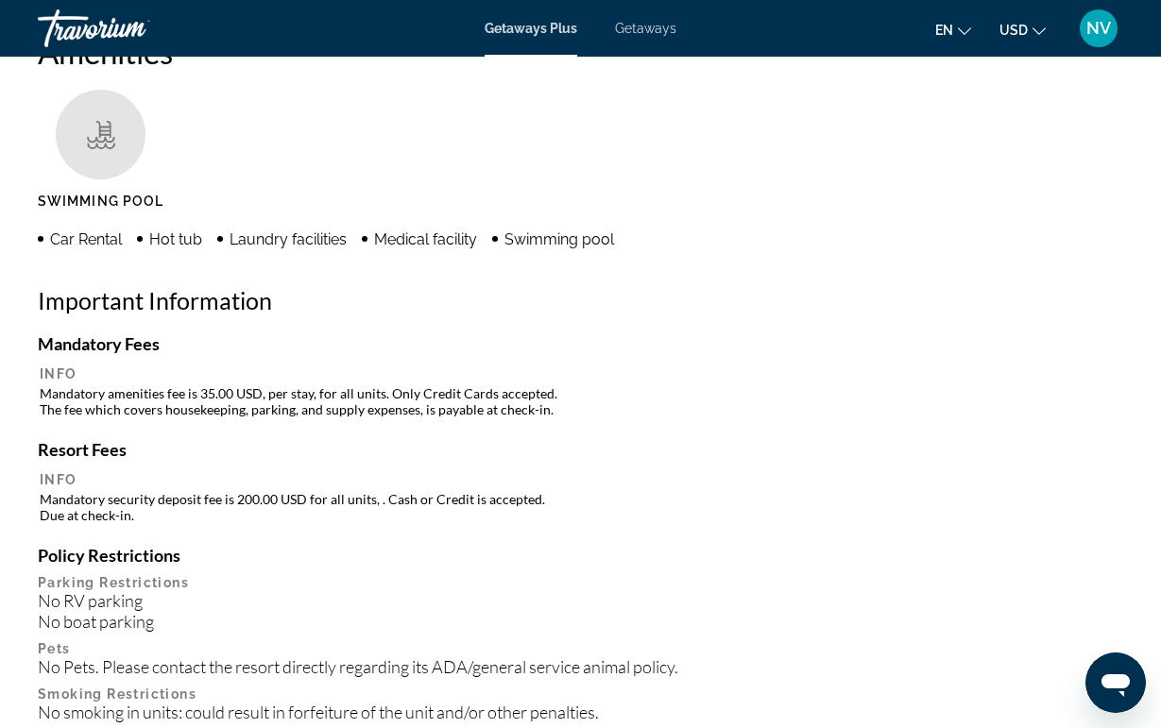
scroll to position [1848, 0]
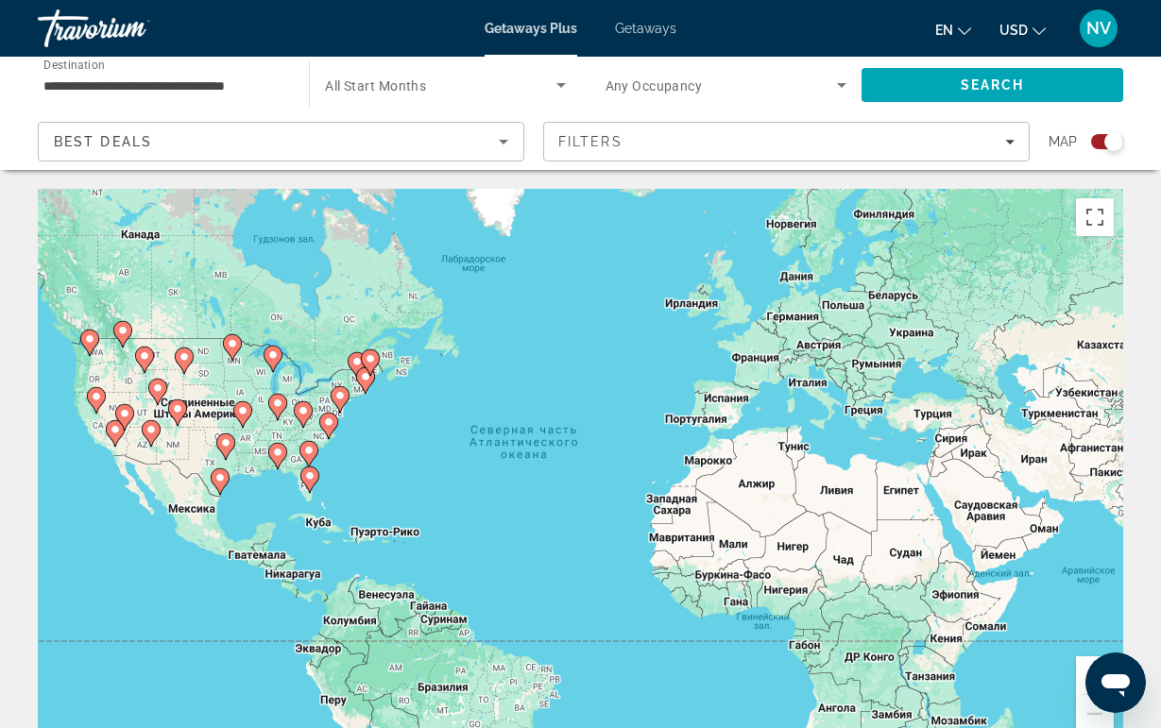
click at [304, 402] on icon "Main content" at bounding box center [302, 414] width 17 height 25
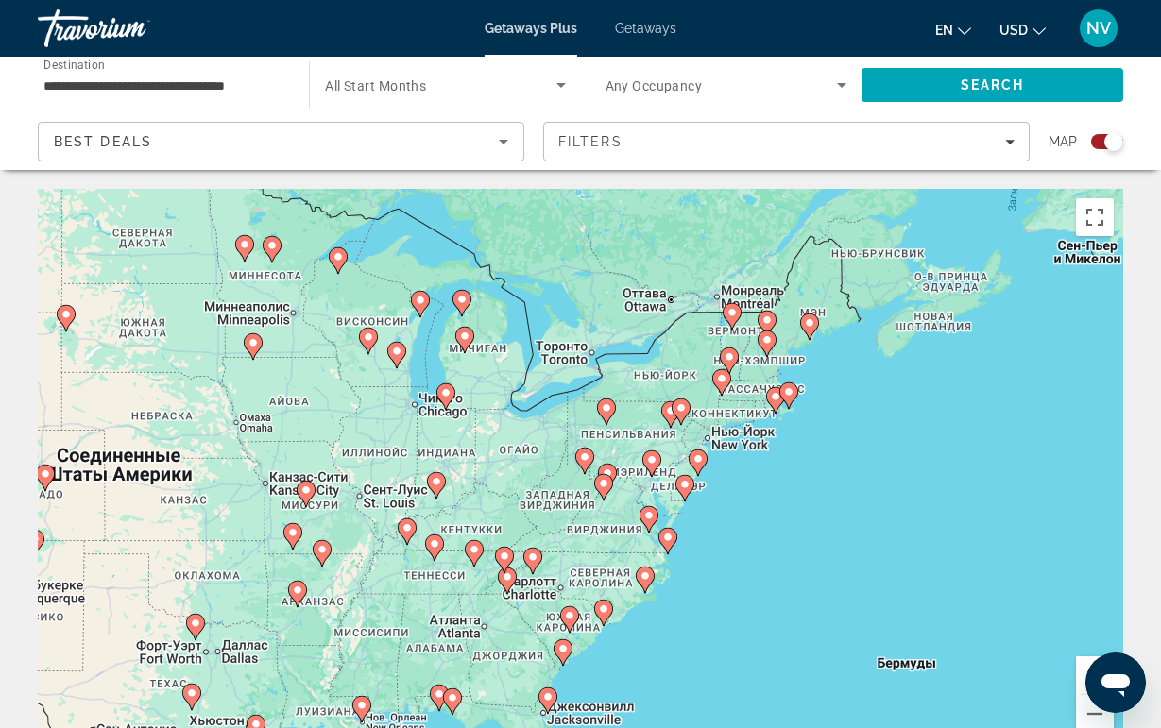
drag, startPoint x: 569, startPoint y: 533, endPoint x: 569, endPoint y: 472, distance: 60.5
click at [569, 472] on div "Для навигации используйте клавиши со стрелками. Чтобы активировать перетаскиван…" at bounding box center [580, 472] width 1085 height 567
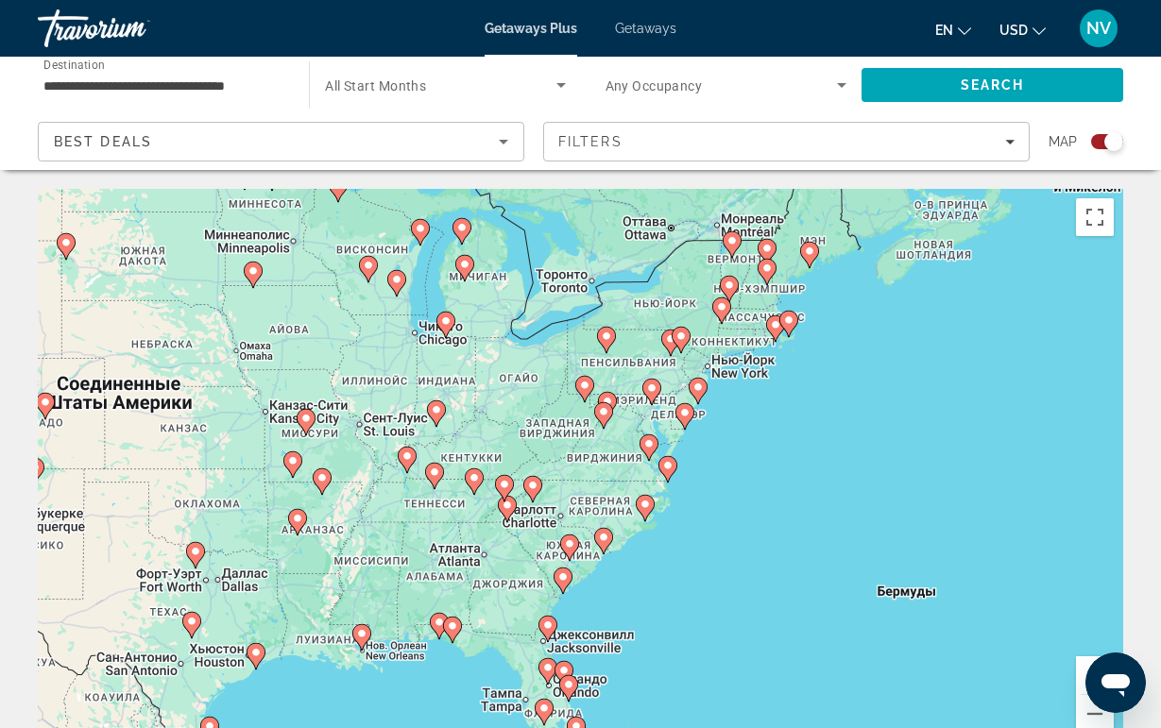
click at [506, 512] on icon "Main content" at bounding box center [506, 509] width 17 height 25
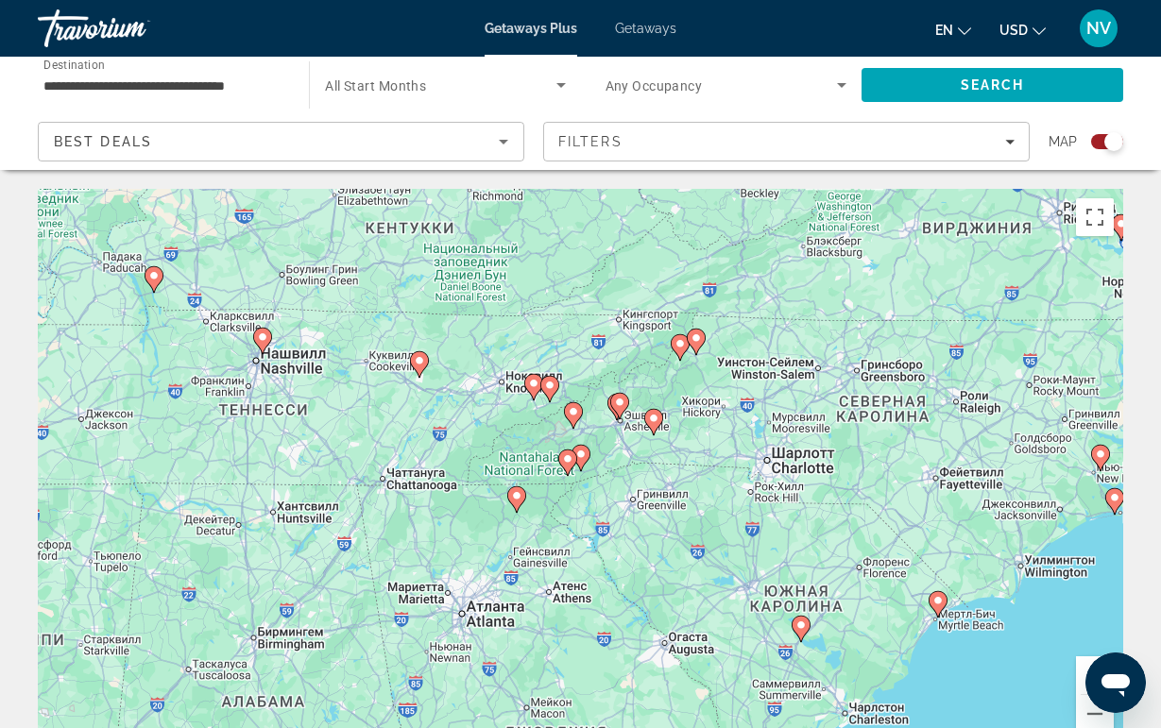
click at [571, 418] on icon "Main content" at bounding box center [572, 415] width 17 height 25
type input "**********"
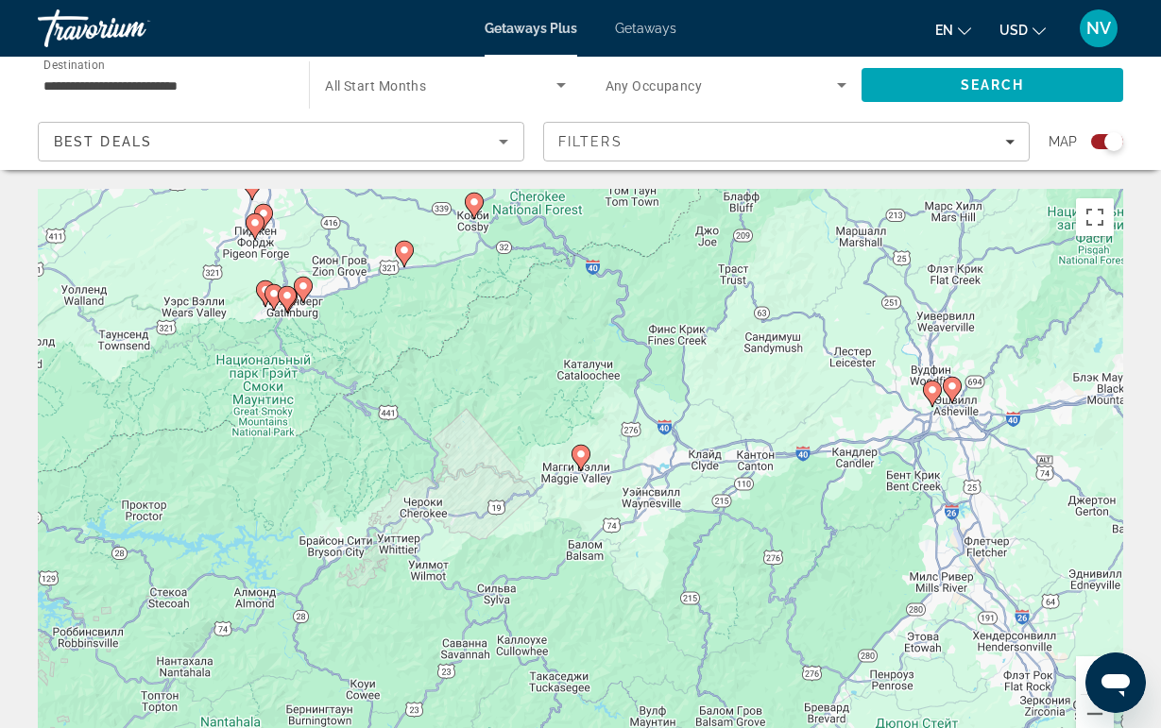
click at [942, 395] on div "Для навигации используйте клавиши со стрелками. Чтобы активировать перетаскиван…" at bounding box center [580, 472] width 1085 height 567
click at [924, 396] on gmp-advanced-marker "Main content" at bounding box center [932, 394] width 19 height 28
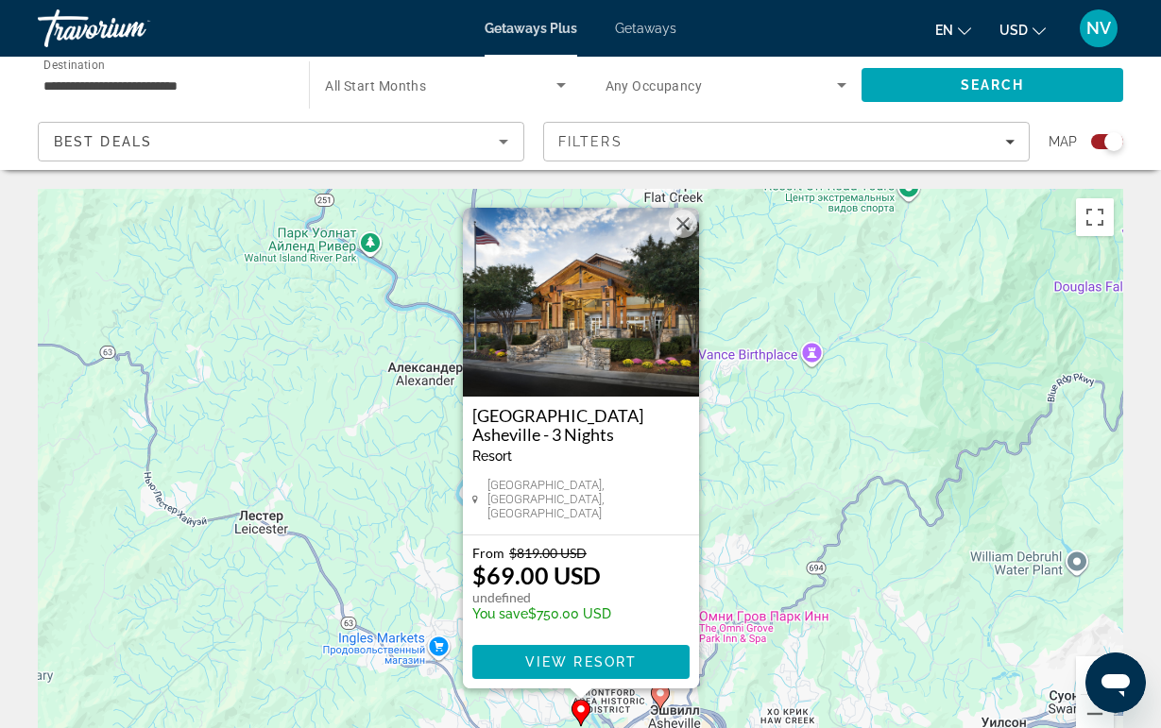
click at [624, 333] on img "Main content" at bounding box center [581, 302] width 236 height 189
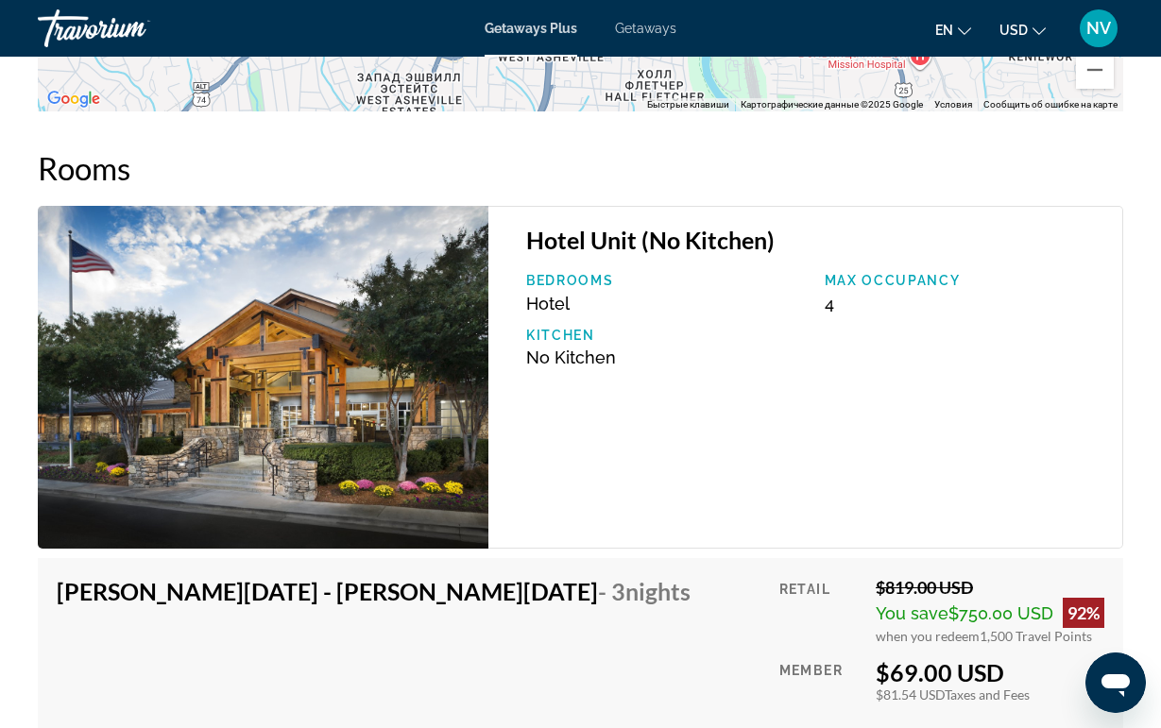
scroll to position [2849, 0]
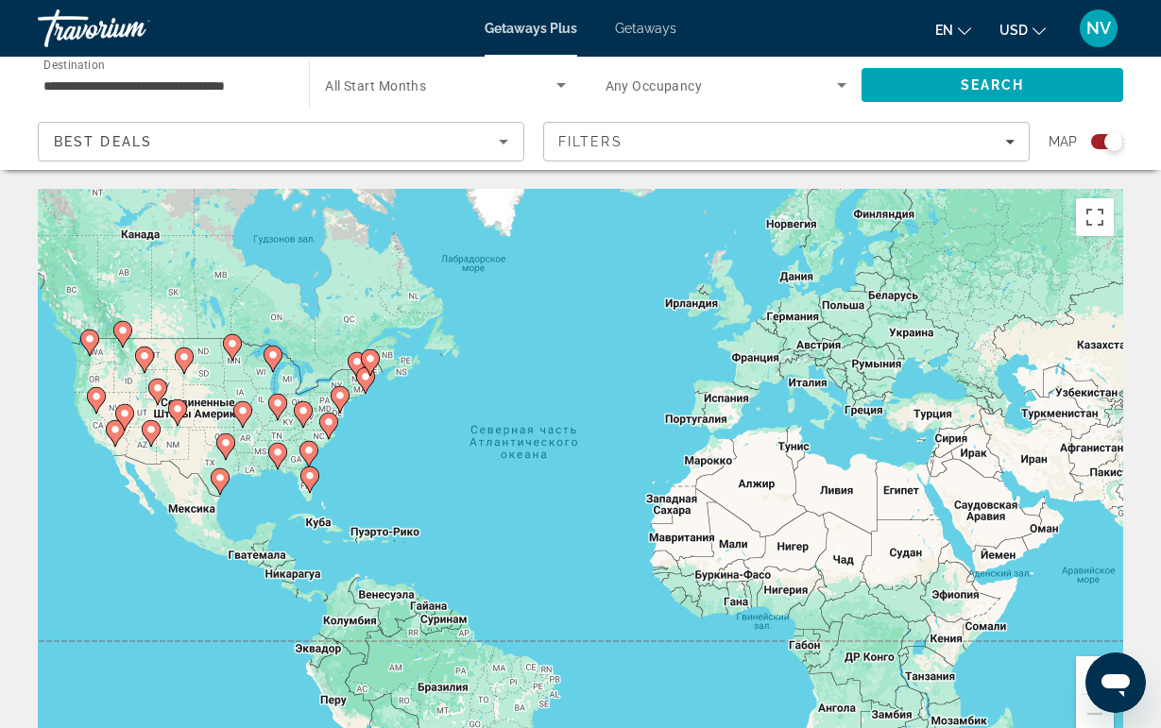
click at [302, 422] on icon "Main content" at bounding box center [302, 414] width 17 height 25
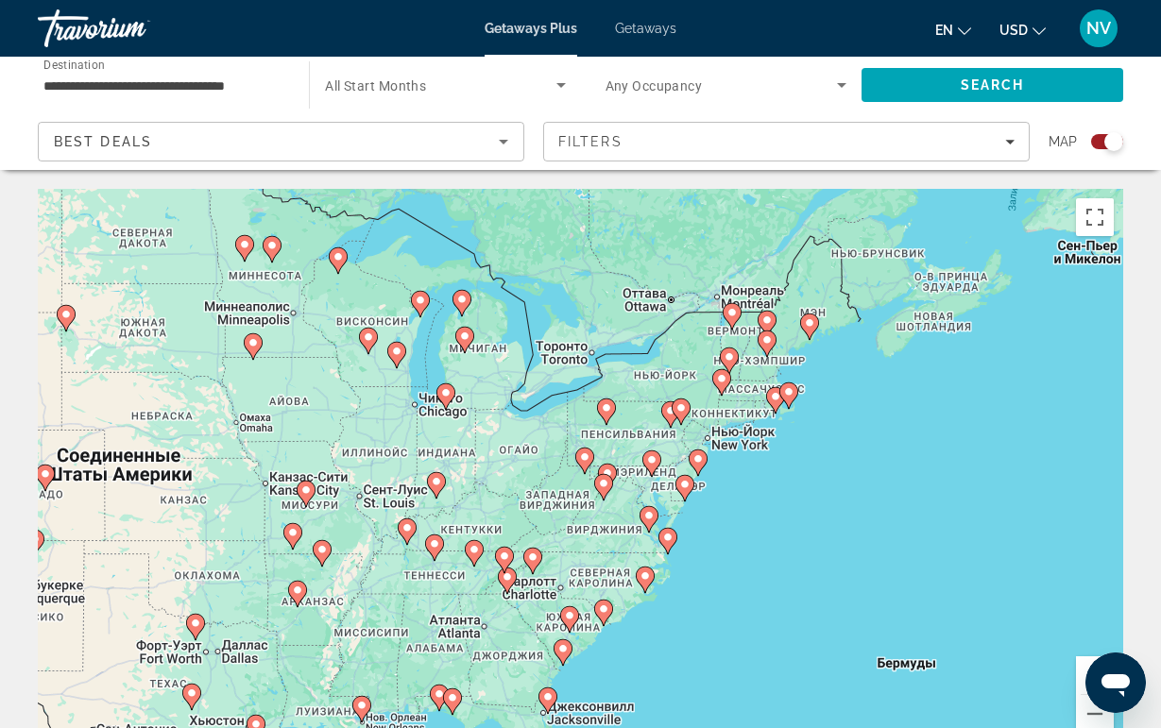
click at [530, 561] on image "Main content" at bounding box center [532, 557] width 11 height 11
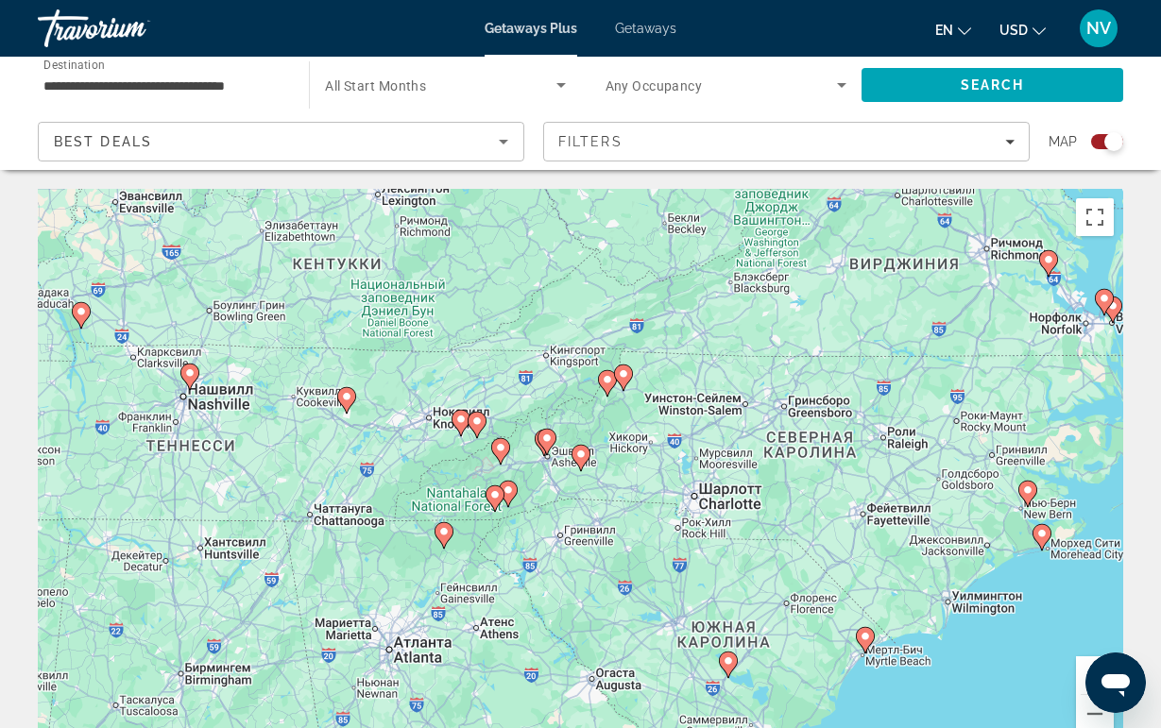
click at [586, 461] on icon "Main content" at bounding box center [579, 458] width 17 height 25
type input "**********"
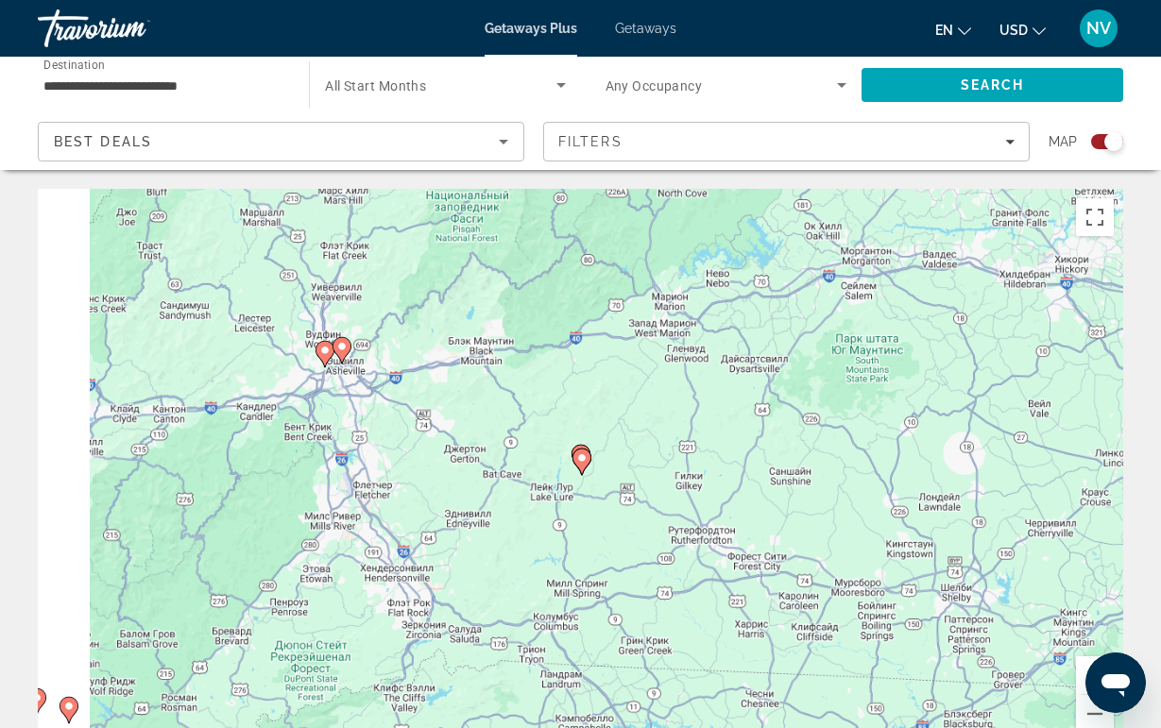
click at [578, 460] on image "Main content" at bounding box center [581, 457] width 11 height 11
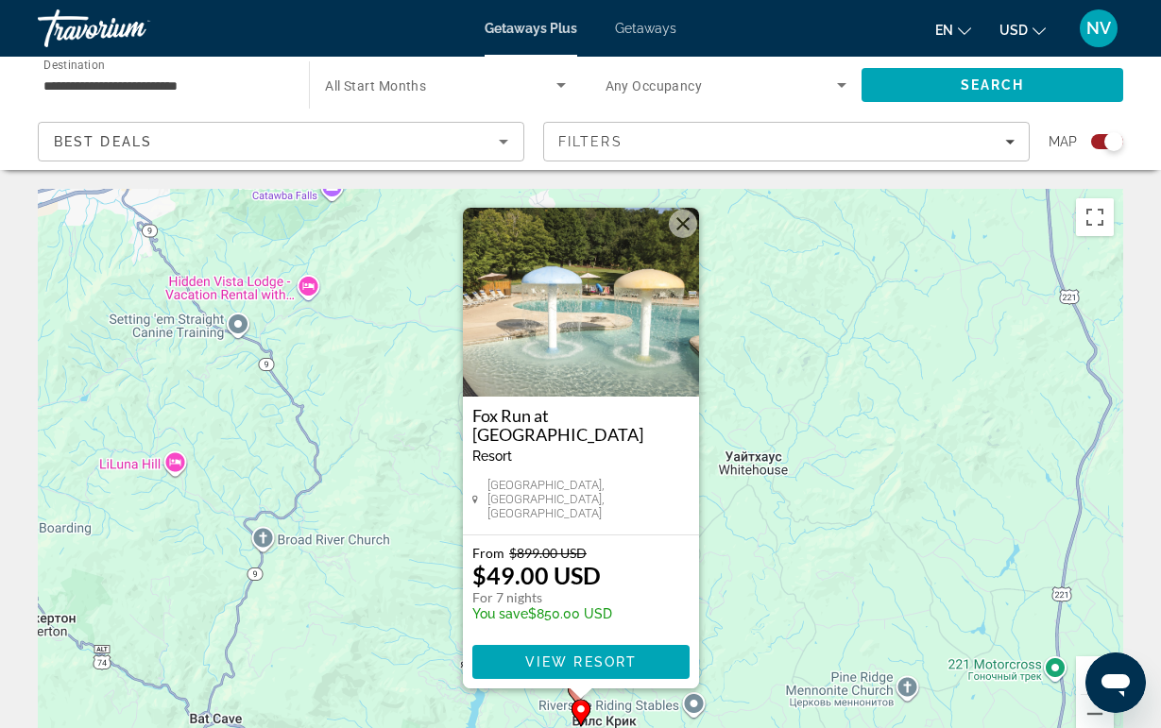
click at [679, 218] on button "Закрыть" at bounding box center [683, 224] width 28 height 28
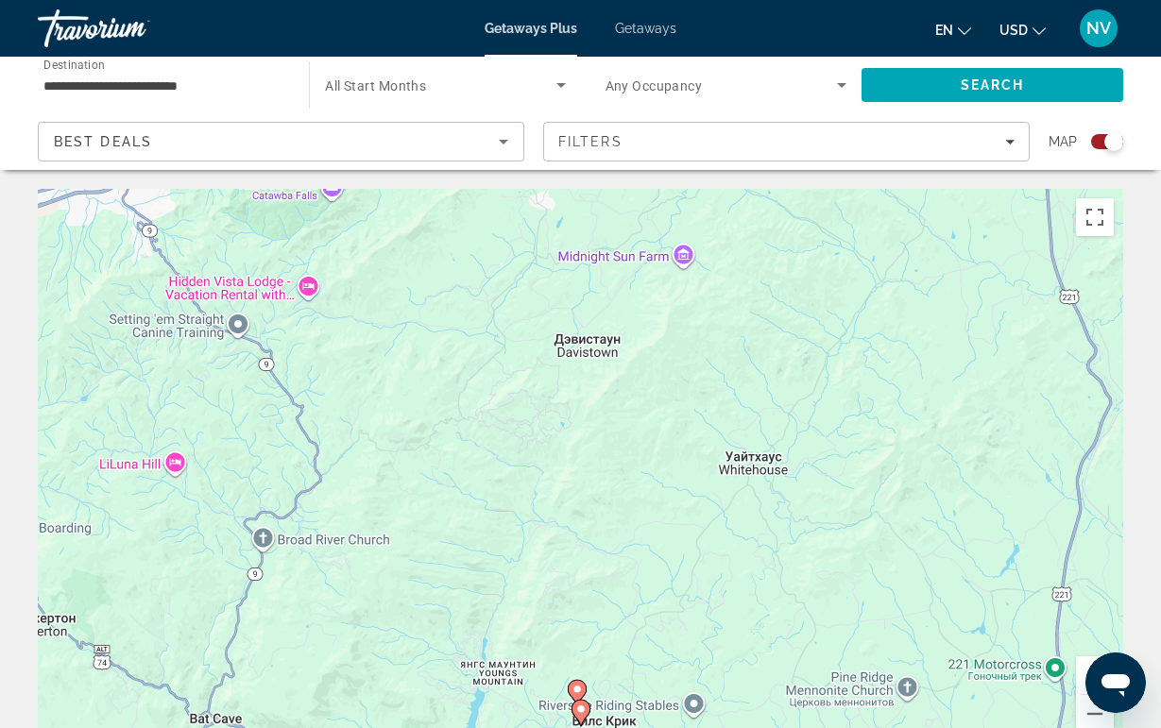
click at [573, 680] on gmp-advanced-marker "Main content" at bounding box center [577, 693] width 19 height 28
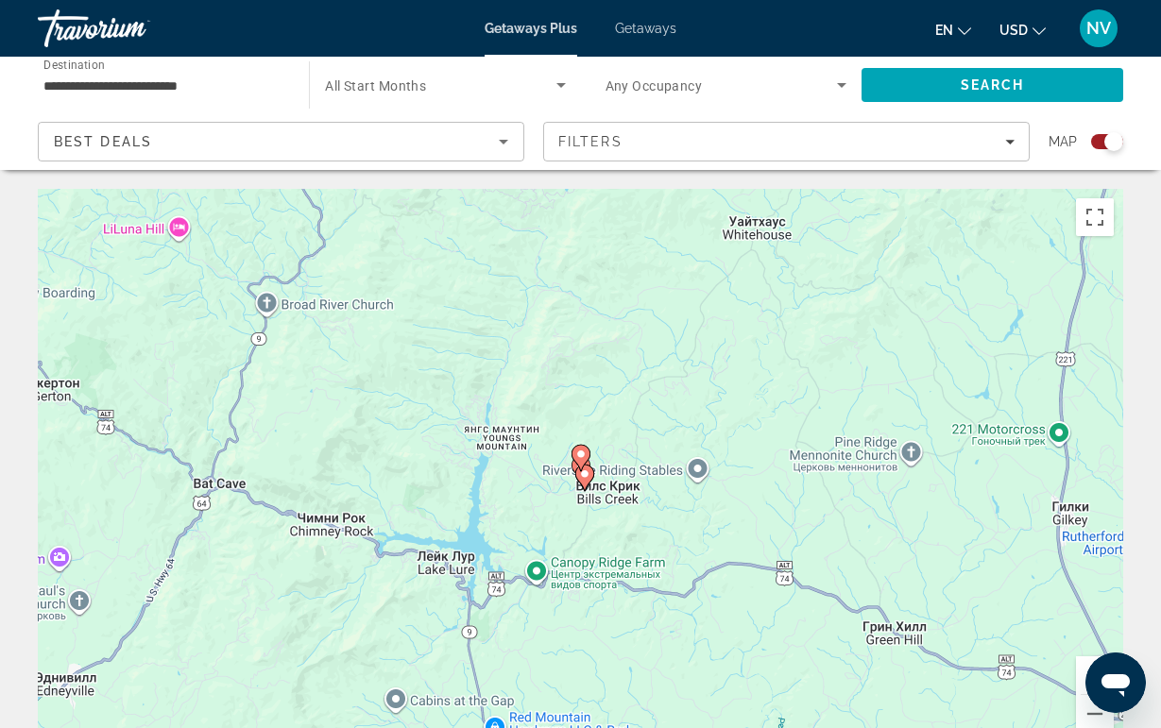
click at [578, 452] on image "Main content" at bounding box center [580, 454] width 11 height 11
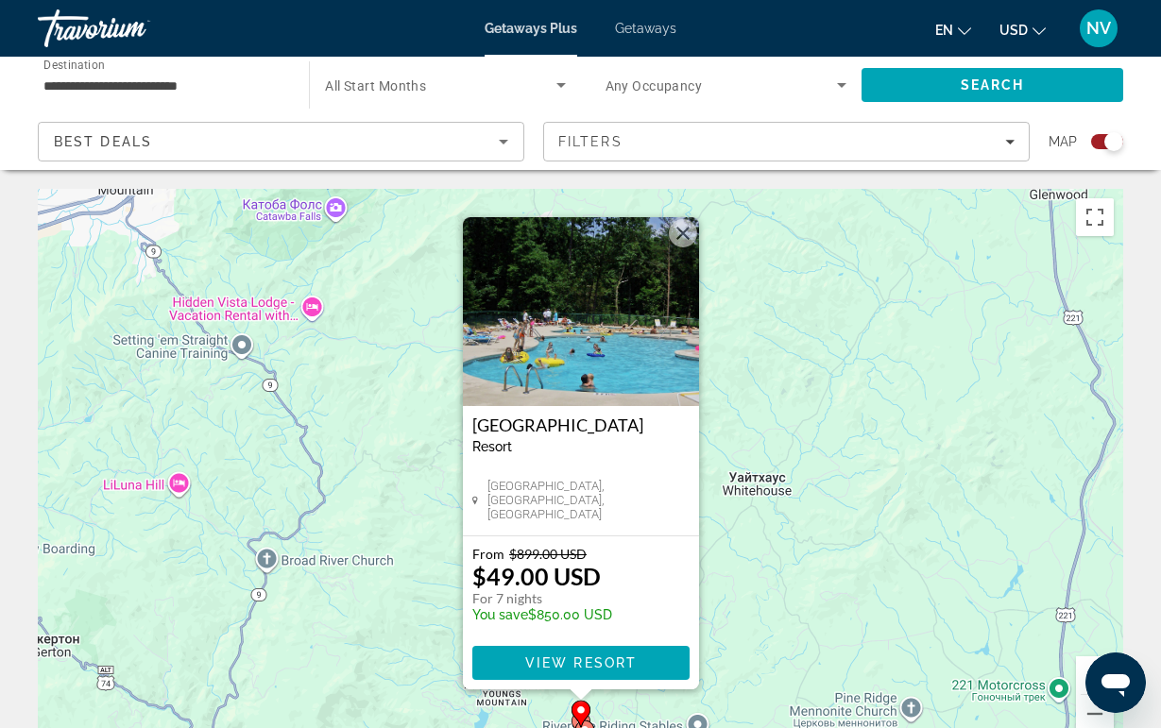
click at [683, 238] on button "Закрыть" at bounding box center [683, 233] width 28 height 28
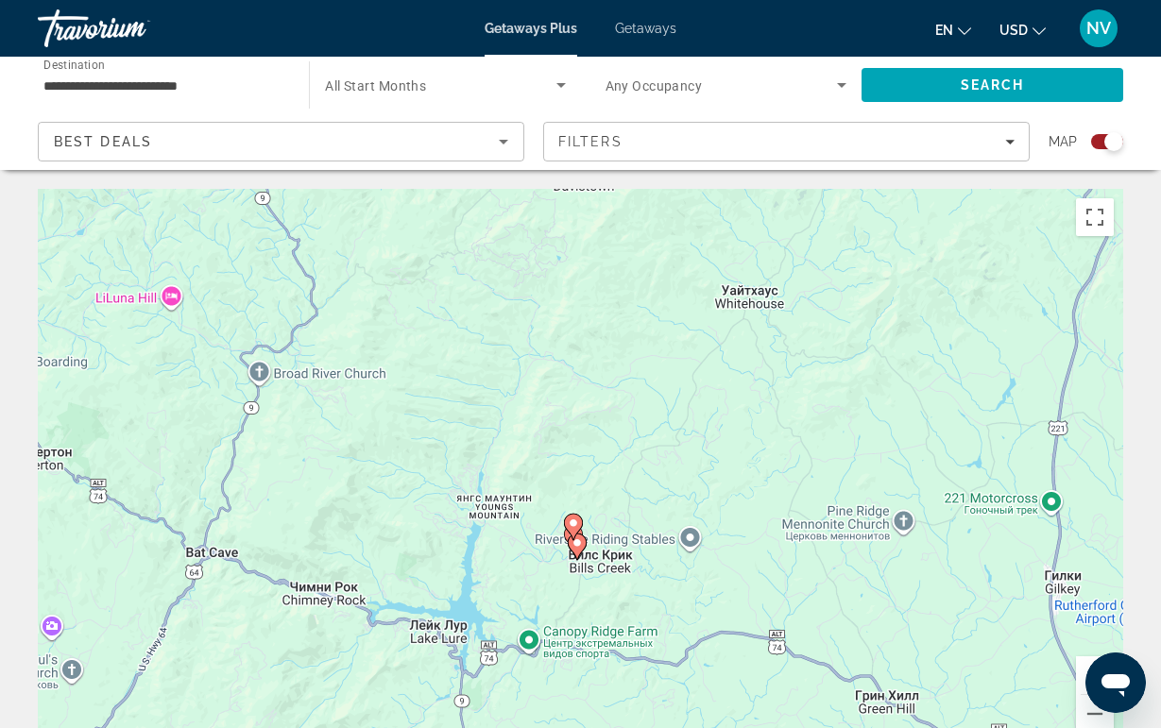
drag, startPoint x: 534, startPoint y: 604, endPoint x: 526, endPoint y: 409, distance: 194.7
click at [526, 409] on div "Чтобы активировать перетаскивание с помощью клавиатуры, нажмите Alt + Ввод. Пос…" at bounding box center [580, 472] width 1085 height 567
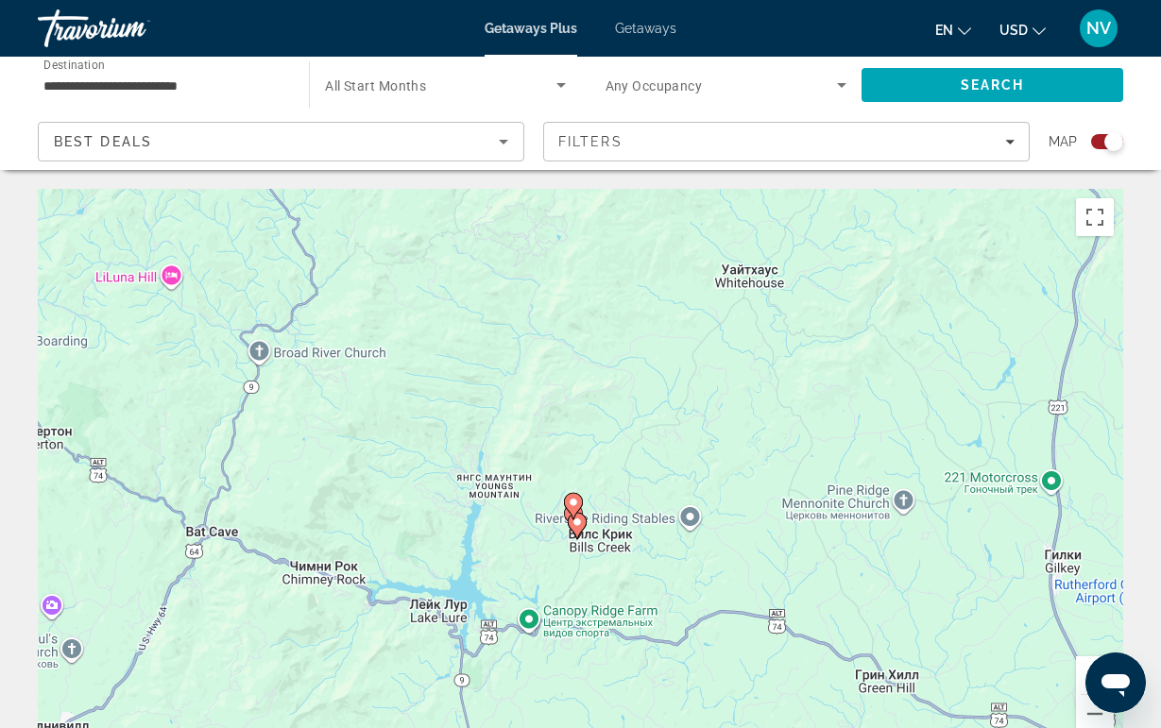
click at [565, 514] on gmp-advanced-marker "Main content" at bounding box center [573, 506] width 19 height 28
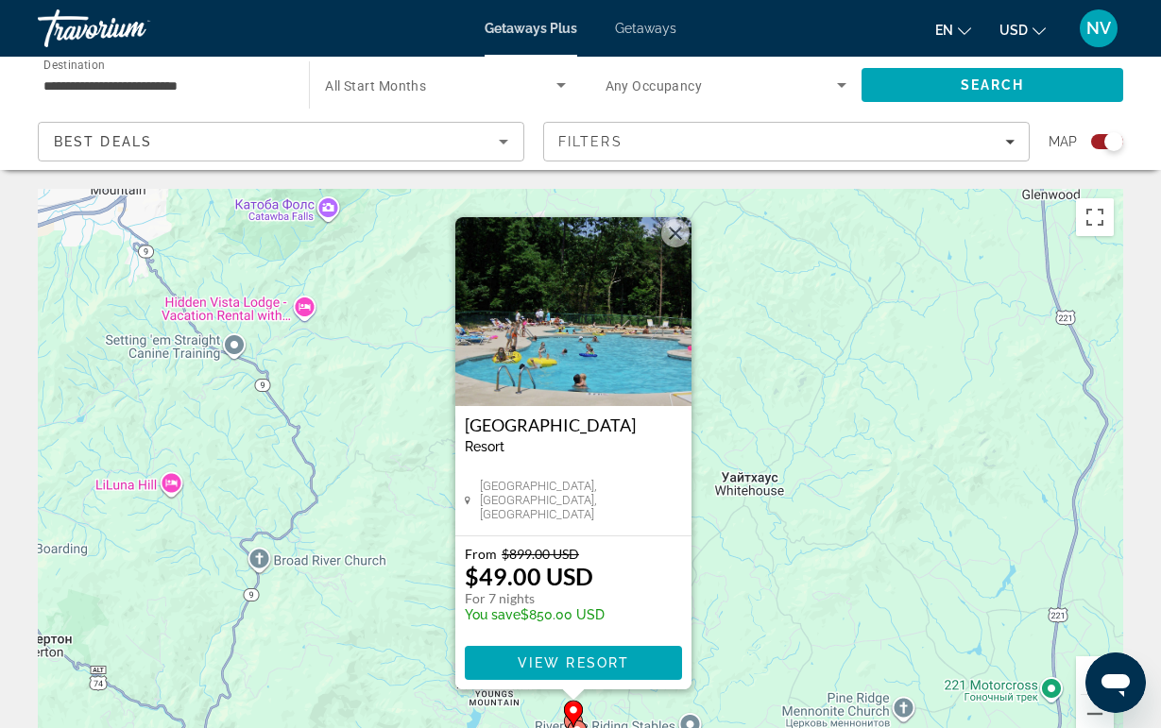
click at [675, 241] on button "Закрыть" at bounding box center [675, 233] width 28 height 28
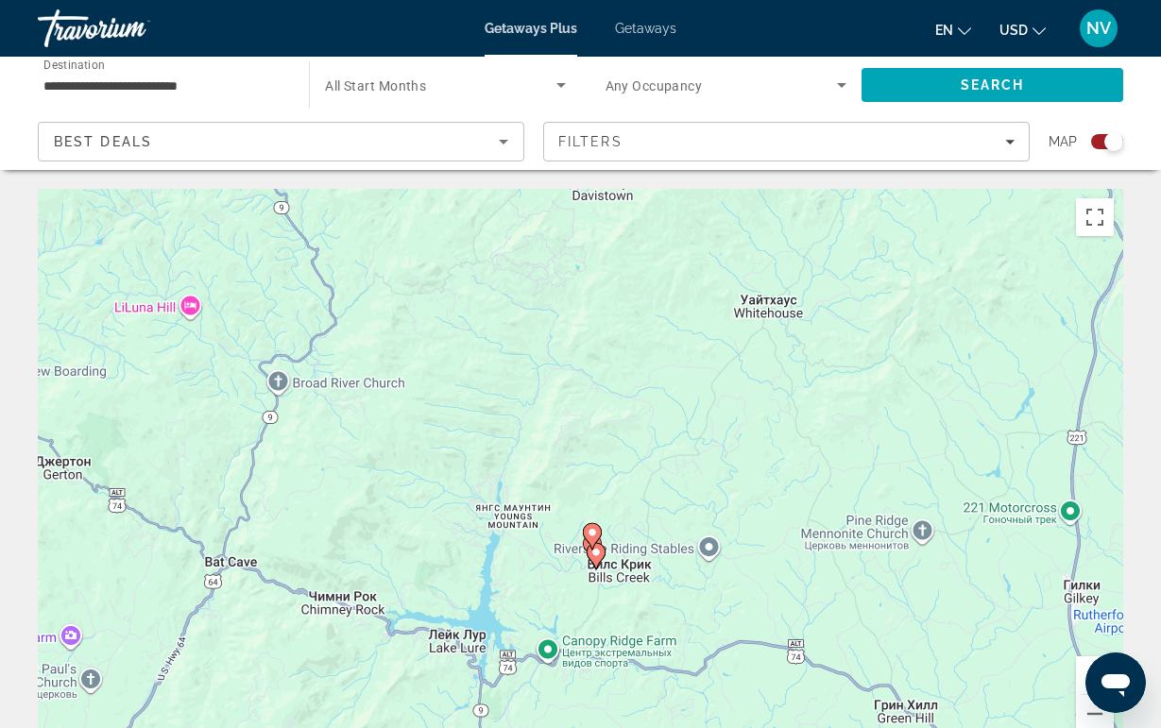
drag, startPoint x: 666, startPoint y: 534, endPoint x: 688, endPoint y: 340, distance: 194.9
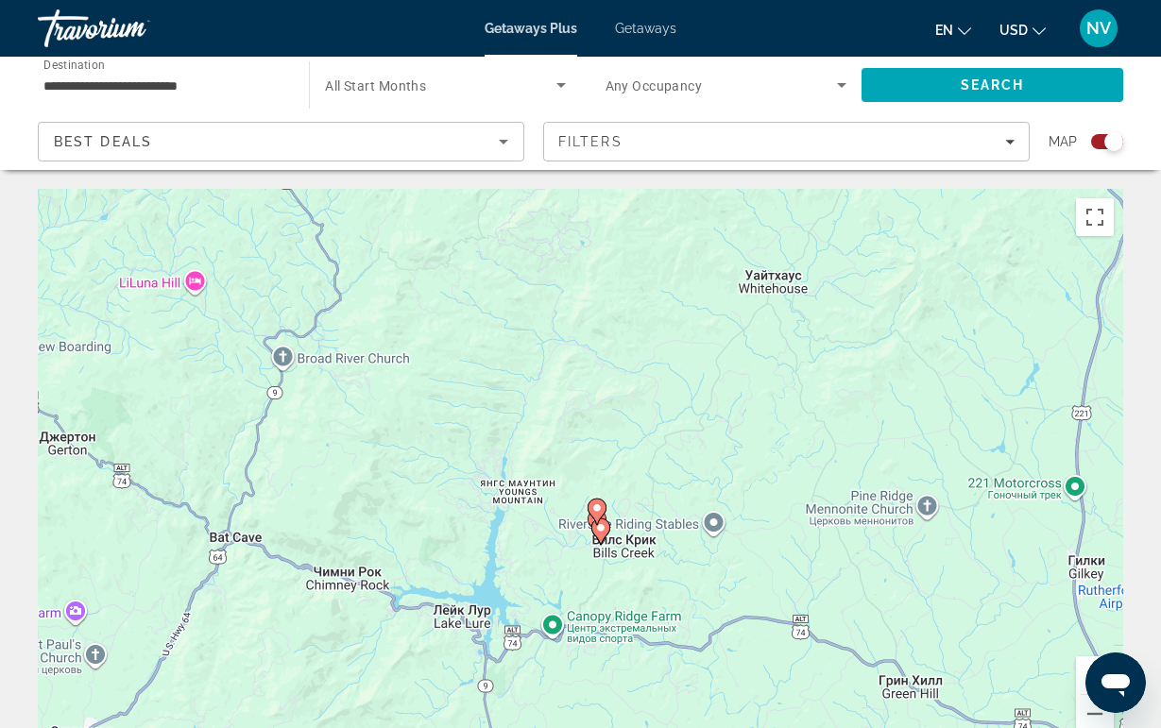
click at [588, 518] on gmp-advanced-marker "Main content" at bounding box center [597, 512] width 19 height 28
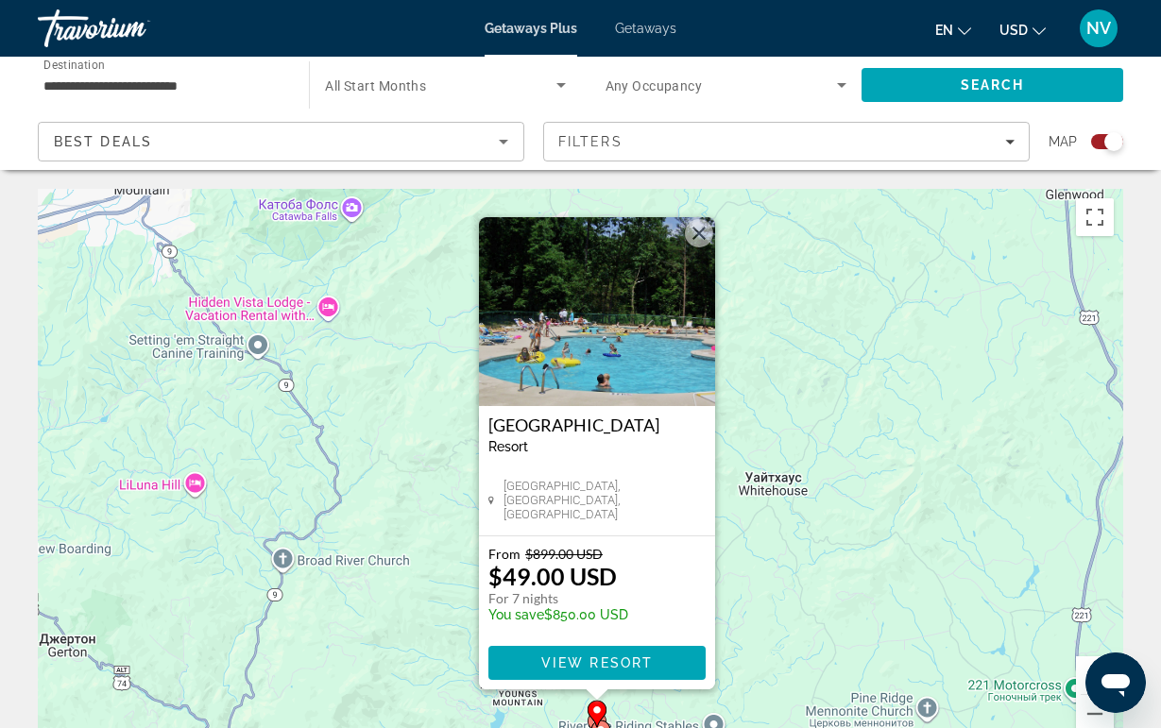
click at [694, 240] on button "Закрыть" at bounding box center [699, 233] width 28 height 28
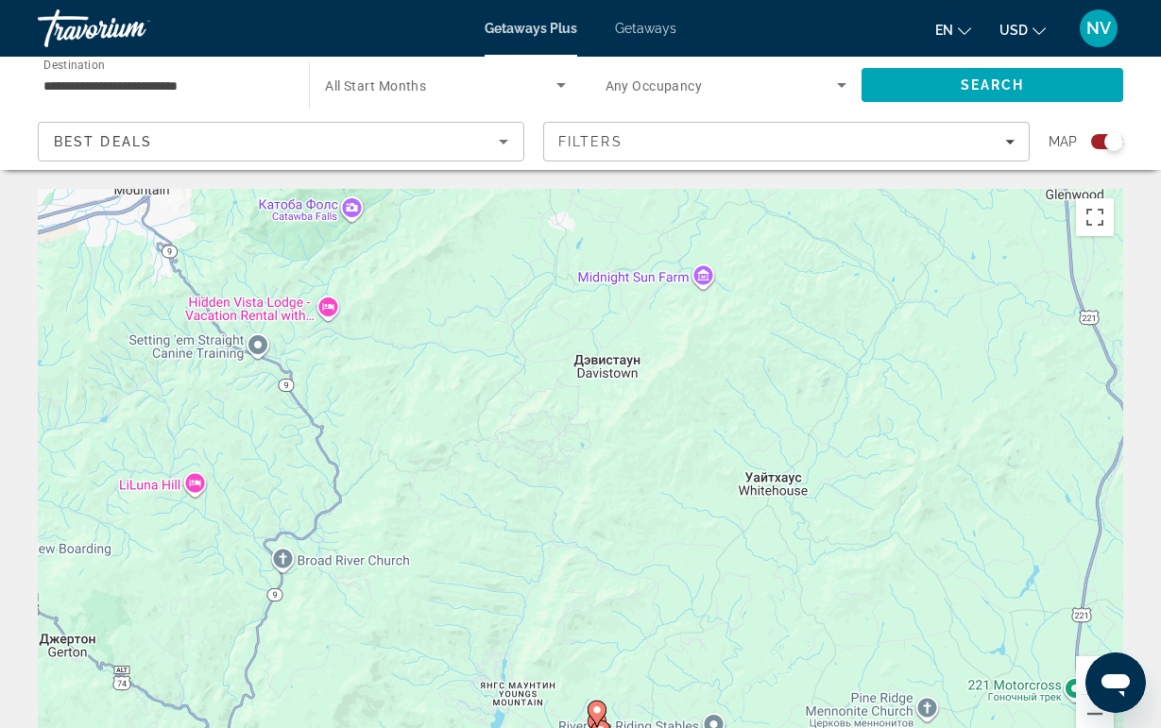
click at [1082, 661] on button "Увеличить" at bounding box center [1095, 676] width 38 height 38
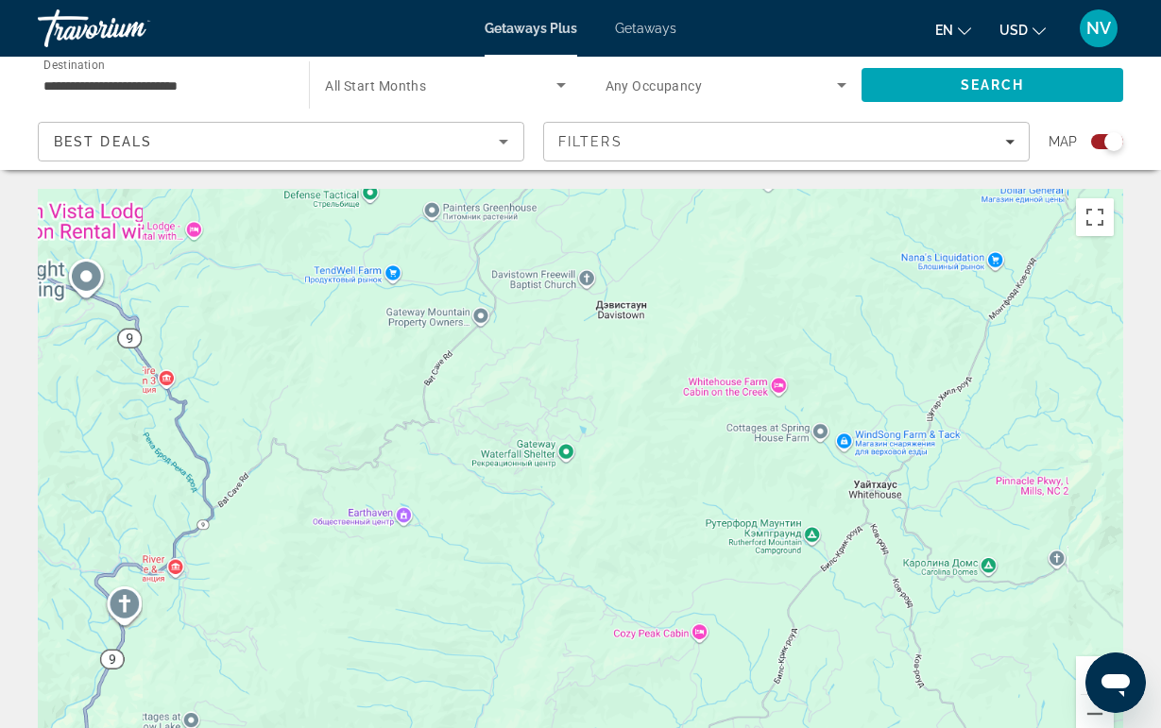
click at [1082, 661] on button "Увеличить" at bounding box center [1095, 676] width 38 height 38
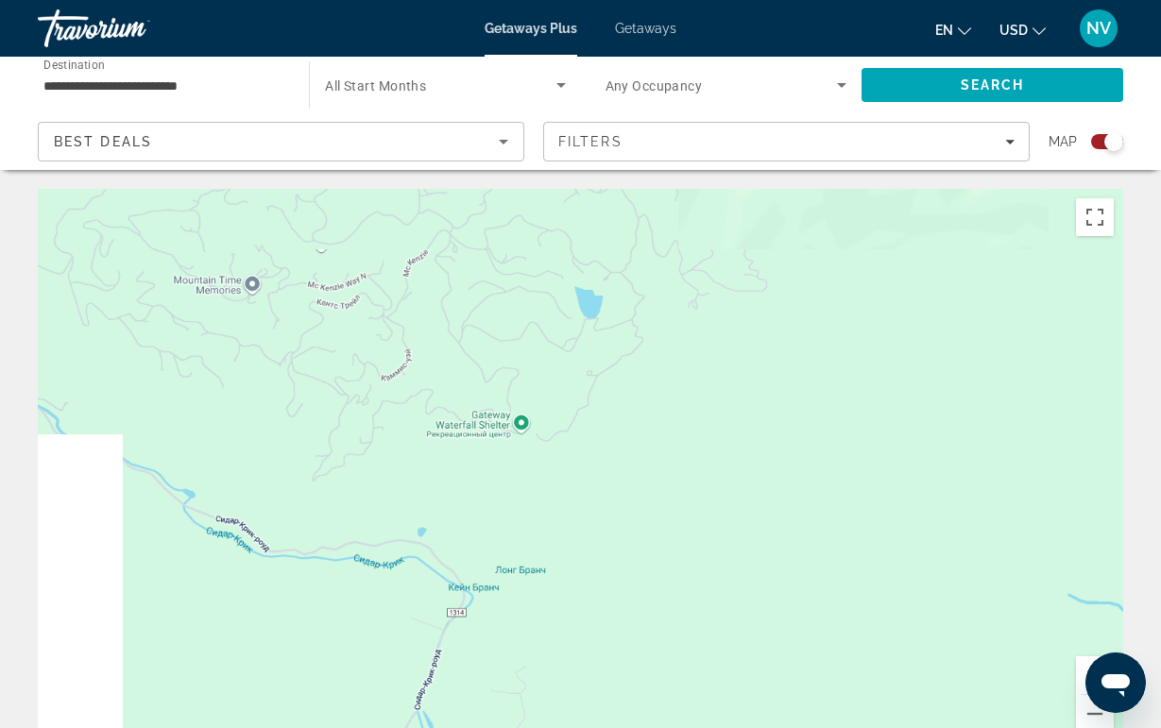
drag, startPoint x: 818, startPoint y: 640, endPoint x: 741, endPoint y: 370, distance: 280.1
click at [741, 370] on div "Main content" at bounding box center [580, 472] width 1085 height 567
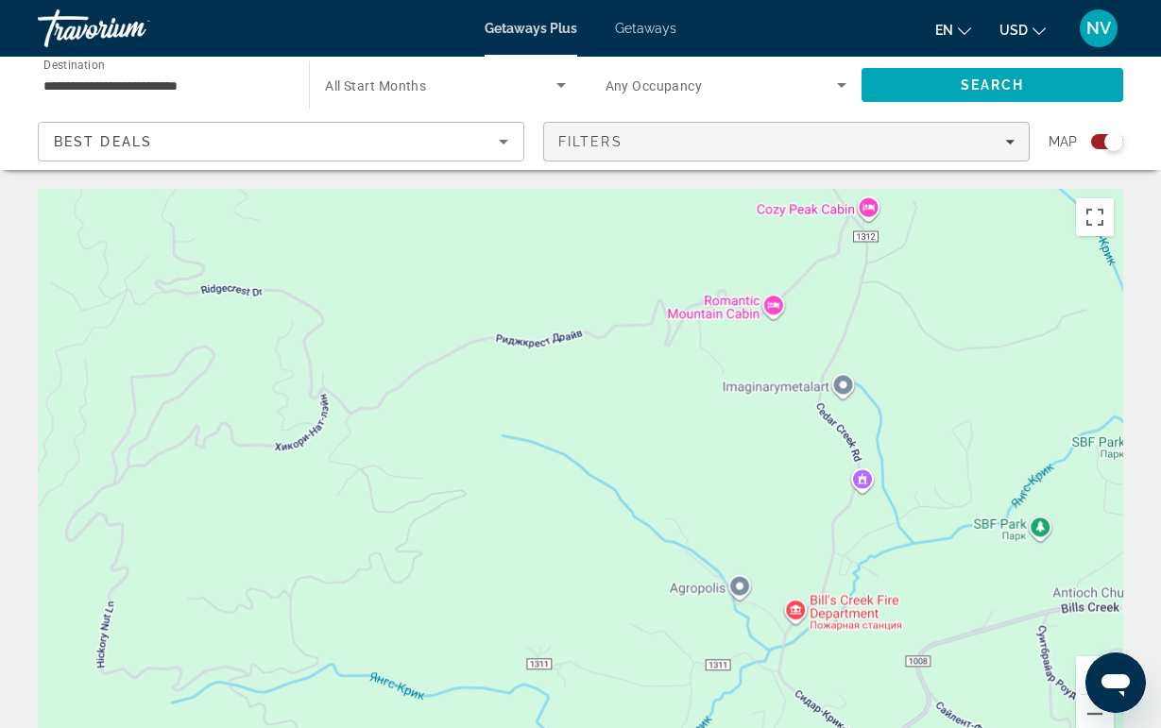
drag, startPoint x: 741, startPoint y: 370, endPoint x: 832, endPoint y: 130, distance: 256.8
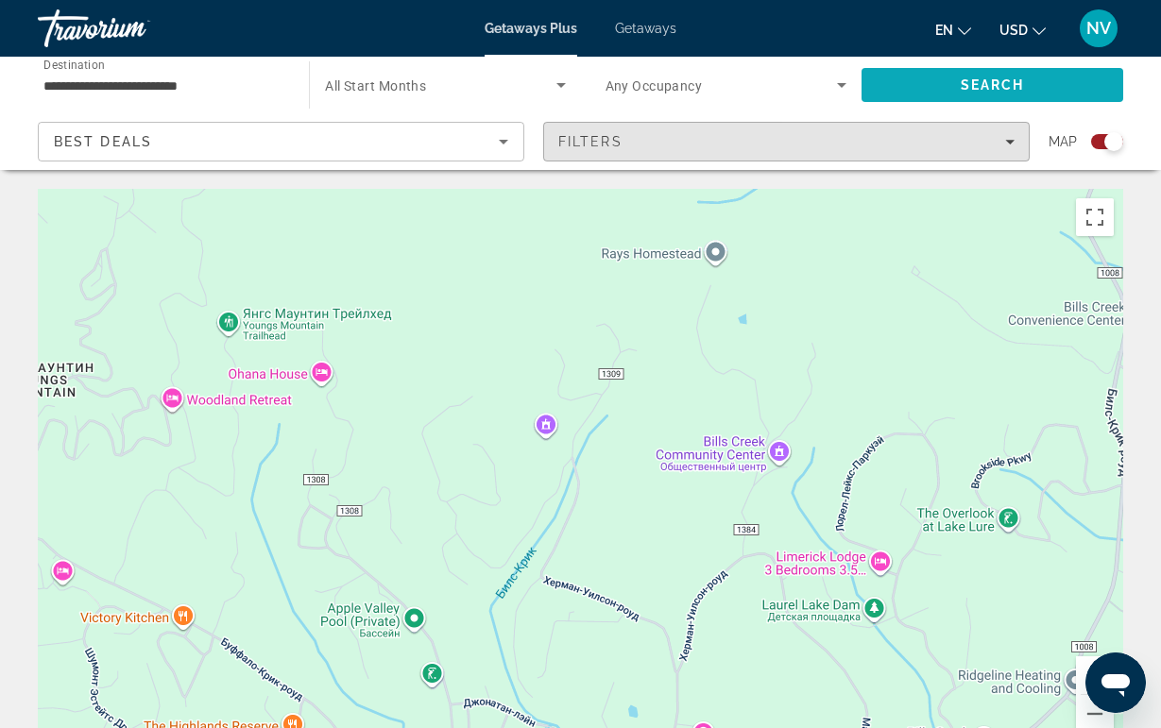
drag, startPoint x: 832, startPoint y: 130, endPoint x: 896, endPoint y: 64, distance: 91.5
click at [893, 70] on div "**********" at bounding box center [580, 113] width 1161 height 113
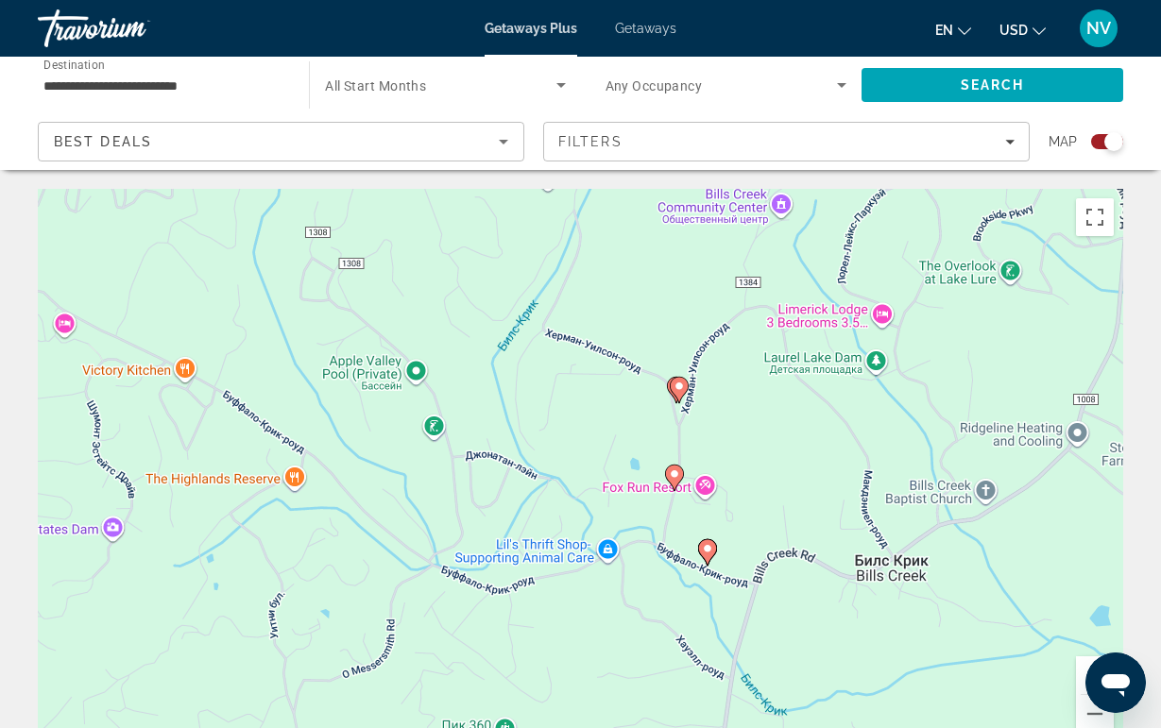
drag, startPoint x: 800, startPoint y: 632, endPoint x: 800, endPoint y: 387, distance: 244.7
click at [800, 385] on div "Чтобы активировать перетаскивание с помощью клавиатуры, нажмите Alt + Ввод. Пос…" at bounding box center [580, 472] width 1085 height 567
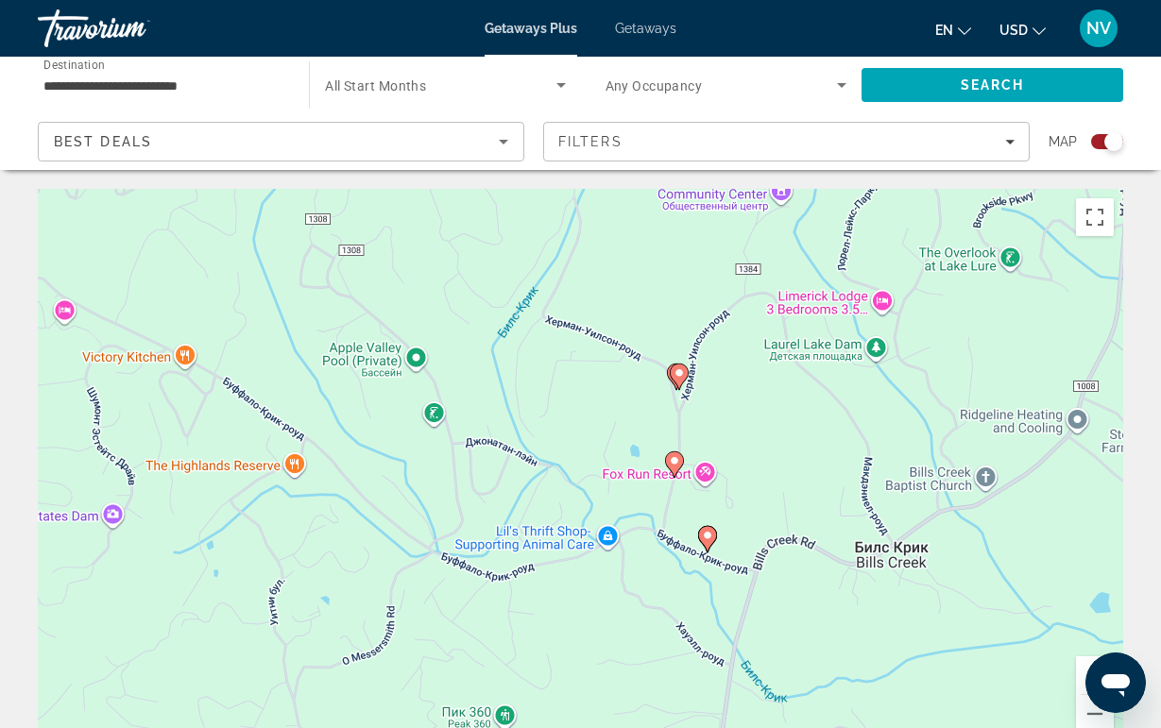
click at [1079, 674] on button "Увеличить" at bounding box center [1095, 676] width 38 height 38
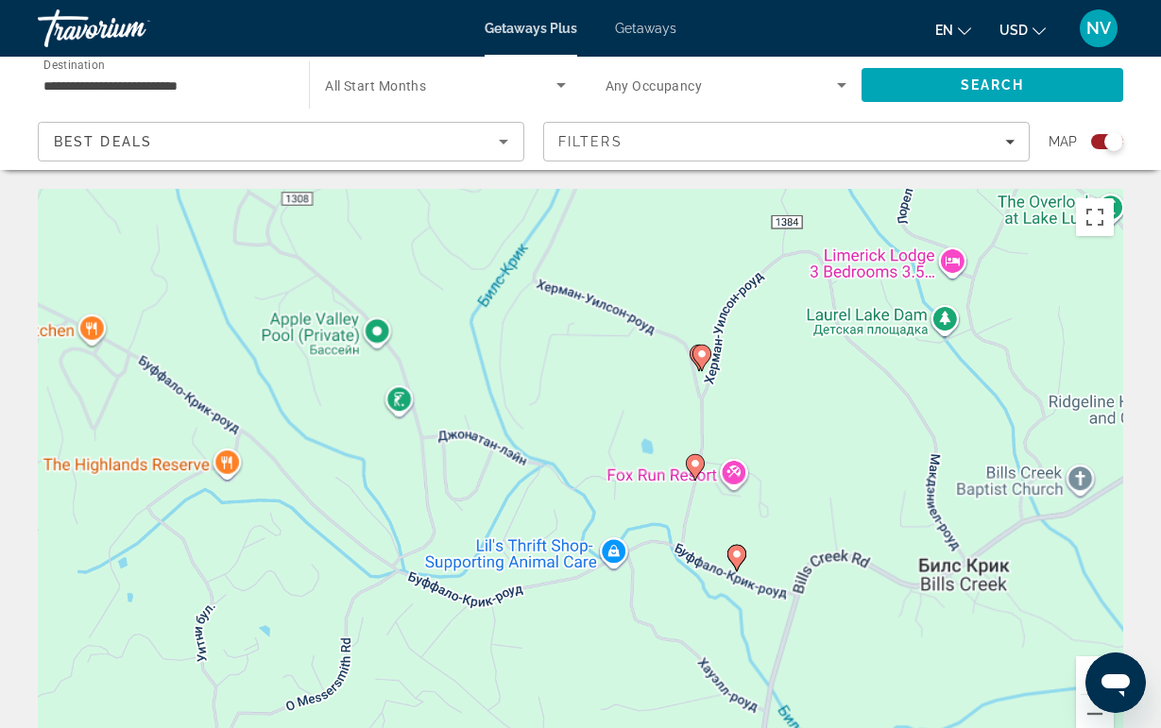
click at [1079, 674] on button "Увеличить" at bounding box center [1095, 676] width 38 height 38
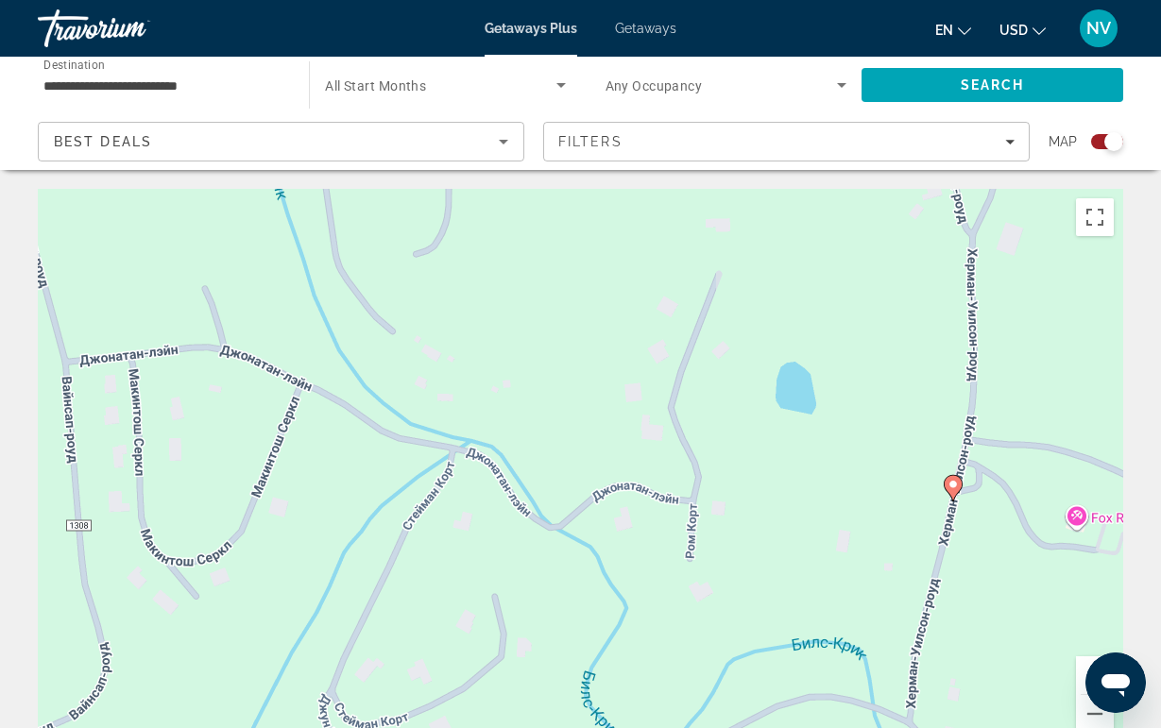
click at [959, 492] on gmp-advanced-marker "Main content" at bounding box center [953, 488] width 19 height 28
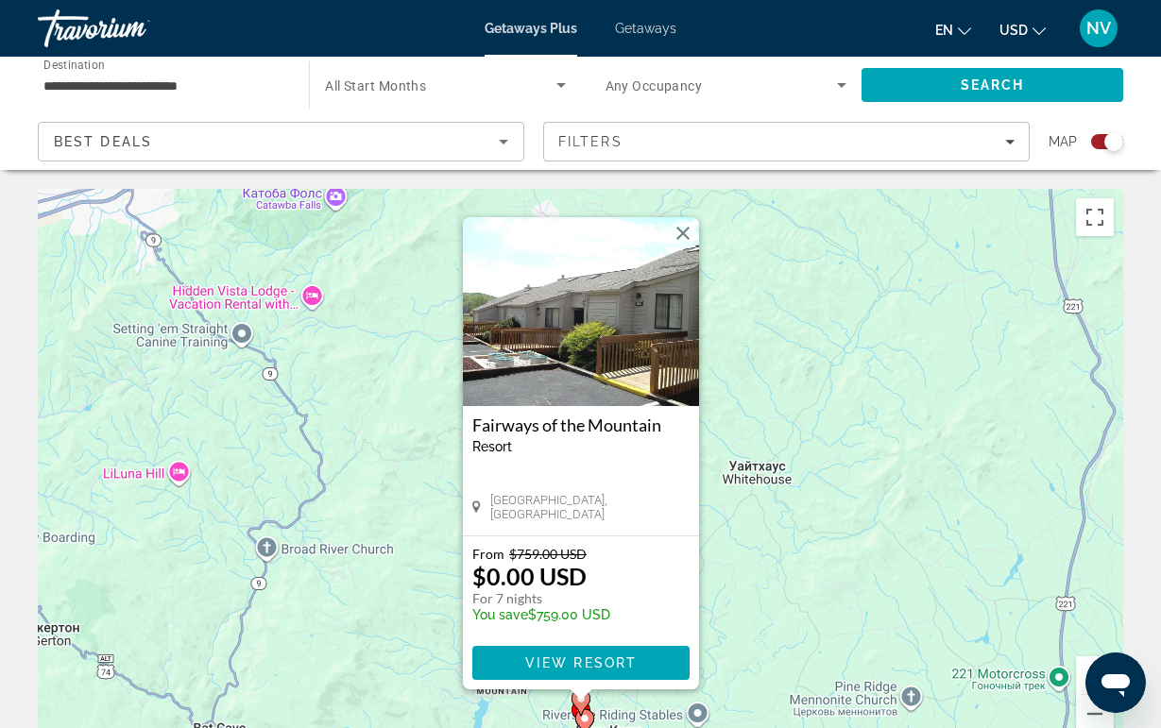
click at [589, 336] on img "Main content" at bounding box center [581, 311] width 236 height 189
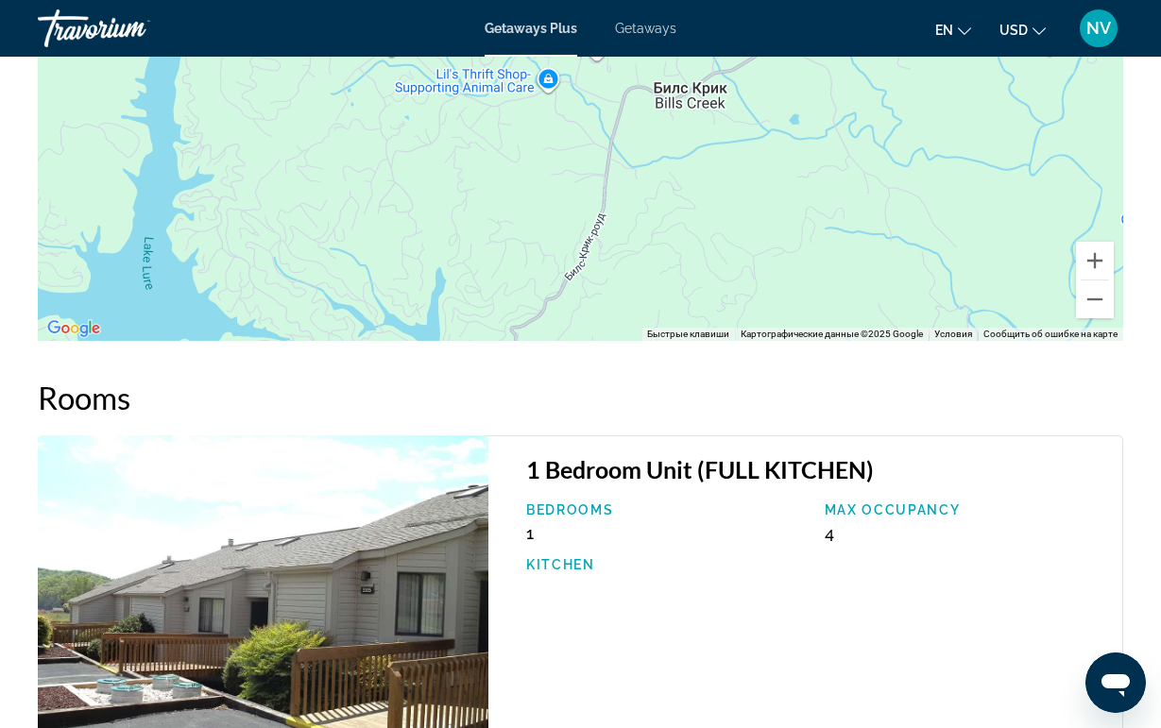
scroll to position [2997, 0]
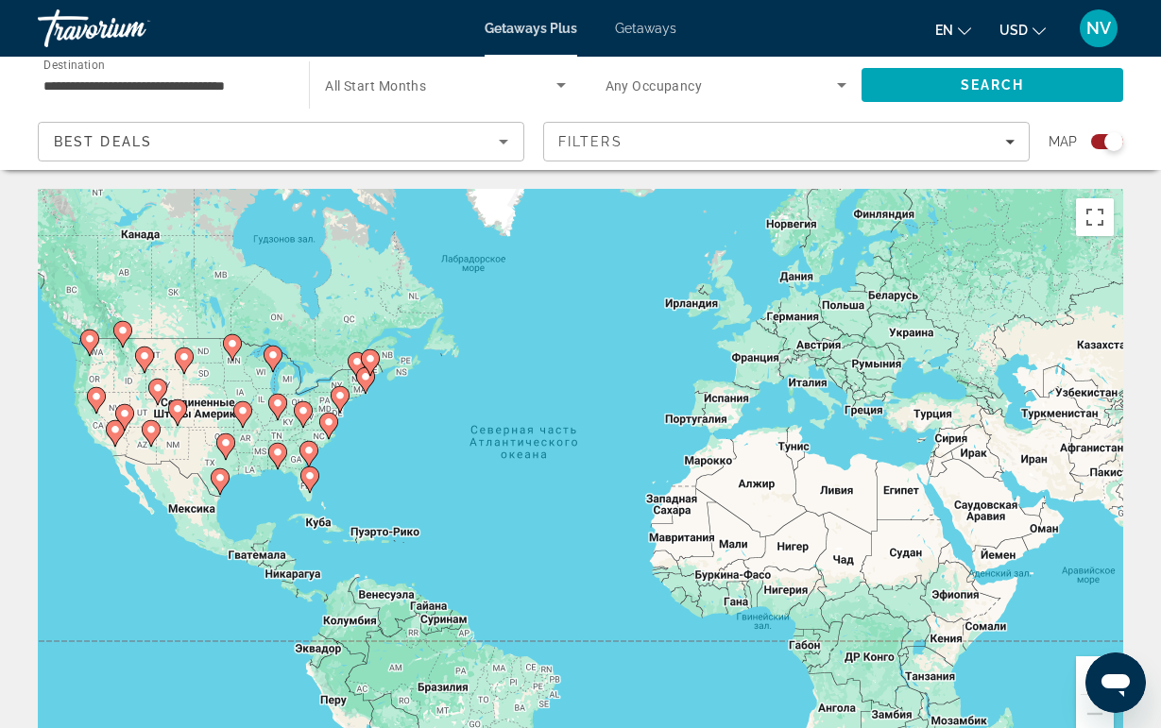
click at [311, 409] on icon "Main content" at bounding box center [302, 414] width 17 height 25
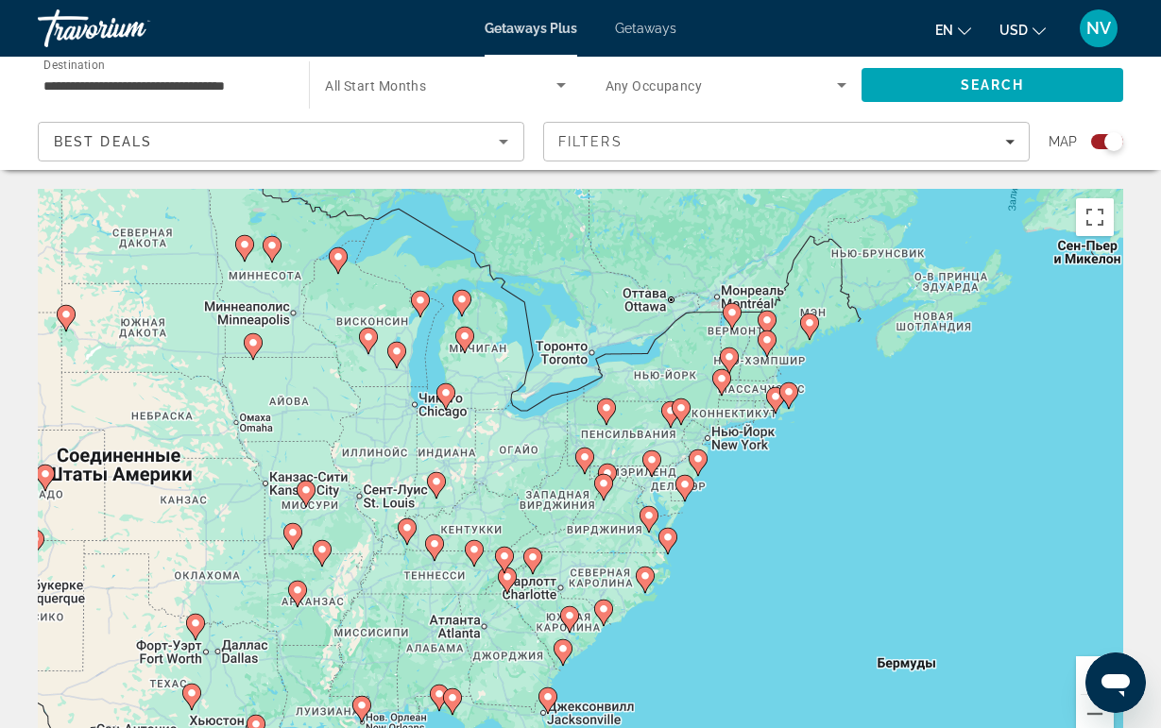
click at [508, 574] on image "Main content" at bounding box center [507, 576] width 11 height 11
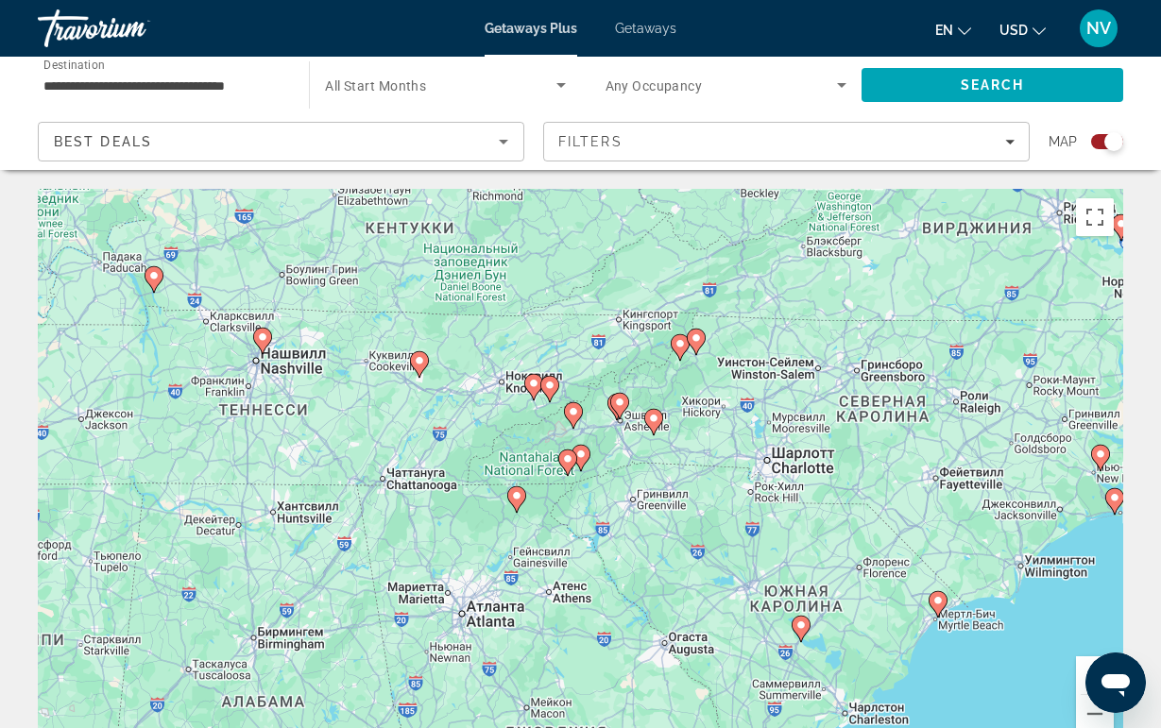
click at [588, 456] on icon "Main content" at bounding box center [579, 458] width 17 height 25
type input "**********"
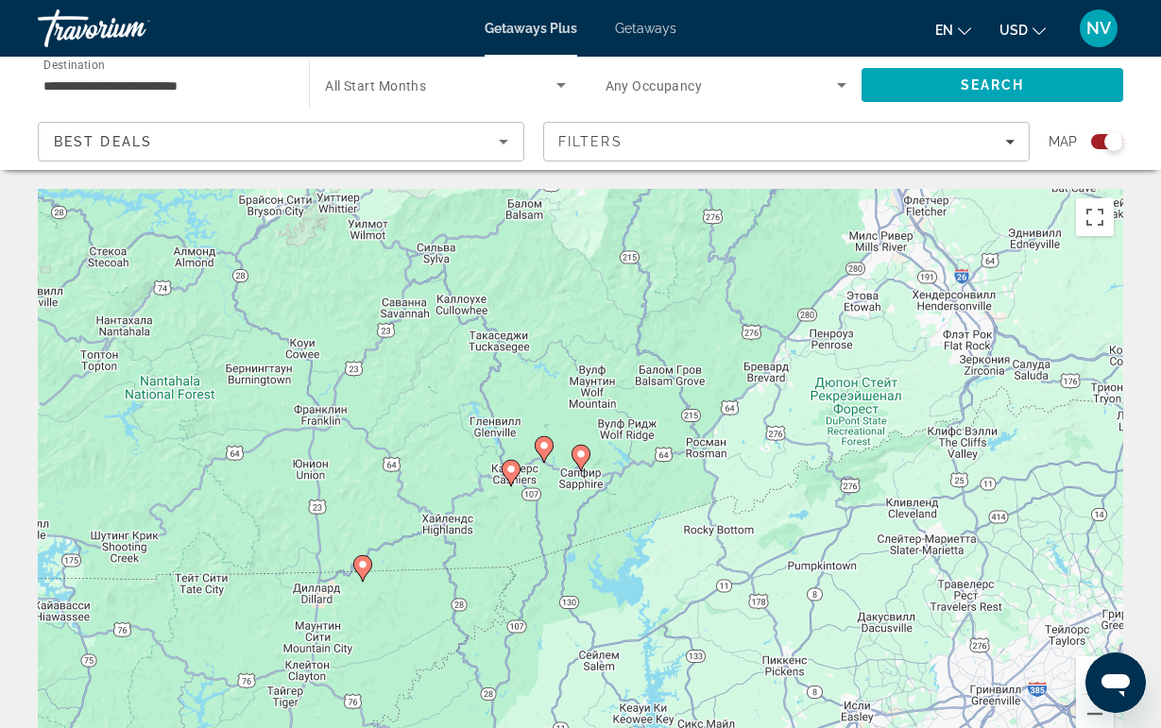
click at [546, 456] on icon "Main content" at bounding box center [543, 449] width 17 height 25
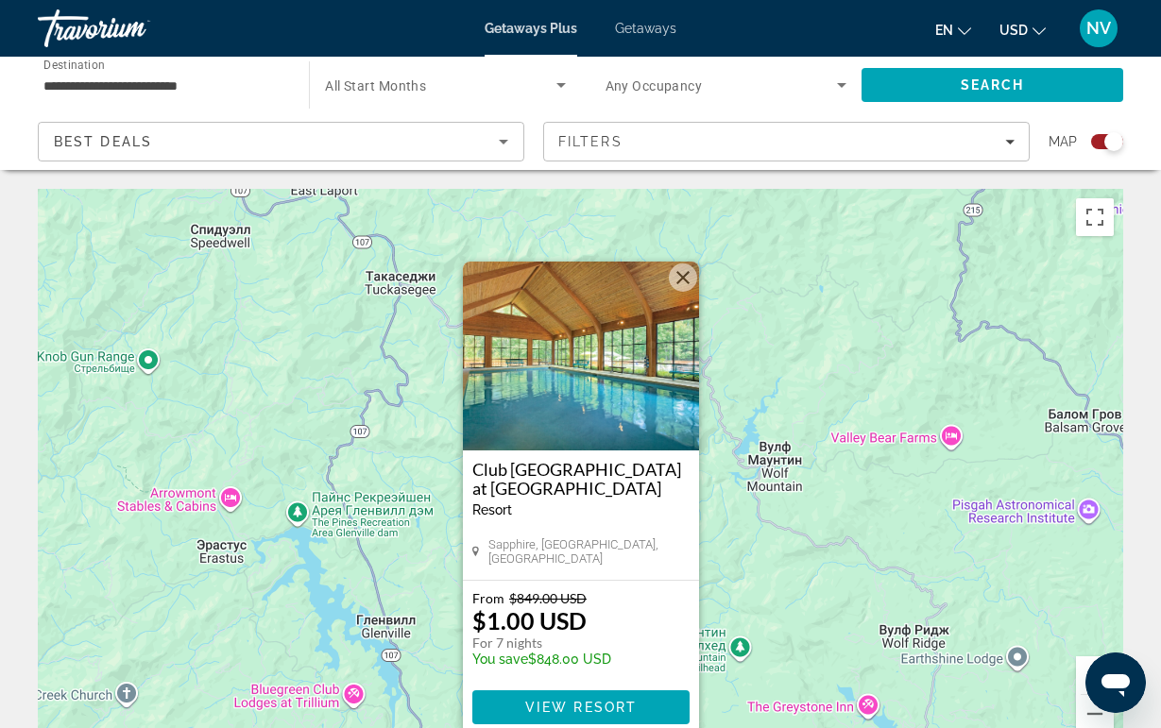
drag, startPoint x: 728, startPoint y: 442, endPoint x: 730, endPoint y: 526, distance: 84.1
click at [730, 526] on div "Чтобы активировать перетаскивание с помощью клавиатуры, нажмите Alt + Ввод. Пос…" at bounding box center [580, 472] width 1085 height 567
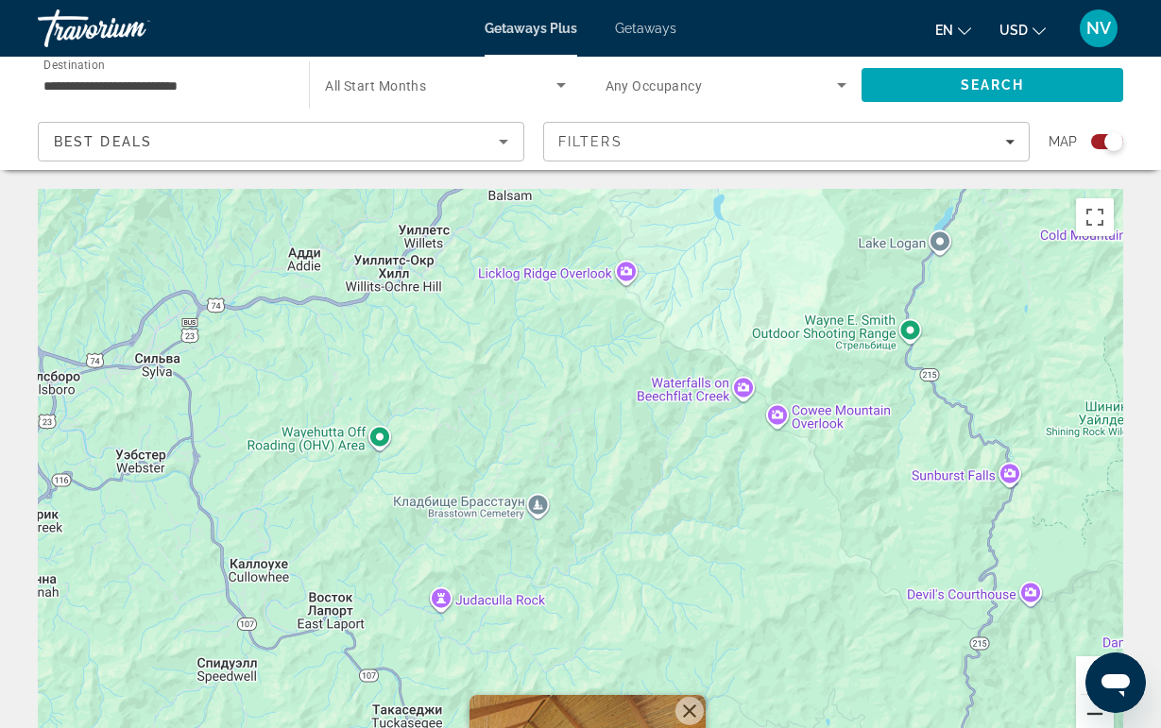
click at [1084, 724] on button "Уменьшить" at bounding box center [1095, 714] width 38 height 38
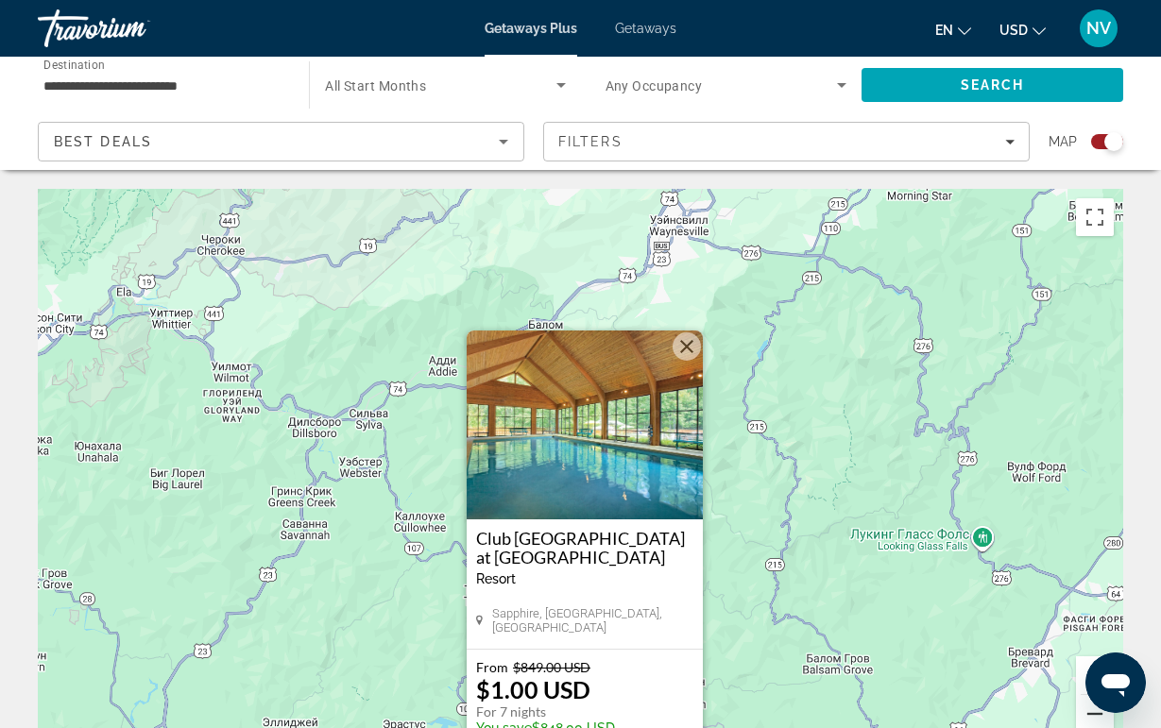
click at [1084, 720] on button "Уменьшить" at bounding box center [1095, 714] width 38 height 38
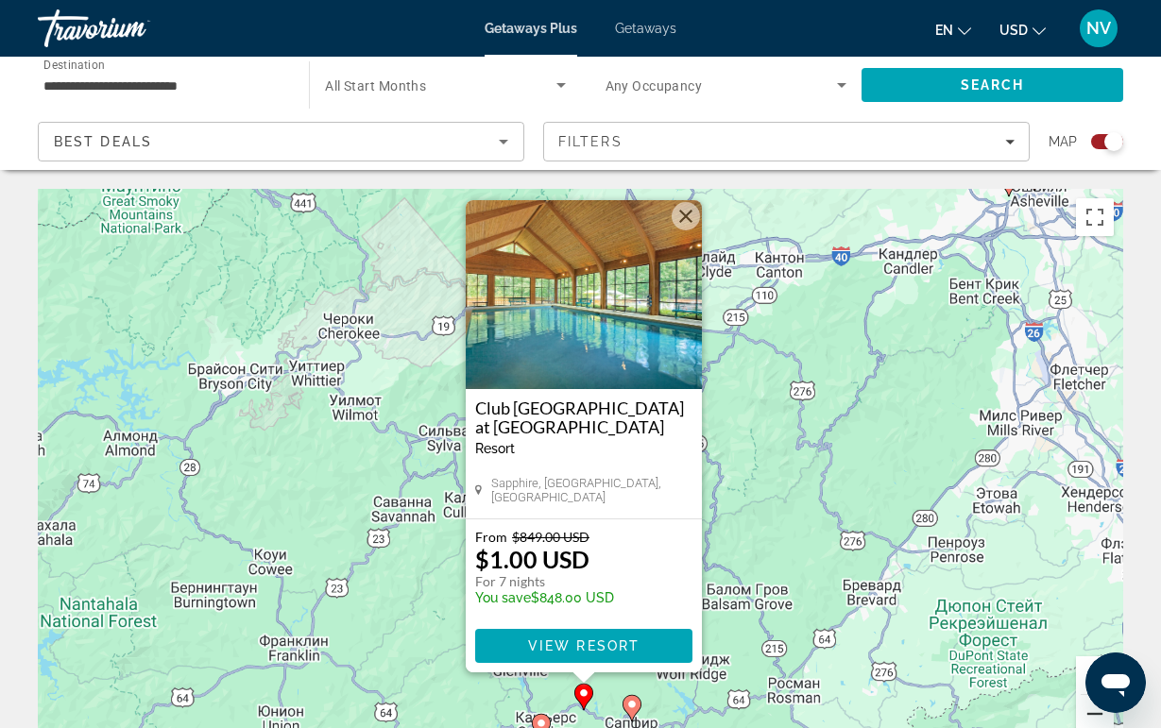
click at [1084, 720] on button "Уменьшить" at bounding box center [1095, 714] width 38 height 38
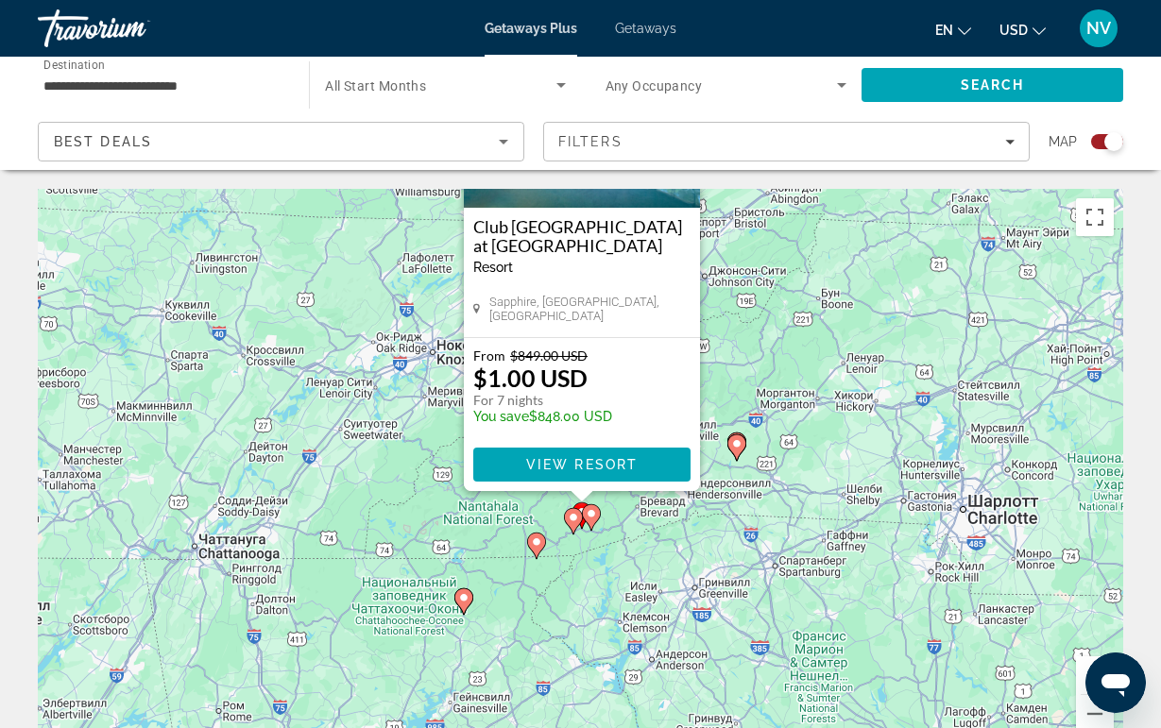
drag, startPoint x: 739, startPoint y: 325, endPoint x: 739, endPoint y: 349, distance: 23.6
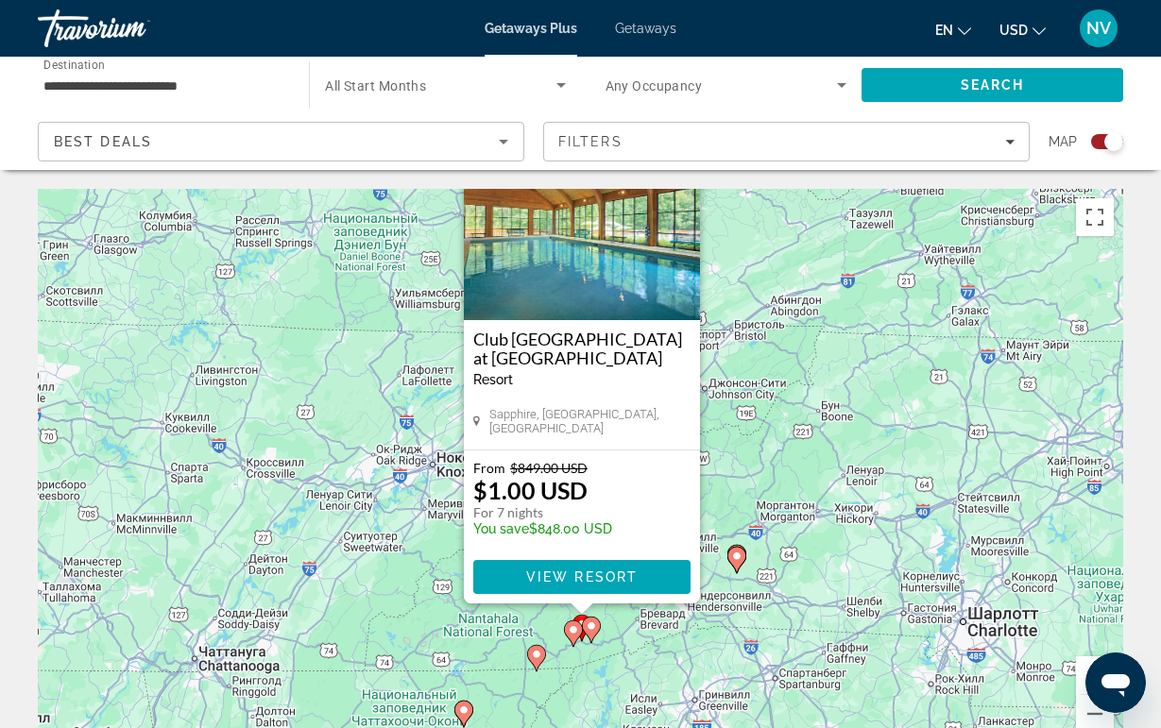
drag, startPoint x: 739, startPoint y: 349, endPoint x: 734, endPoint y: 596, distance: 247.5
click at [735, 601] on div "Чтобы активировать перетаскивание с помощью клавиатуры, нажмите Alt + Ввод. Пос…" at bounding box center [580, 472] width 1085 height 567
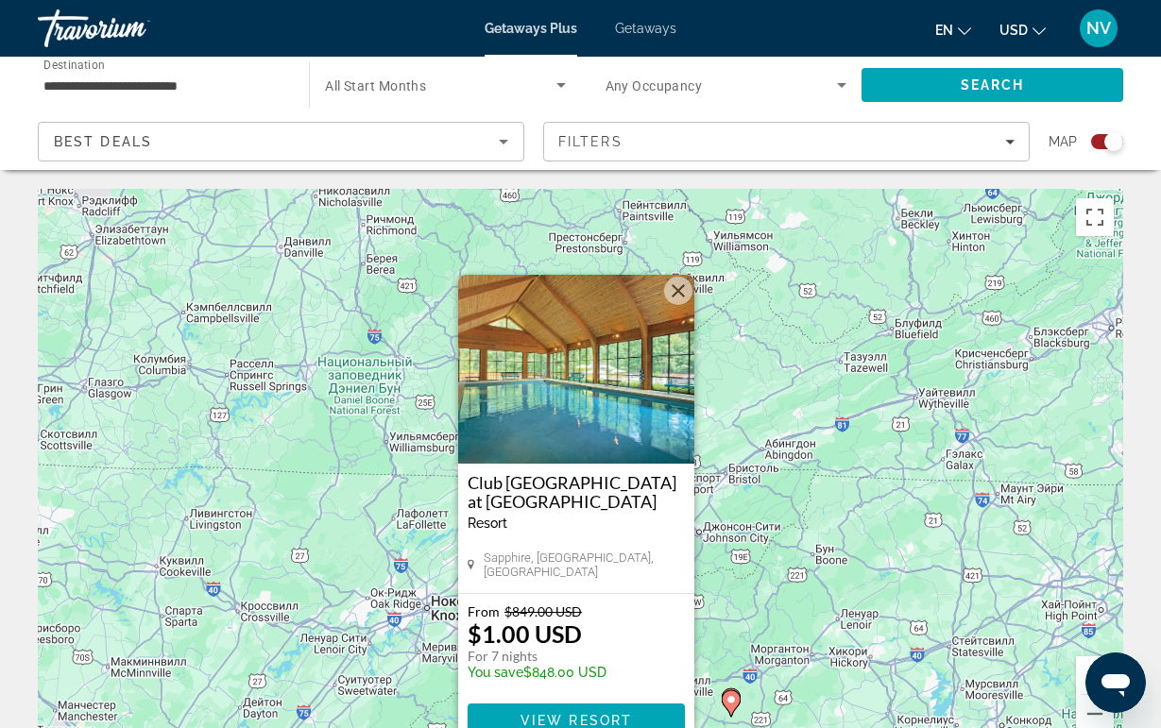
click at [673, 286] on button "Закрыть" at bounding box center [678, 291] width 28 height 28
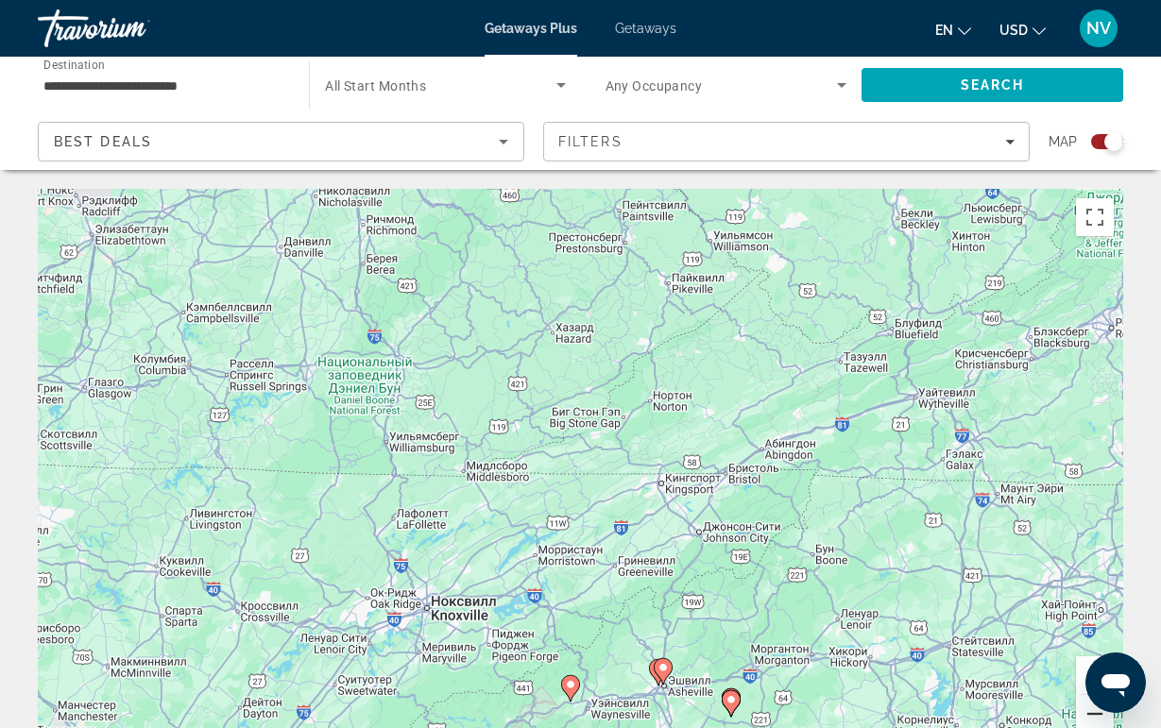
click at [1081, 716] on button "Уменьшить" at bounding box center [1095, 714] width 38 height 38
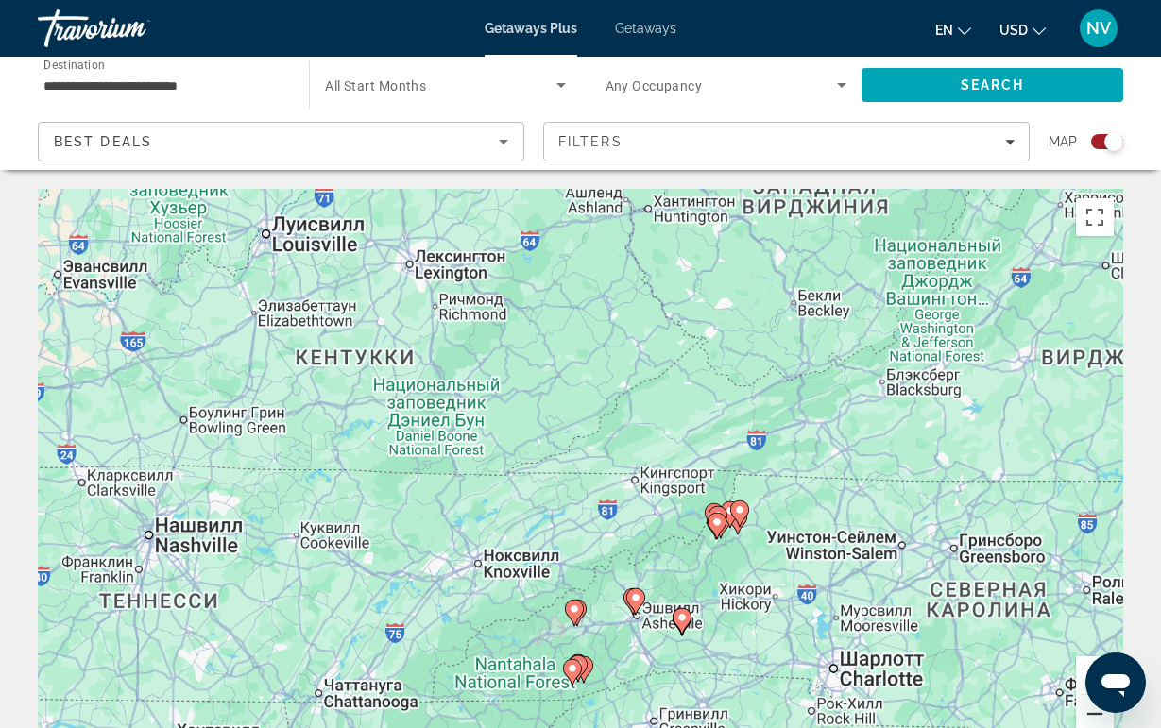
click at [1081, 716] on button "Уменьшить" at bounding box center [1095, 714] width 38 height 38
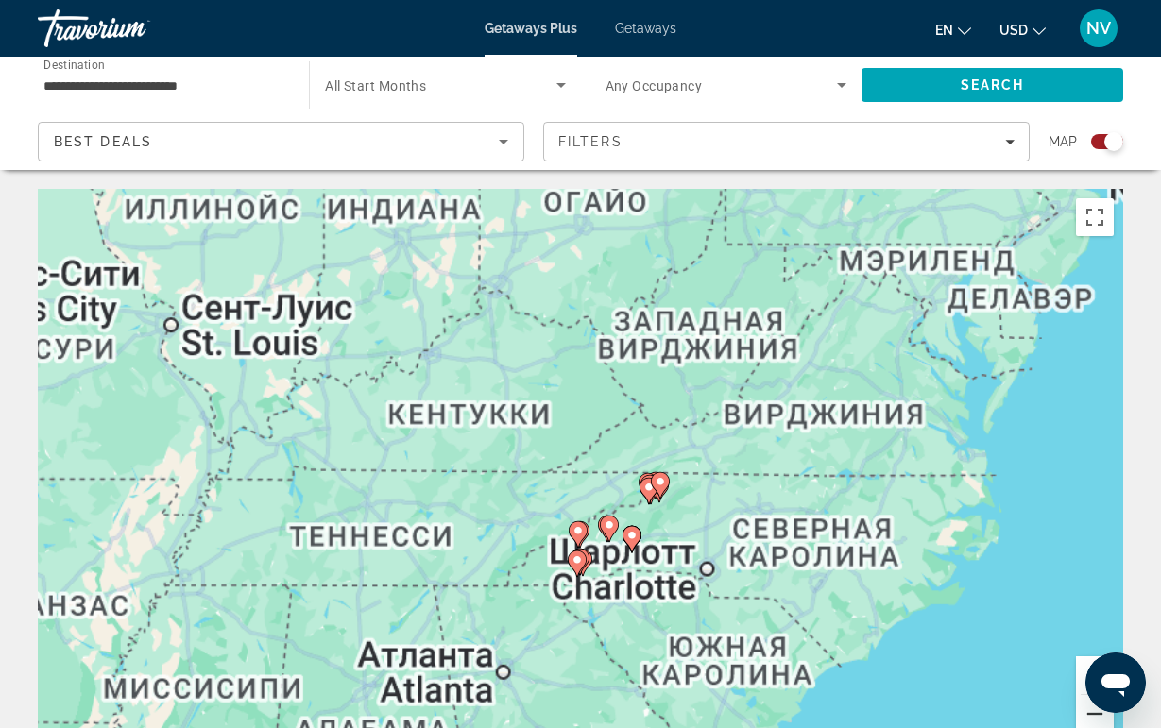
click at [1081, 716] on button "Уменьшить" at bounding box center [1095, 714] width 38 height 38
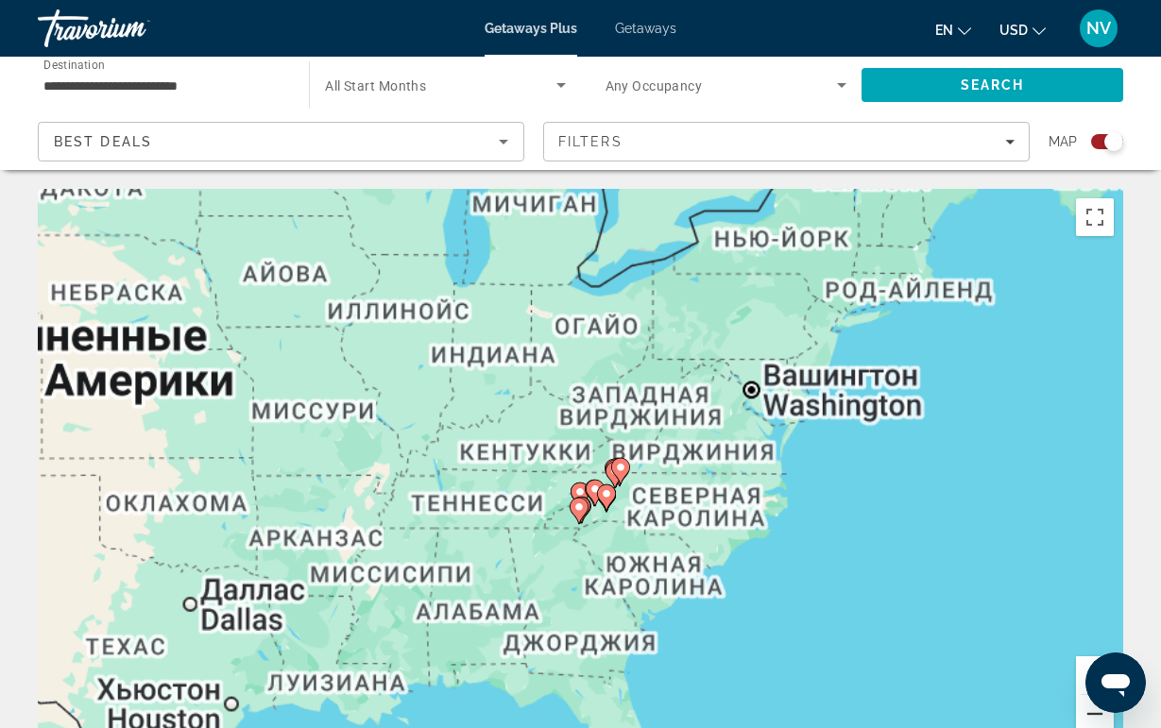
click at [1081, 716] on button "Уменьшить" at bounding box center [1095, 714] width 38 height 38
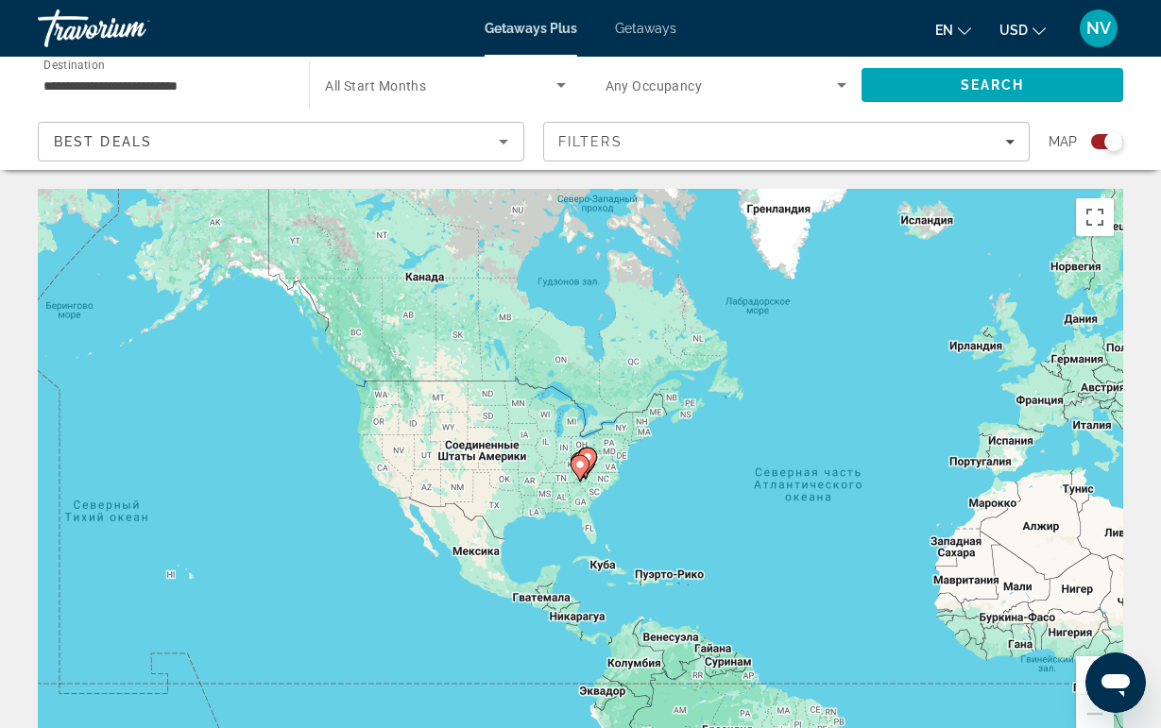
click at [588, 476] on gmp-advanced-marker "Main content" at bounding box center [580, 468] width 19 height 28
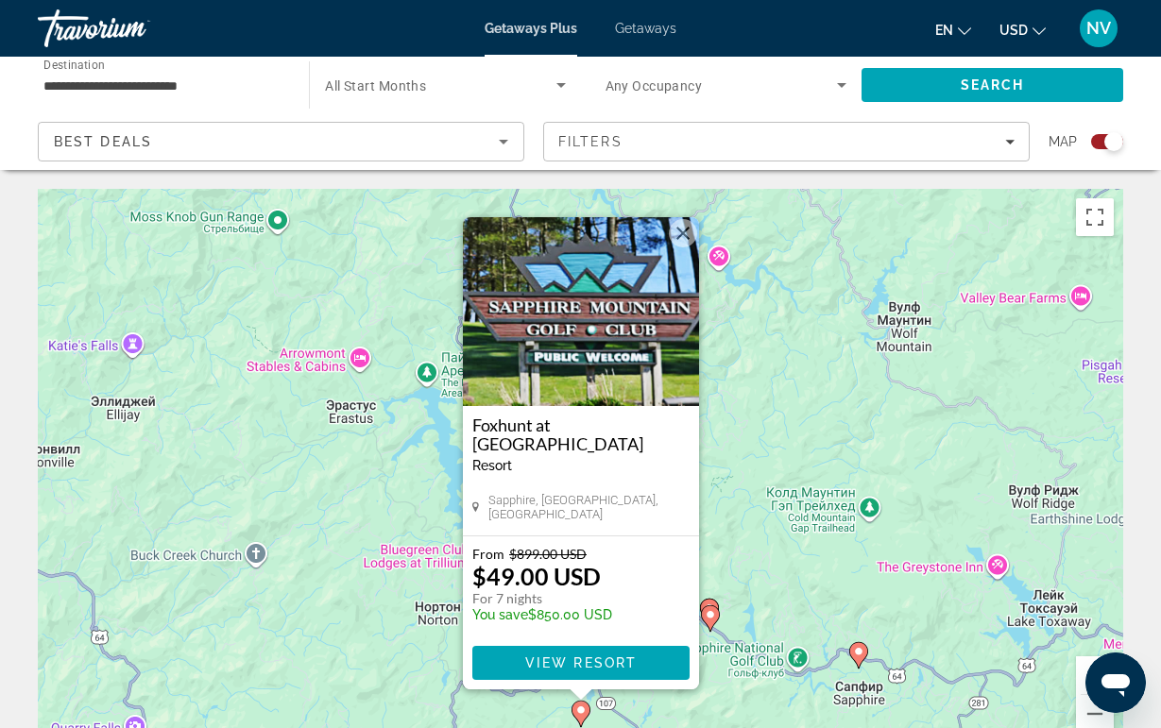
click at [859, 654] on image "Main content" at bounding box center [858, 651] width 11 height 11
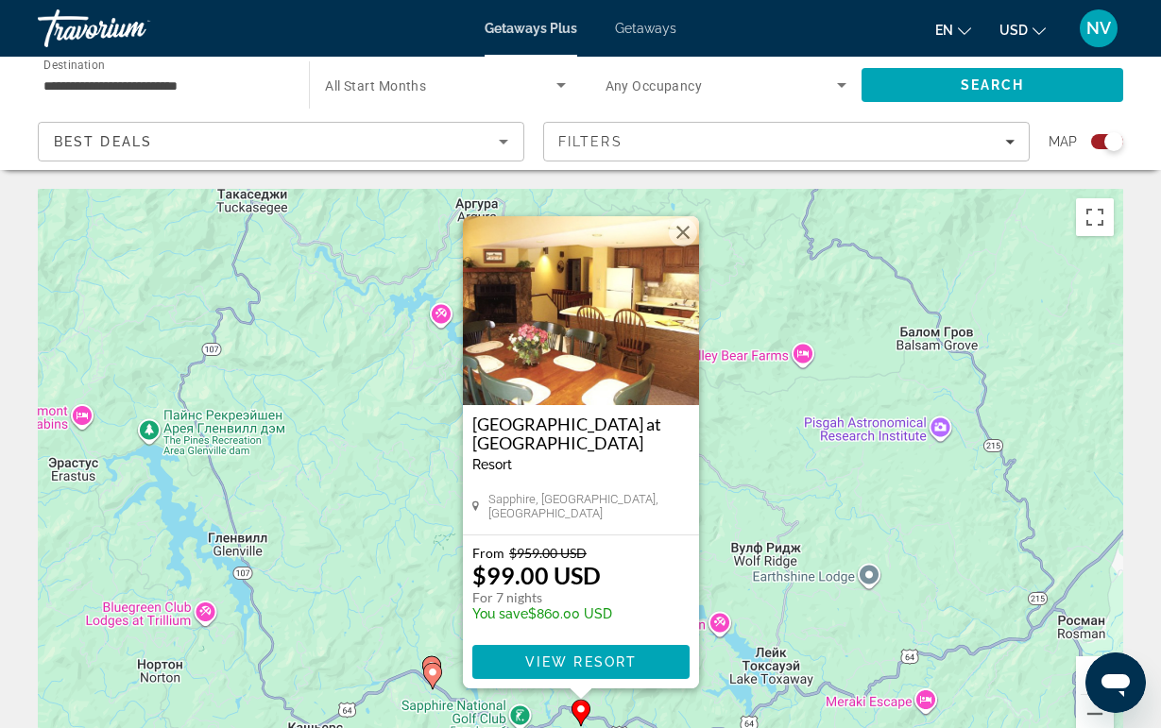
click at [598, 324] on img "Main content" at bounding box center [581, 310] width 236 height 189
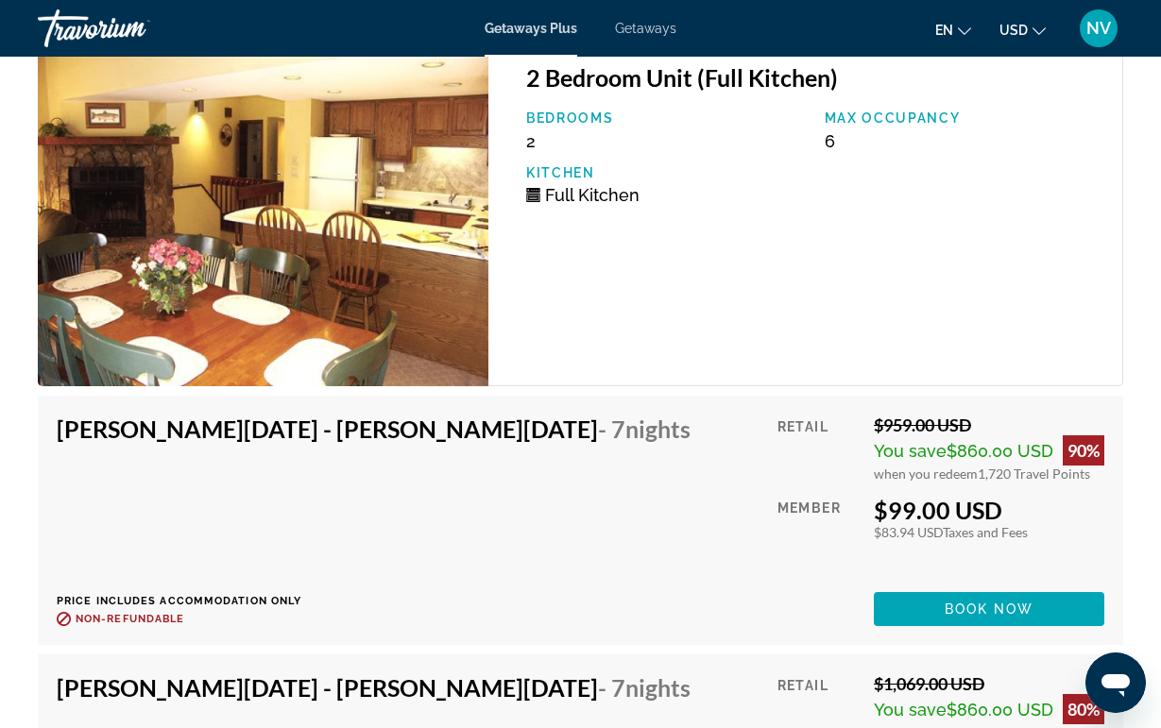
scroll to position [3567, 0]
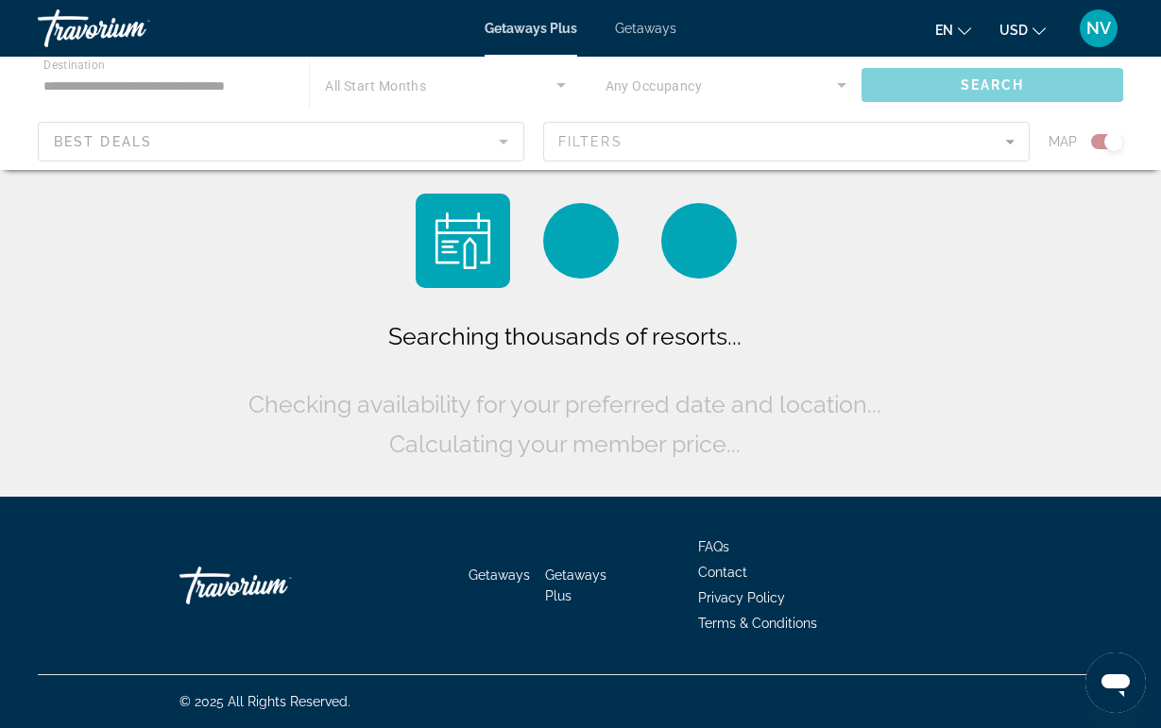
click at [397, 311] on div "Searching thousands of resorts... Checking availability for your preferred date…" at bounding box center [581, 329] width 674 height 270
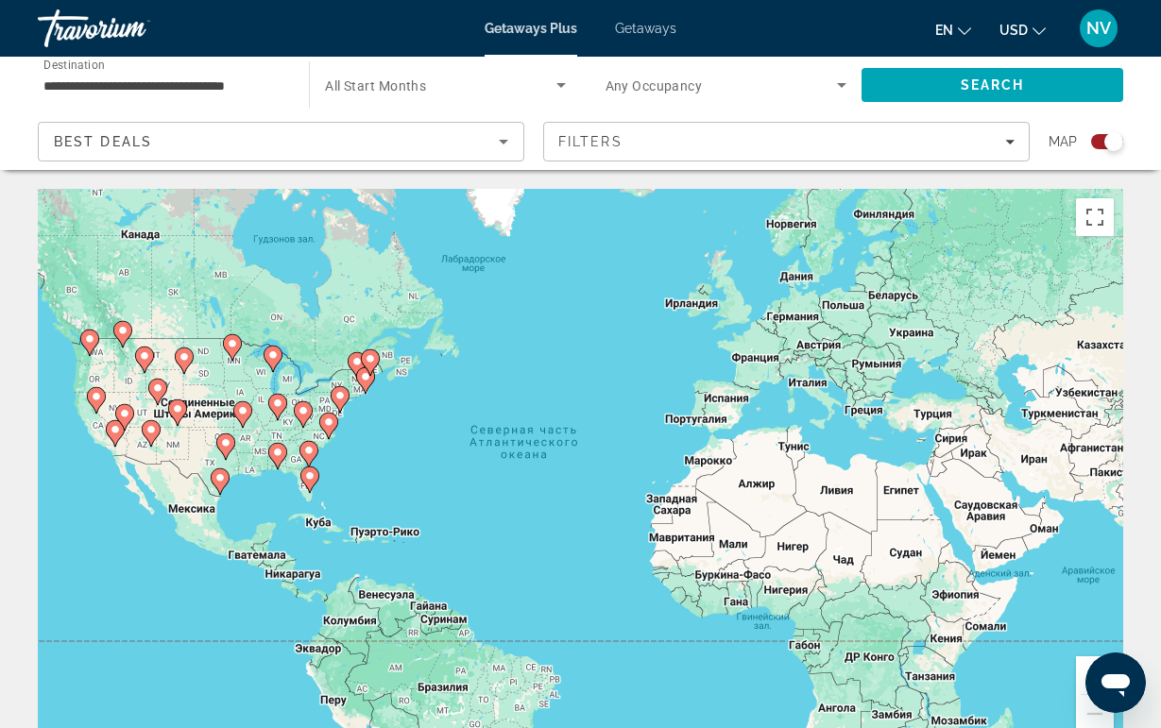
click at [328, 423] on image "Main content" at bounding box center [328, 422] width 11 height 11
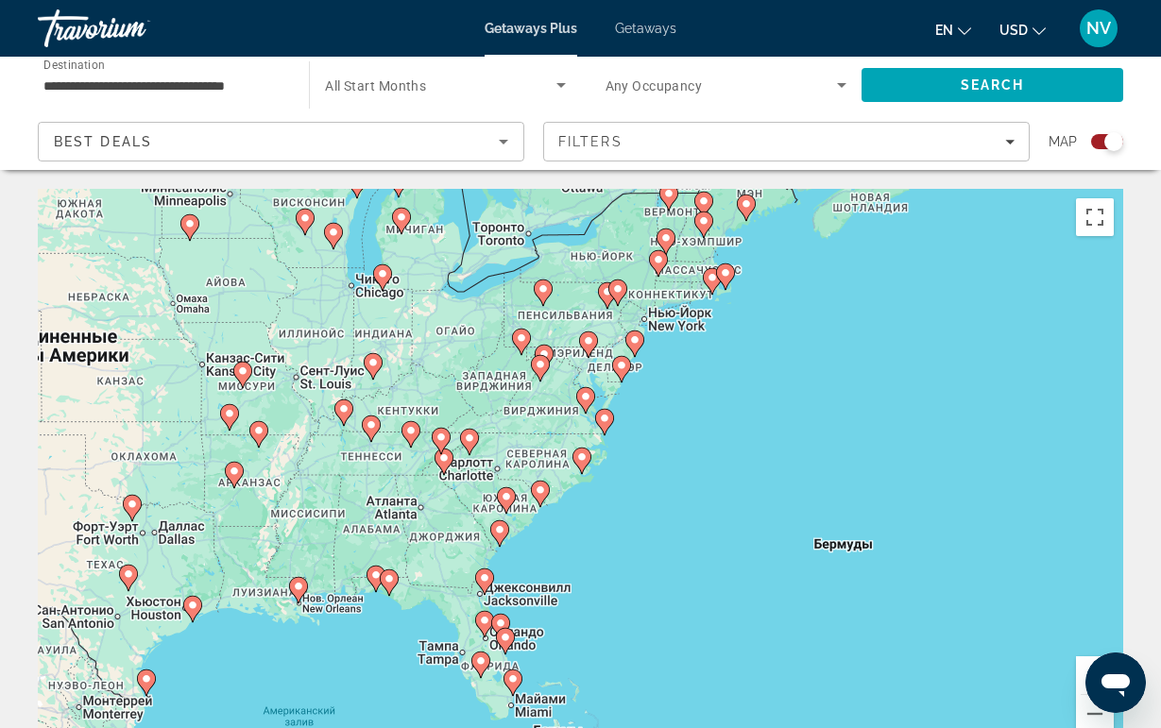
click at [469, 445] on icon "Main content" at bounding box center [468, 442] width 17 height 25
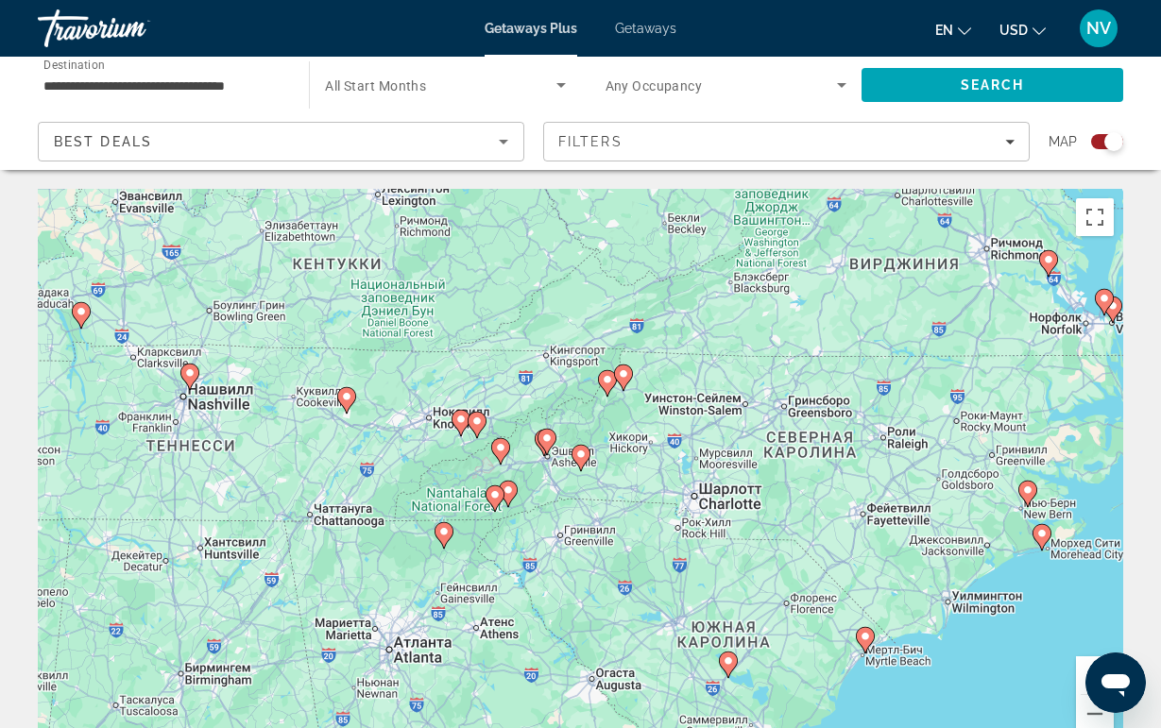
click at [473, 428] on icon "Main content" at bounding box center [476, 425] width 17 height 25
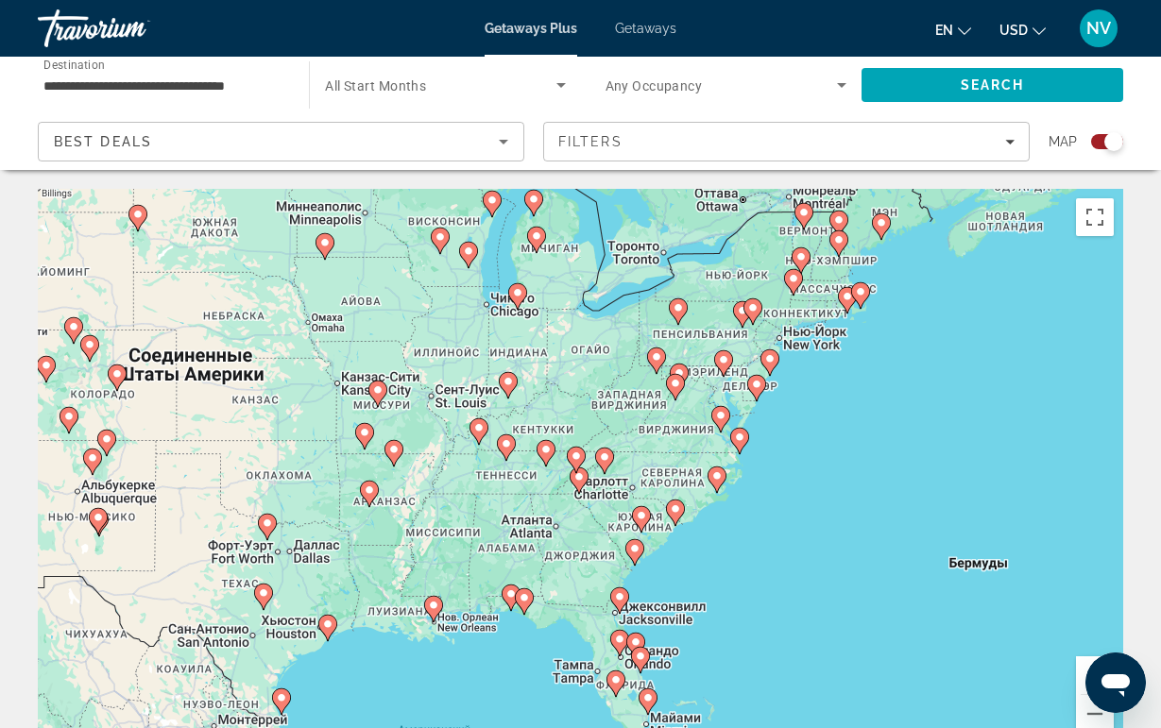
click at [576, 460] on image "Main content" at bounding box center [576, 456] width 11 height 11
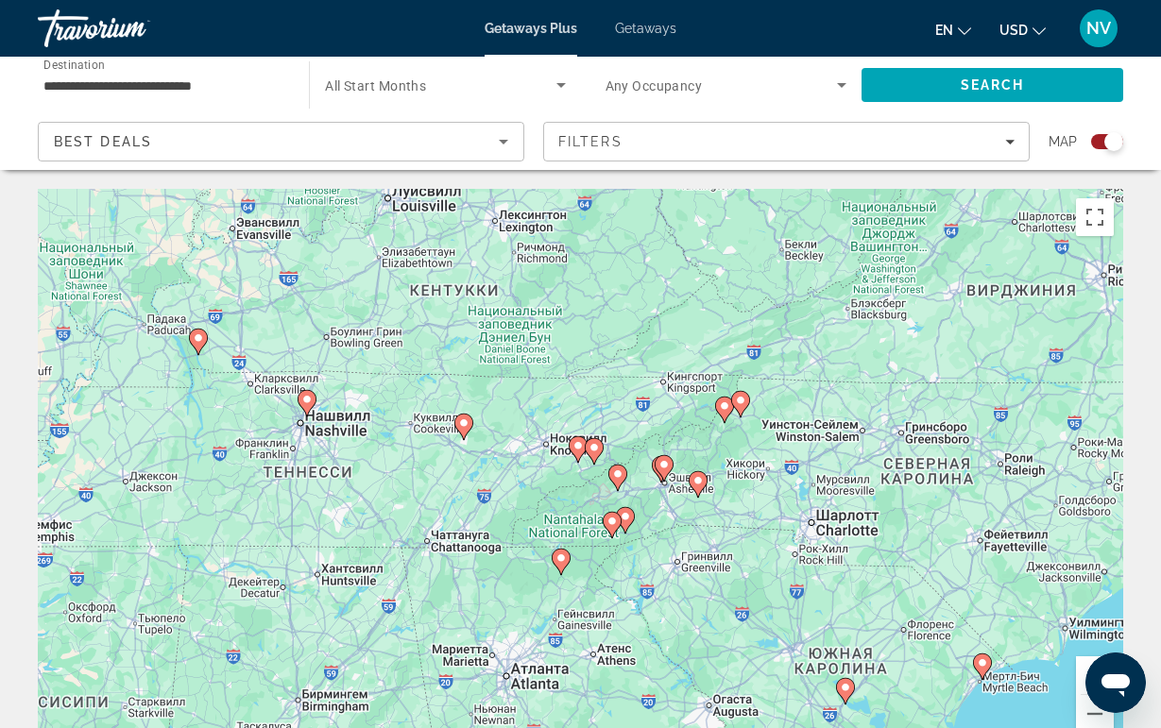
type input "**********"
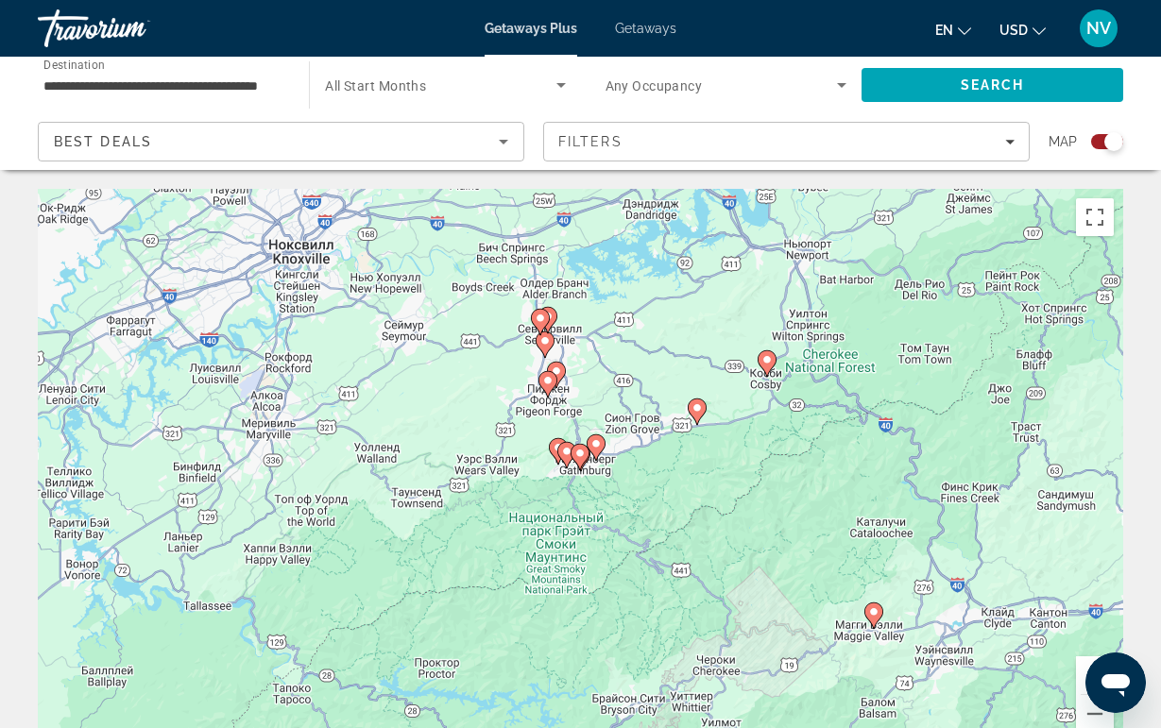
click at [554, 444] on image "Main content" at bounding box center [558, 447] width 11 height 11
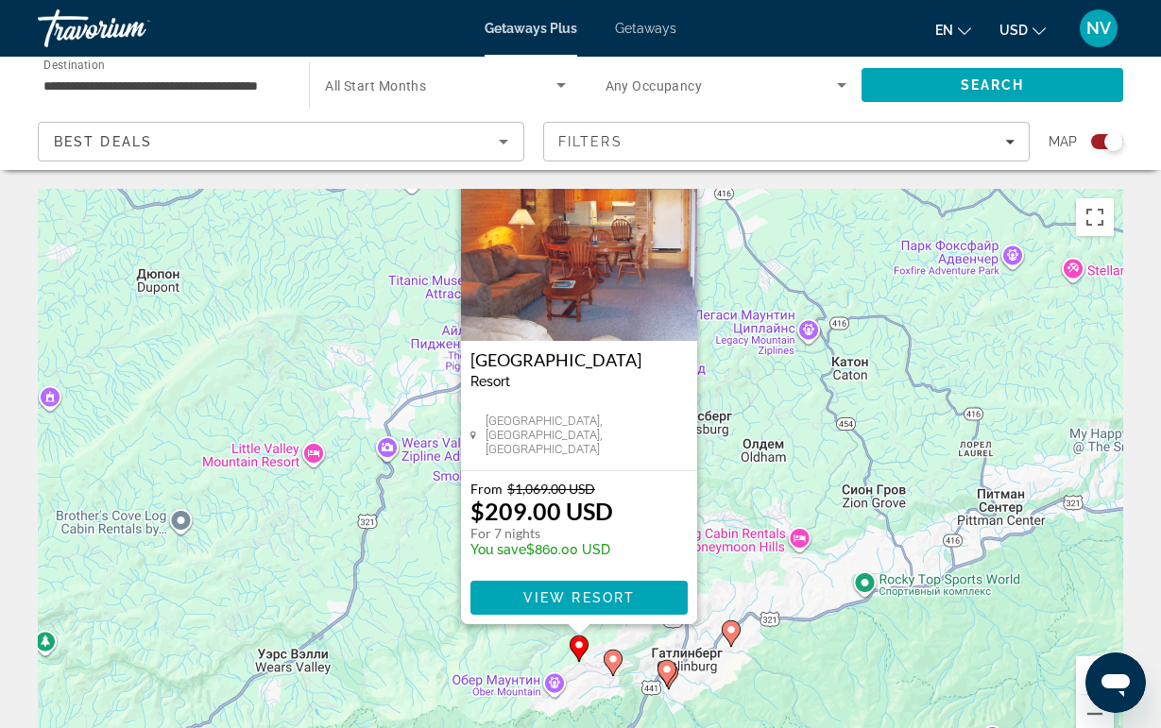
drag, startPoint x: 821, startPoint y: 389, endPoint x: 818, endPoint y: 319, distance: 70.0
click at [818, 318] on div "Чтобы активировать перетаскивание с помощью клавиатуры, нажмите Alt + Ввод. Пос…" at bounding box center [580, 472] width 1085 height 567
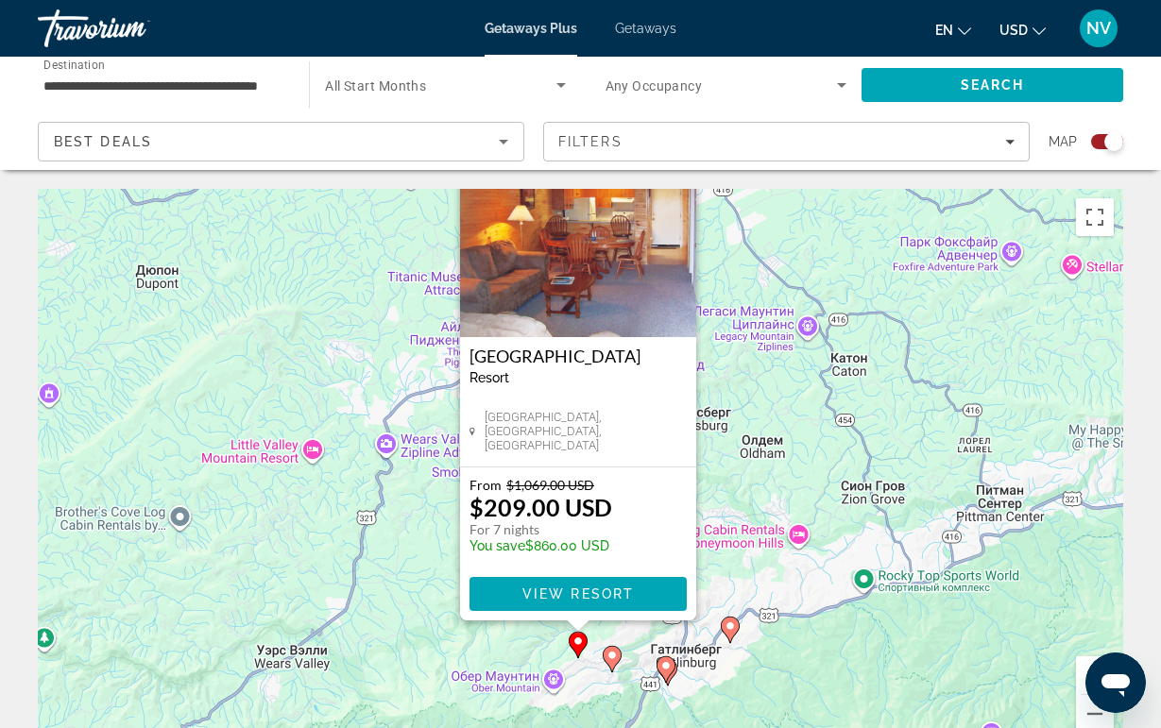
click at [525, 308] on img "Main content" at bounding box center [578, 242] width 236 height 189
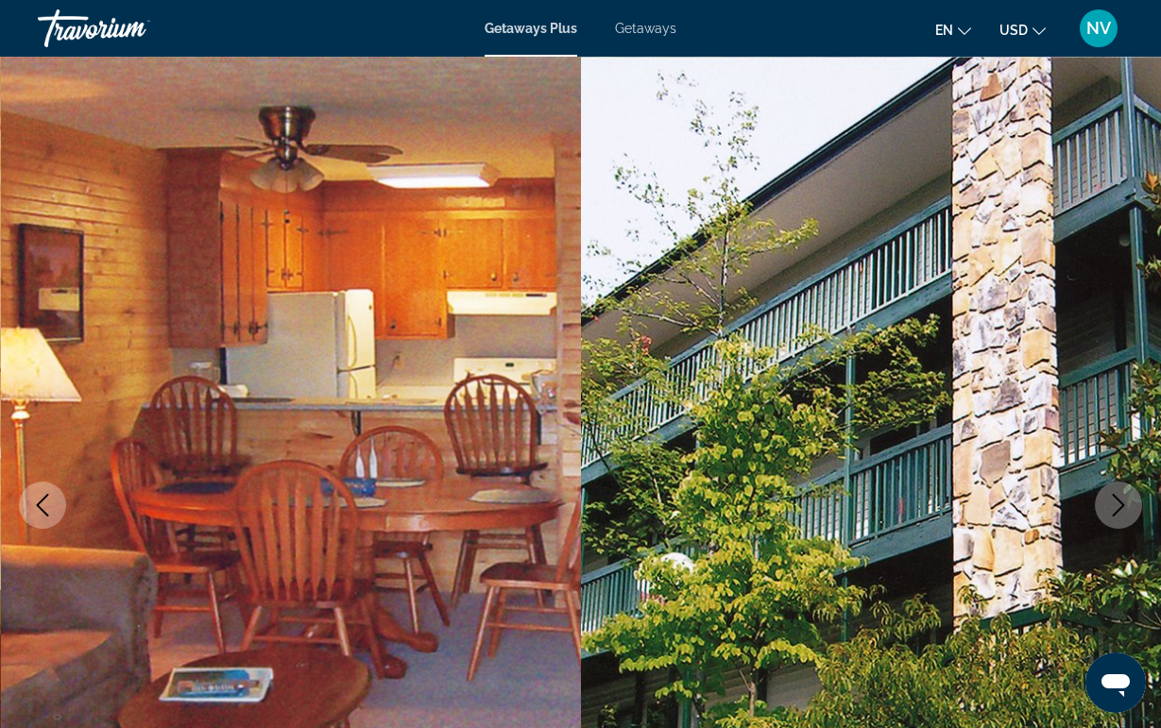
click at [1120, 494] on icon "Next image" at bounding box center [1118, 505] width 23 height 23
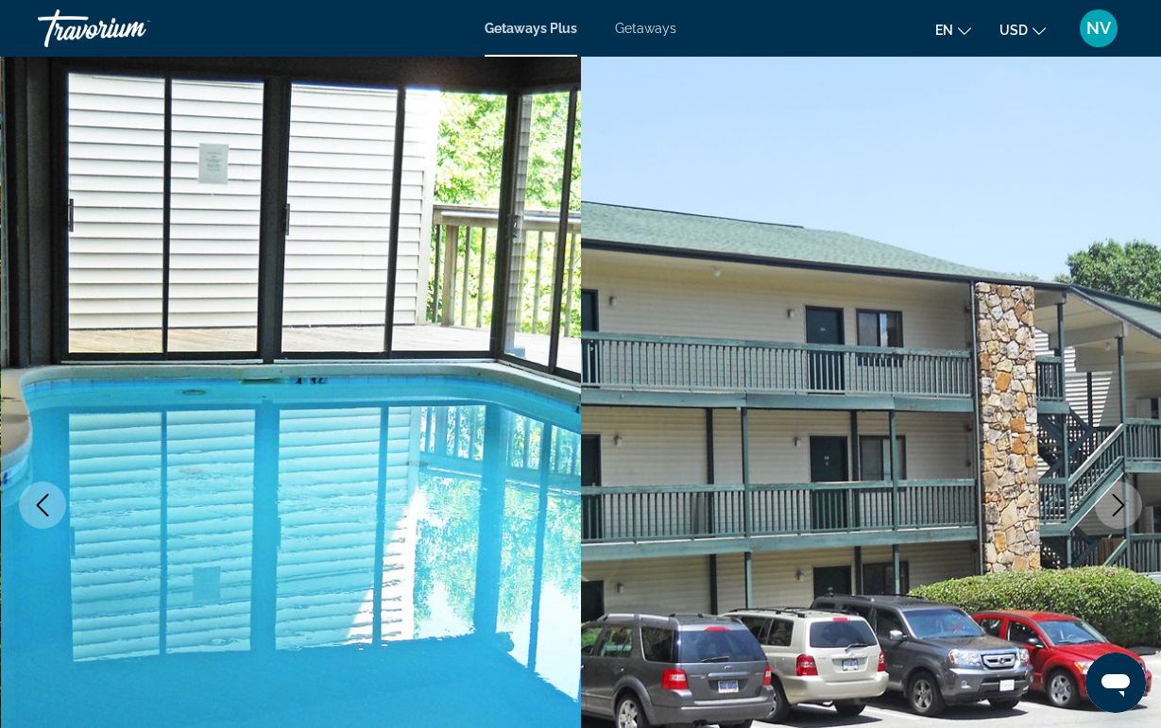
click at [1125, 494] on icon "Next image" at bounding box center [1118, 505] width 23 height 23
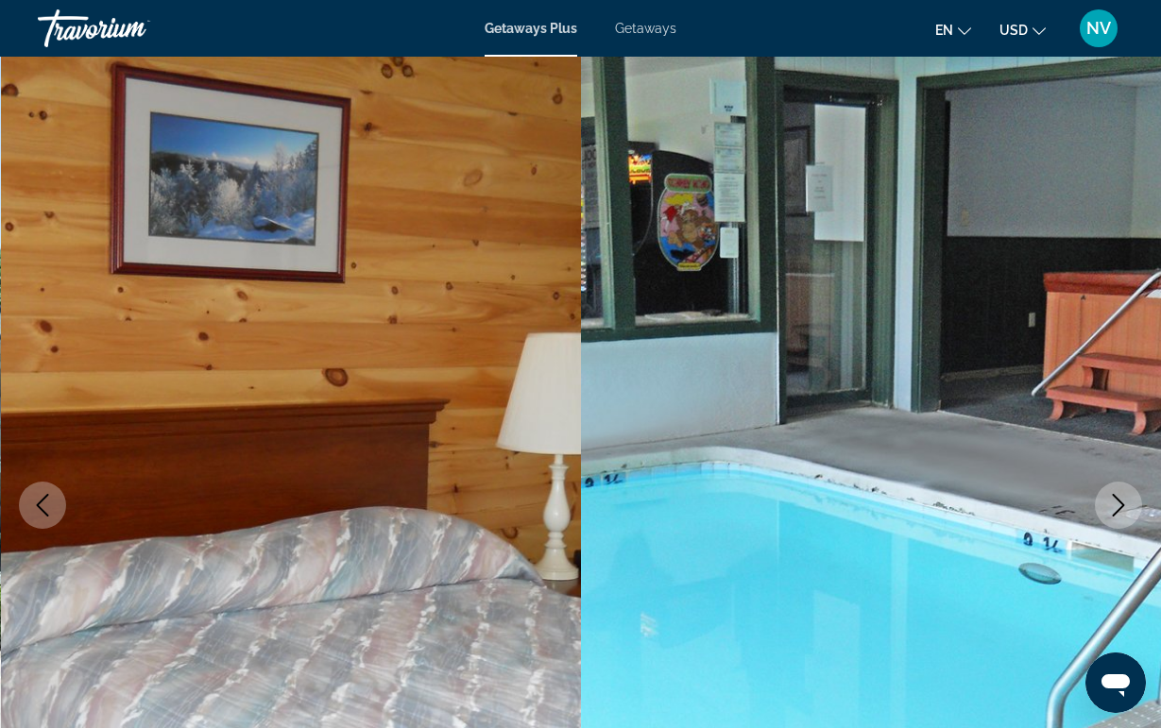
click at [1126, 494] on icon "Next image" at bounding box center [1118, 505] width 23 height 23
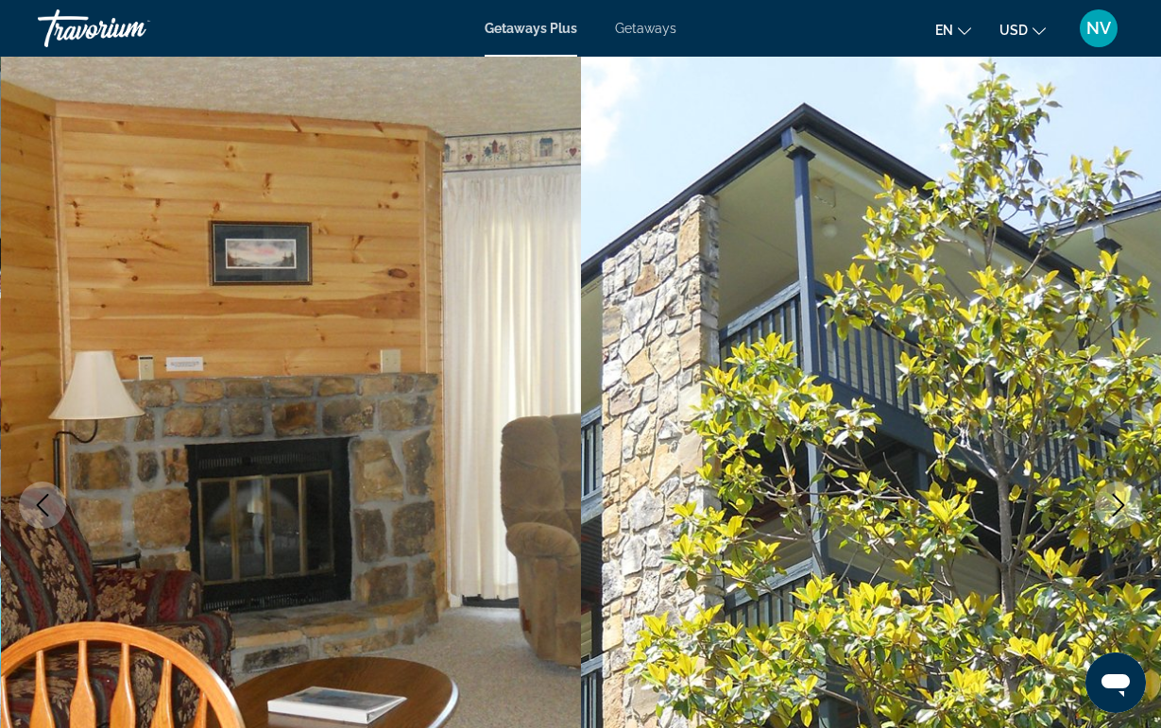
click at [1126, 494] on icon "Next image" at bounding box center [1118, 505] width 23 height 23
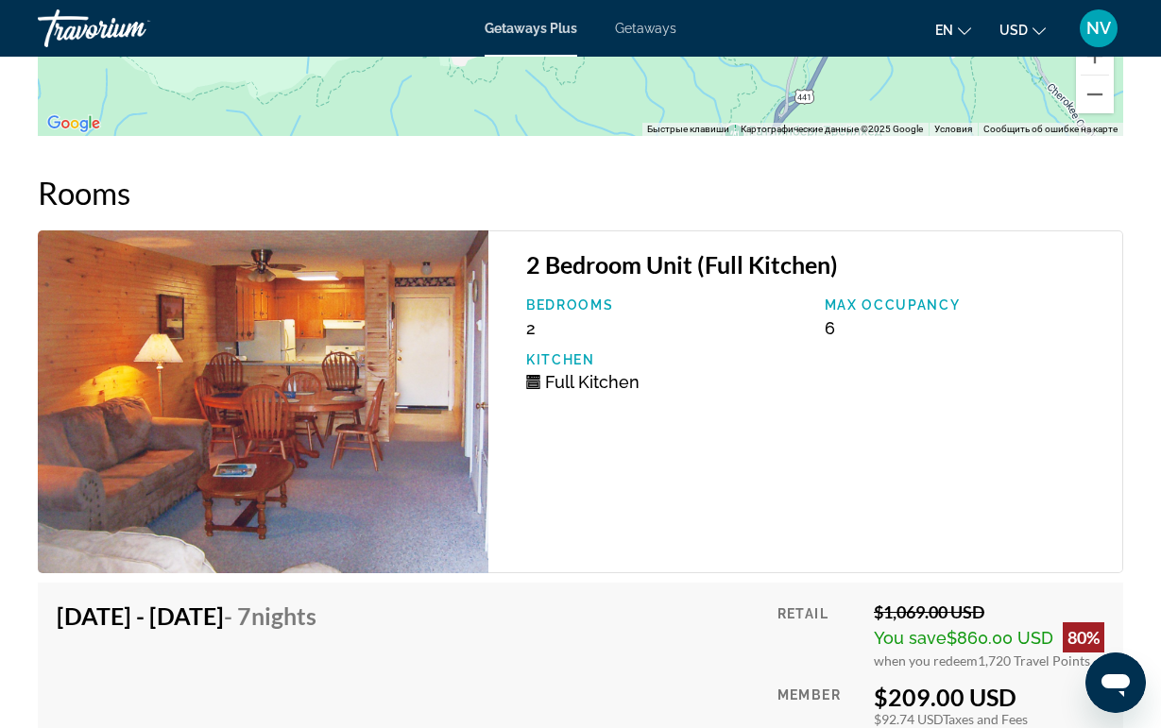
scroll to position [3176, 0]
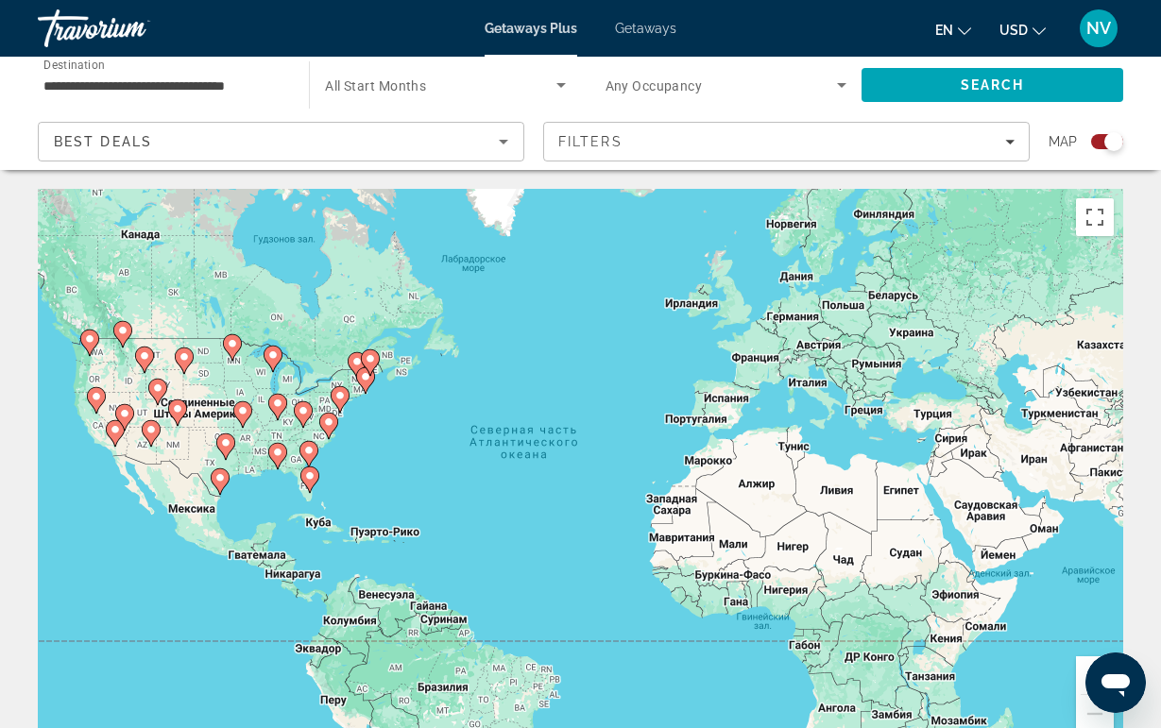
click at [300, 413] on image "Main content" at bounding box center [303, 410] width 11 height 11
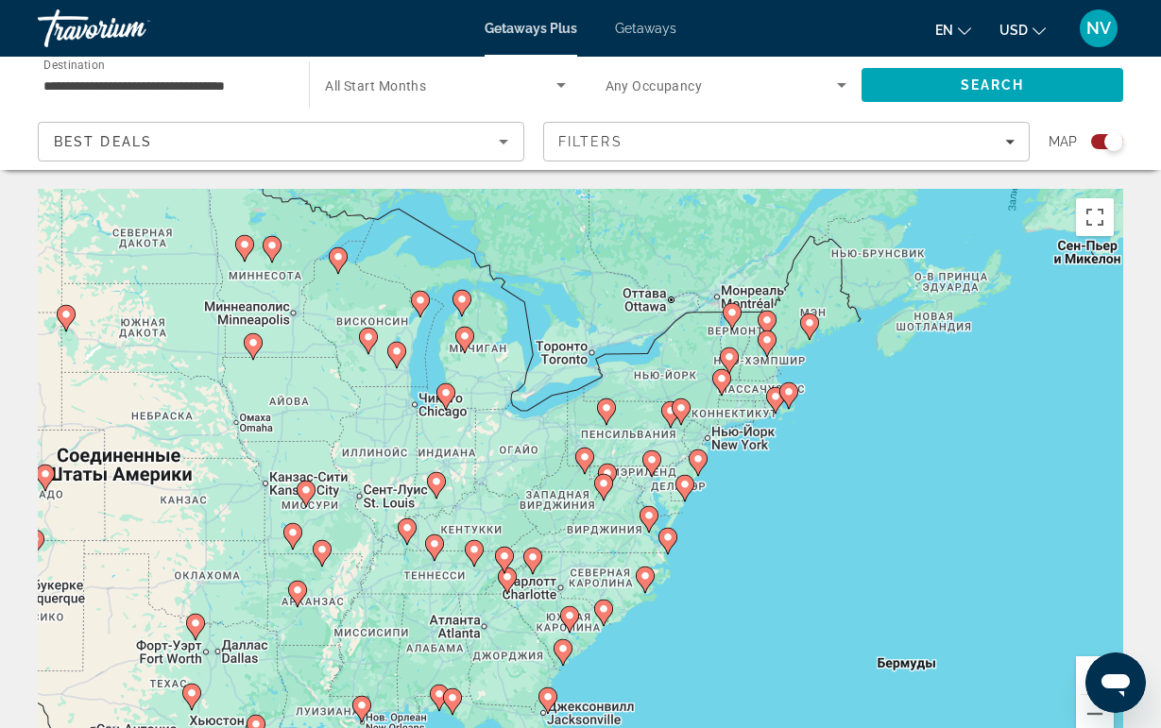
click at [520, 564] on div "Для навигации используйте клавиши со стрелками. Чтобы активировать перетаскиван…" at bounding box center [580, 472] width 1085 height 567
click at [537, 564] on icon "Main content" at bounding box center [531, 561] width 17 height 25
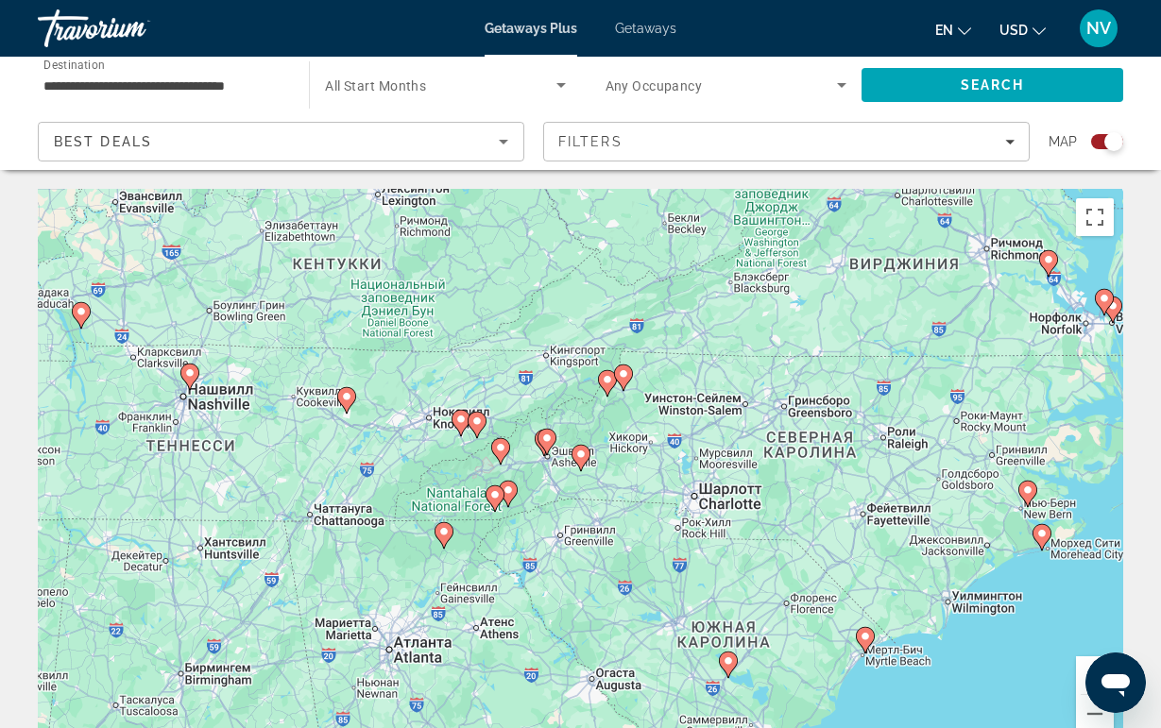
click at [504, 452] on image "Main content" at bounding box center [500, 447] width 11 height 11
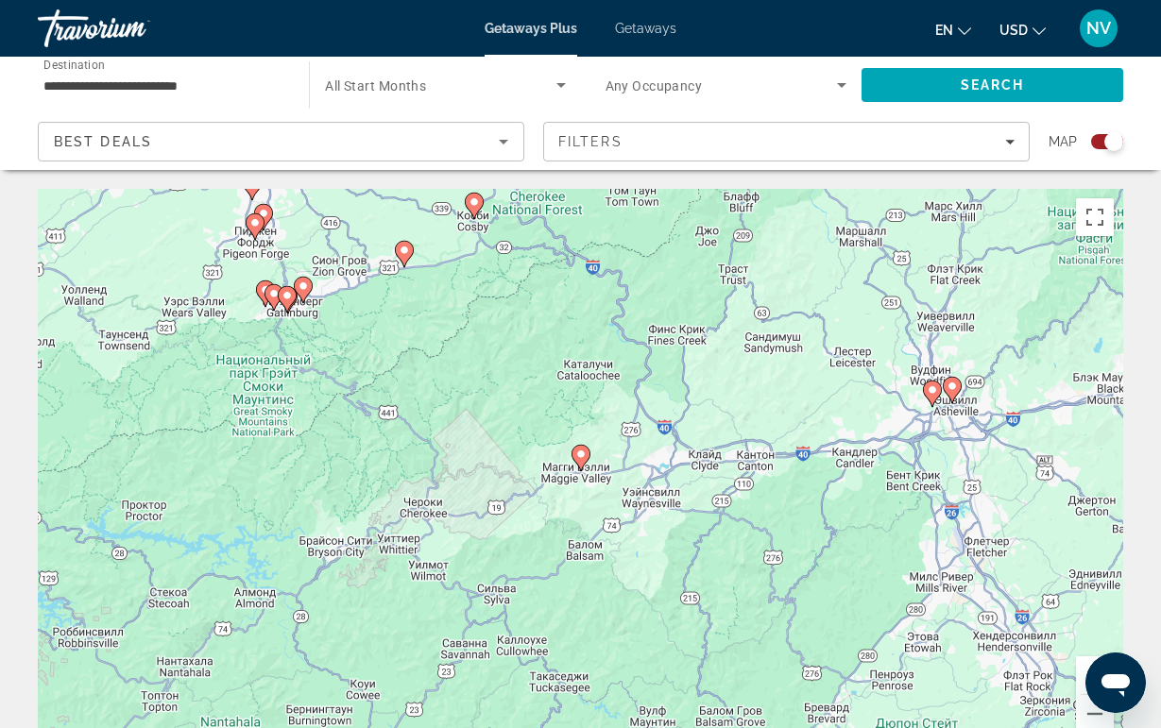
click at [272, 298] on image "Main content" at bounding box center [273, 293] width 11 height 11
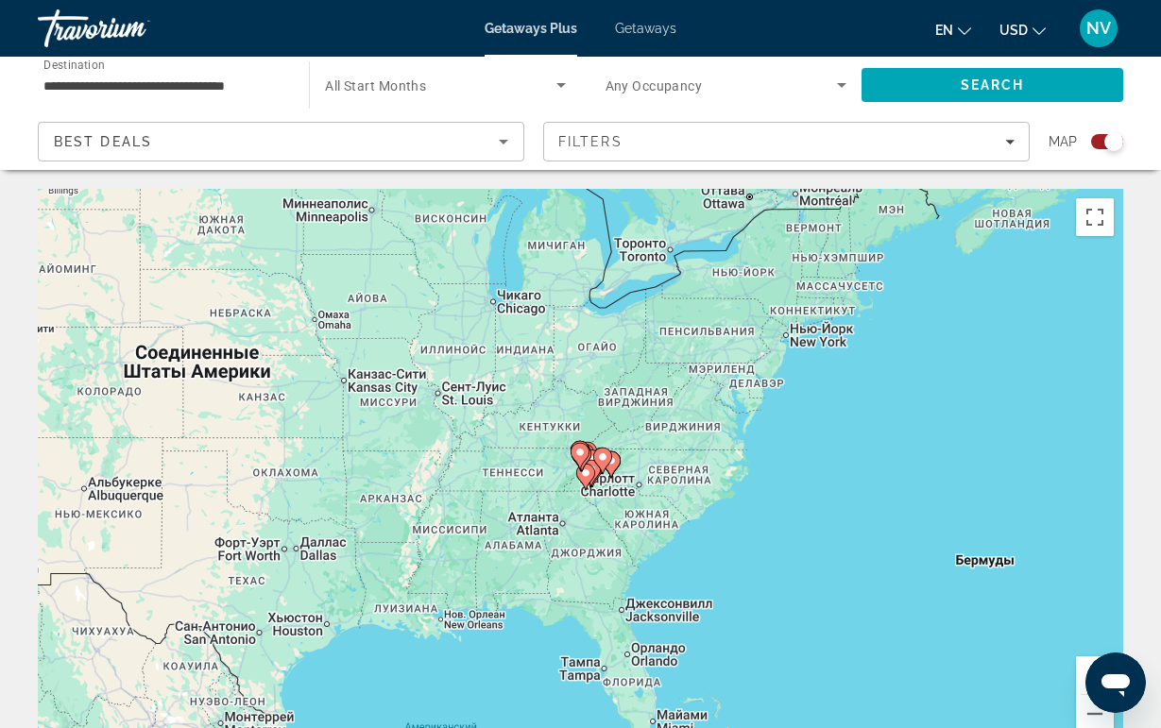
click at [585, 460] on icon "Main content" at bounding box center [580, 456] width 19 height 26
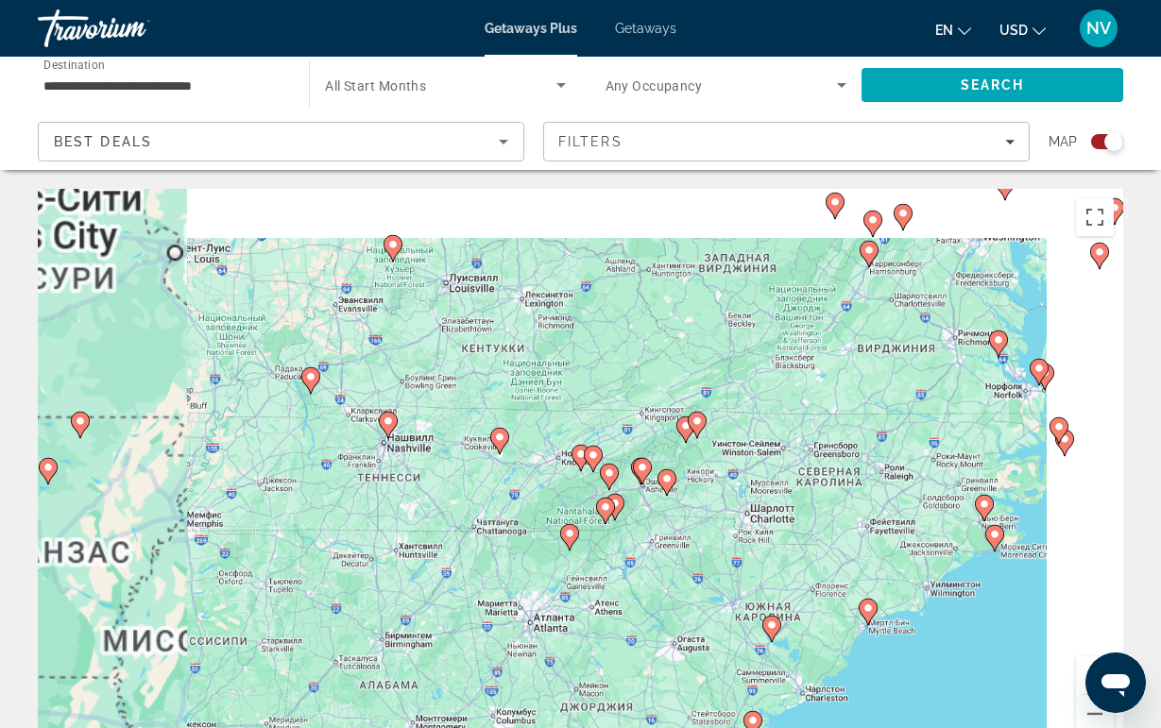
click at [585, 460] on image "Main content" at bounding box center [580, 454] width 11 height 11
type input "**********"
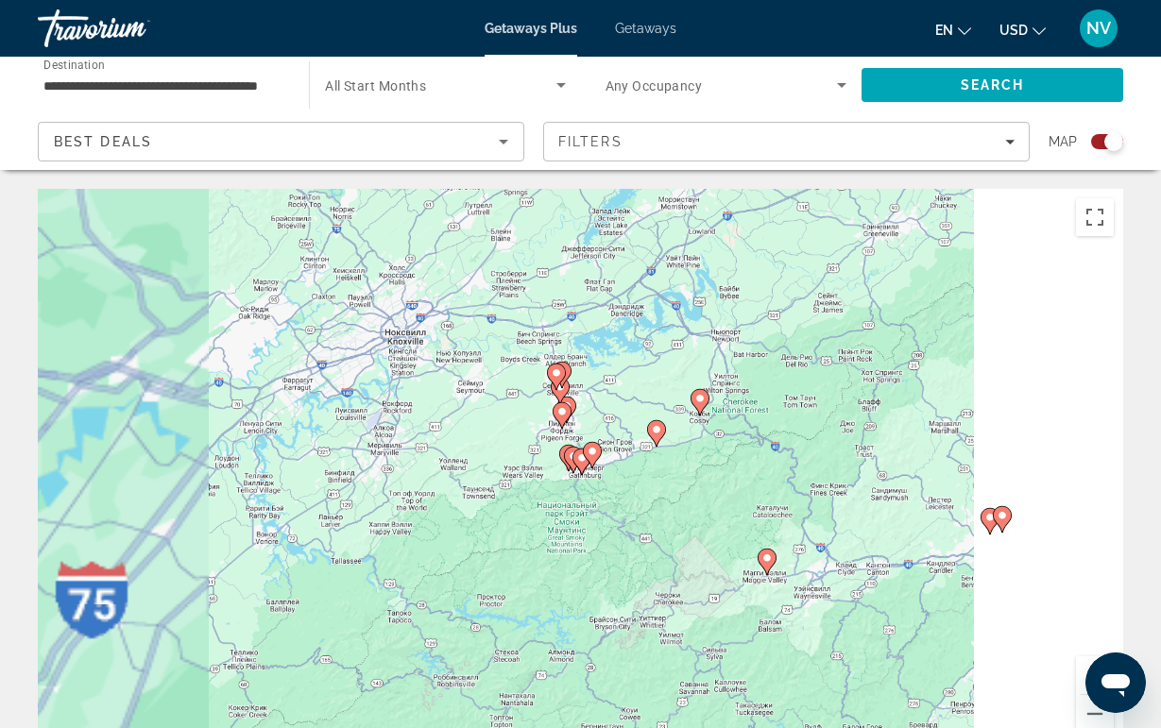
click at [584, 472] on div "Main content" at bounding box center [1123, 472] width 1085 height 0
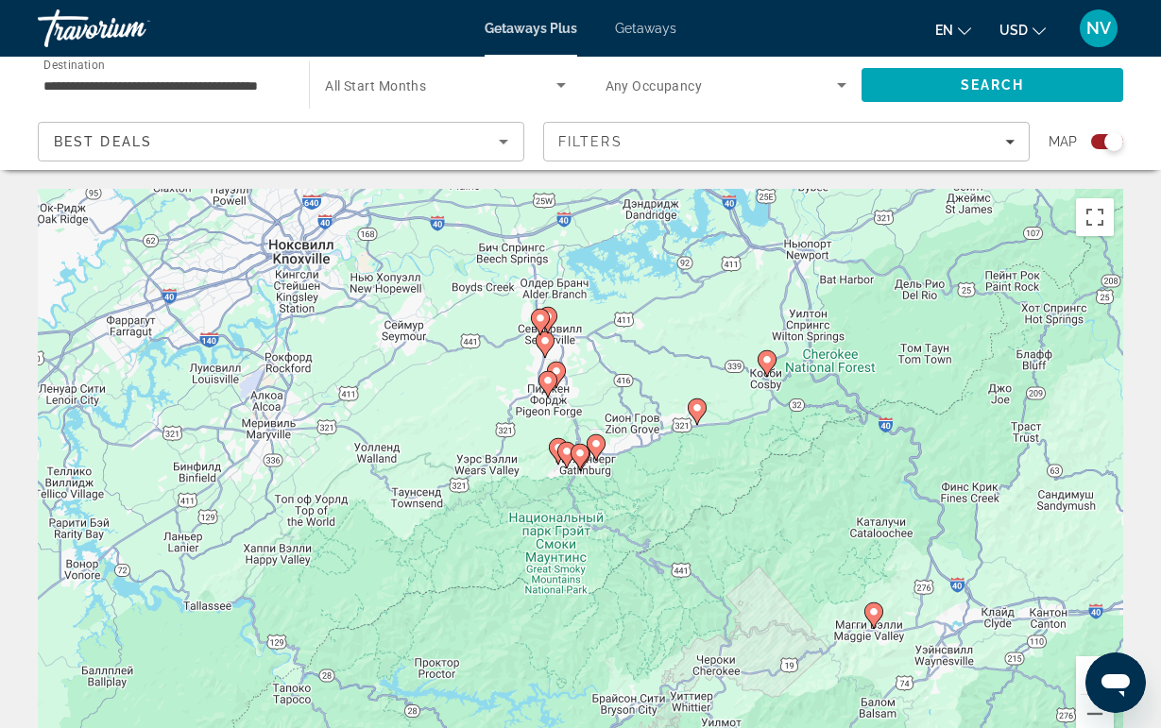
click at [575, 454] on image "Main content" at bounding box center [579, 453] width 11 height 11
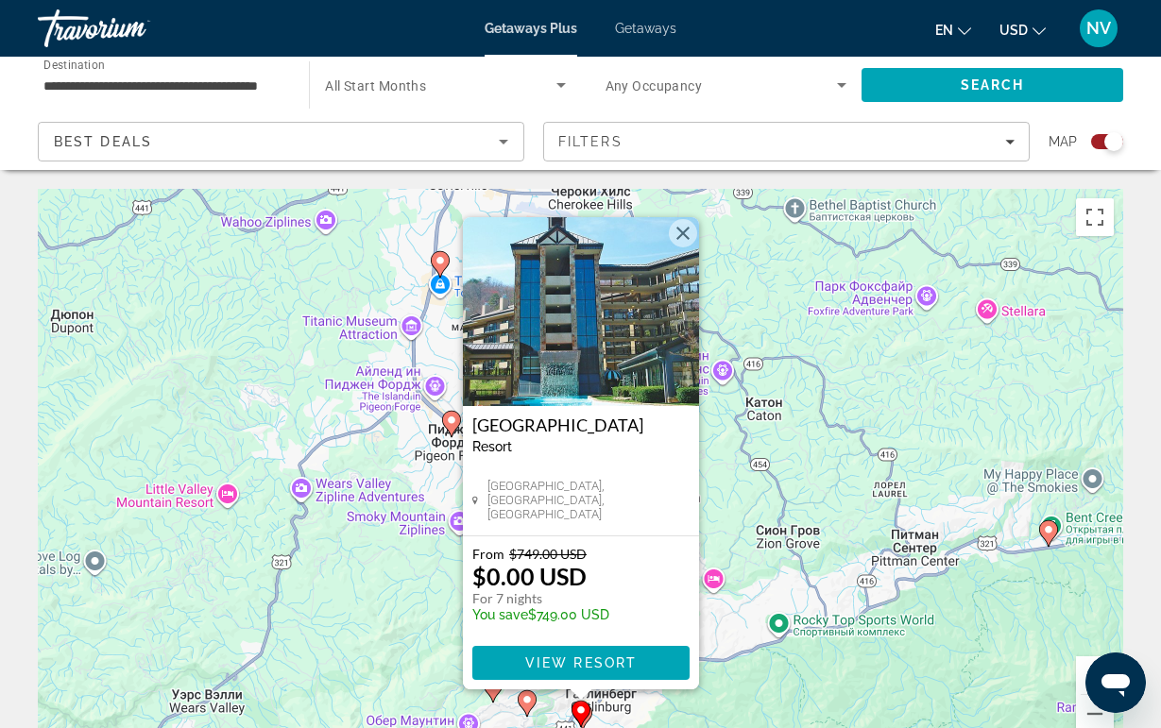
click at [825, 686] on div "Чтобы активировать перетаскивание с помощью клавиатуры, нажмите Alt + Ввод. Пос…" at bounding box center [580, 472] width 1085 height 567
drag, startPoint x: 712, startPoint y: 670, endPoint x: 712, endPoint y: 517, distance: 153.0
click at [712, 517] on div "Чтобы активировать перетаскивание с помощью клавиатуры, нажмите Alt + Ввод. Пос…" at bounding box center [580, 472] width 1085 height 567
click at [684, 249] on img "Main content" at bounding box center [581, 311] width 236 height 189
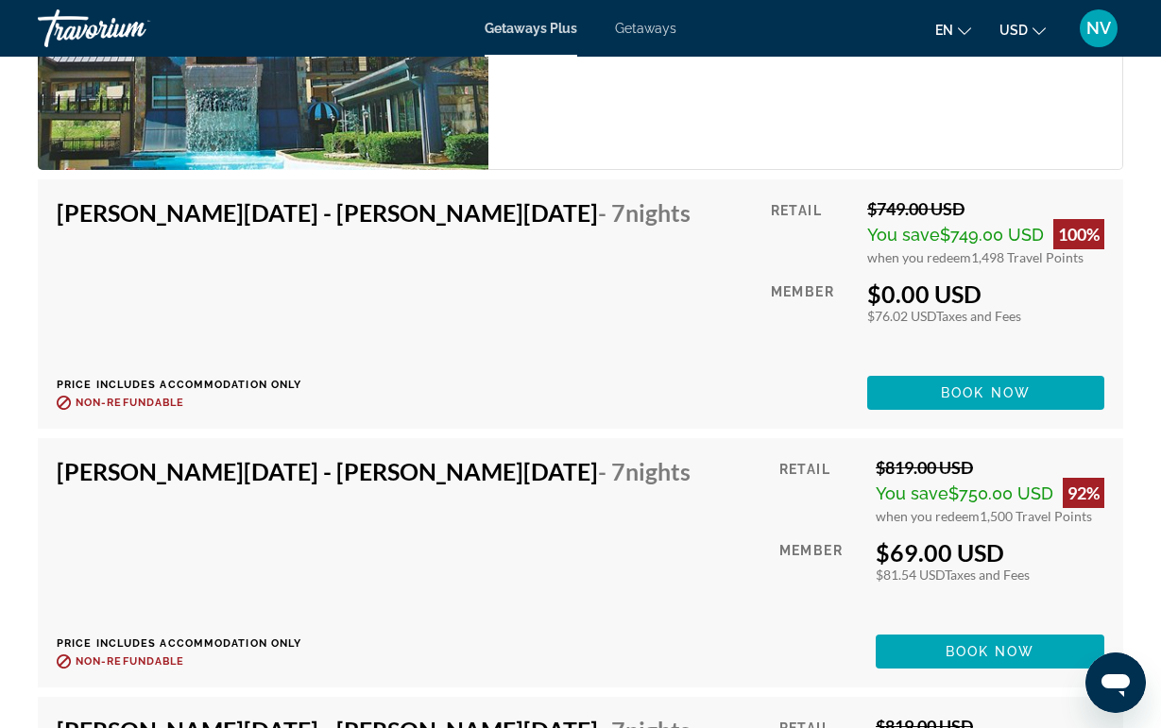
scroll to position [4249, 0]
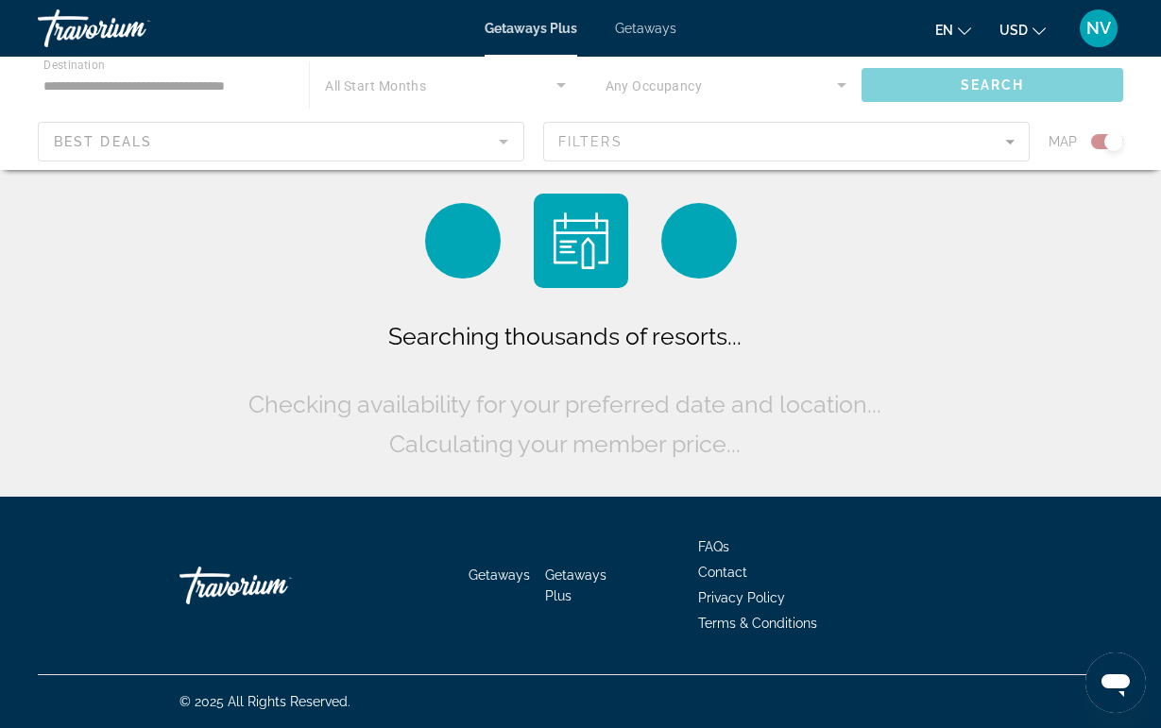
click at [599, 135] on div "Main content" at bounding box center [580, 113] width 1161 height 113
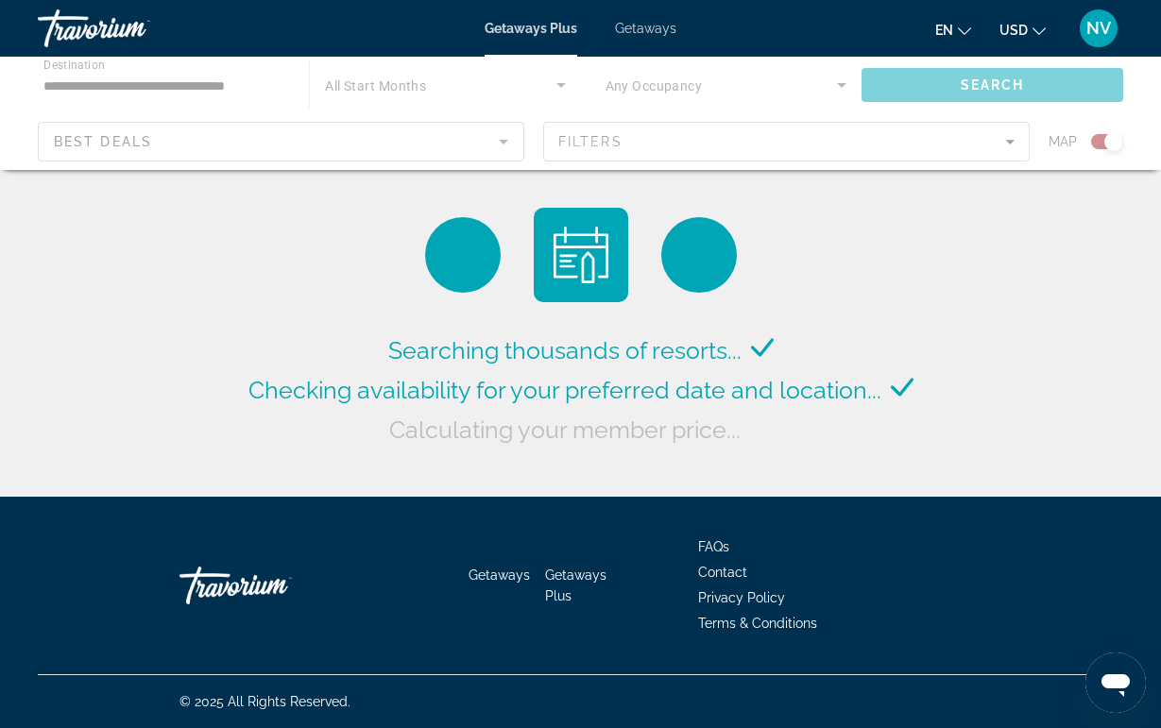
click at [609, 140] on div "Main content" at bounding box center [580, 113] width 1161 height 113
click at [607, 142] on div "Main content" at bounding box center [580, 113] width 1161 height 113
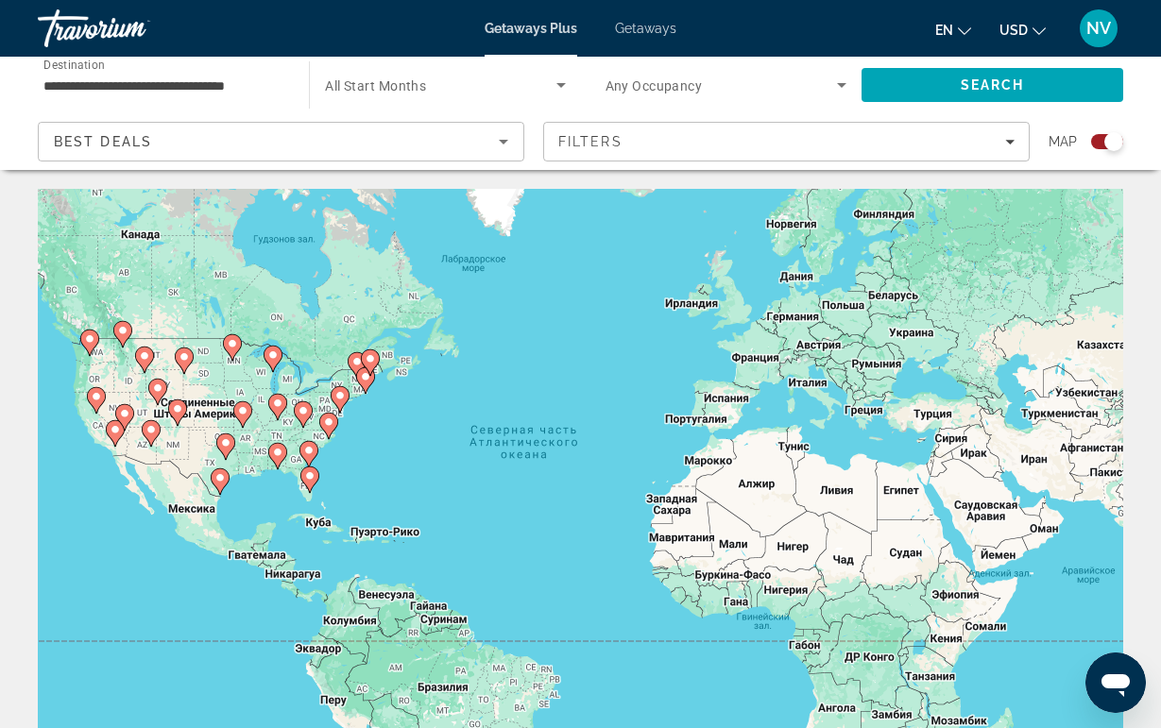
click at [607, 142] on span "Filters" at bounding box center [590, 141] width 64 height 15
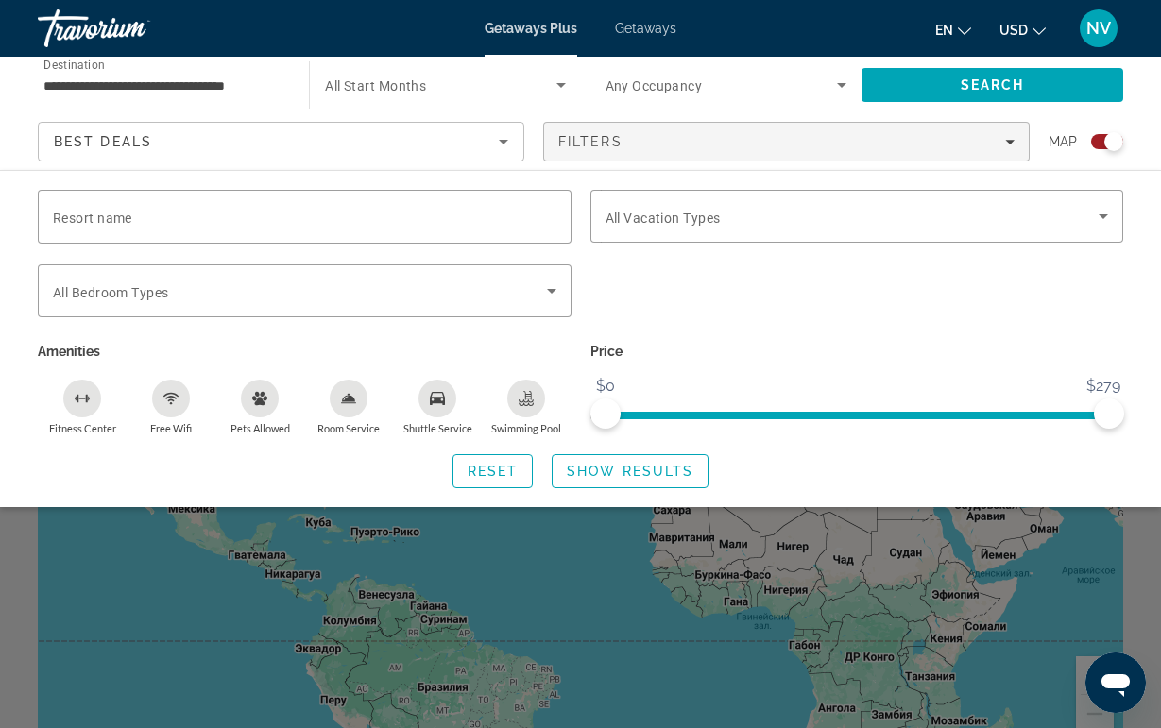
click at [352, 152] on div "Best Deals" at bounding box center [276, 141] width 445 height 23
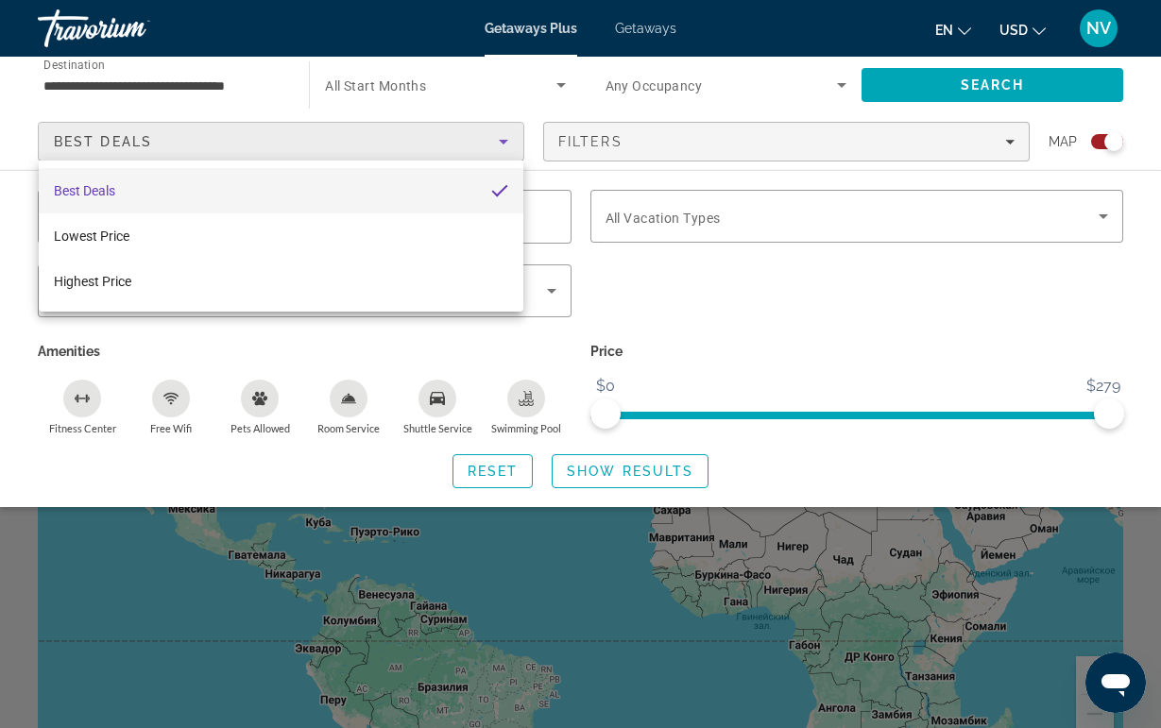
click at [352, 150] on div at bounding box center [580, 364] width 1161 height 728
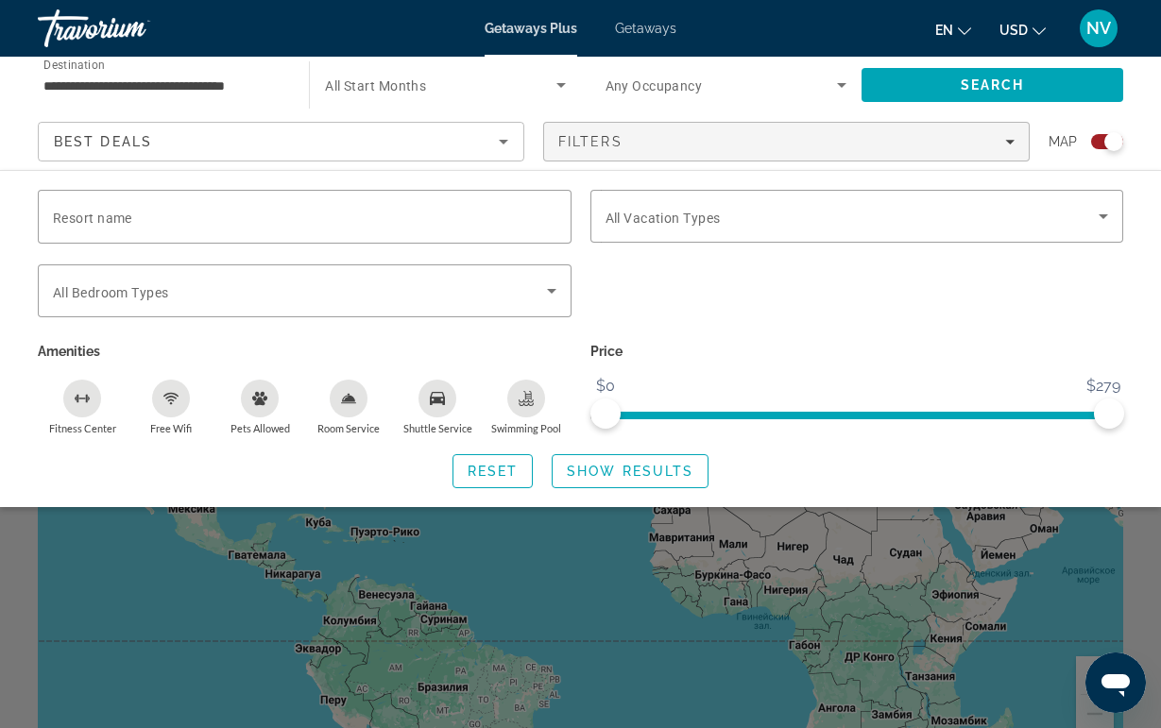
click at [376, 71] on div "Search widget" at bounding box center [445, 85] width 240 height 53
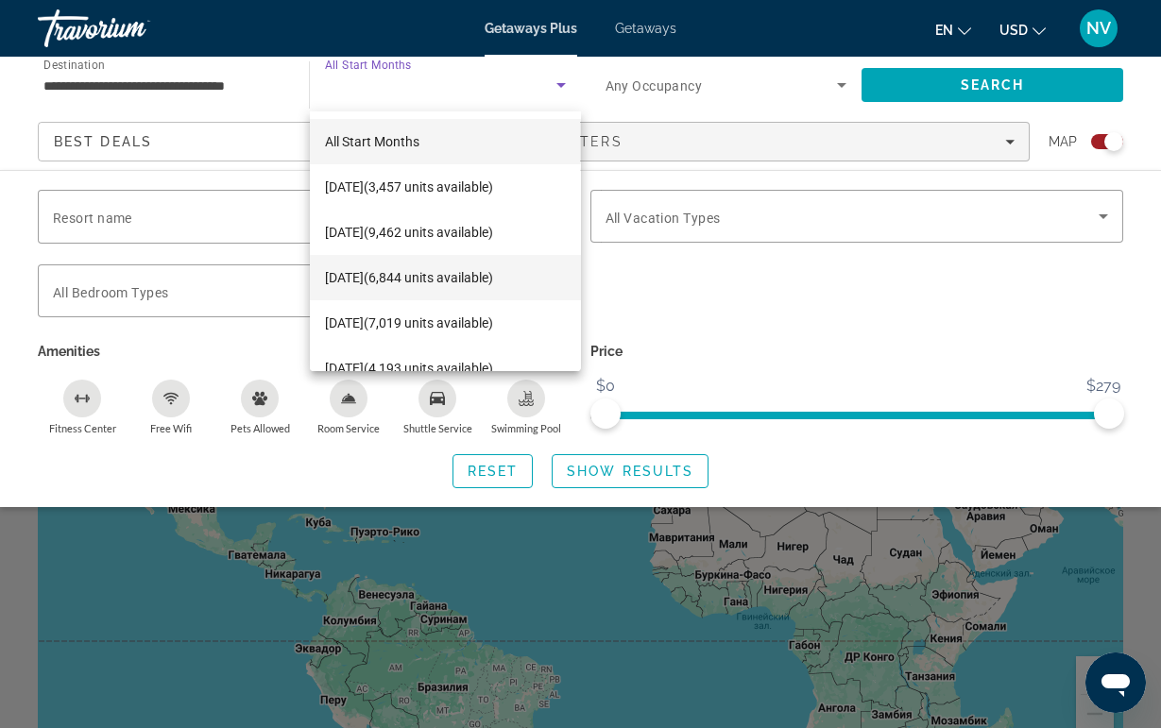
click at [379, 283] on span "[DATE] (6,844 units available)" at bounding box center [409, 277] width 168 height 23
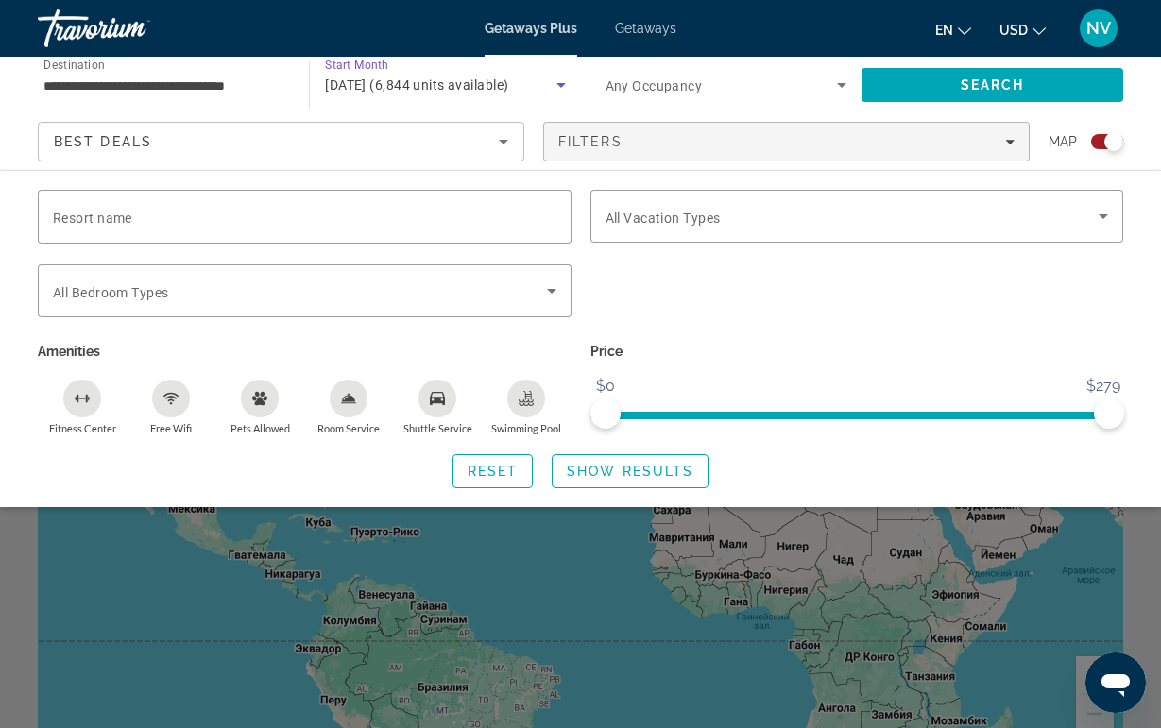
click at [650, 90] on span "Any Occupancy" at bounding box center [654, 85] width 97 height 15
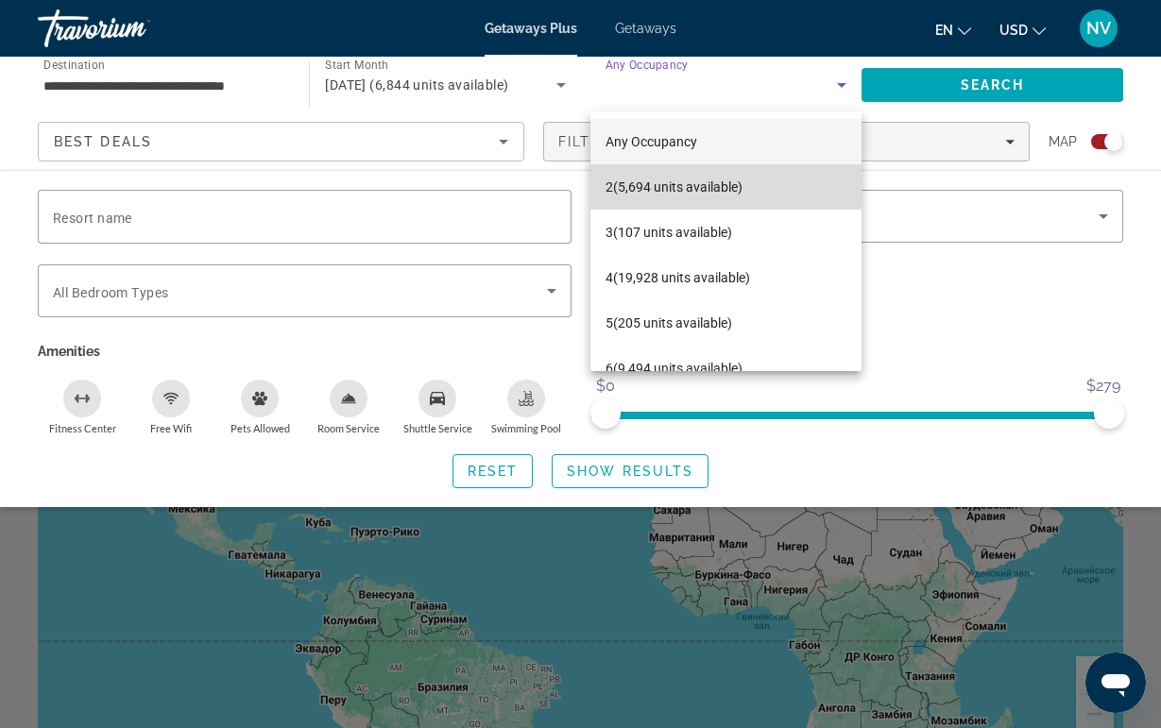
click at [628, 168] on mat-option "2 (5,694 units available)" at bounding box center [725, 186] width 271 height 45
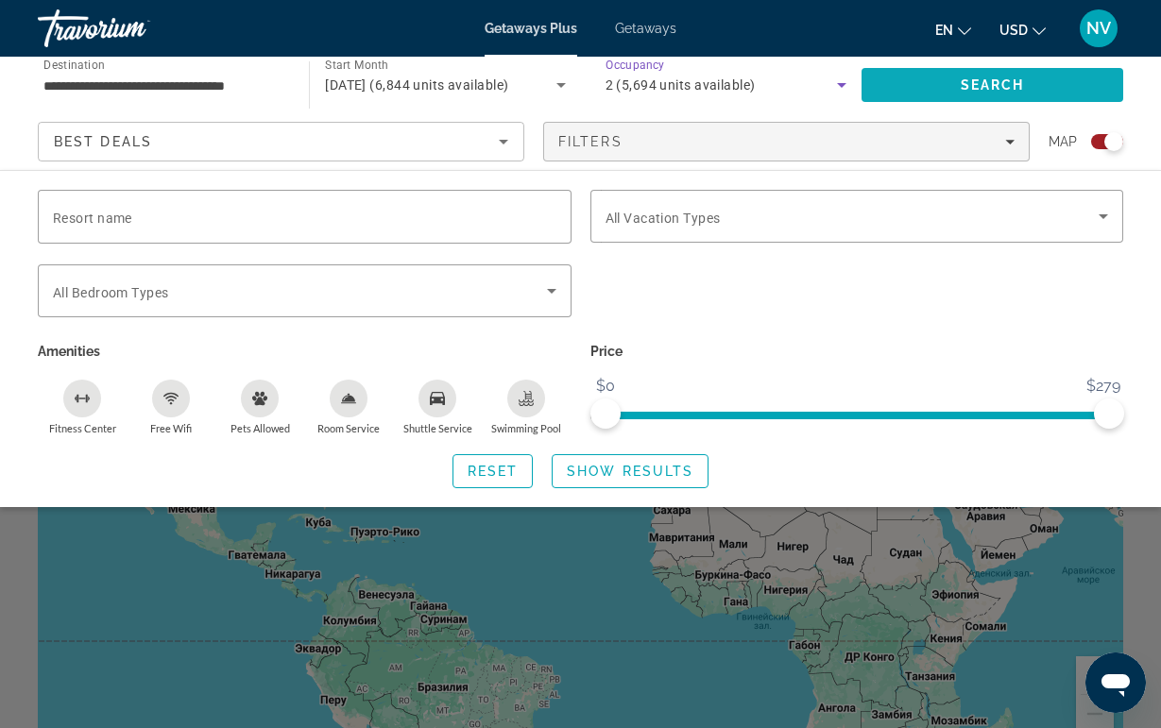
click at [931, 76] on span "Search" at bounding box center [992, 84] width 262 height 45
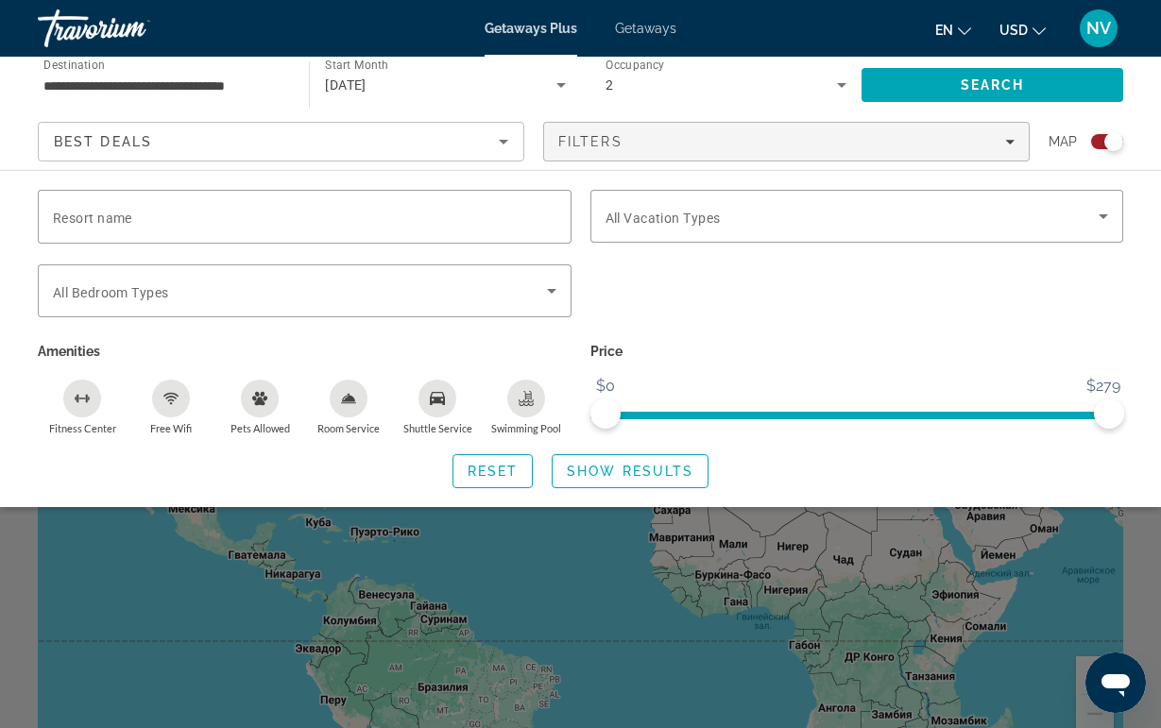
click at [600, 554] on div "Search widget" at bounding box center [580, 505] width 1161 height 445
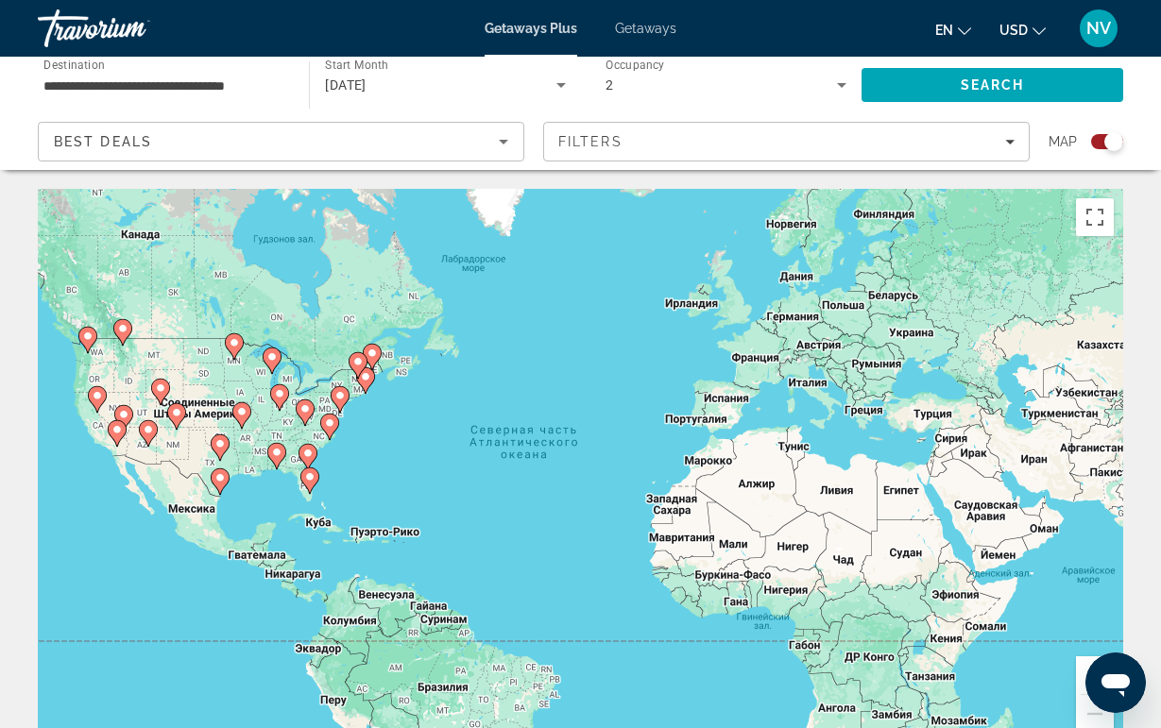
click at [334, 438] on gmp-advanced-marker "Main content" at bounding box center [329, 427] width 19 height 28
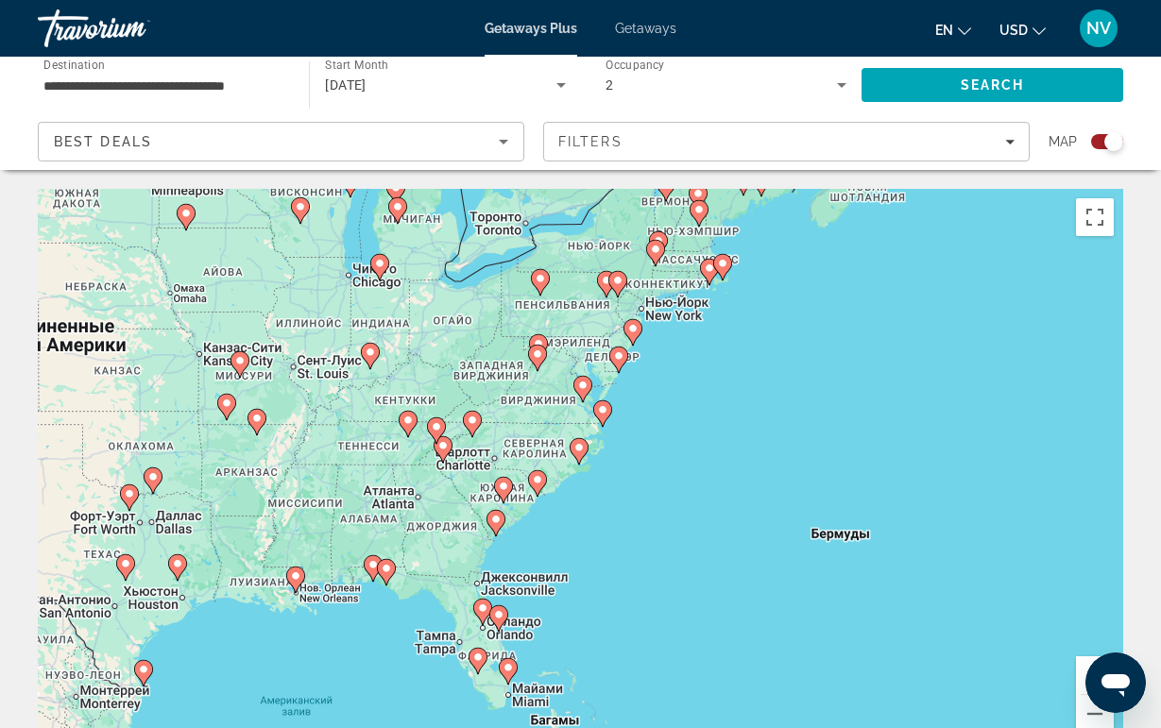
click at [467, 430] on gmp-advanced-marker "Main content" at bounding box center [472, 424] width 19 height 28
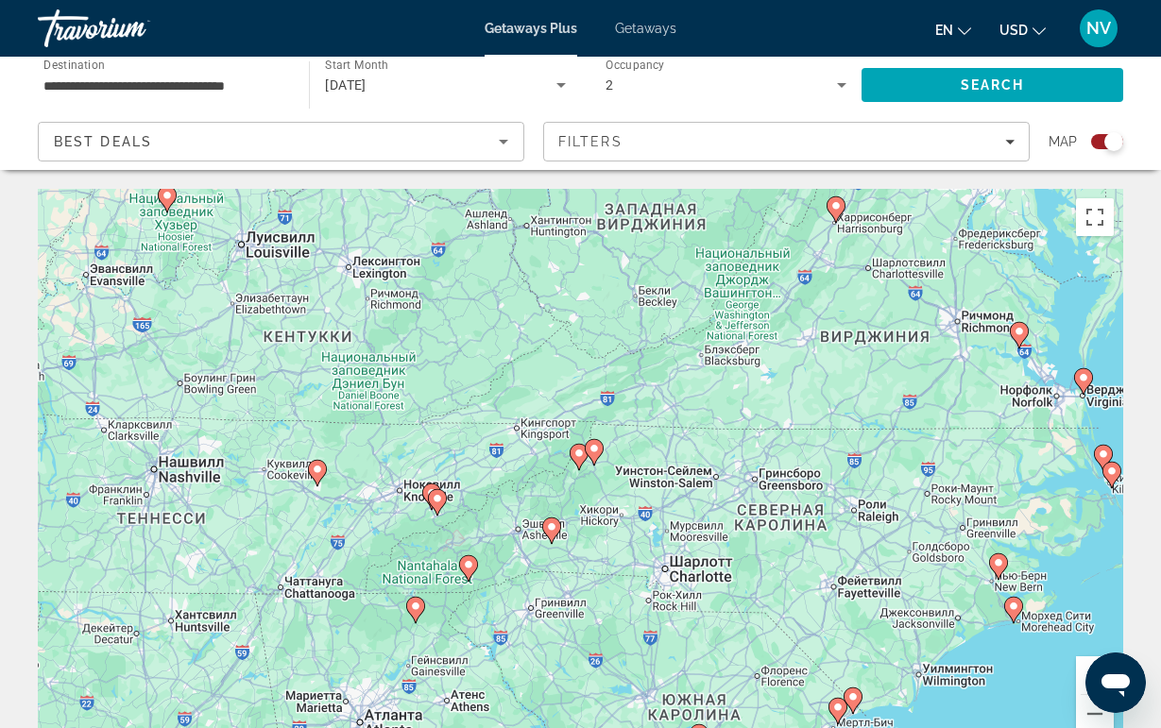
drag, startPoint x: 438, startPoint y: 517, endPoint x: 437, endPoint y: 506, distance: 10.4
click at [437, 506] on icon "Main content" at bounding box center [436, 502] width 17 height 25
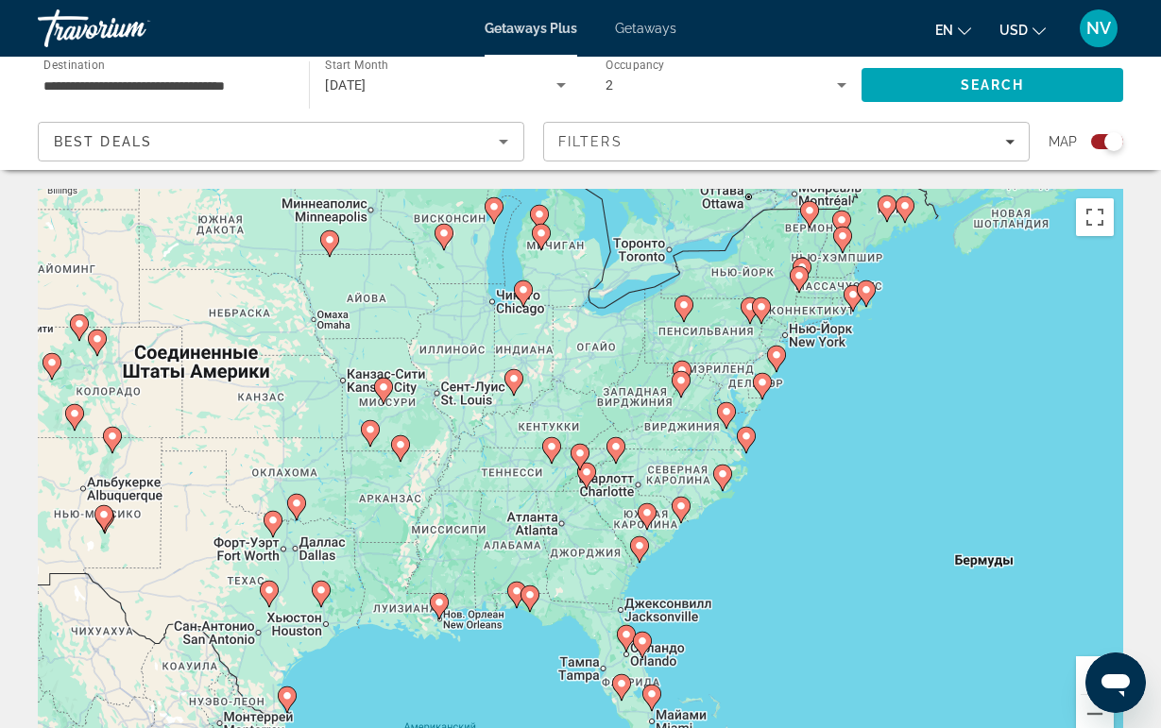
click at [590, 453] on div "Для навигации используйте клавиши со стрелками. Чтобы активировать перетаскиван…" at bounding box center [580, 472] width 1085 height 567
click at [575, 466] on gmp-advanced-marker "Main content" at bounding box center [580, 457] width 19 height 28
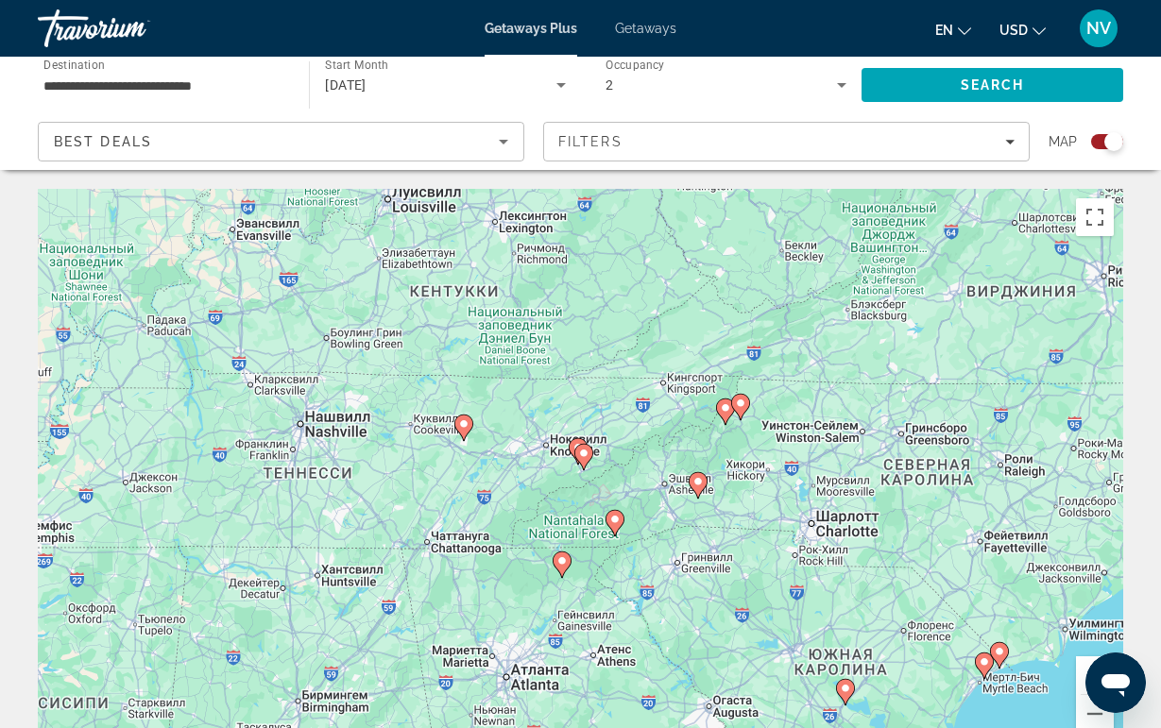
click at [583, 455] on image "Main content" at bounding box center [583, 453] width 11 height 11
type input "**********"
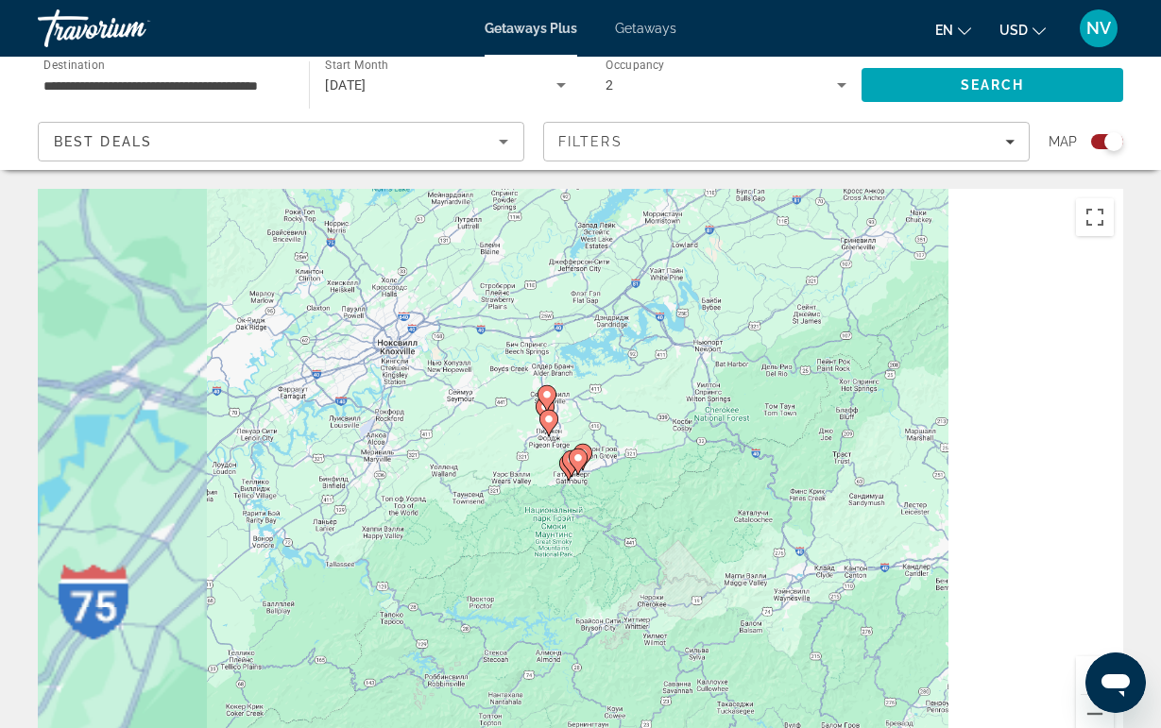
click at [572, 464] on image "Main content" at bounding box center [577, 457] width 11 height 11
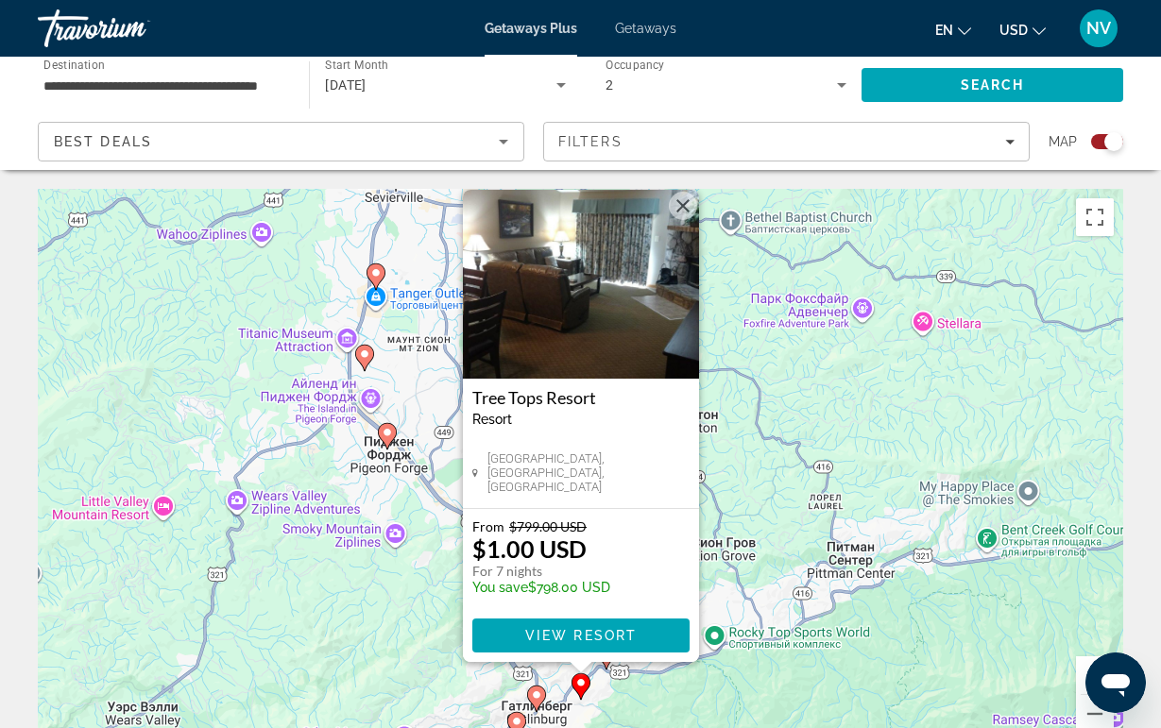
drag, startPoint x: 393, startPoint y: 634, endPoint x: 390, endPoint y: 505, distance: 128.5
click at [390, 505] on div "Чтобы активировать перетаскивание с помощью клавиатуры, нажмите Alt + Ввод. Пос…" at bounding box center [580, 472] width 1085 height 567
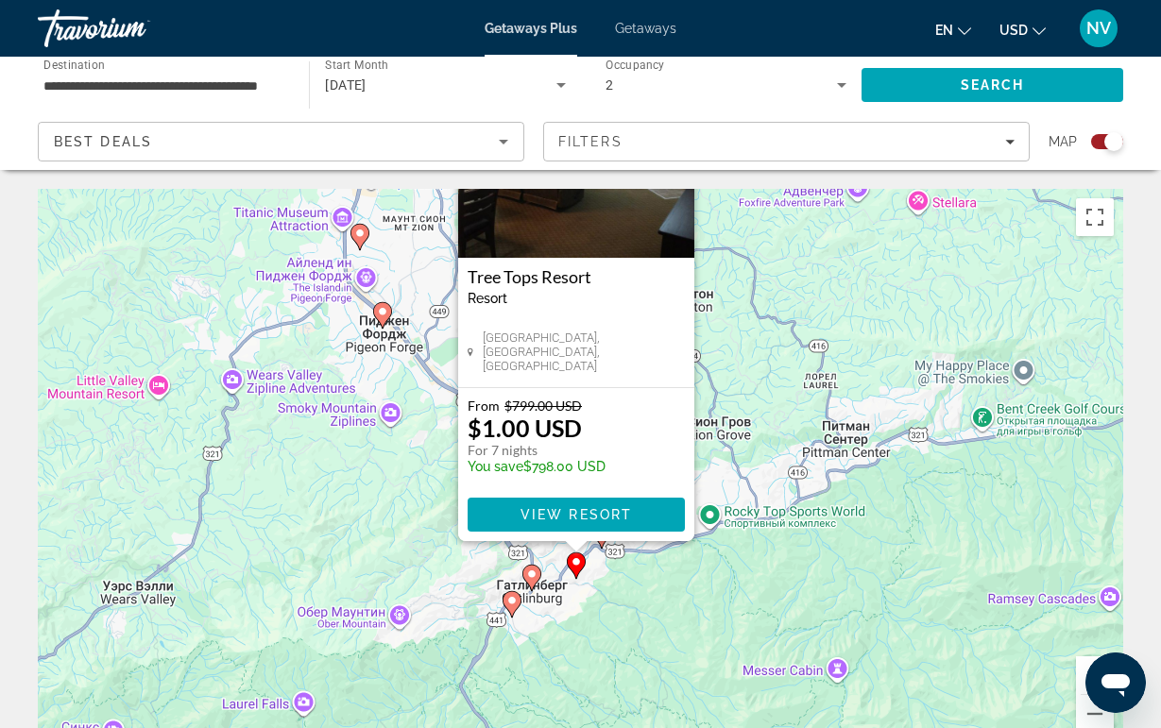
click at [509, 598] on image "Main content" at bounding box center [511, 600] width 11 height 11
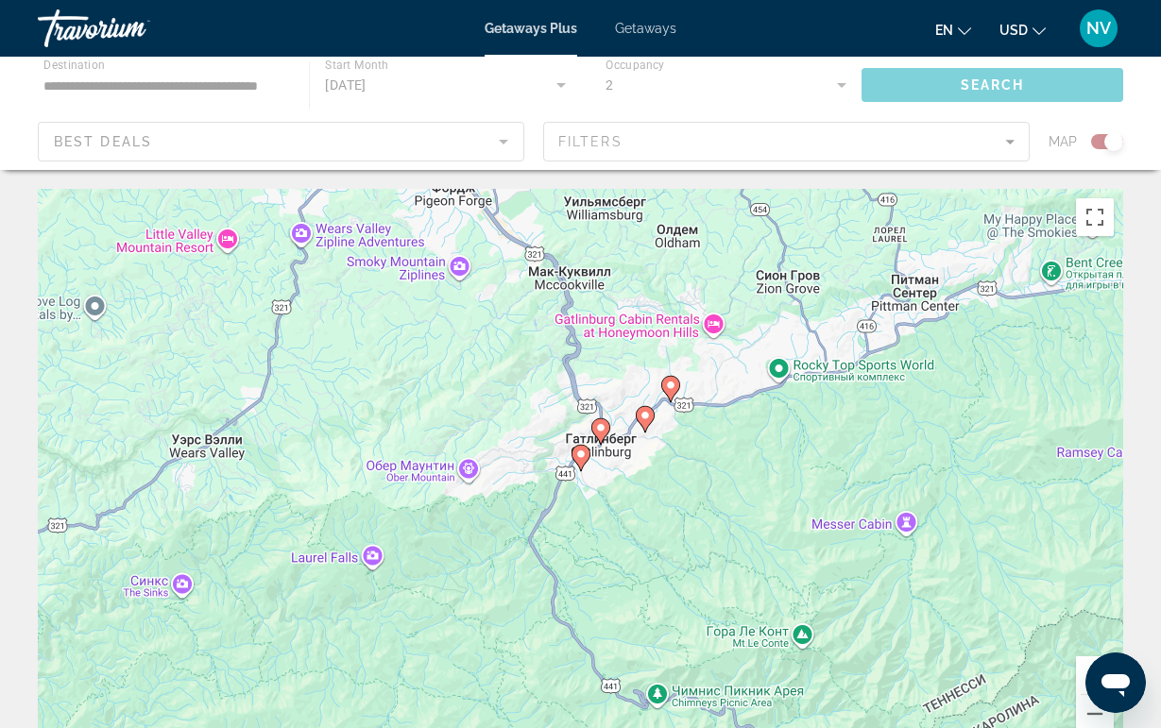
click at [589, 463] on gmp-advanced-marker "Main content" at bounding box center [580, 458] width 19 height 28
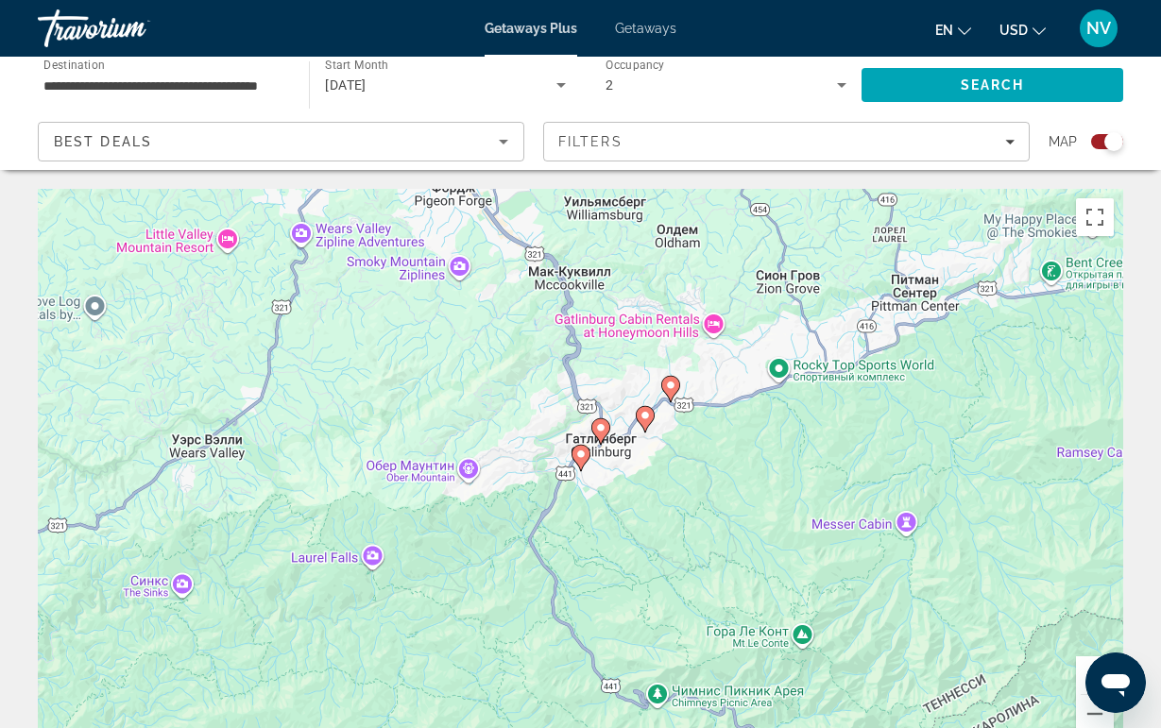
click at [582, 463] on icon "Main content" at bounding box center [579, 458] width 17 height 25
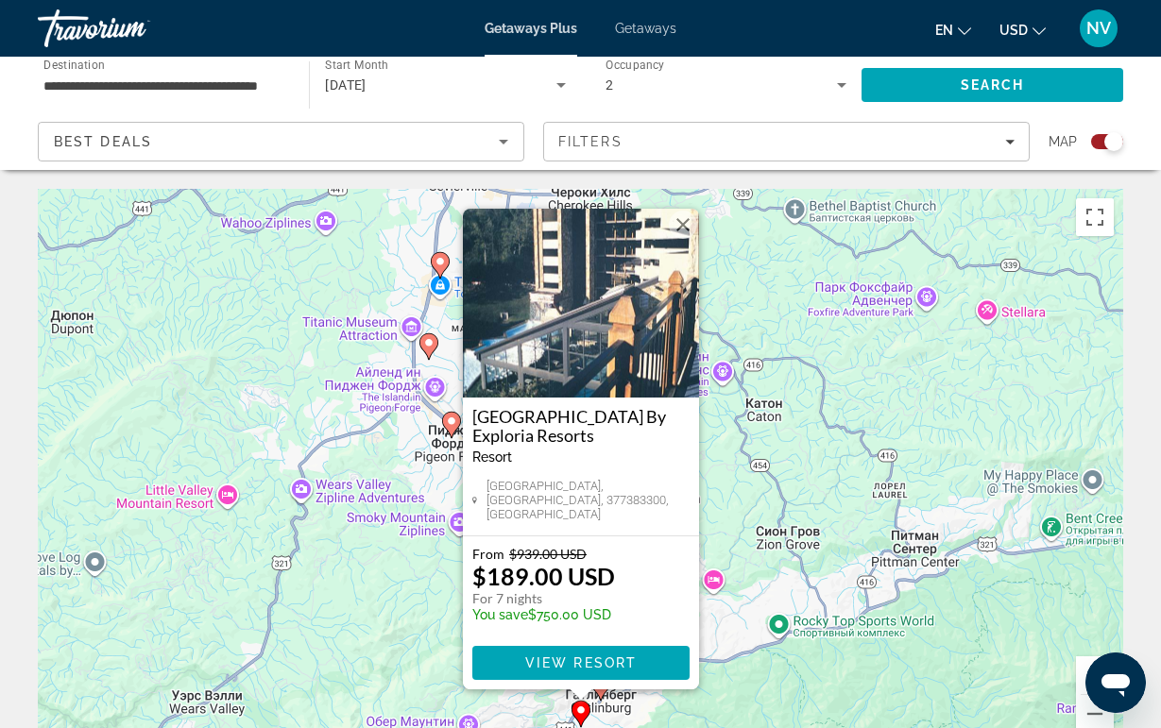
click at [675, 221] on button "Закрыть" at bounding box center [683, 225] width 28 height 28
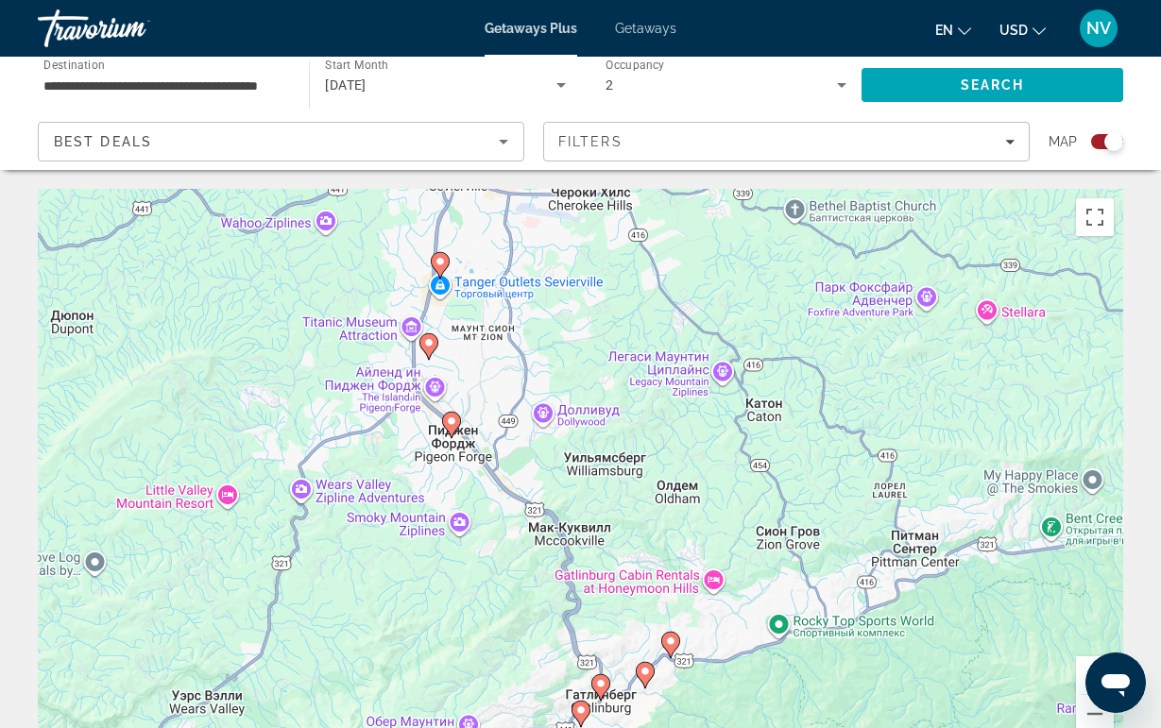
click at [598, 688] on image "Main content" at bounding box center [600, 683] width 11 height 11
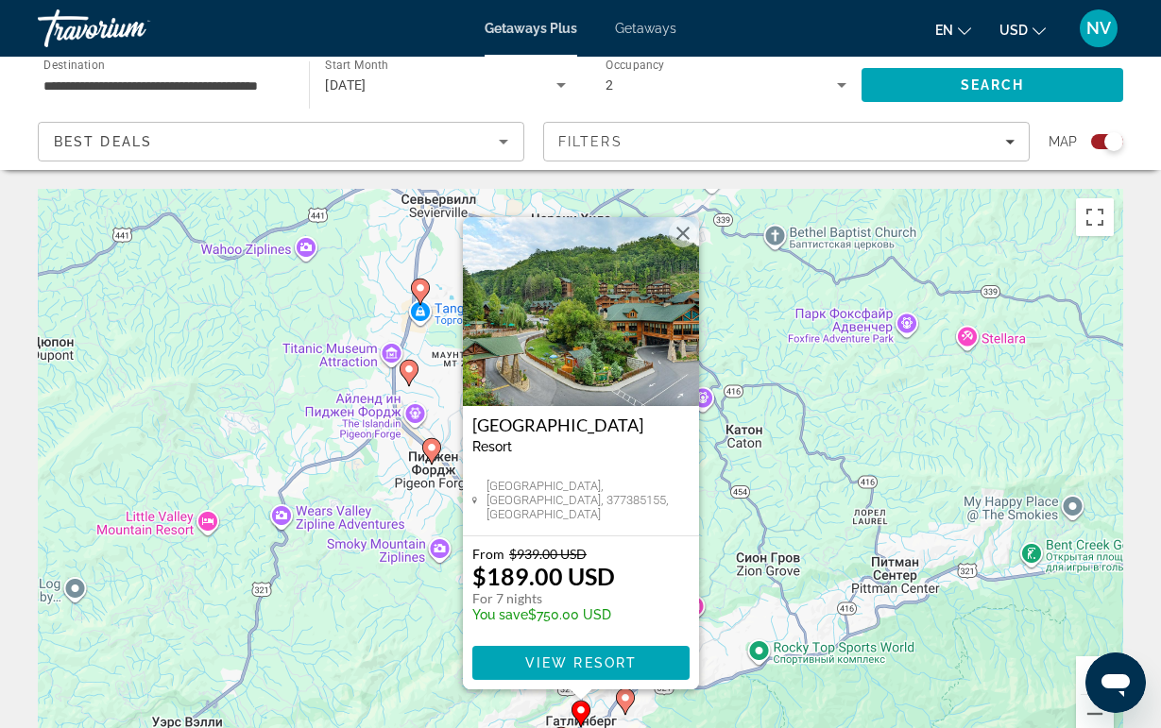
click at [623, 302] on img "Main content" at bounding box center [581, 311] width 236 height 189
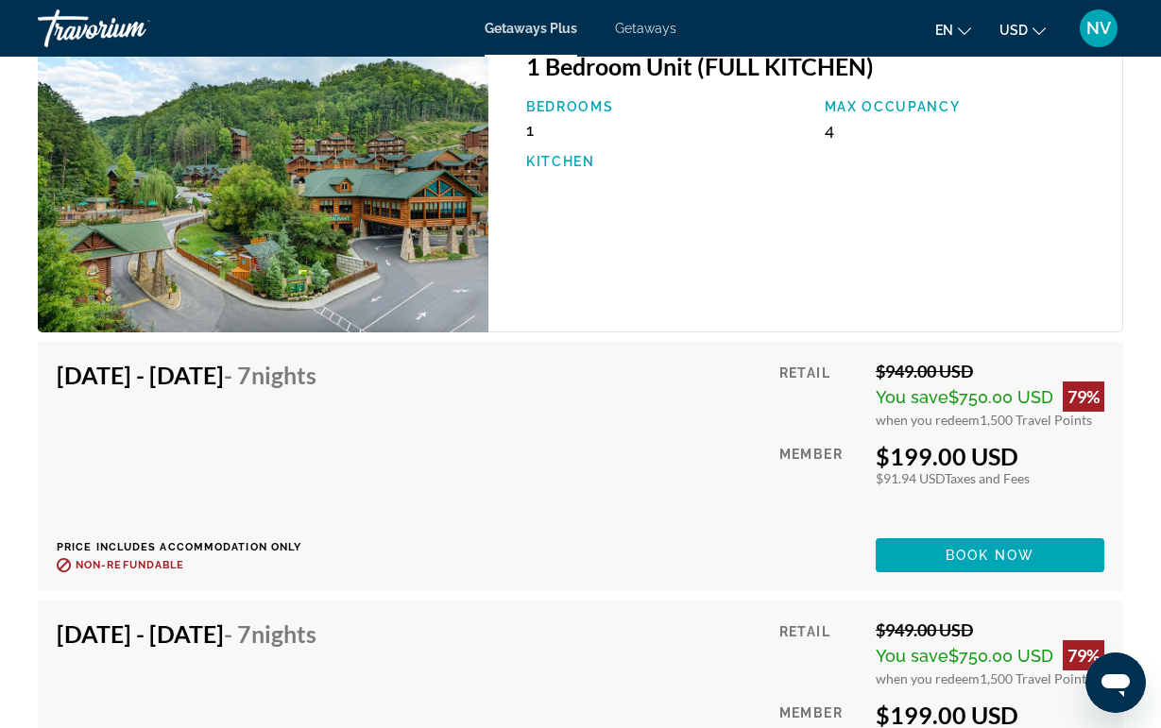
scroll to position [4454, 0]
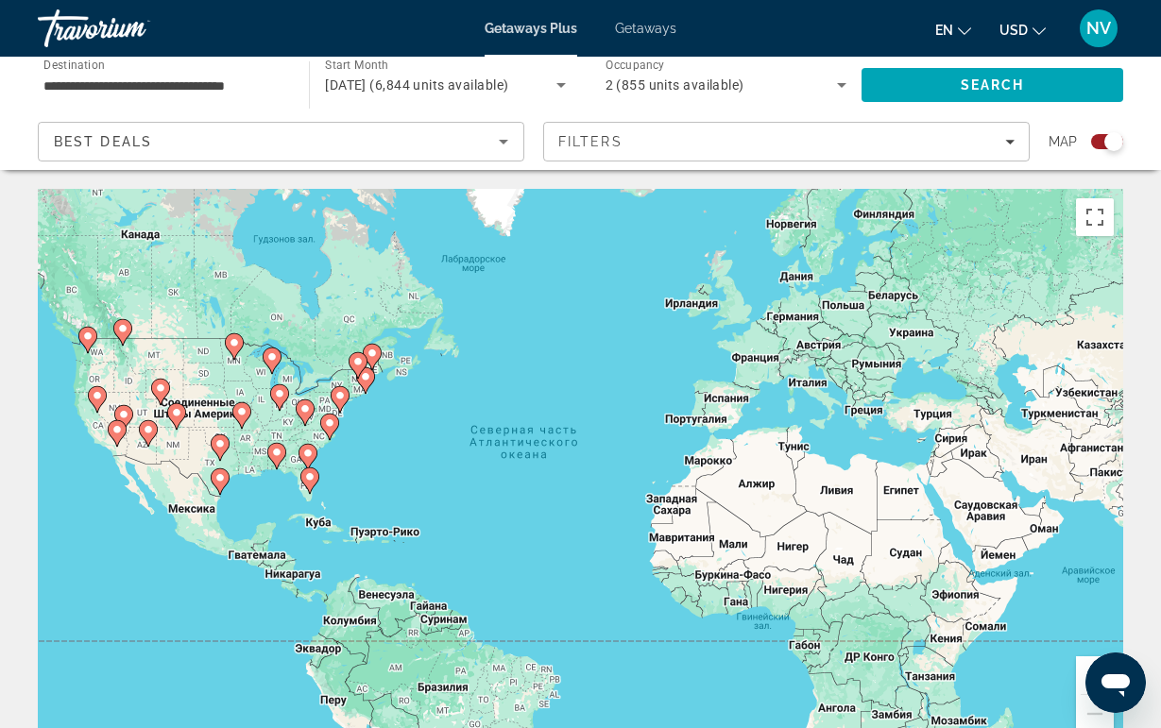
click at [306, 416] on icon "Main content" at bounding box center [304, 413] width 17 height 25
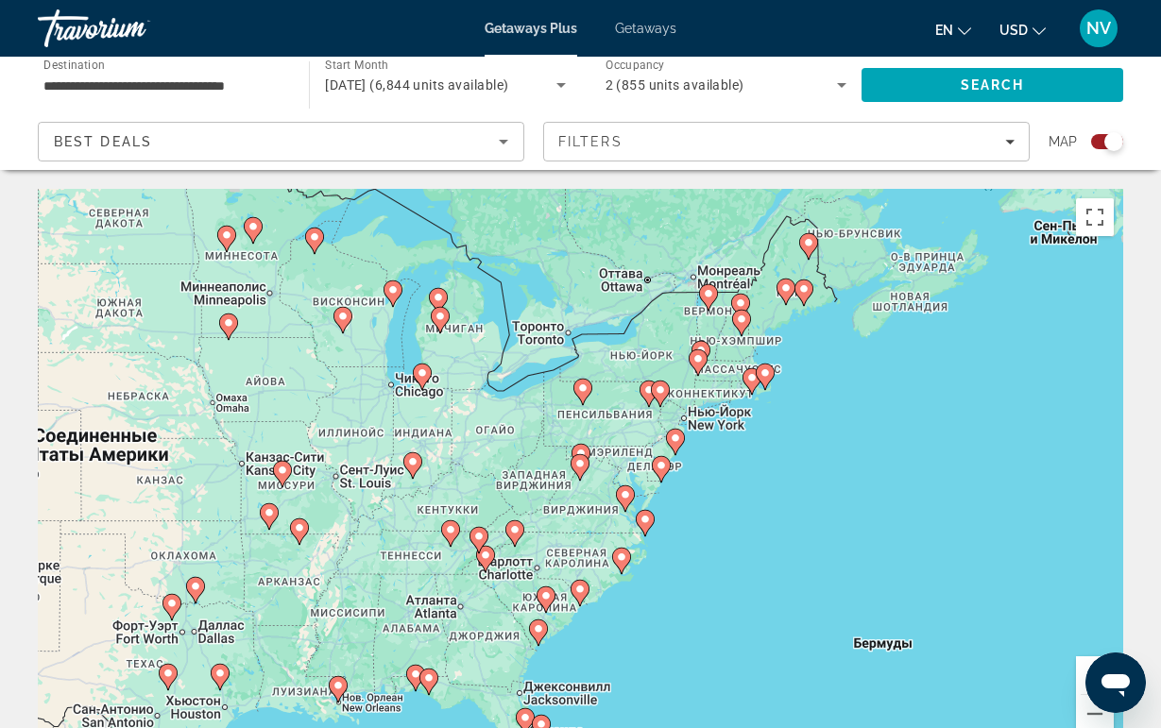
click at [484, 554] on gmp-advanced-marker "Main content" at bounding box center [478, 540] width 19 height 28
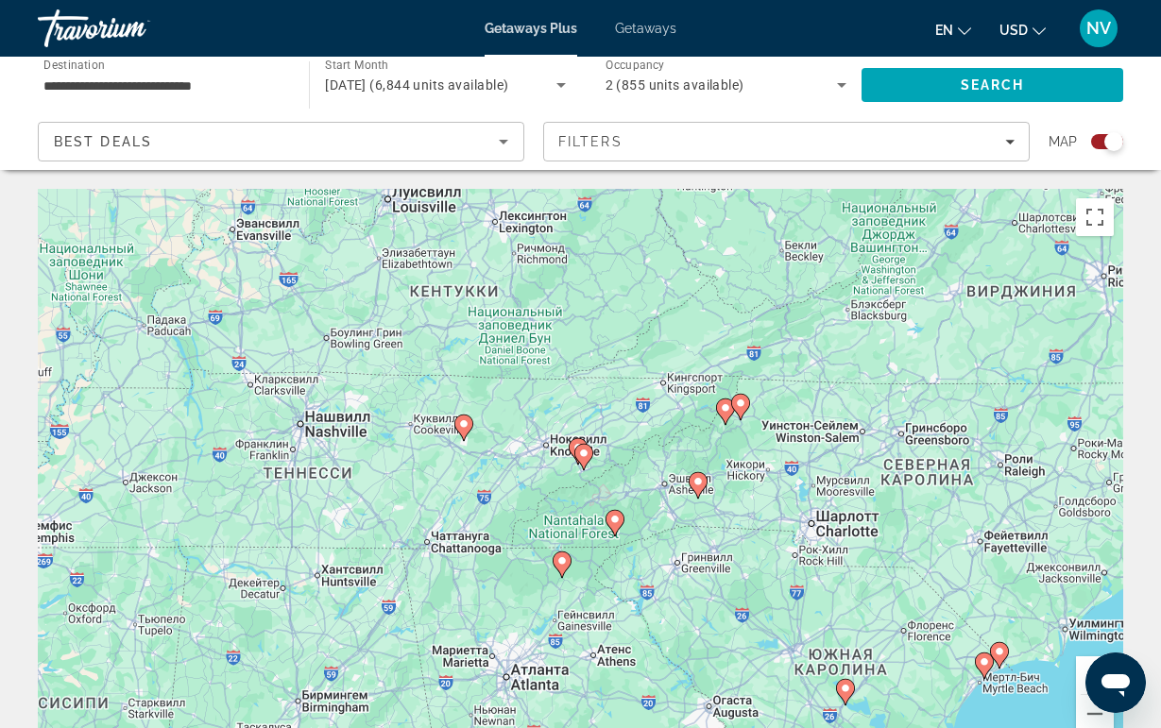
click at [583, 452] on image "Main content" at bounding box center [583, 453] width 11 height 11
type input "**********"
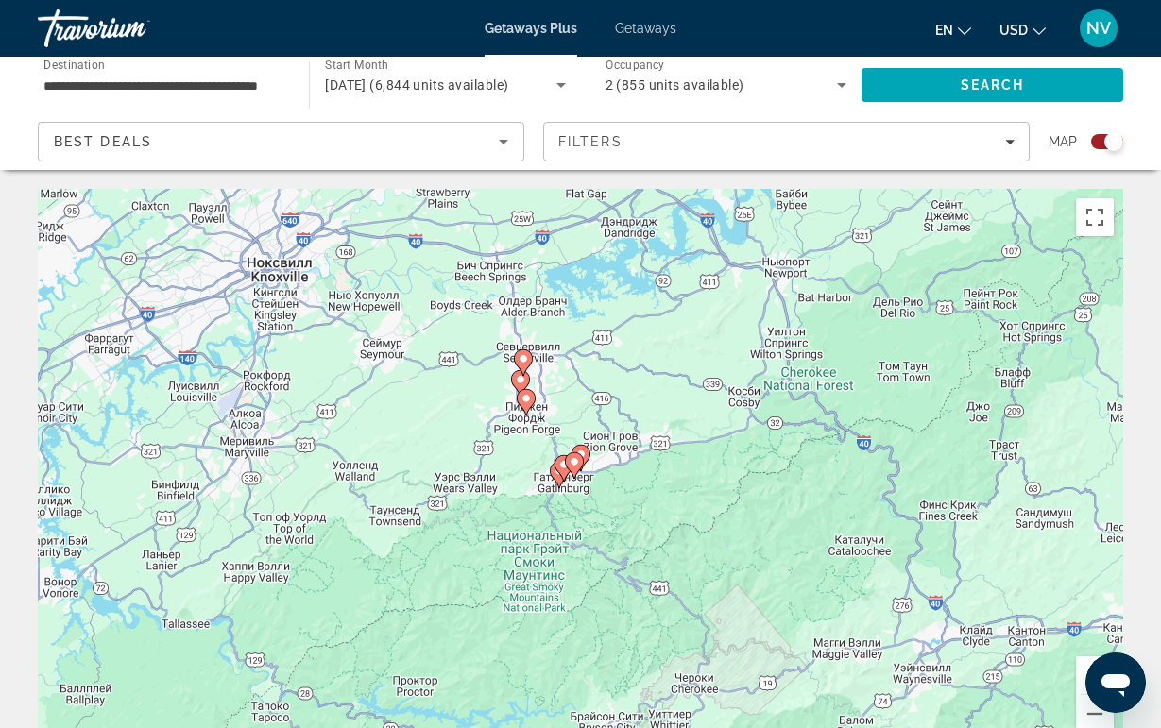
click at [527, 406] on icon "Main content" at bounding box center [525, 402] width 17 height 25
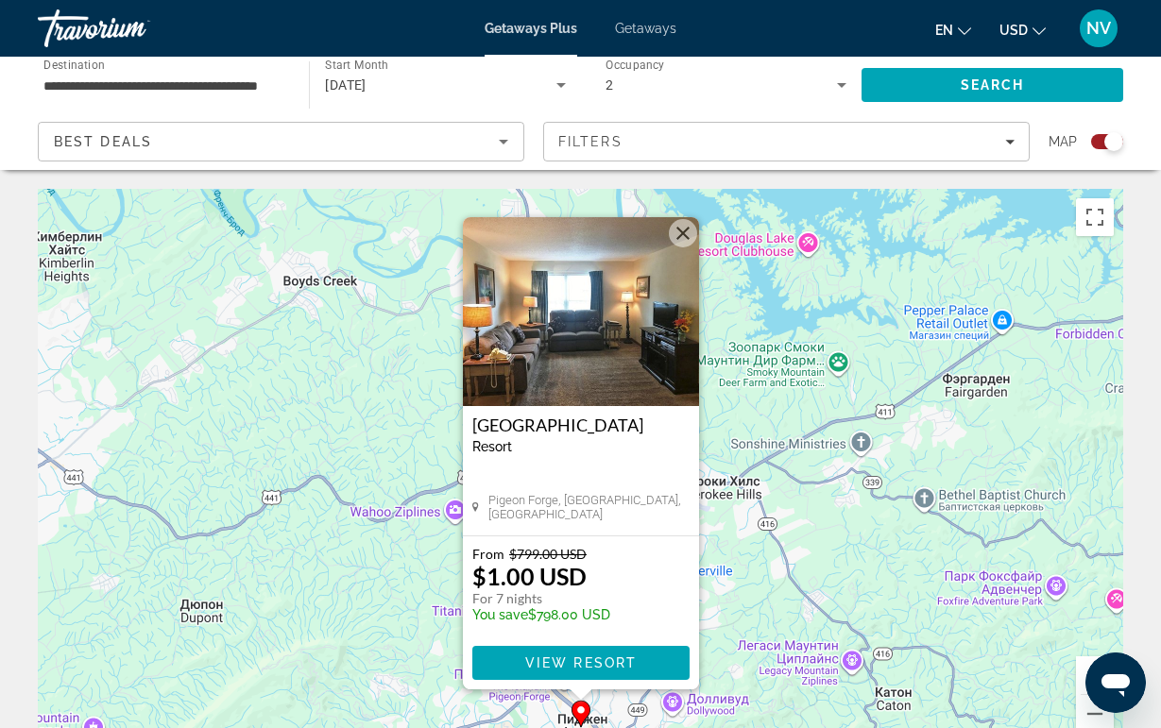
click at [633, 289] on img "Main content" at bounding box center [581, 311] width 236 height 189
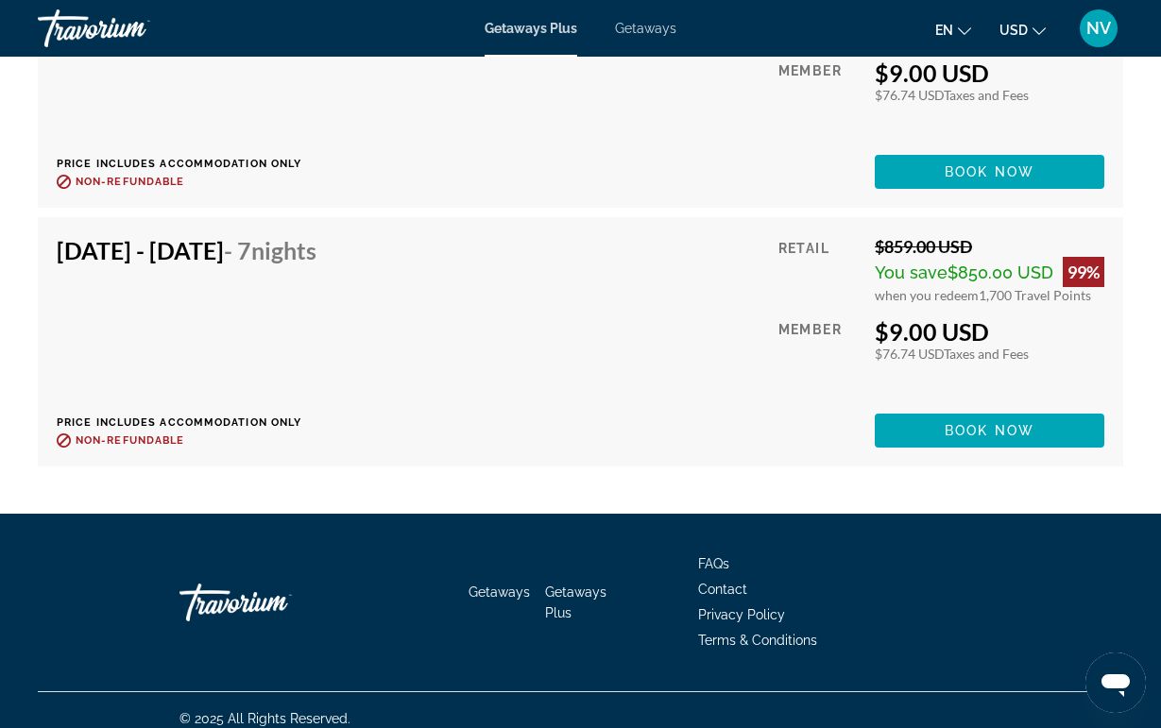
scroll to position [6253, 0]
